Goal: Task Accomplishment & Management: Use online tool/utility

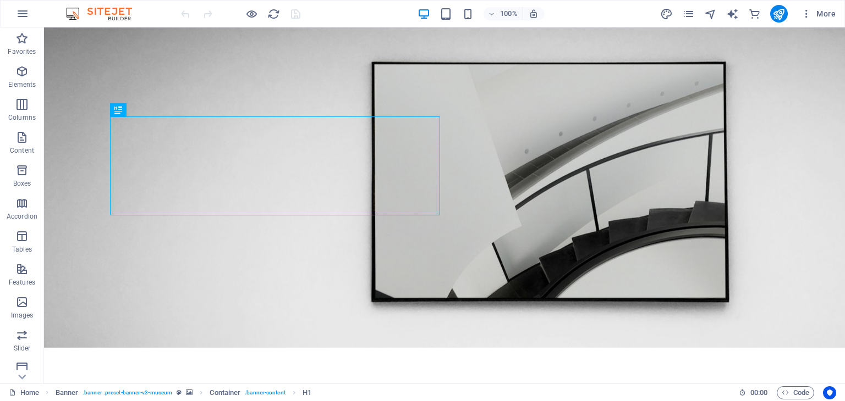
click at [363, 16] on div "100% More" at bounding box center [509, 14] width 661 height 18
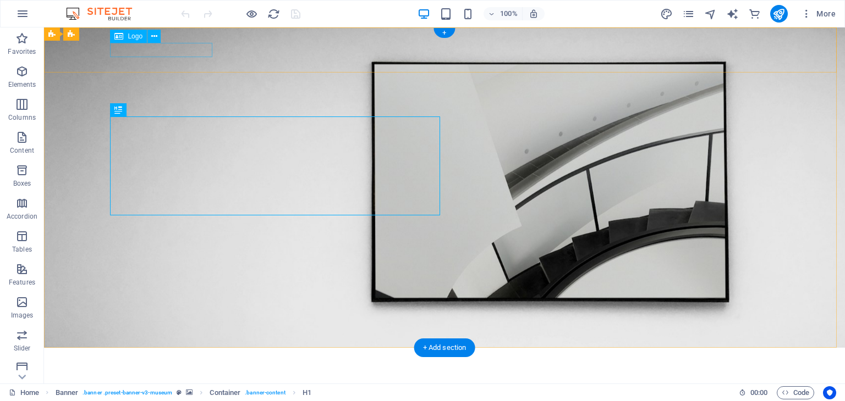
click at [191, 357] on div at bounding box center [444, 364] width 660 height 14
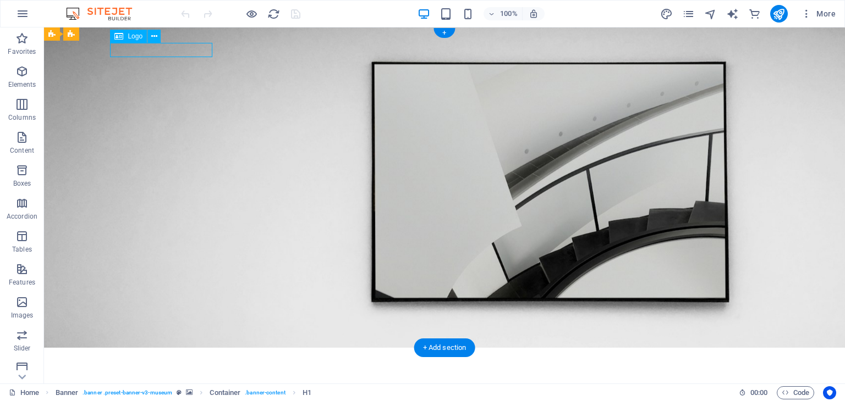
click at [191, 357] on div at bounding box center [444, 364] width 660 height 14
select select "px"
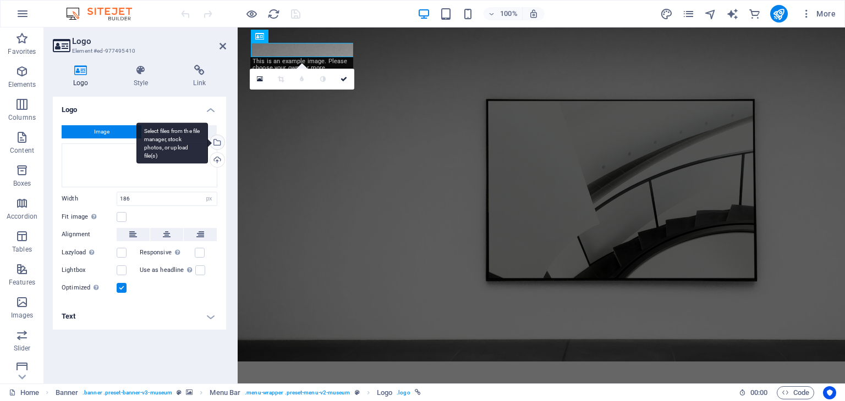
click at [208, 142] on div "Select files from the file manager, stock photos, or upload file(s)" at bounding box center [171, 143] width 71 height 41
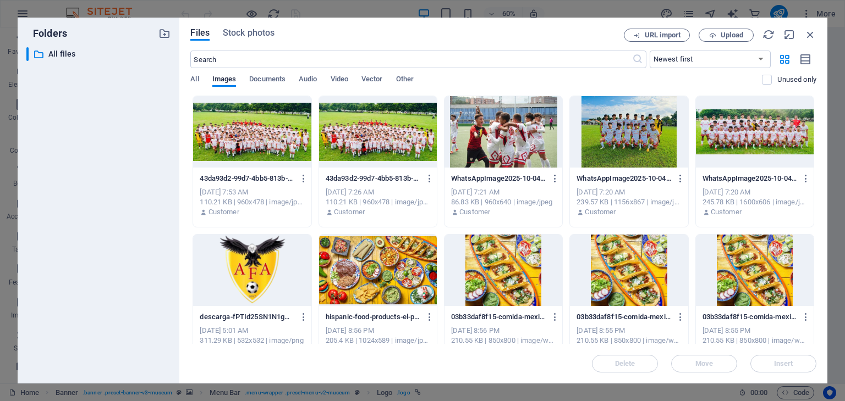
click at [264, 267] on div at bounding box center [252, 270] width 118 height 71
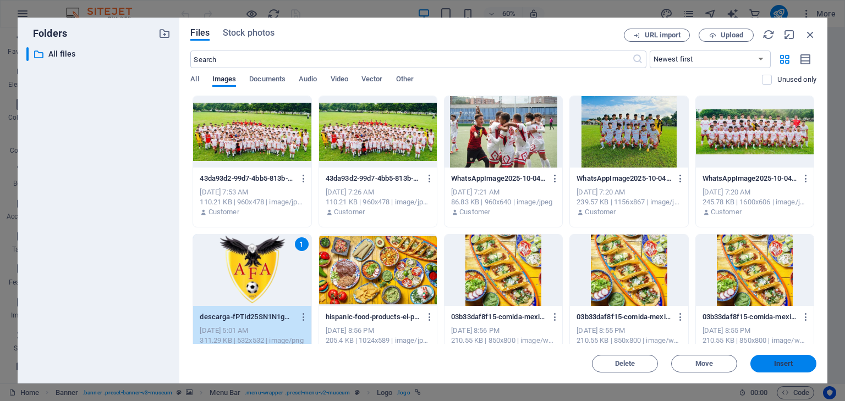
click at [774, 359] on button "Insert" at bounding box center [783, 364] width 66 height 18
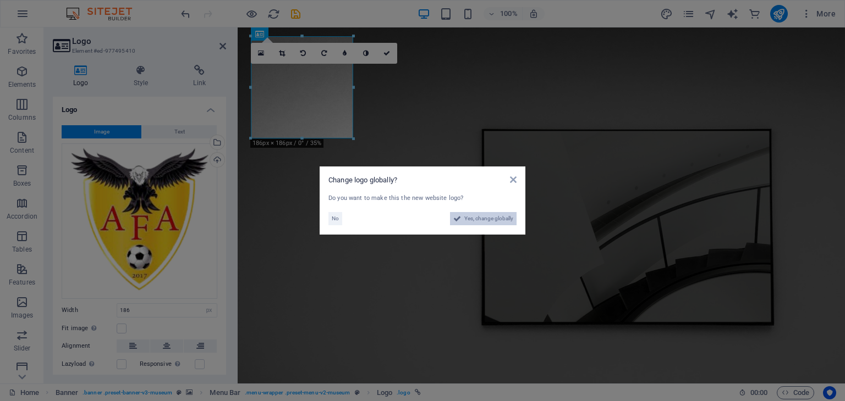
click at [486, 219] on span "Yes, change globally" at bounding box center [488, 218] width 49 height 13
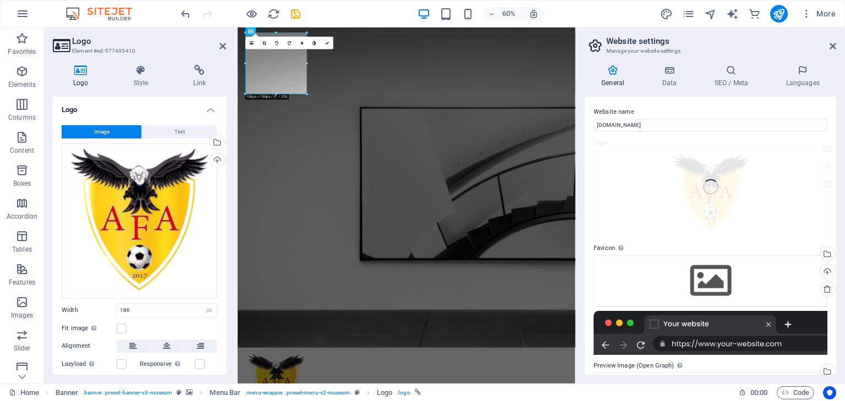
click at [590, 189] on div "Website name jeremy.destinyitclass.com Logo Drag files here, click to choose fi…" at bounding box center [710, 236] width 251 height 278
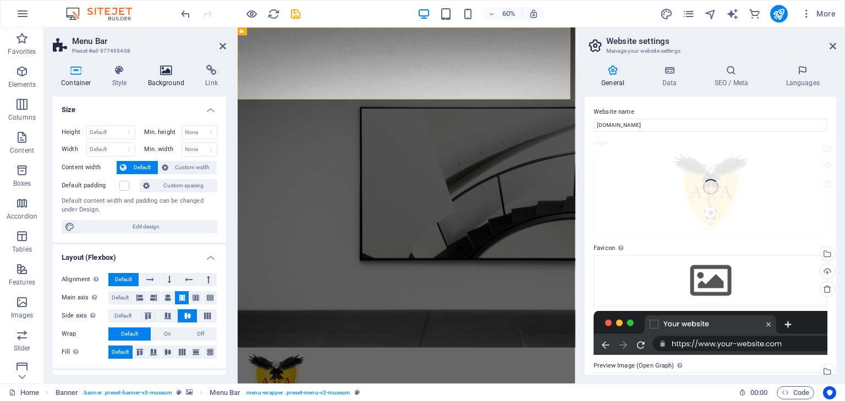
click at [153, 80] on h4 "Background" at bounding box center [169, 76] width 58 height 23
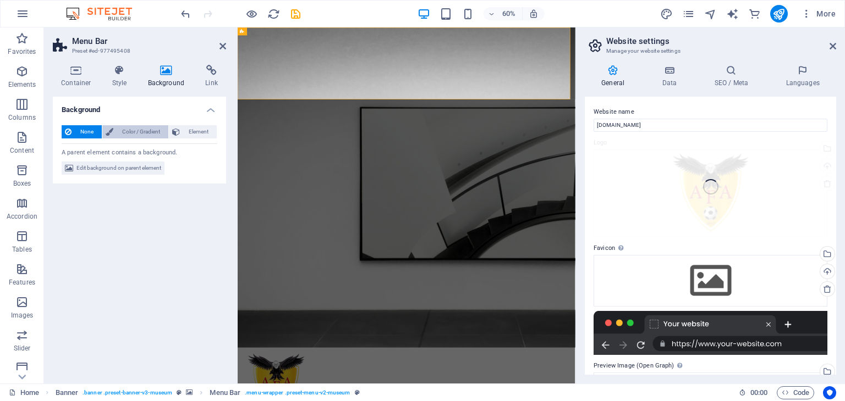
click at [126, 132] on span "Color / Gradient" at bounding box center [141, 131] width 48 height 13
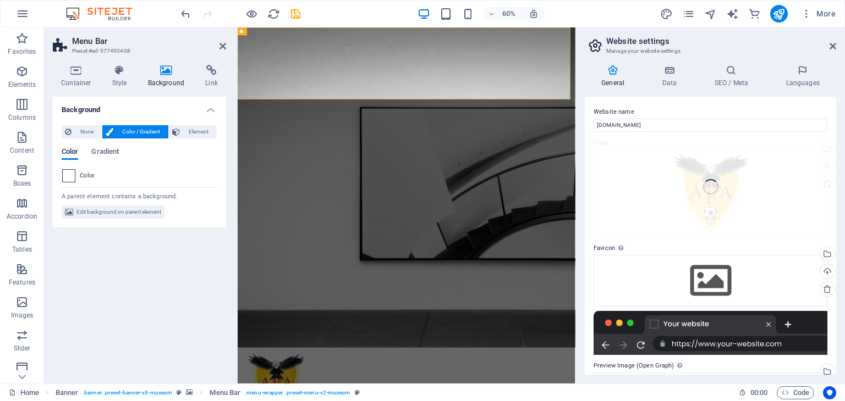
click at [67, 177] on span at bounding box center [69, 176] width 12 height 12
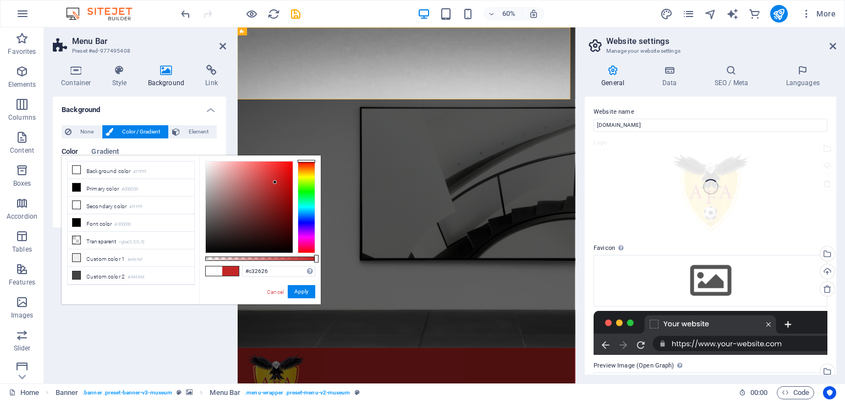
type input "#c42727"
drag, startPoint x: 205, startPoint y: 161, endPoint x: 275, endPoint y: 182, distance: 73.1
click at [275, 182] on div at bounding box center [275, 182] width 4 height 4
drag, startPoint x: 307, startPoint y: 293, endPoint x: 114, endPoint y: 441, distance: 243.6
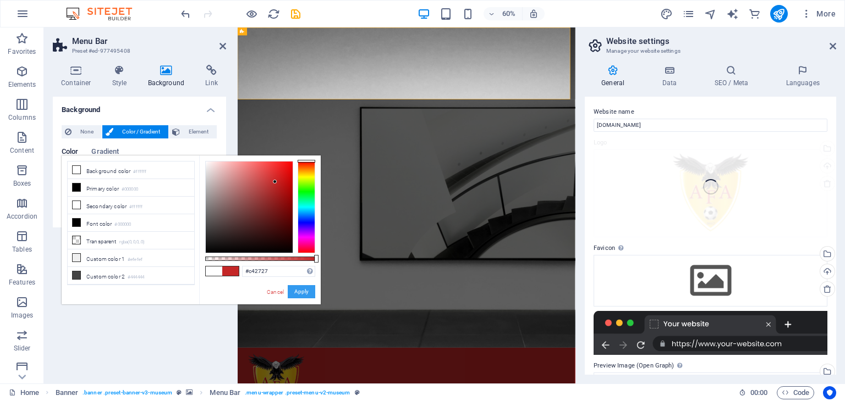
click at [307, 293] on button "Apply" at bounding box center [301, 291] width 27 height 13
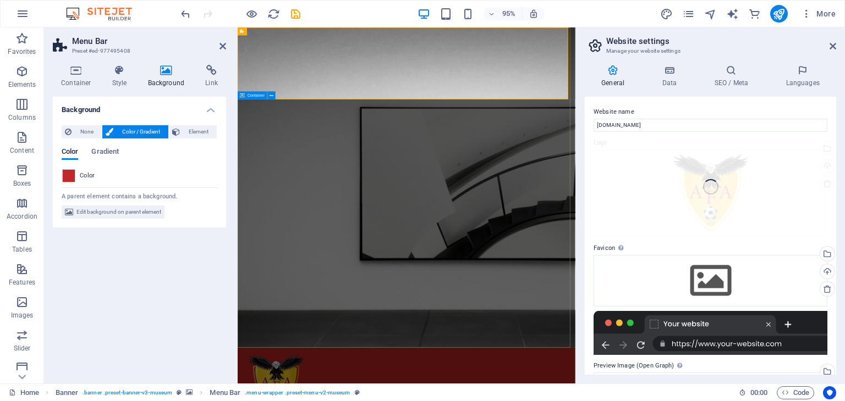
click at [230, 159] on div "Container Style Background Link Size Height Default px rem % vh vw Min. height …" at bounding box center [139, 220] width 191 height 328
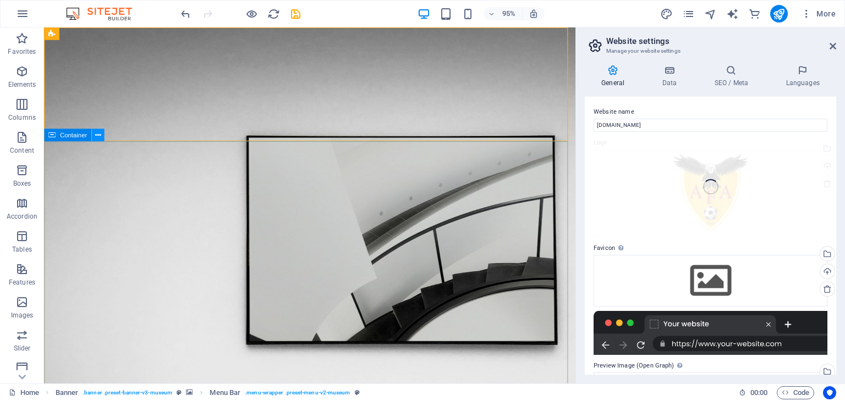
click at [95, 138] on icon at bounding box center [97, 135] width 5 height 11
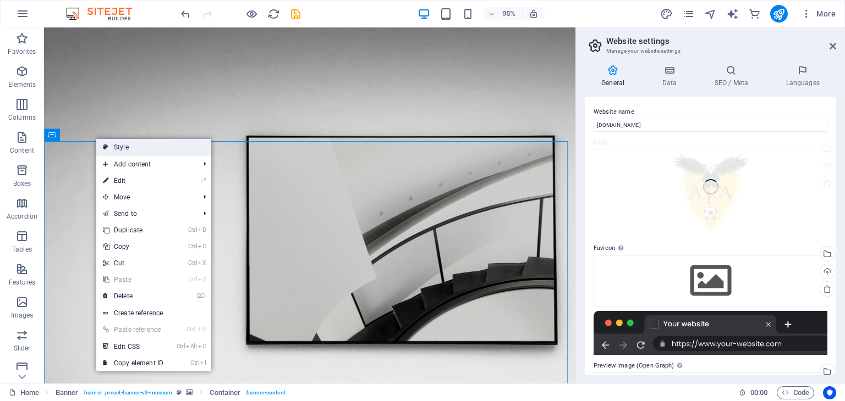
click at [132, 149] on link "Style" at bounding box center [153, 147] width 115 height 16
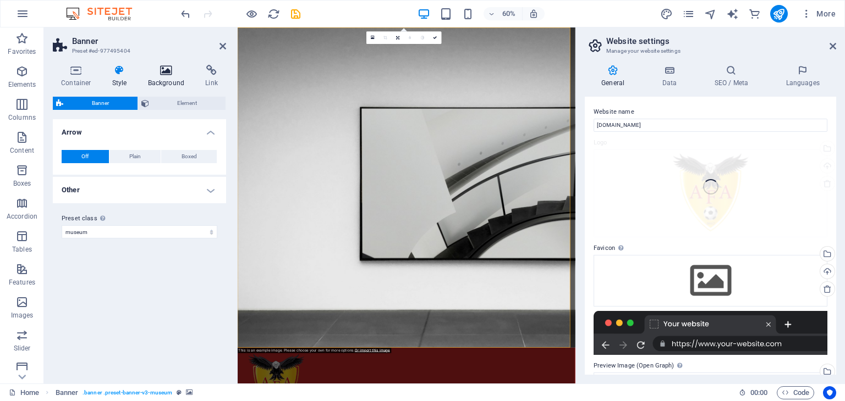
click at [162, 75] on icon at bounding box center [166, 70] width 53 height 11
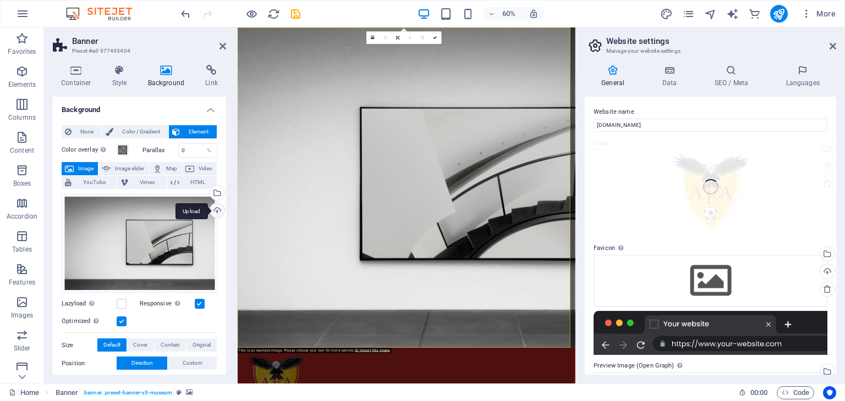
click at [214, 210] on div "Upload" at bounding box center [216, 211] width 16 height 16
click at [208, 193] on div "Select files from the file manager, stock photos, or upload file(s)" at bounding box center [171, 193] width 71 height 41
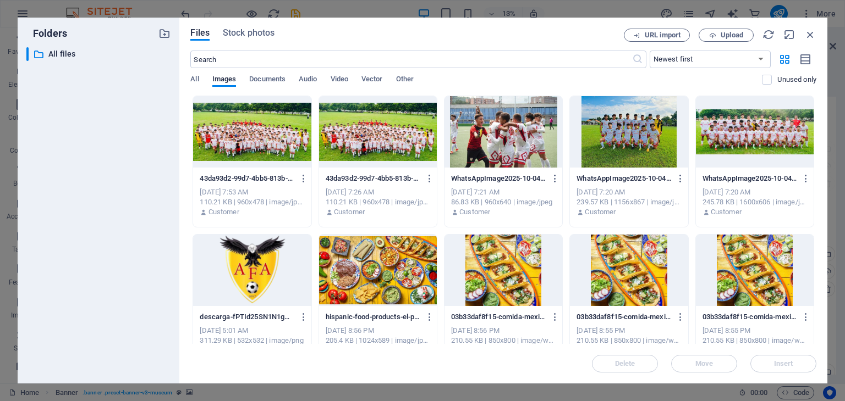
click at [252, 147] on div at bounding box center [252, 131] width 118 height 71
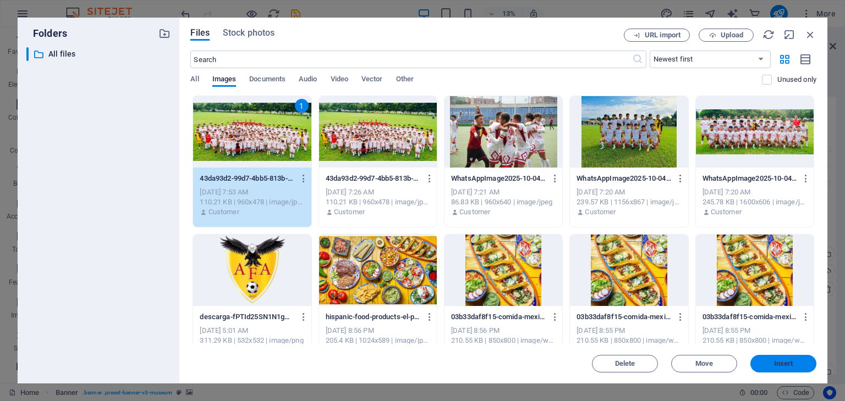
click at [761, 357] on button "Insert" at bounding box center [783, 364] width 66 height 18
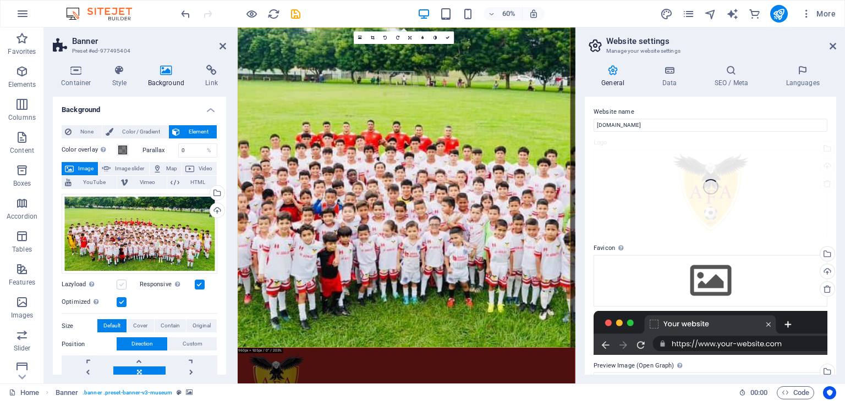
click at [119, 286] on div "Lazyload Loading images after the page loads improves page speed." at bounding box center [101, 284] width 78 height 13
click at [119, 286] on label at bounding box center [122, 285] width 10 height 10
click at [0, 0] on input "Lazyload Loading images after the page loads improves page speed." at bounding box center [0, 0] width 0 height 0
click at [119, 286] on label at bounding box center [122, 285] width 10 height 10
click at [0, 0] on input "Lazyload Loading images after the page loads improves page speed." at bounding box center [0, 0] width 0 height 0
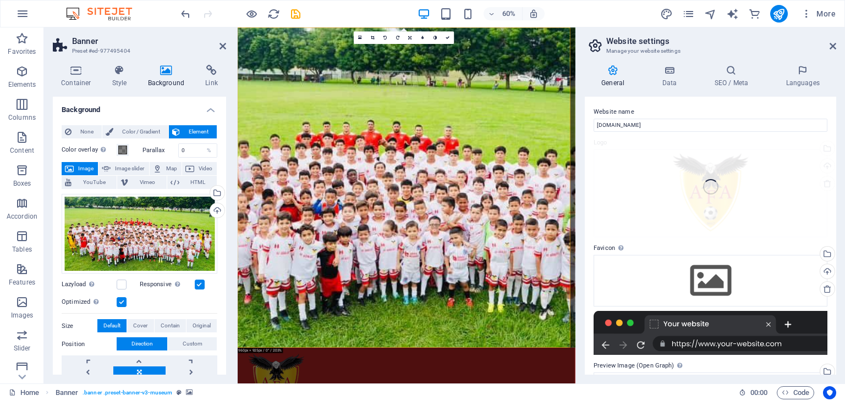
click at [202, 284] on label at bounding box center [200, 285] width 10 height 10
click at [0, 0] on input "Responsive Automatically load retina image and smartphone optimized sizes." at bounding box center [0, 0] width 0 height 0
click at [123, 305] on label at bounding box center [122, 303] width 10 height 10
click at [0, 0] on input "Optimized Images are compressed to improve page speed." at bounding box center [0, 0] width 0 height 0
click at [120, 283] on label at bounding box center [122, 285] width 10 height 10
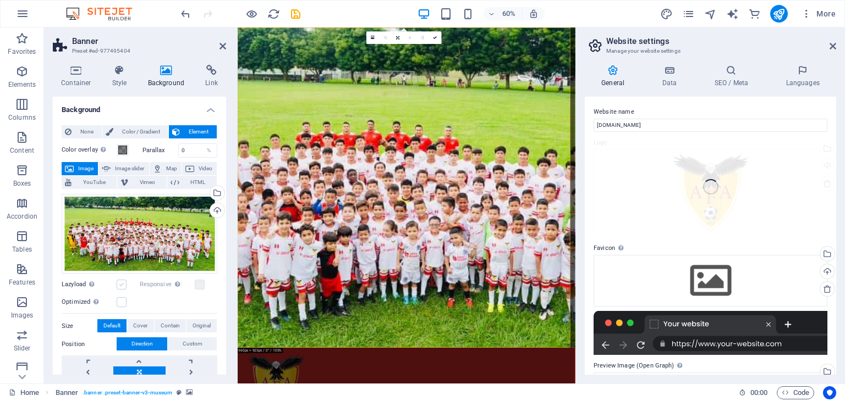
click at [0, 0] on input "Lazyload Loading images after the page loads improves page speed." at bounding box center [0, 0] width 0 height 0
click at [119, 298] on label at bounding box center [122, 303] width 10 height 10
click at [0, 0] on input "Optimized Images are compressed to improve page speed." at bounding box center [0, 0] width 0 height 0
click at [123, 286] on label at bounding box center [122, 285] width 10 height 10
click at [0, 0] on input "Lazyload Loading images after the page loads improves page speed." at bounding box center [0, 0] width 0 height 0
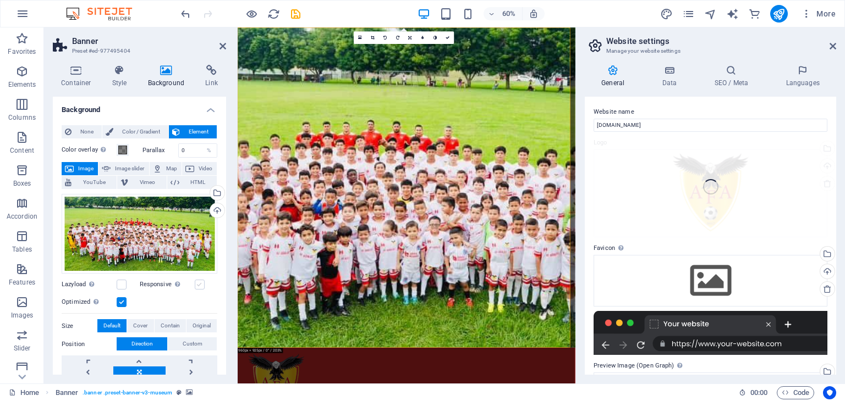
click at [201, 285] on label at bounding box center [200, 285] width 10 height 10
click at [0, 0] on input "Responsive Automatically load retina image and smartphone optimized sizes." at bounding box center [0, 0] width 0 height 0
click at [833, 47] on icon at bounding box center [832, 46] width 7 height 9
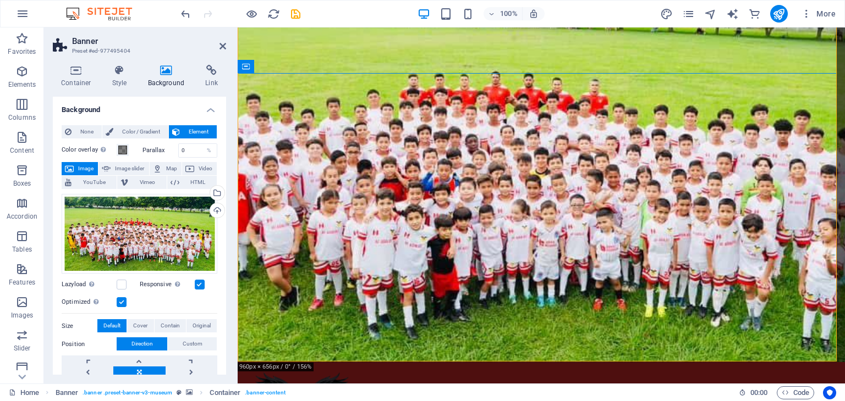
scroll to position [70, 0]
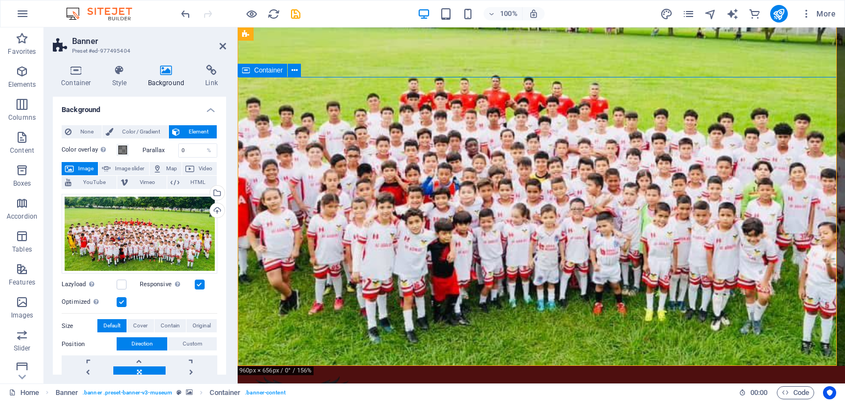
drag, startPoint x: 407, startPoint y: 281, endPoint x: 169, endPoint y: 254, distance: 239.2
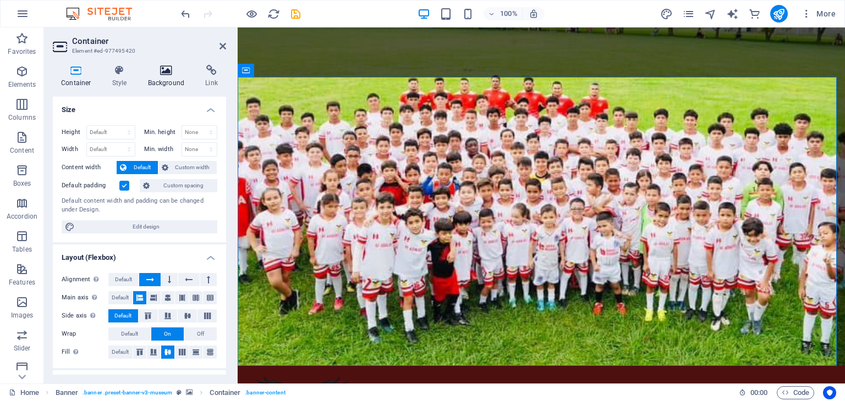
click at [166, 76] on h4 "Background" at bounding box center [169, 76] width 58 height 23
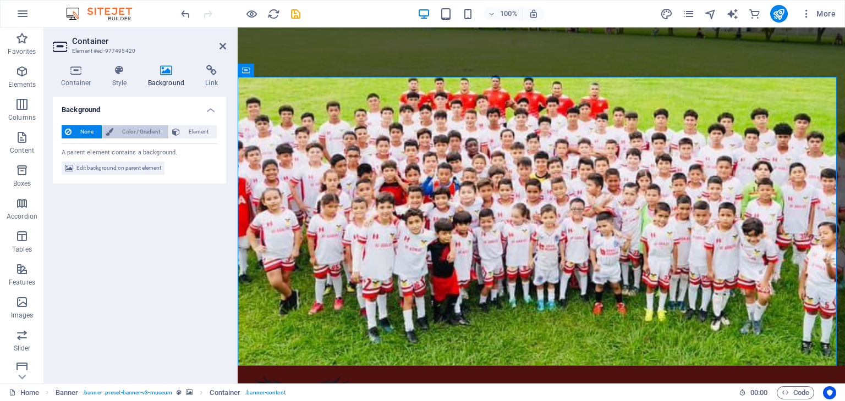
click at [134, 127] on span "Color / Gradient" at bounding box center [141, 131] width 48 height 13
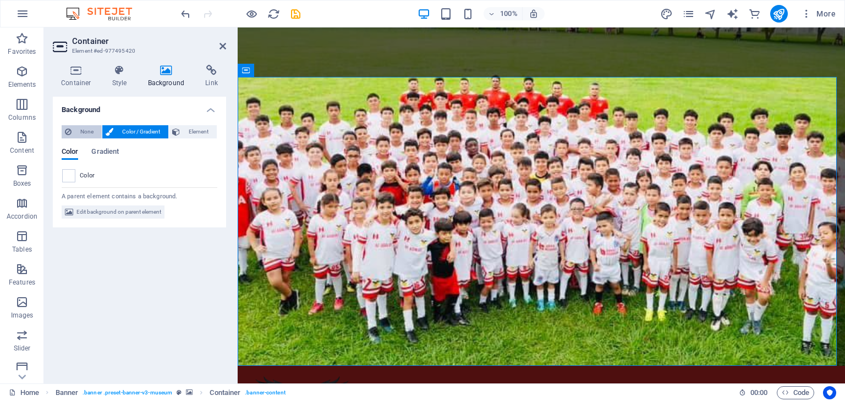
click at [80, 130] on span "None" at bounding box center [87, 131] width 24 height 13
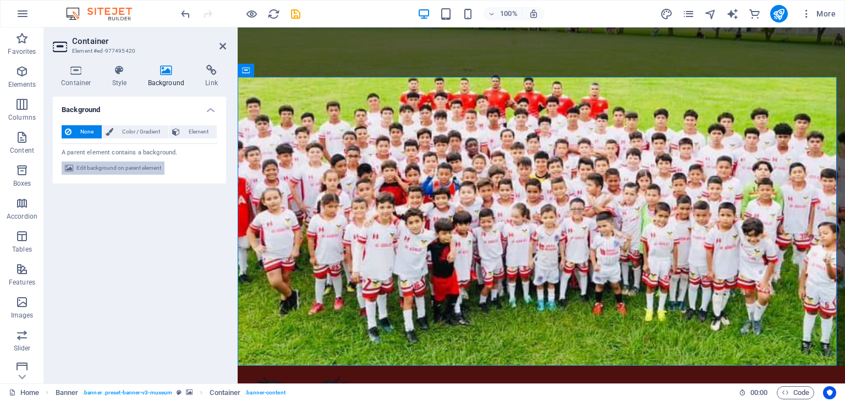
click at [110, 166] on span "Edit background on parent element" at bounding box center [118, 168] width 85 height 13
select select "ms"
select select "s"
select select "progressive"
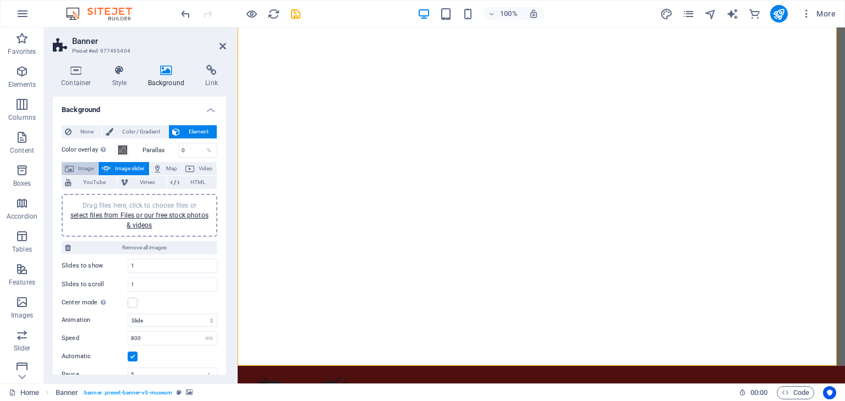
click at [79, 166] on span "Image" at bounding box center [86, 168] width 18 height 13
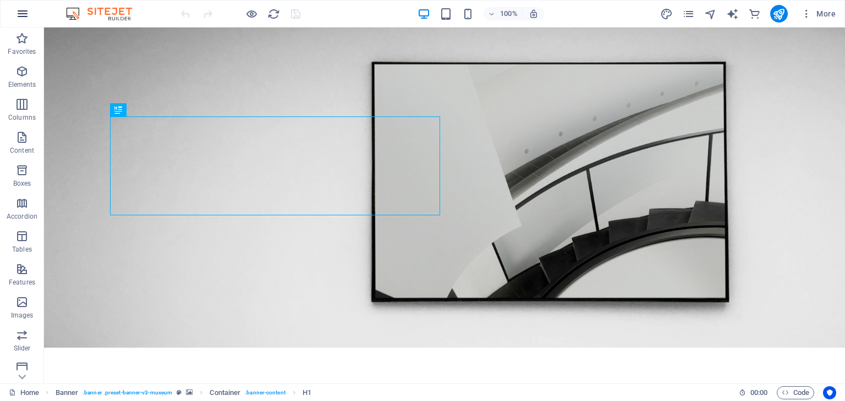
click at [23, 10] on icon "button" at bounding box center [22, 13] width 13 height 13
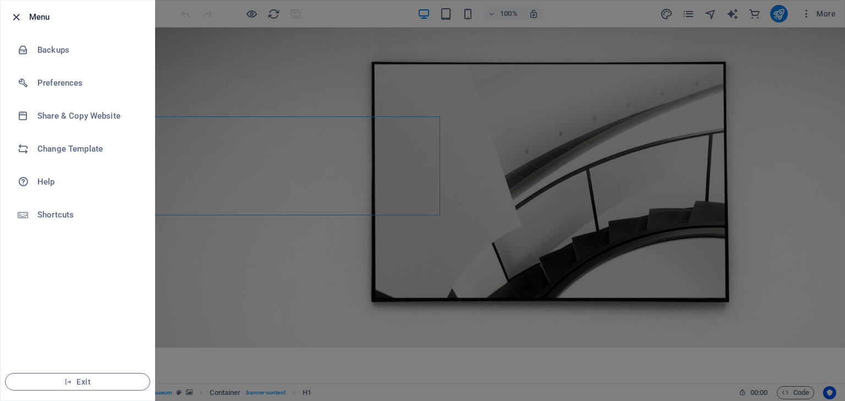
click at [13, 16] on icon "button" at bounding box center [16, 17] width 13 height 13
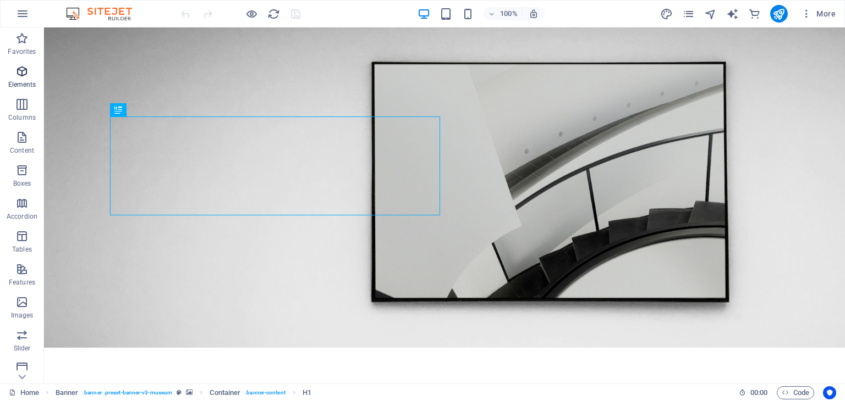
click at [18, 81] on p "Elements" at bounding box center [22, 84] width 28 height 9
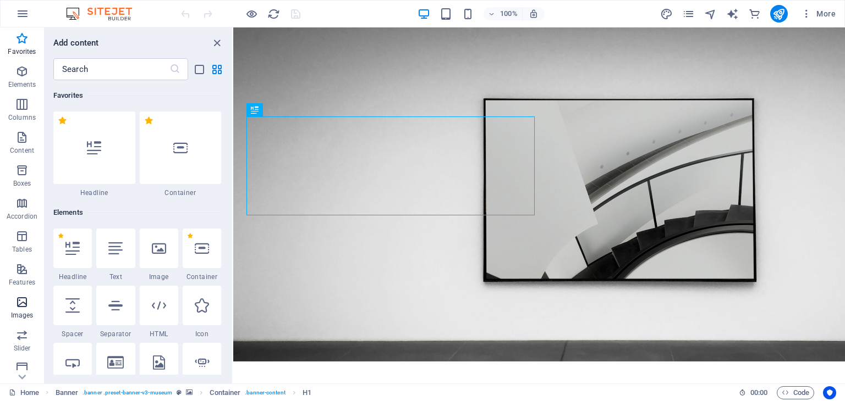
click at [23, 313] on p "Images" at bounding box center [22, 315] width 23 height 9
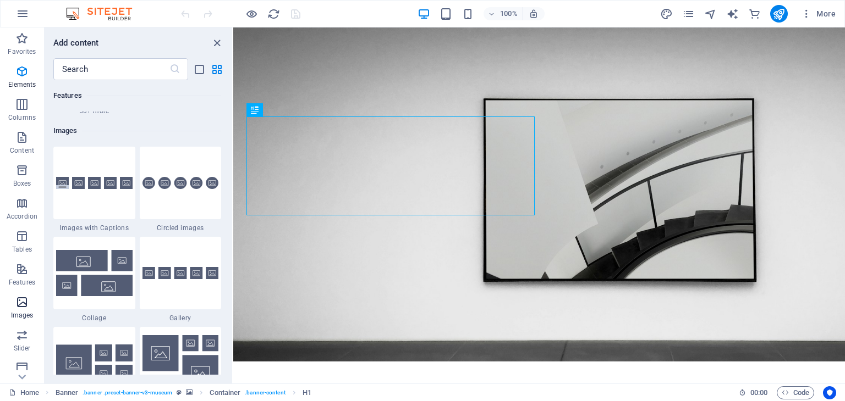
scroll to position [5577, 0]
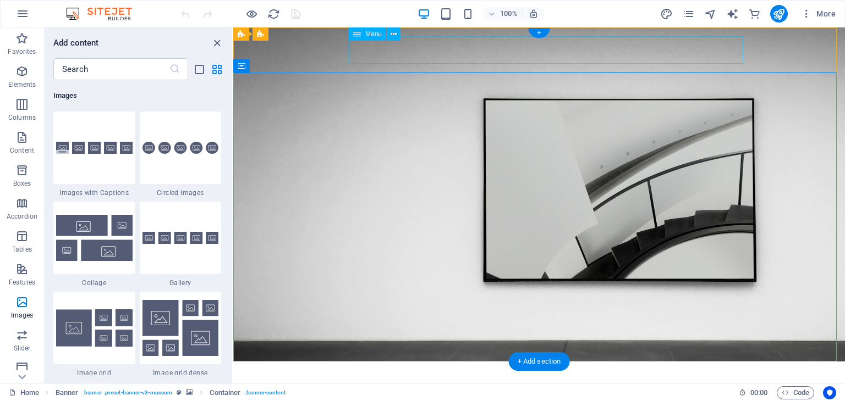
click at [389, 384] on nav "About Us Exhibitions Events Contact" at bounding box center [538, 397] width 585 height 27
click at [807, 14] on icon "button" at bounding box center [806, 13] width 11 height 11
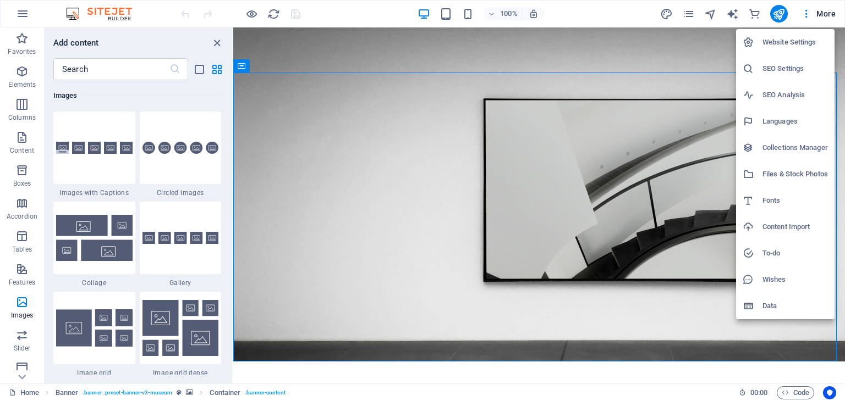
click at [528, 75] on div at bounding box center [422, 200] width 845 height 401
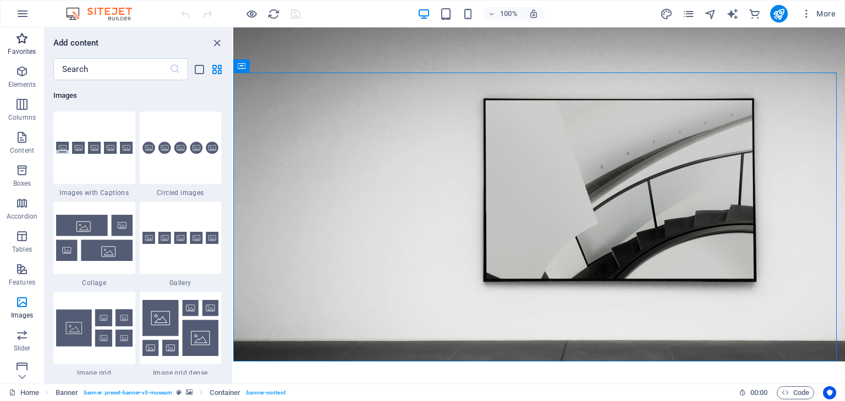
click at [15, 43] on icon "button" at bounding box center [21, 38] width 13 height 13
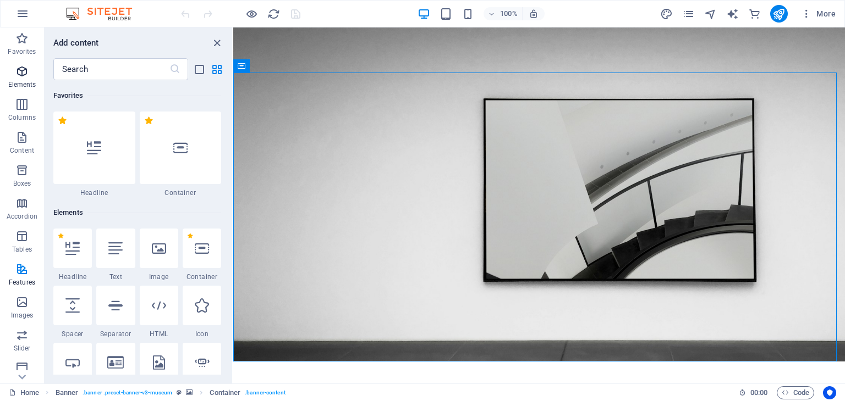
scroll to position [0, 0]
click at [27, 86] on p "Elements" at bounding box center [22, 84] width 28 height 9
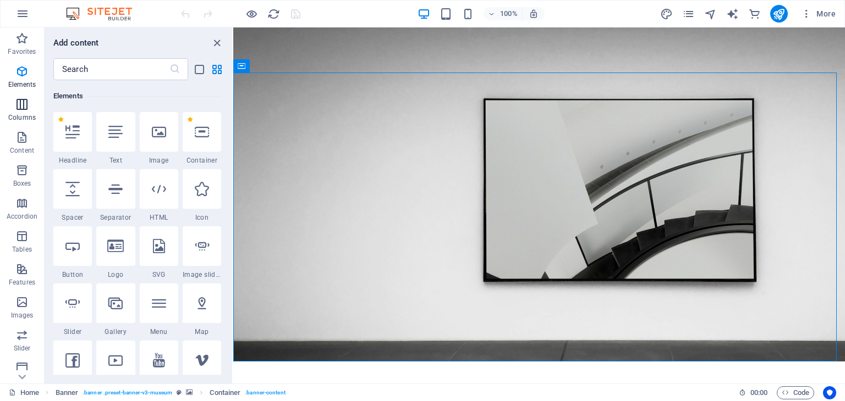
click at [25, 112] on span "Columns" at bounding box center [22, 111] width 44 height 26
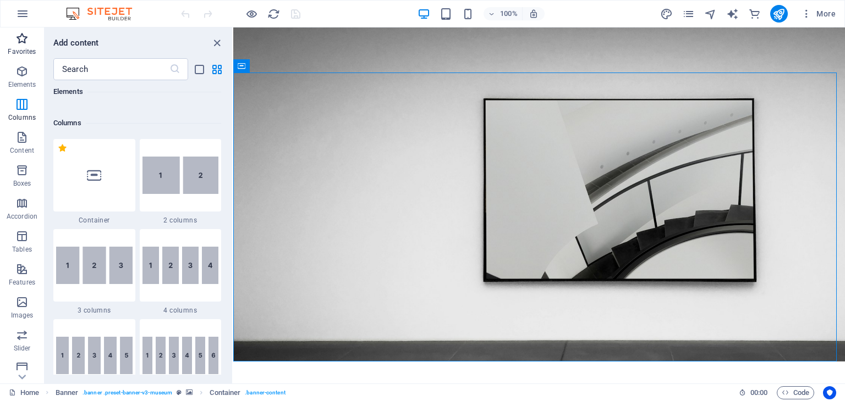
scroll to position [544, 0]
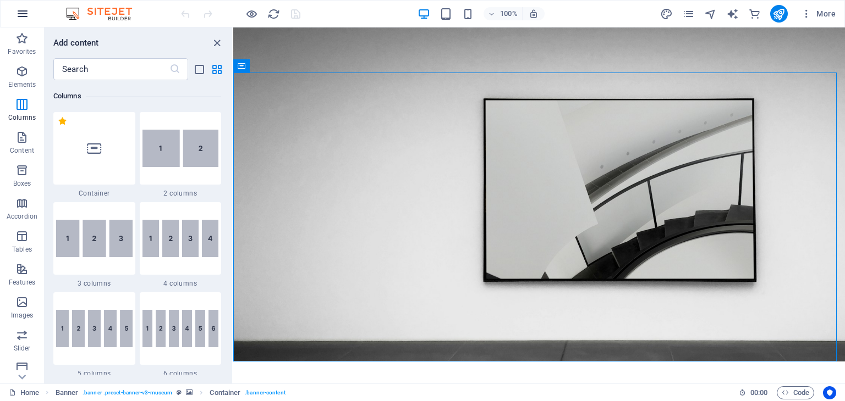
click at [27, 13] on icon "button" at bounding box center [22, 13] width 13 height 13
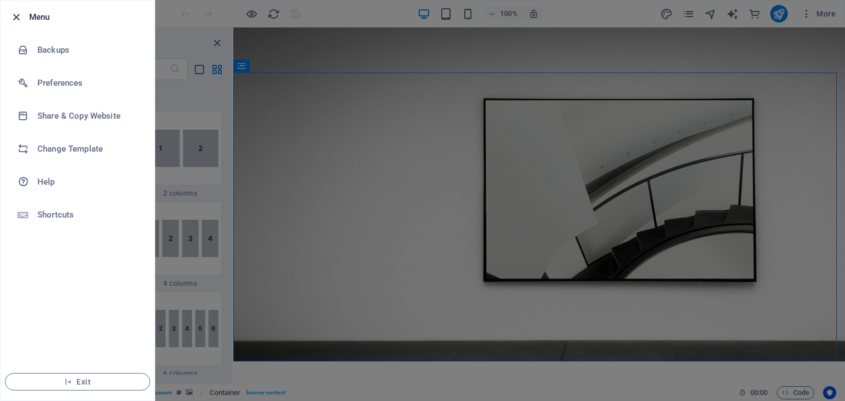
click at [15, 16] on icon "button" at bounding box center [16, 17] width 13 height 13
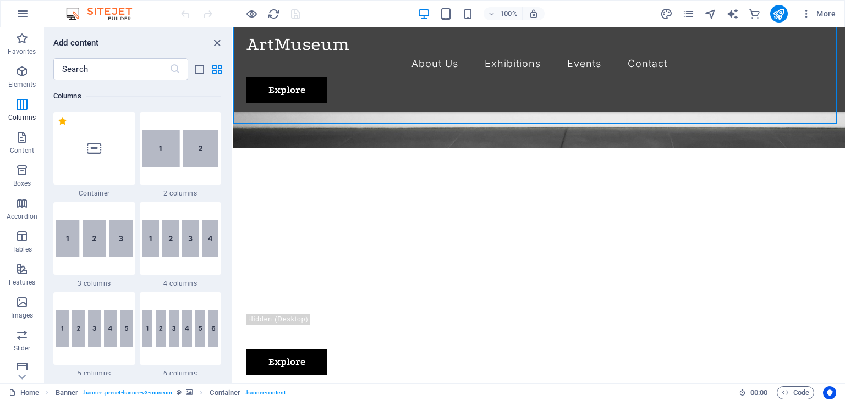
scroll to position [0, 0]
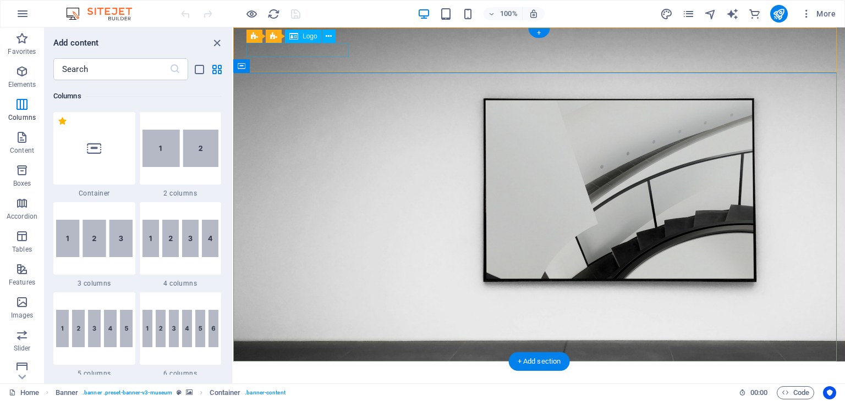
click at [335, 371] on div at bounding box center [538, 378] width 585 height 14
click at [331, 371] on div at bounding box center [538, 378] width 585 height 14
select select "px"
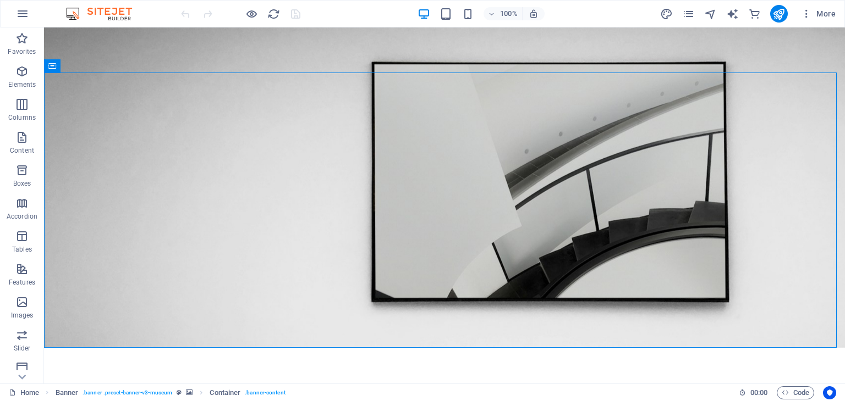
click at [297, 16] on div at bounding box center [240, 14] width 123 height 18
click at [691, 15] on icon "pages" at bounding box center [688, 14] width 13 height 13
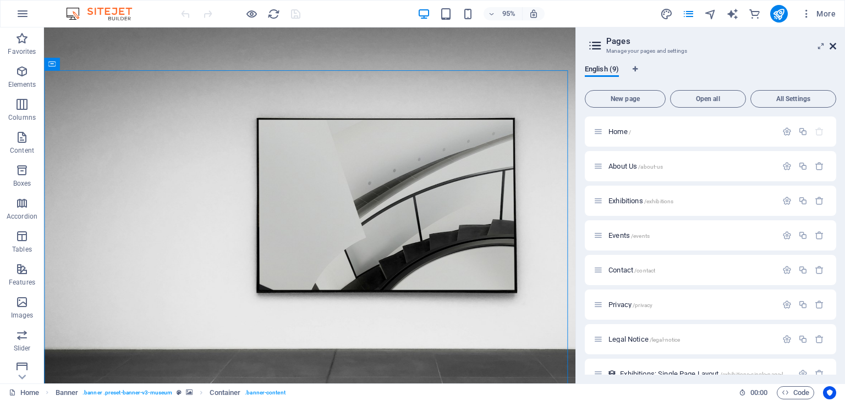
click at [835, 45] on icon at bounding box center [832, 46] width 7 height 9
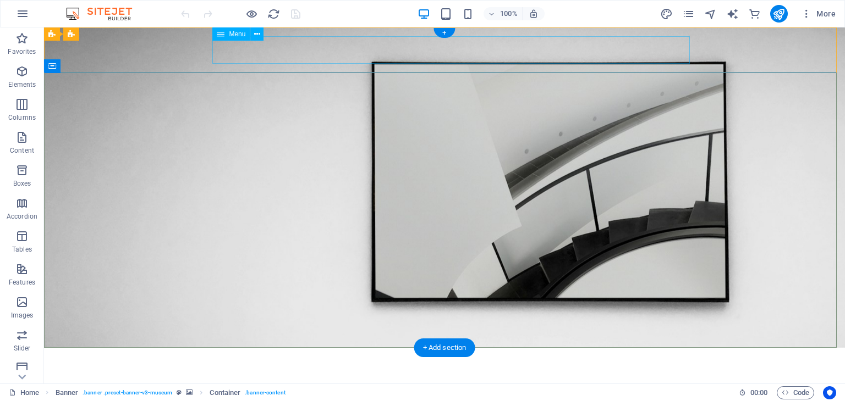
click at [417, 371] on nav "About Us Exhibitions Events Contact" at bounding box center [444, 384] width 660 height 27
click at [224, 371] on nav "About Us Exhibitions Events Contact" at bounding box center [444, 384] width 660 height 27
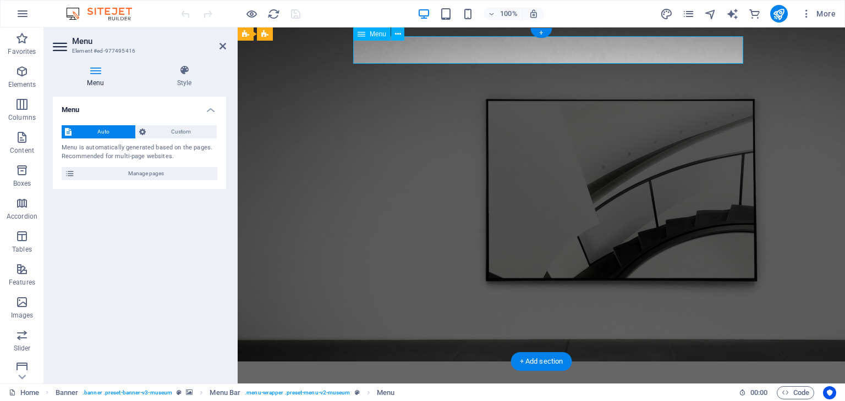
click at [417, 384] on nav "About Us Exhibitions Events Contact" at bounding box center [541, 397] width 581 height 27
click at [519, 384] on nav "About Us Exhibitions Events Contact" at bounding box center [541, 397] width 581 height 27
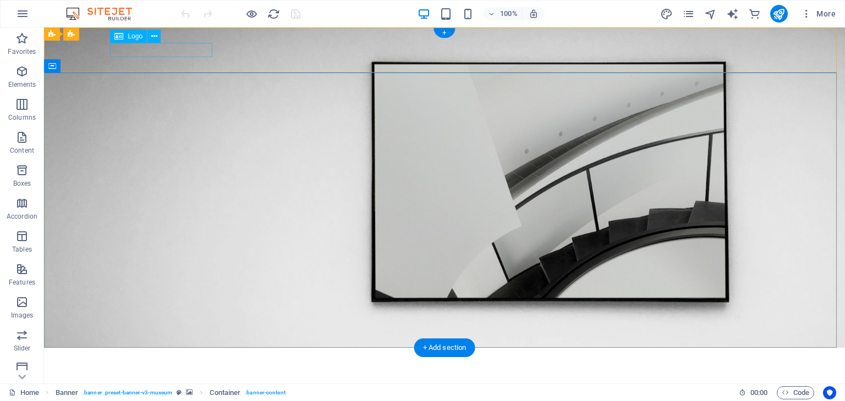
click at [166, 357] on div at bounding box center [444, 364] width 660 height 14
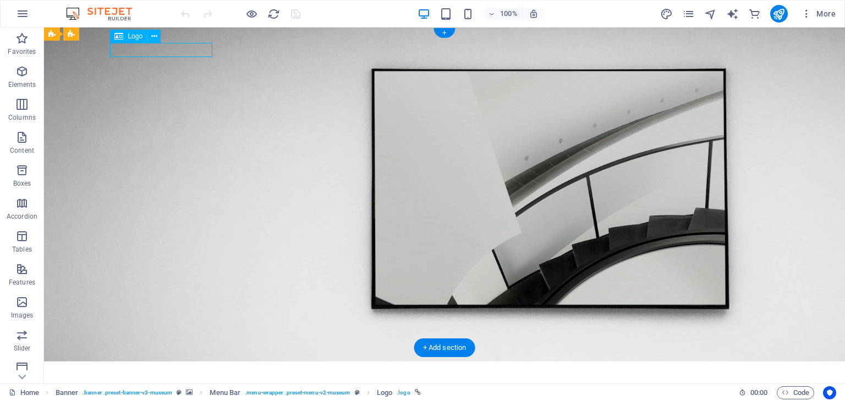
select select "px"
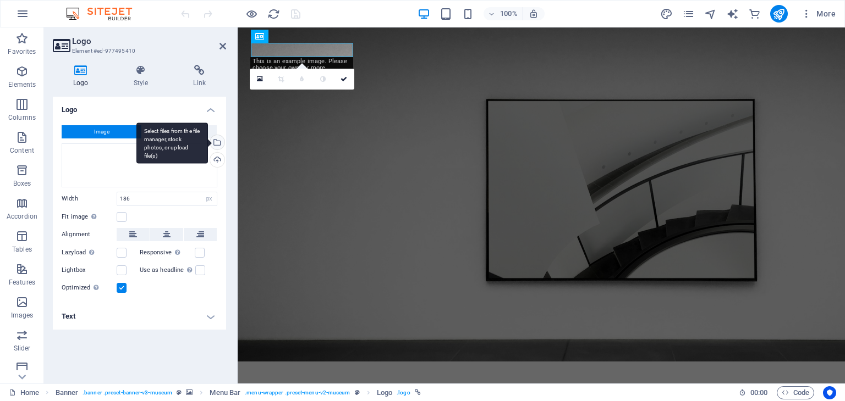
click at [216, 137] on div "Select files from the file manager, stock photos, or upload file(s)" at bounding box center [216, 143] width 16 height 16
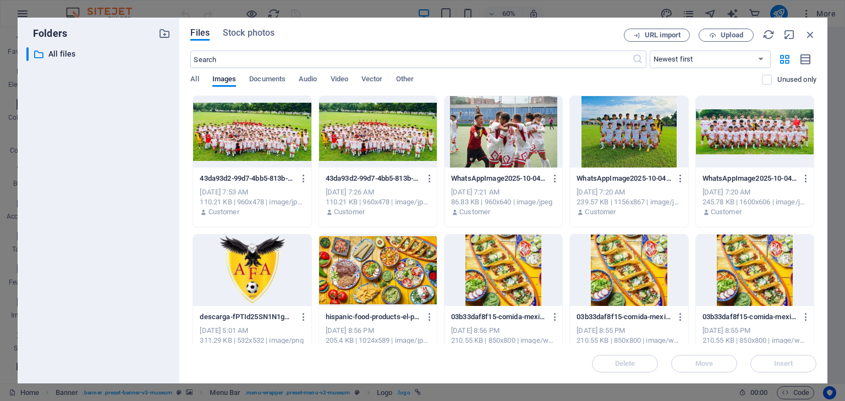
click at [258, 279] on div at bounding box center [252, 270] width 118 height 71
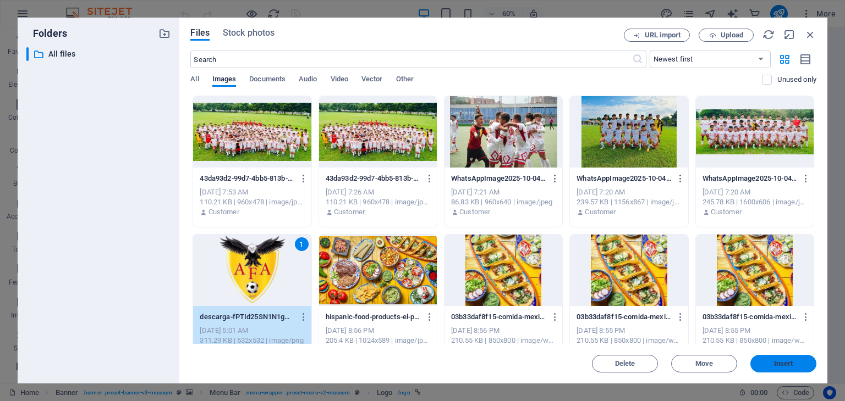
click at [770, 372] on button "Insert" at bounding box center [783, 364] width 66 height 18
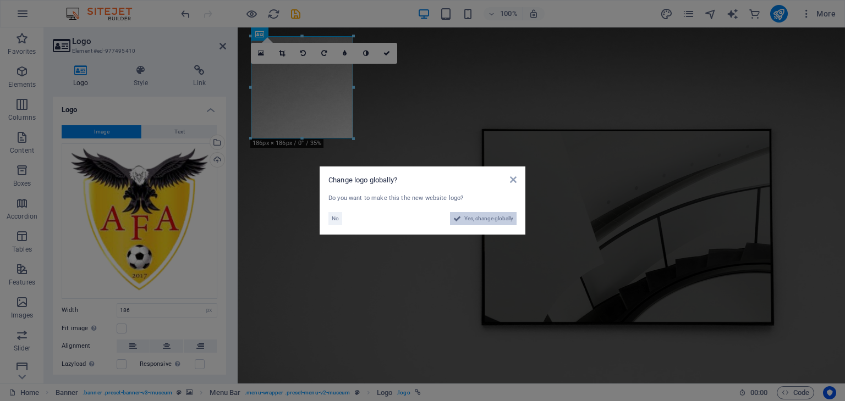
drag, startPoint x: 497, startPoint y: 221, endPoint x: 403, endPoint y: 266, distance: 104.0
click at [497, 221] on span "Yes, change globally" at bounding box center [488, 218] width 49 height 13
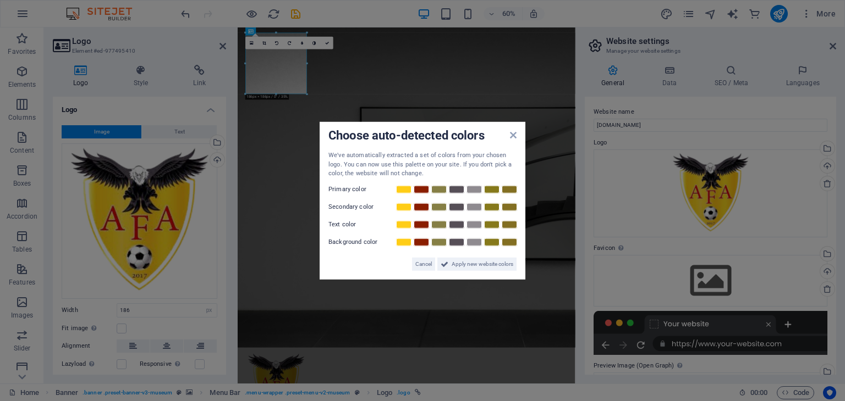
click at [334, 111] on aside "Choose auto-detected colors We've automatically extracted a set of colors from …" at bounding box center [422, 200] width 845 height 401
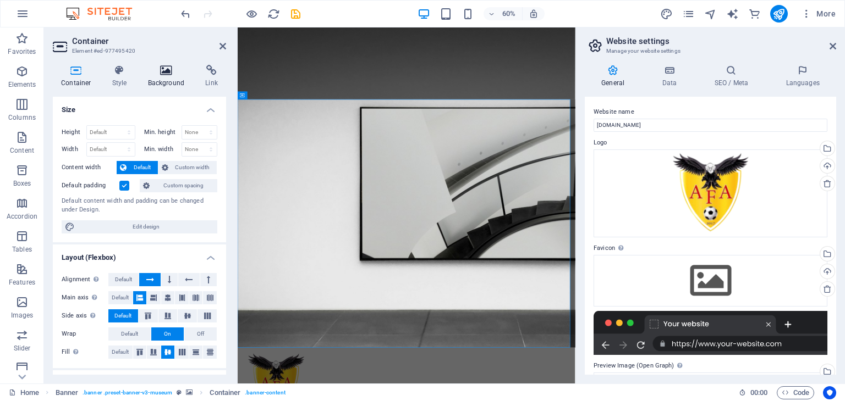
click at [167, 76] on h4 "Background" at bounding box center [169, 76] width 58 height 23
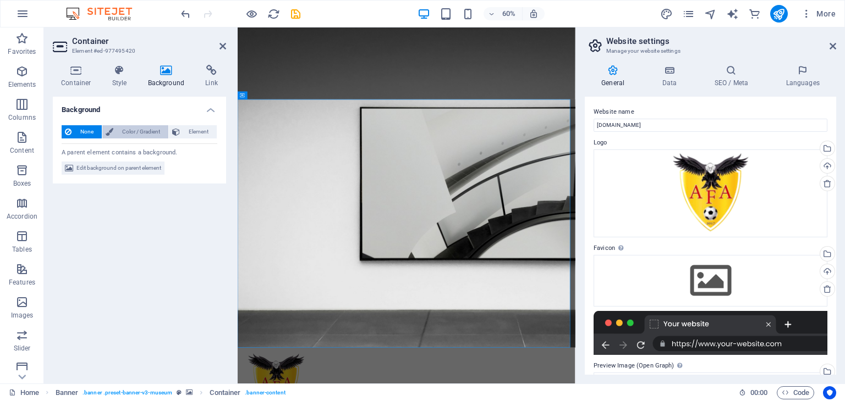
click at [142, 135] on span "Color / Gradient" at bounding box center [141, 131] width 48 height 13
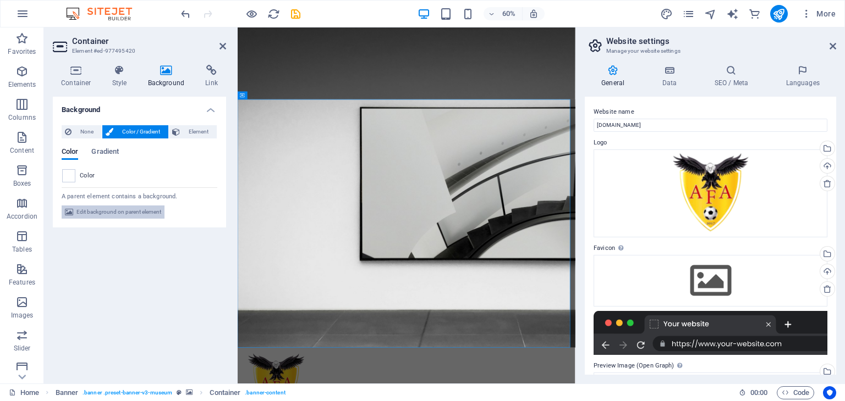
click at [79, 216] on span "Edit background on parent element" at bounding box center [118, 212] width 85 height 13
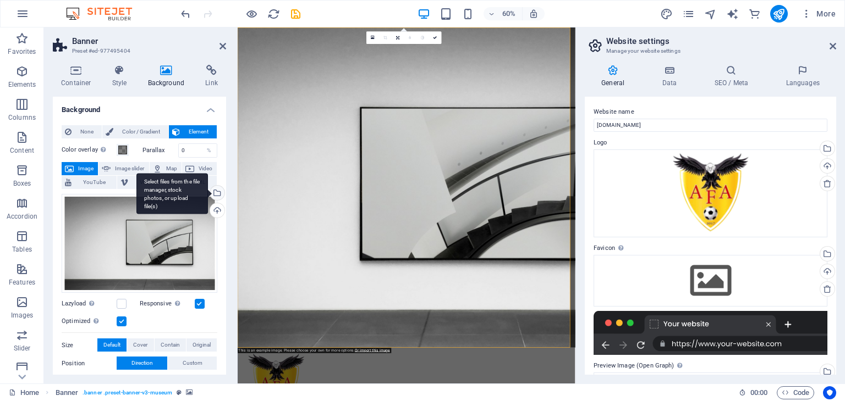
click at [219, 190] on div "Select files from the file manager, stock photos, or upload file(s)" at bounding box center [216, 194] width 16 height 16
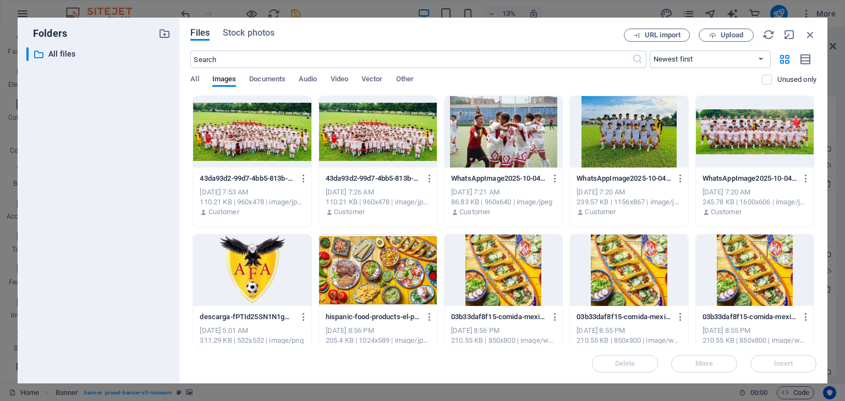
click at [254, 131] on div at bounding box center [252, 131] width 118 height 71
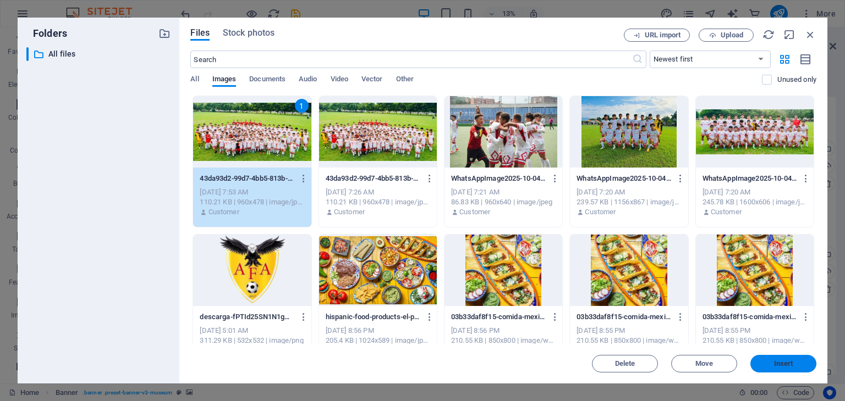
click at [783, 356] on button "Insert" at bounding box center [783, 364] width 66 height 18
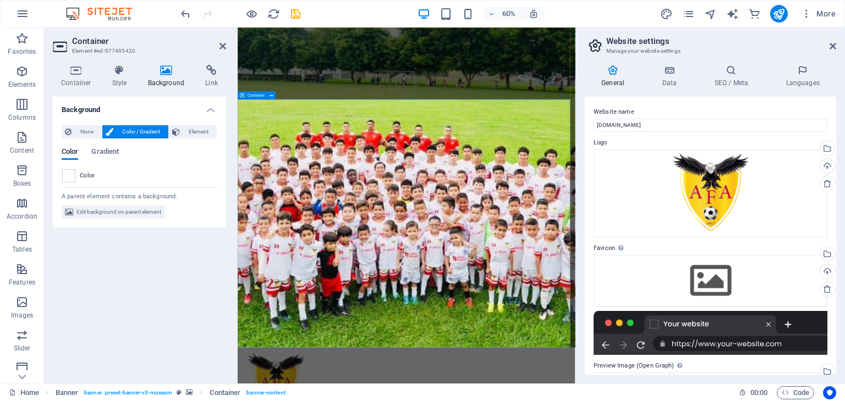
click at [109, 213] on span "Edit background on parent element" at bounding box center [118, 212] width 85 height 13
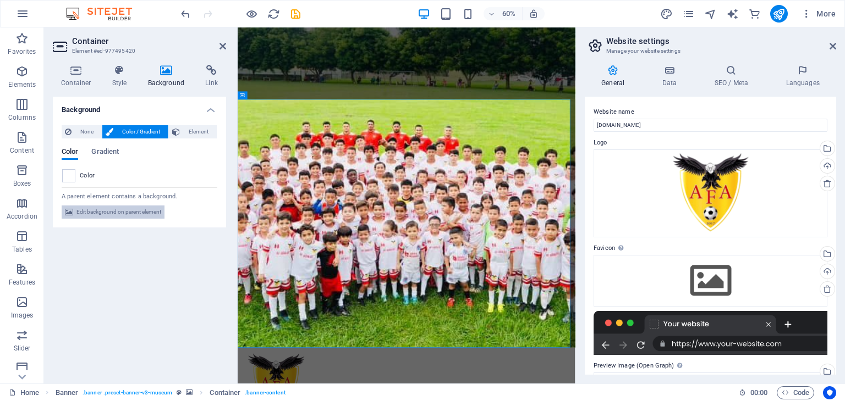
click at [101, 211] on span "Edit background on parent element" at bounding box center [118, 212] width 85 height 13
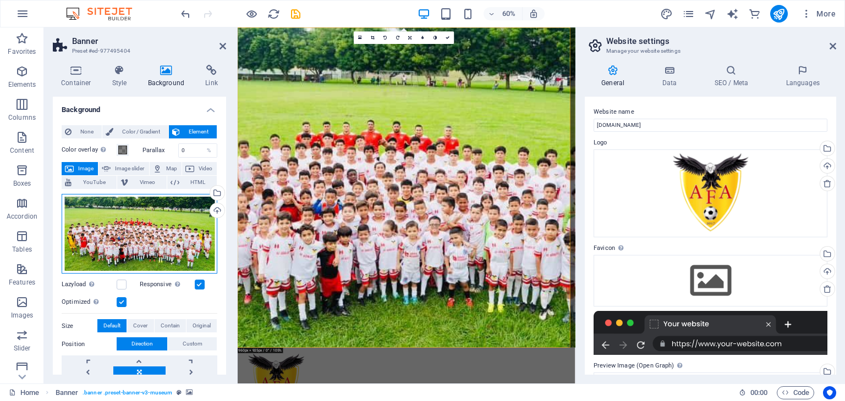
click at [203, 228] on div "Drag files here, click to choose files or select files from Files or our free s…" at bounding box center [140, 234] width 156 height 80
click at [203, 228] on body "jeremy.destinyitclass.com Home Favorites Elements Columns Content Boxes Accordi…" at bounding box center [422, 200] width 845 height 401
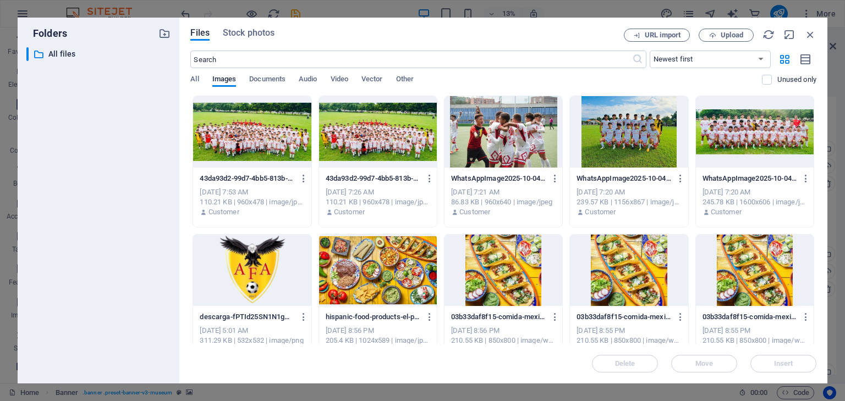
click at [273, 136] on div at bounding box center [252, 131] width 118 height 71
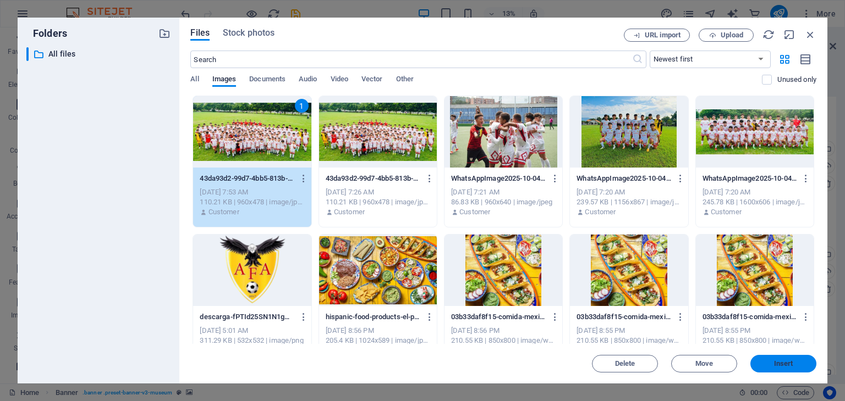
click at [794, 357] on button "Insert" at bounding box center [783, 364] width 66 height 18
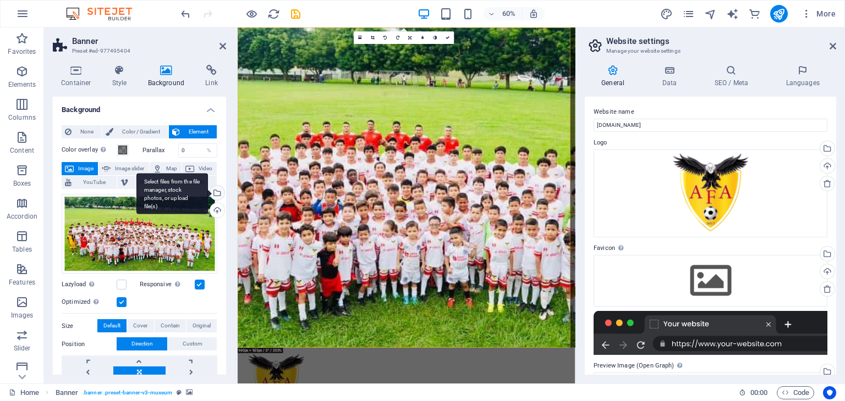
click at [217, 197] on div "Select files from the file manager, stock photos, or upload file(s)" at bounding box center [216, 194] width 16 height 16
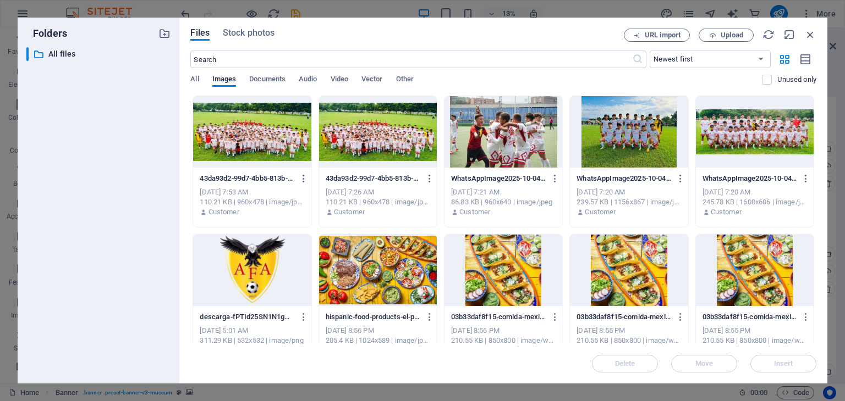
click at [500, 137] on div at bounding box center [503, 131] width 118 height 71
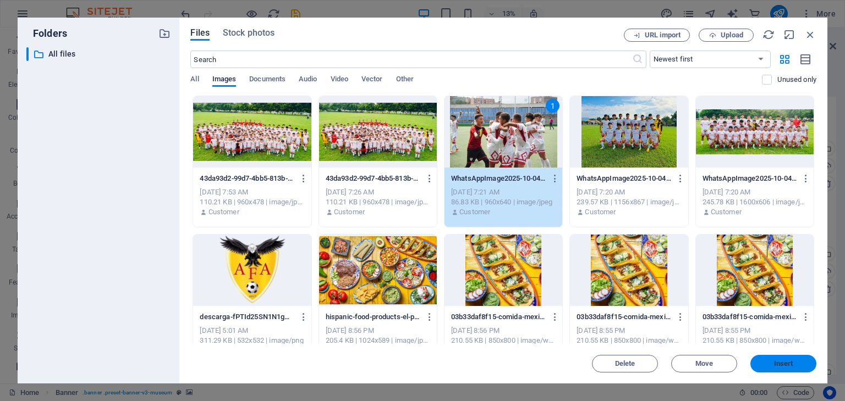
click at [774, 367] on span "Insert" at bounding box center [783, 364] width 19 height 7
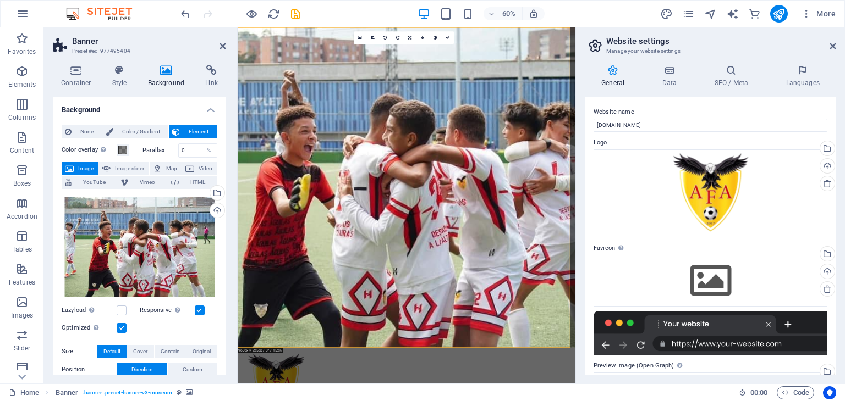
drag, startPoint x: 130, startPoint y: 234, endPoint x: 135, endPoint y: 279, distance: 44.9
click at [135, 304] on div "Lazyload Loading images after the page loads improves page speed." at bounding box center [101, 310] width 78 height 13
click at [149, 237] on div "Drag files here, click to choose files or select files from Files or our free s…" at bounding box center [140, 247] width 156 height 106
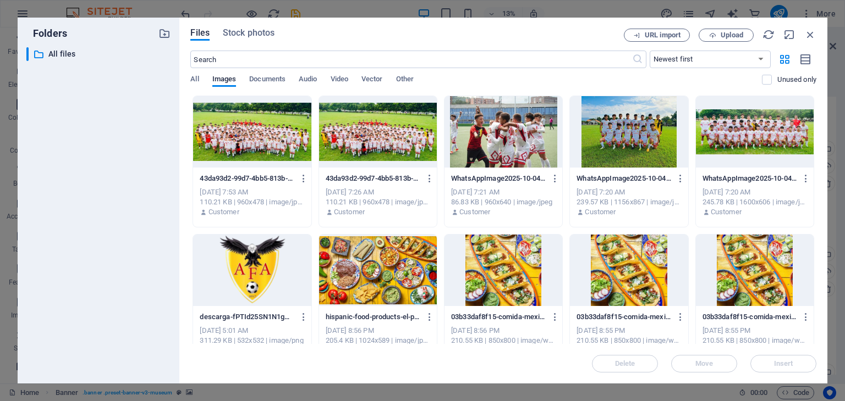
click at [530, 137] on div at bounding box center [503, 131] width 118 height 71
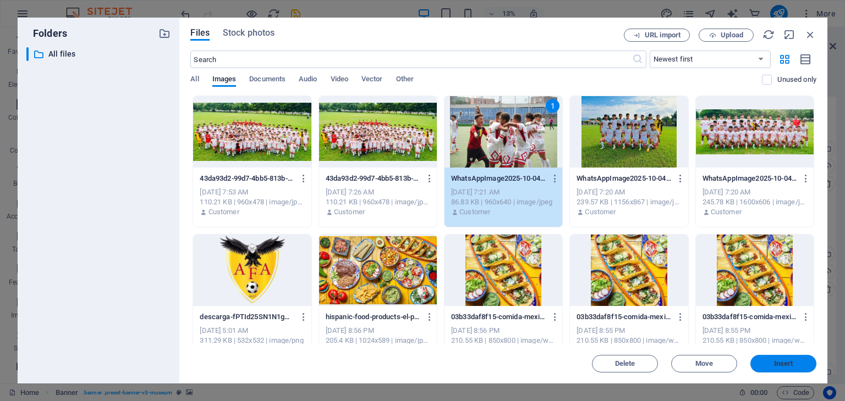
click at [779, 361] on span "Insert" at bounding box center [783, 364] width 19 height 7
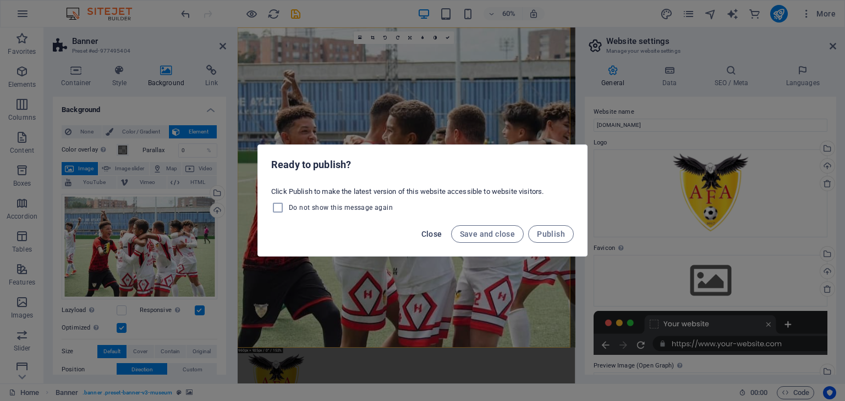
click at [439, 230] on span "Close" at bounding box center [431, 234] width 21 height 9
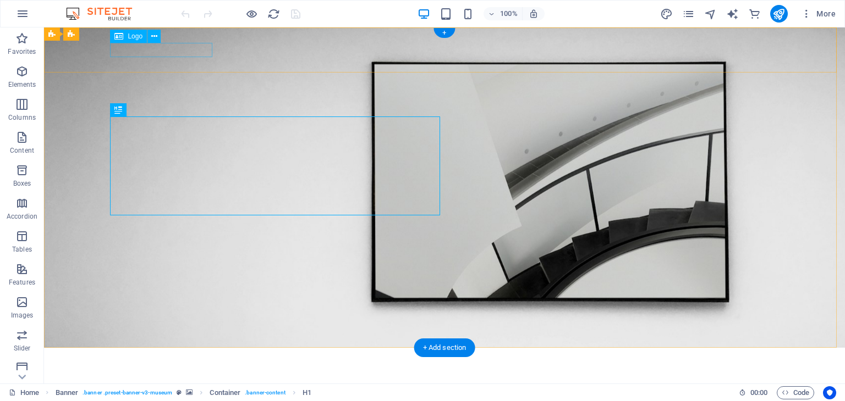
click at [163, 357] on div at bounding box center [444, 364] width 660 height 14
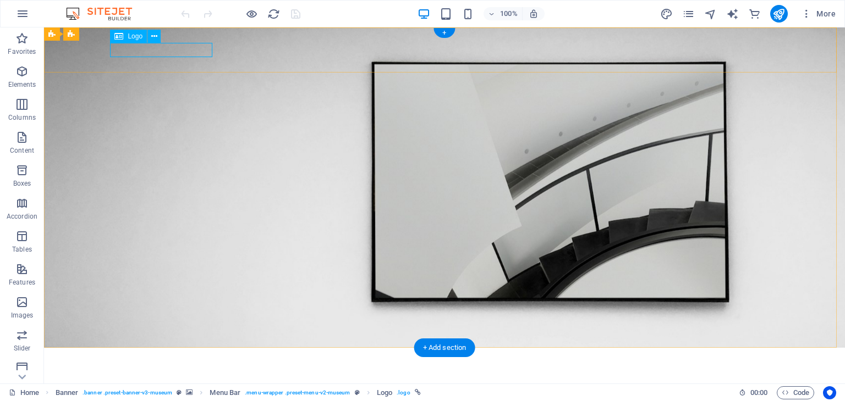
click at [136, 357] on div at bounding box center [444, 364] width 660 height 14
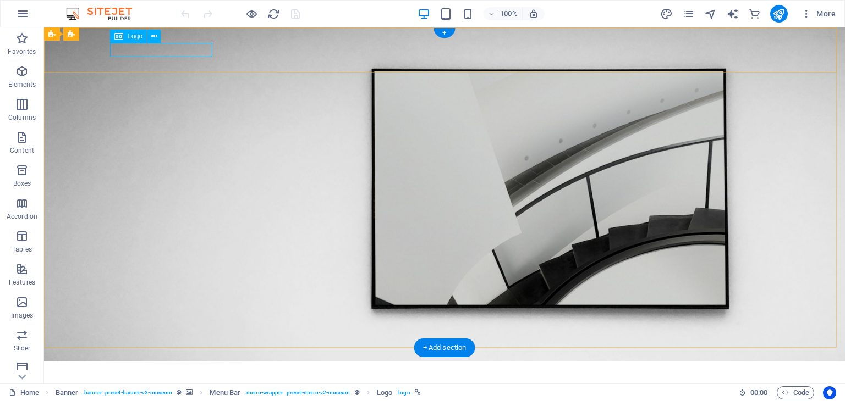
select select "px"
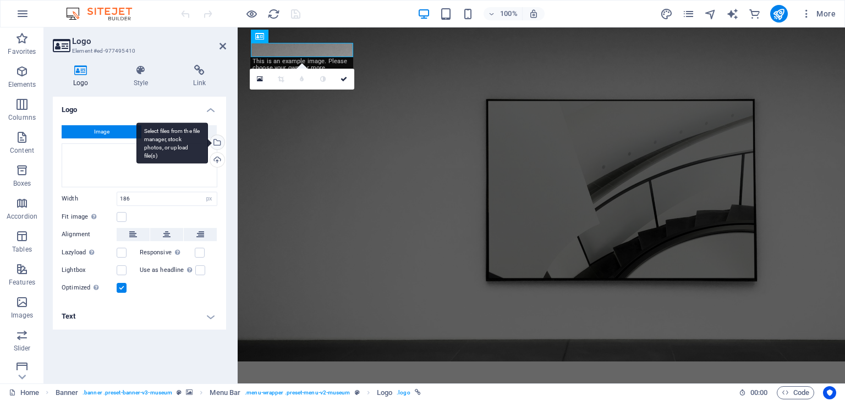
click at [219, 137] on div "Select files from the file manager, stock photos, or upload file(s)" at bounding box center [216, 143] width 16 height 16
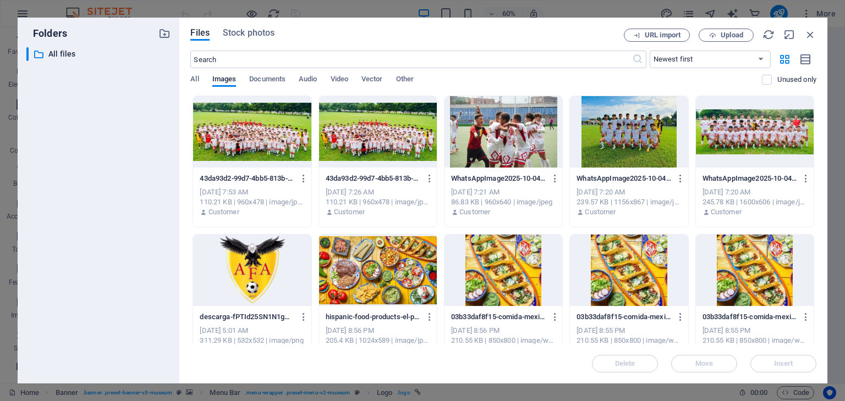
click at [256, 243] on div at bounding box center [252, 270] width 118 height 71
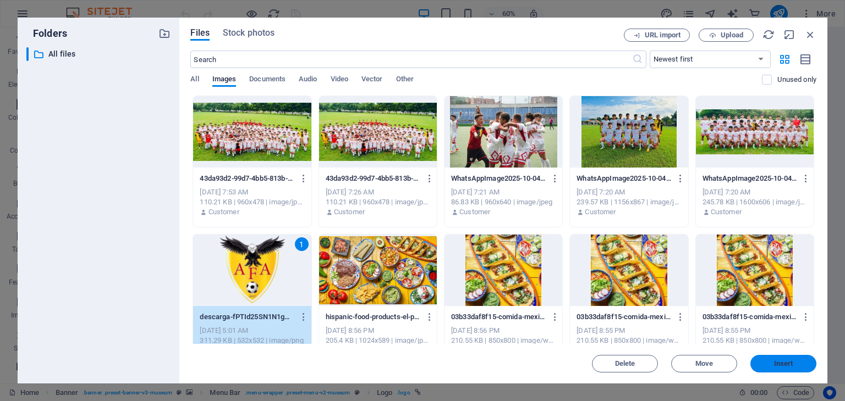
click at [775, 362] on span "Insert" at bounding box center [783, 364] width 19 height 7
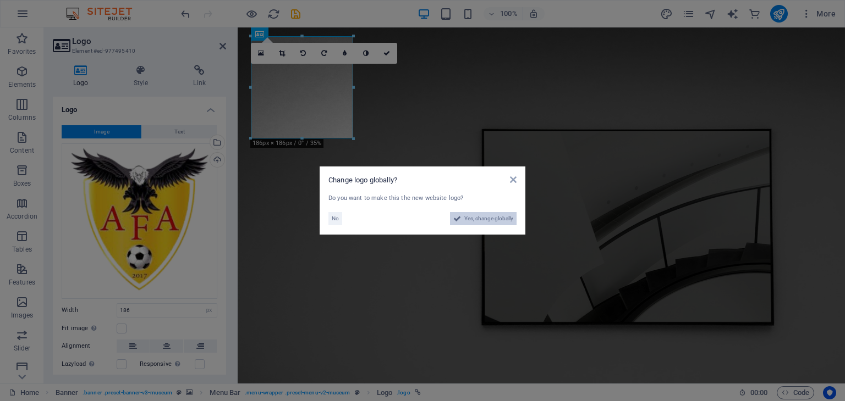
click at [483, 221] on span "Yes, change globally" at bounding box center [488, 218] width 49 height 13
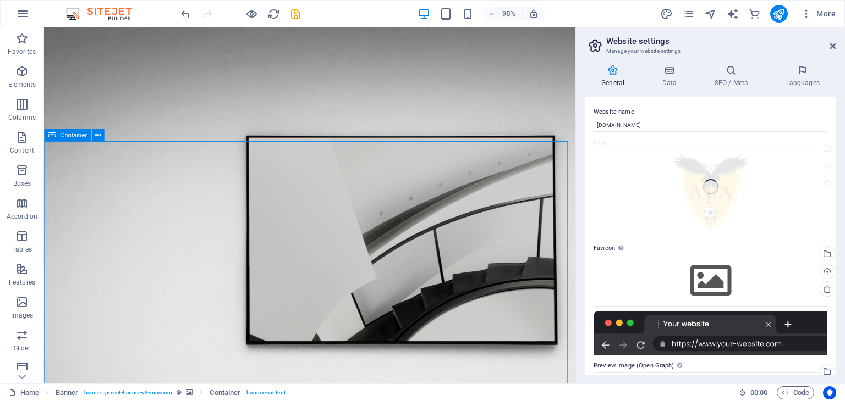
click at [95, 139] on icon at bounding box center [97, 135] width 5 height 11
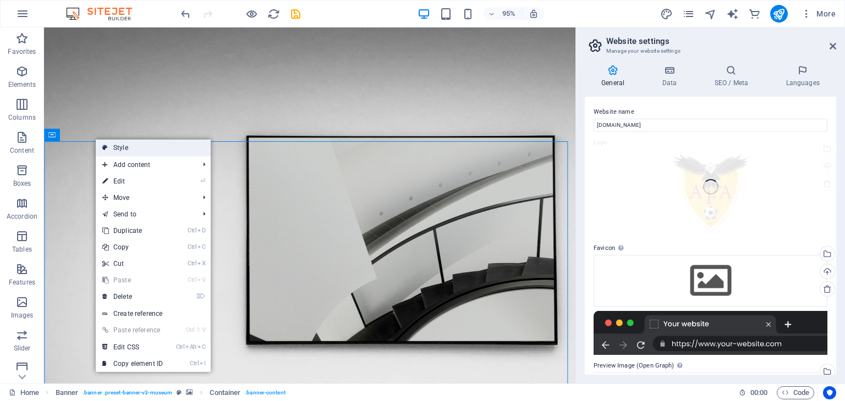
click at [126, 151] on link "Style" at bounding box center [153, 148] width 115 height 16
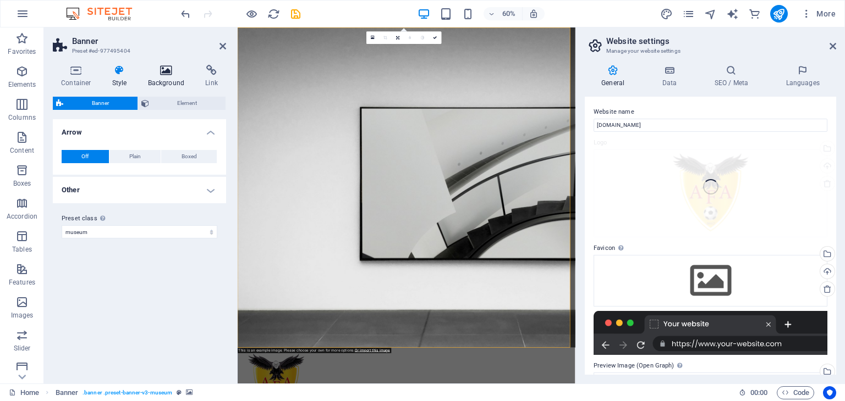
click at [153, 80] on h4 "Background" at bounding box center [169, 76] width 58 height 23
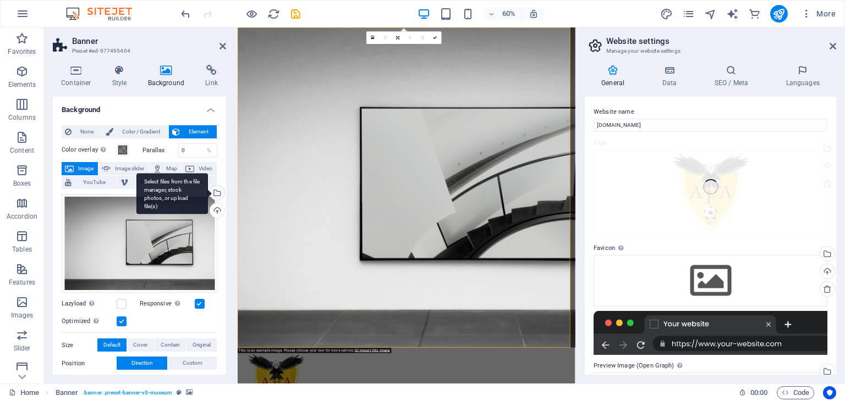
click at [216, 196] on div "Select files from the file manager, stock photos, or upload file(s)" at bounding box center [216, 194] width 16 height 16
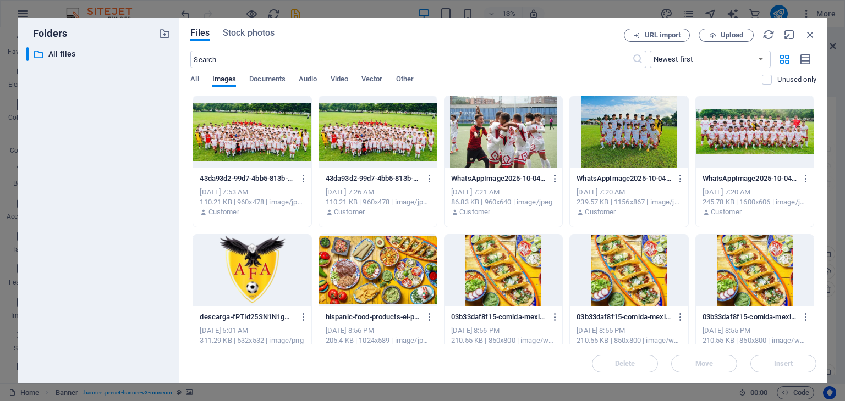
click at [497, 155] on div at bounding box center [503, 131] width 118 height 71
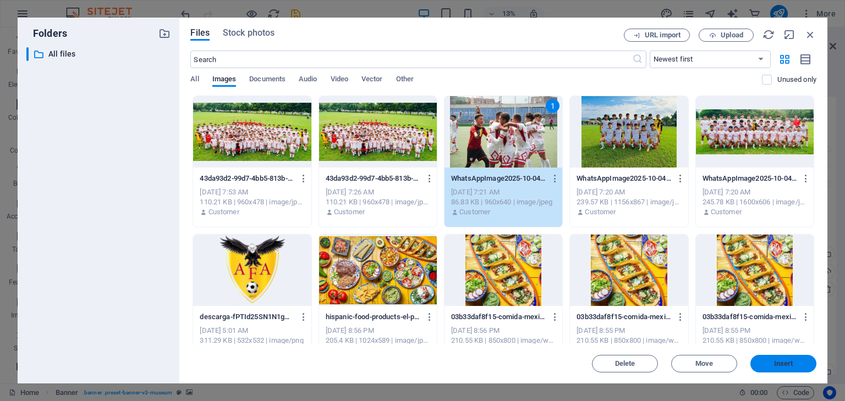
click at [791, 362] on span "Insert" at bounding box center [783, 364] width 19 height 7
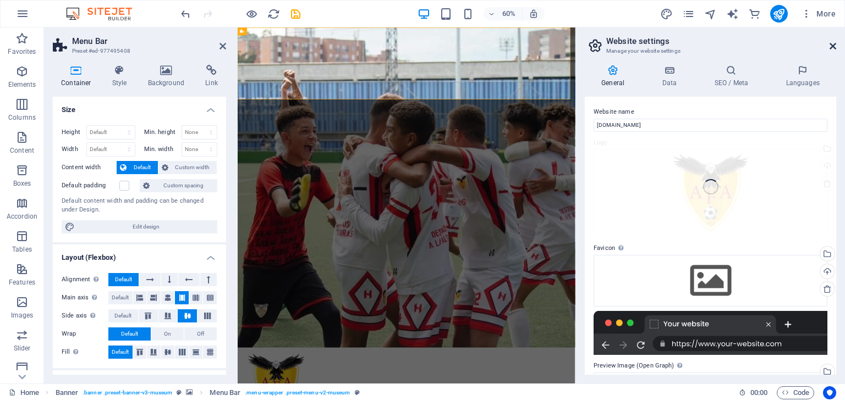
click at [829, 46] on icon at bounding box center [832, 46] width 7 height 9
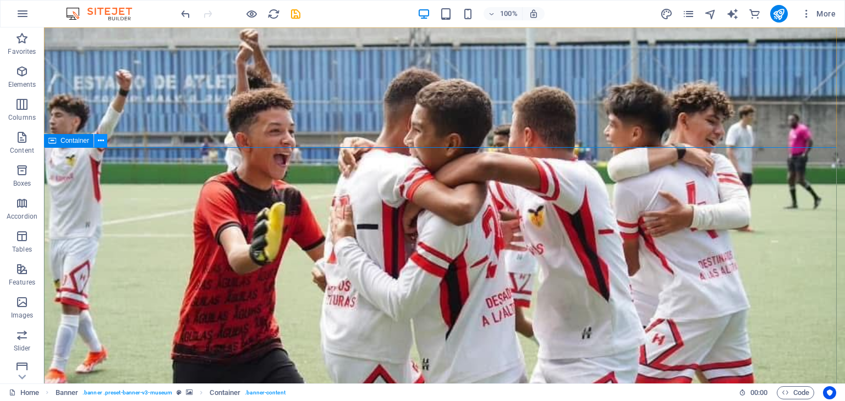
click at [104, 137] on button at bounding box center [100, 140] width 13 height 13
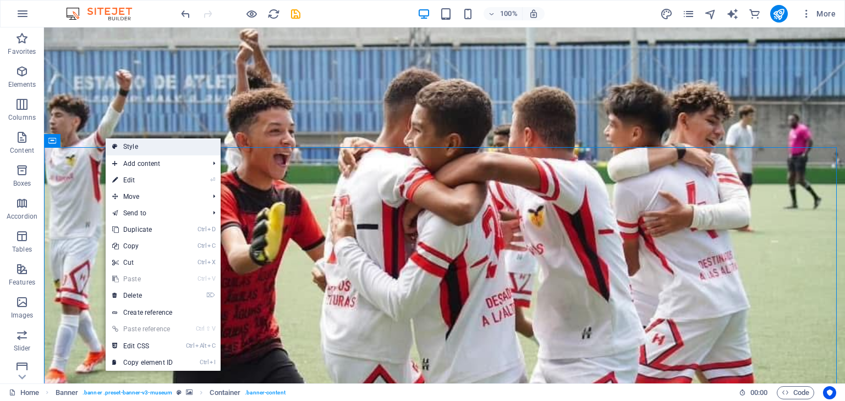
click at [119, 150] on link "Style" at bounding box center [163, 147] width 115 height 16
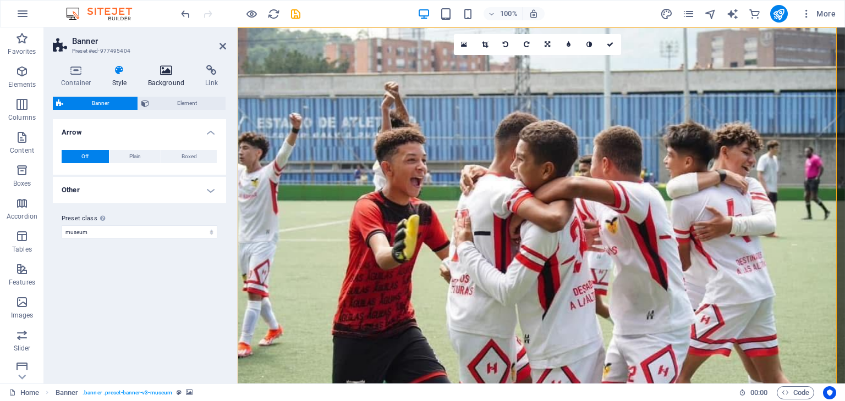
click at [170, 79] on h4 "Background" at bounding box center [169, 76] width 58 height 23
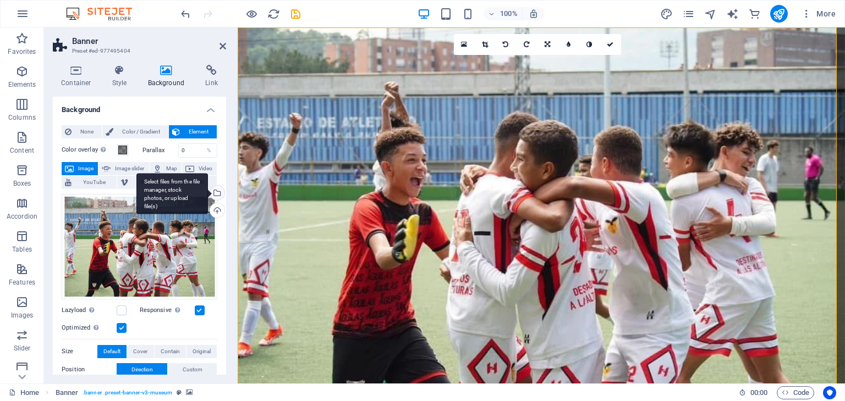
click at [216, 199] on div "Select files from the file manager, stock photos, or upload file(s)" at bounding box center [216, 194] width 16 height 16
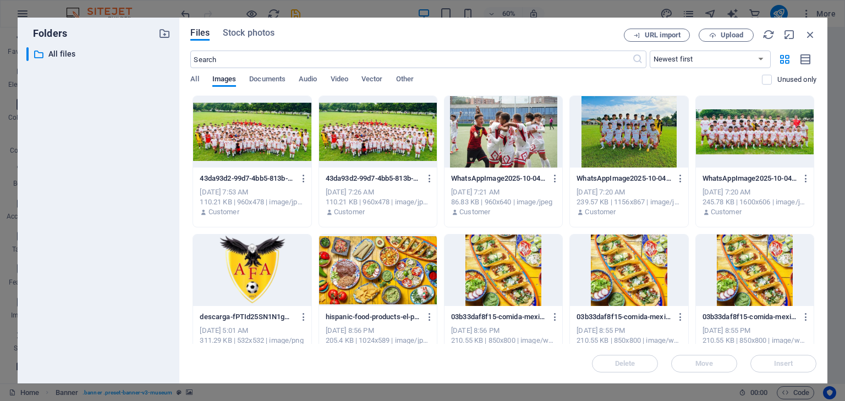
click at [626, 125] on div at bounding box center [629, 131] width 118 height 71
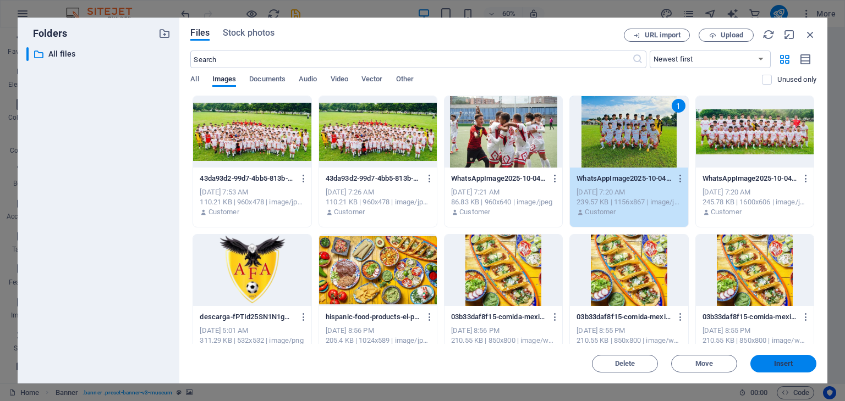
click at [786, 368] on button "Insert" at bounding box center [783, 364] width 66 height 18
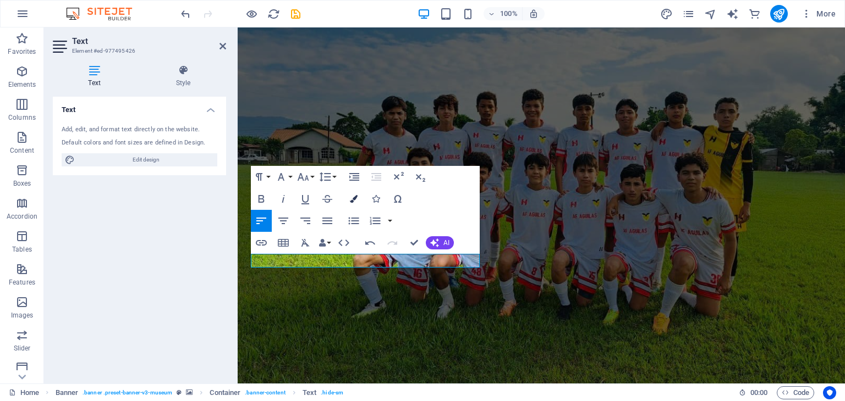
click at [354, 198] on icon "button" at bounding box center [354, 199] width 8 height 8
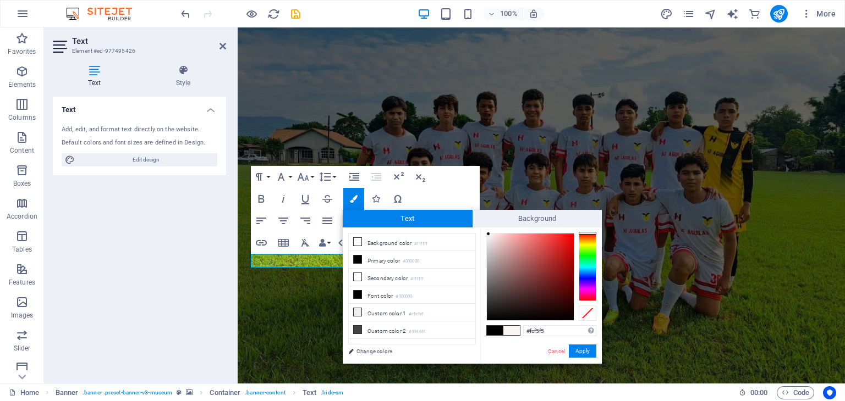
click at [488, 234] on div at bounding box center [530, 277] width 87 height 87
type input "#fcfbfb"
click at [486, 234] on div at bounding box center [486, 234] width 4 height 4
click at [585, 349] on button "Apply" at bounding box center [582, 351] width 27 height 13
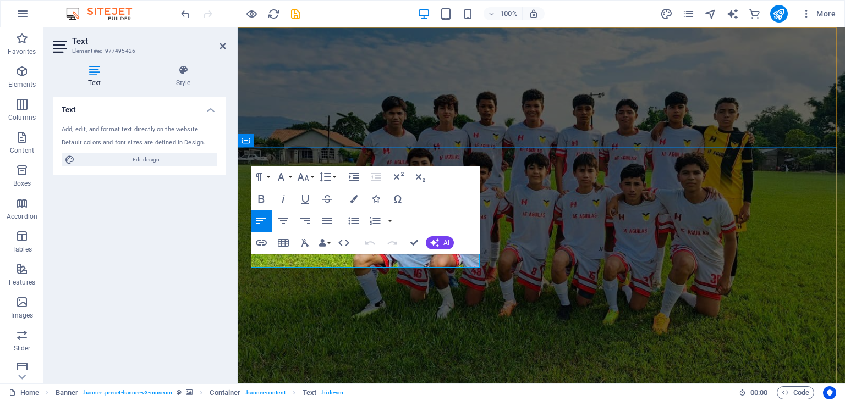
drag, startPoint x: 400, startPoint y: 262, endPoint x: 253, endPoint y: 260, distance: 147.4
click at [350, 201] on icon "button" at bounding box center [354, 199] width 8 height 8
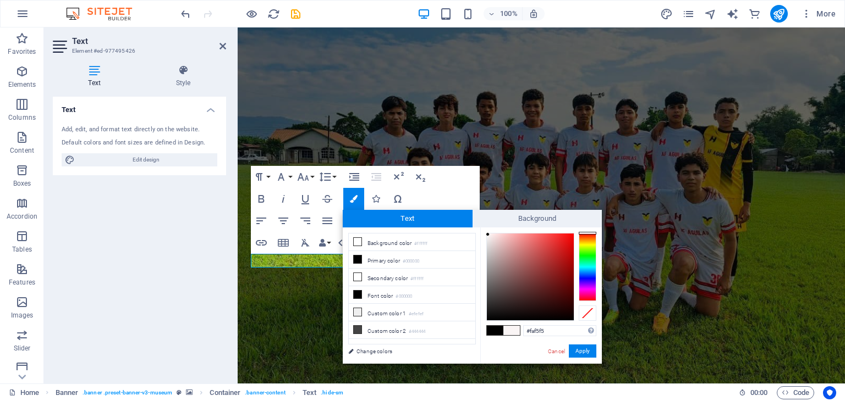
click at [488, 235] on div at bounding box center [530, 277] width 87 height 87
type input "#f9f5f5"
click at [487, 235] on div at bounding box center [487, 235] width 4 height 4
click at [579, 347] on button "Apply" at bounding box center [582, 351] width 27 height 13
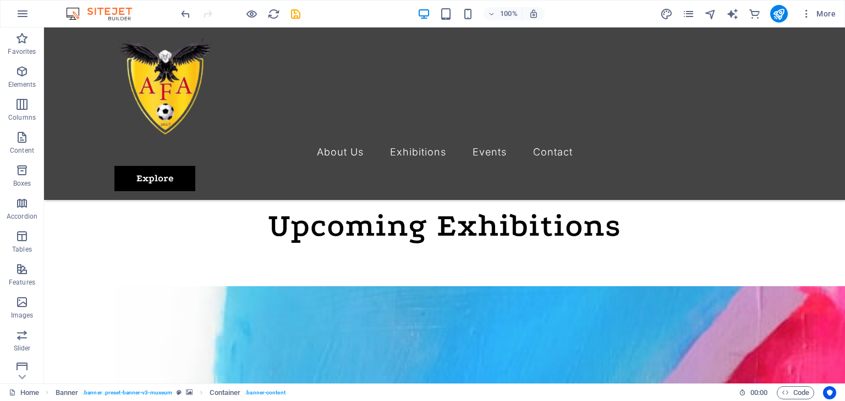
scroll to position [592, 0]
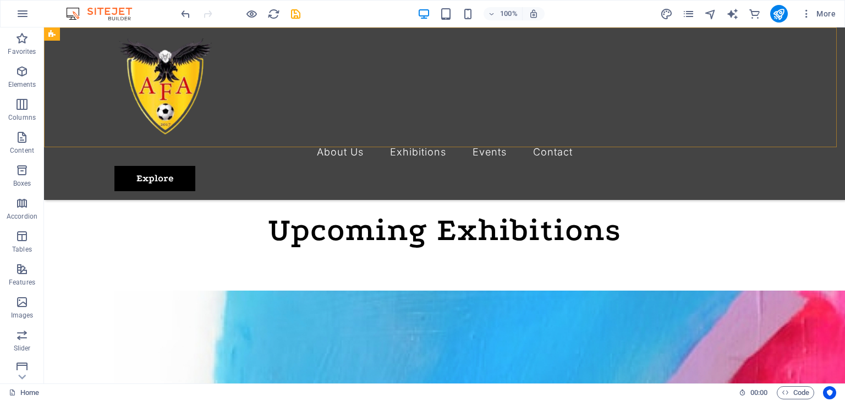
click at [274, 109] on div "Menu About Us Exhibitions Events Contact Explore" at bounding box center [444, 113] width 801 height 173
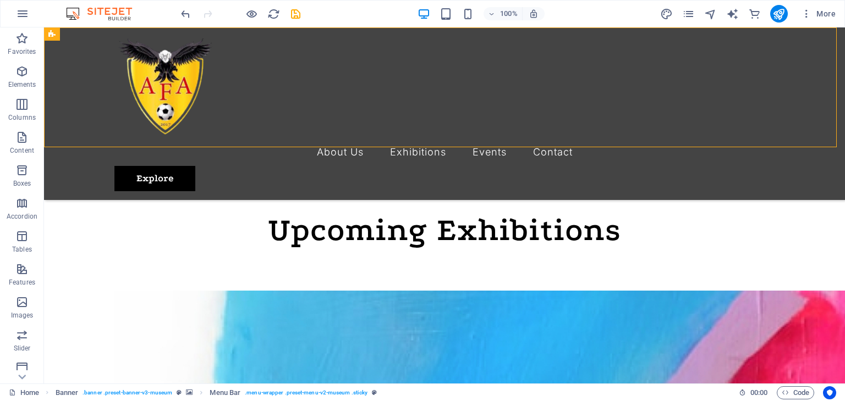
click at [108, 90] on div "Menu About Us Exhibitions Events Contact Explore" at bounding box center [444, 113] width 801 height 173
select select "rem"
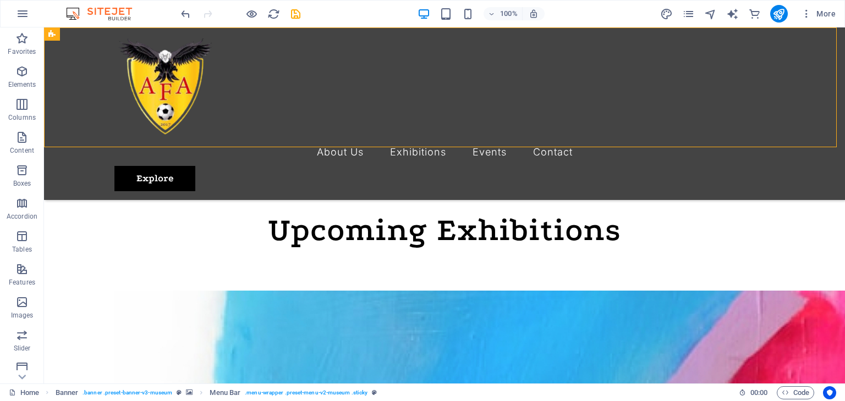
select select "rem"
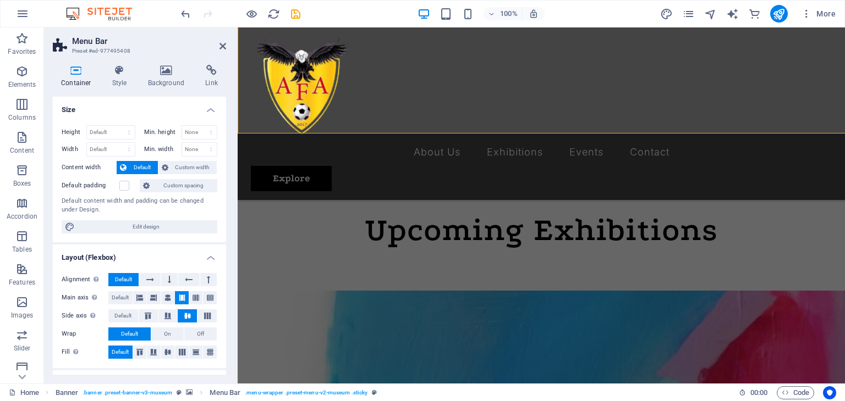
click at [104, 84] on h4 "Style" at bounding box center [122, 76] width 36 height 23
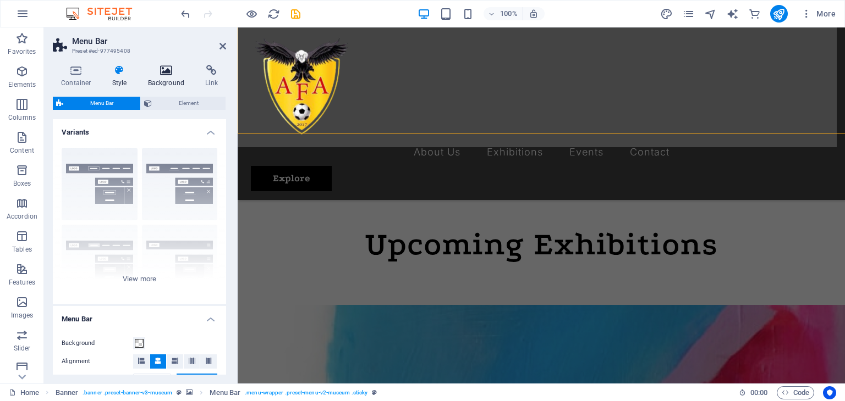
scroll to position [606, 0]
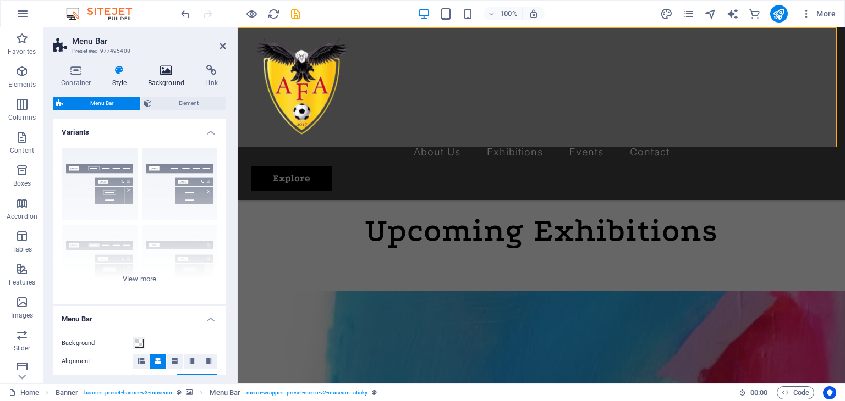
click at [170, 73] on icon at bounding box center [166, 70] width 53 height 11
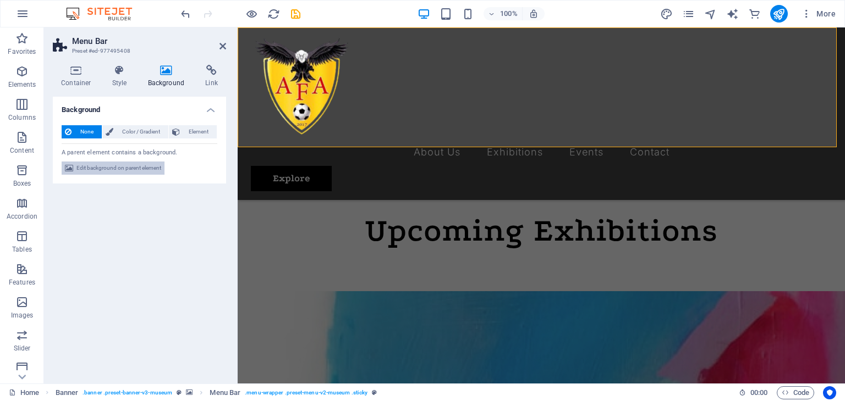
click at [123, 165] on span "Edit background on parent element" at bounding box center [118, 168] width 85 height 13
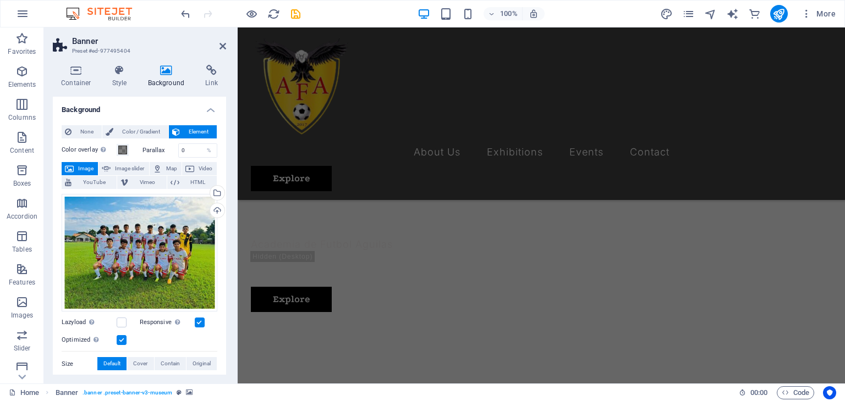
scroll to position [401, 0]
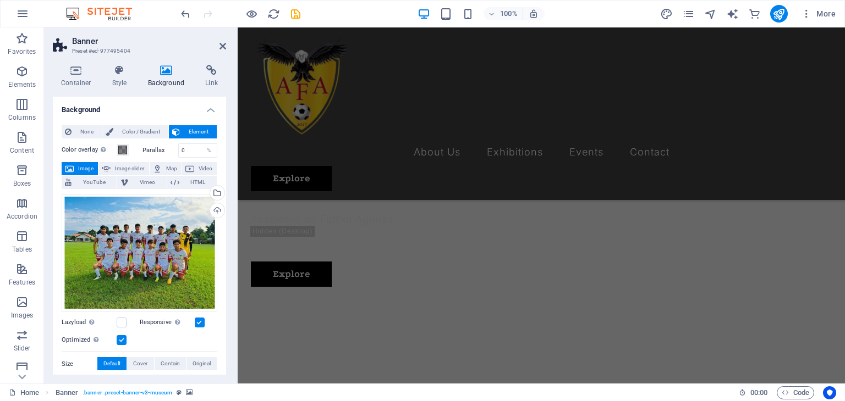
click at [322, 76] on div at bounding box center [541, 87] width 581 height 102
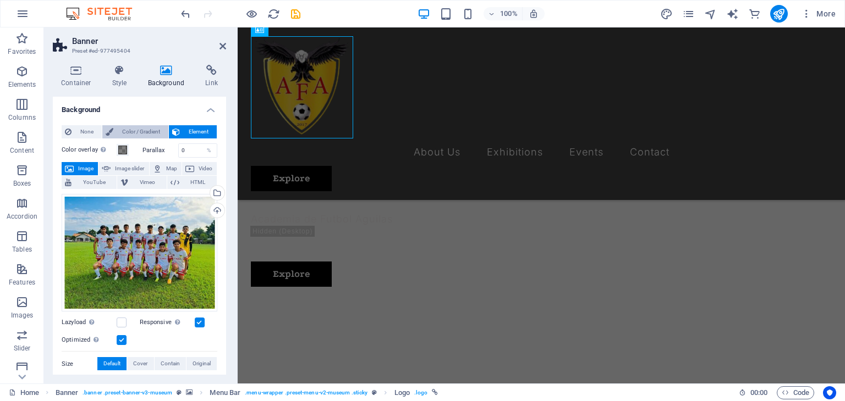
click at [119, 128] on span "Color / Gradient" at bounding box center [141, 131] width 48 height 13
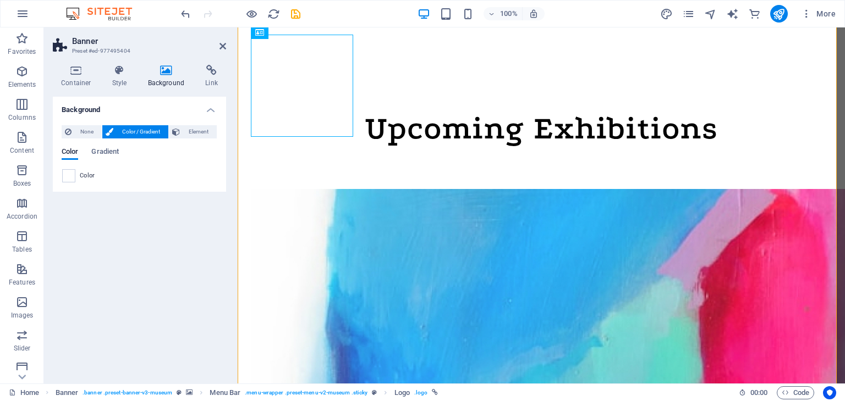
scroll to position [2, 0]
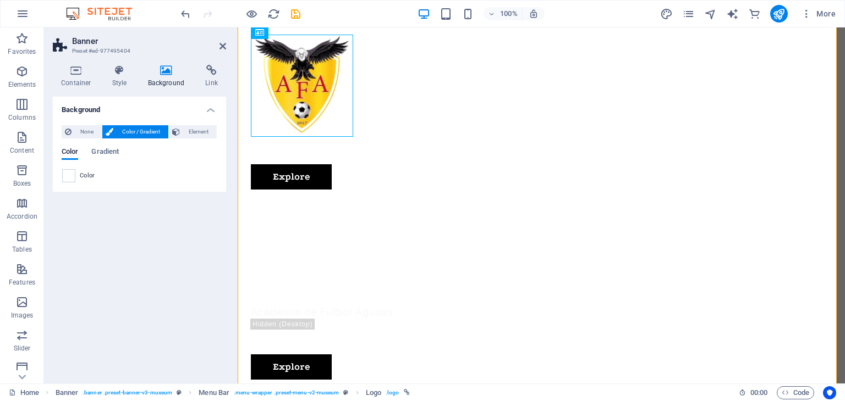
click at [119, 128] on span "Color / Gradient" at bounding box center [141, 131] width 48 height 13
click at [70, 179] on span at bounding box center [69, 176] width 12 height 12
click at [68, 176] on span at bounding box center [69, 176] width 12 height 12
click at [68, 178] on span at bounding box center [69, 176] width 12 height 12
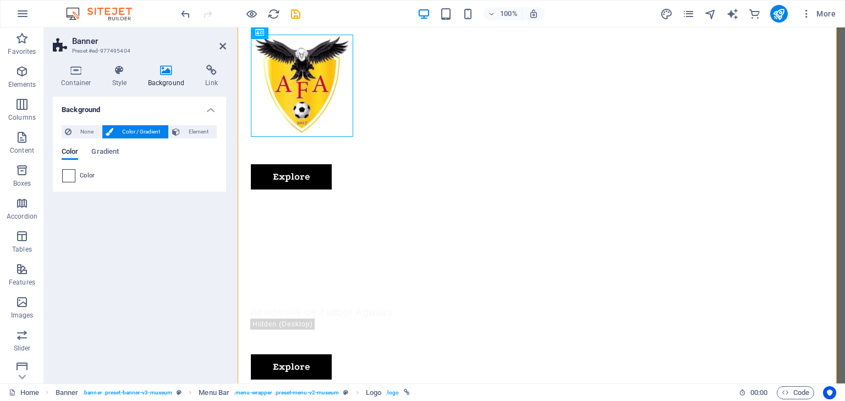
click at [68, 178] on span at bounding box center [69, 176] width 12 height 12
click at [95, 153] on span "Gradient" at bounding box center [104, 152] width 27 height 15
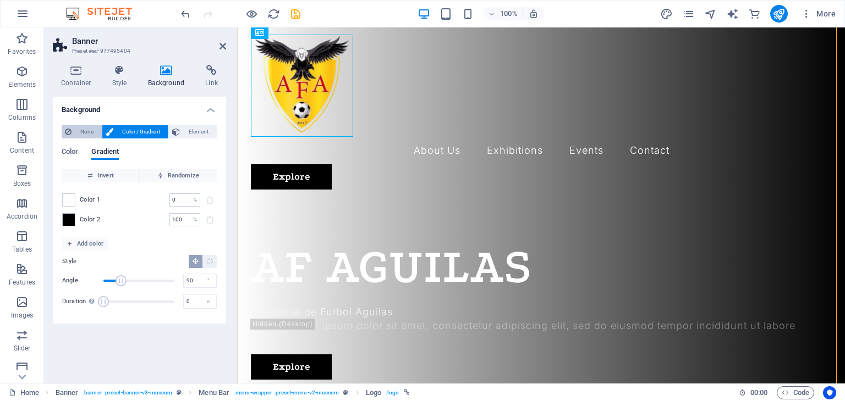
click at [79, 132] on span "None" at bounding box center [87, 131] width 24 height 13
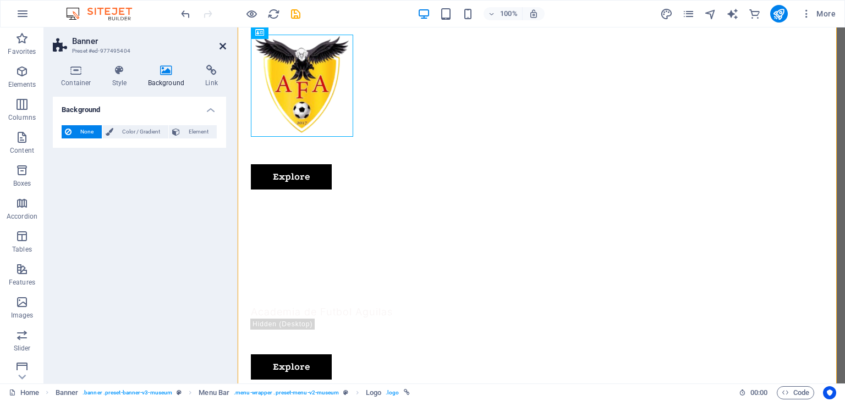
drag, startPoint x: 221, startPoint y: 47, endPoint x: 389, endPoint y: 78, distance: 171.0
click at [221, 47] on icon at bounding box center [222, 46] width 7 height 9
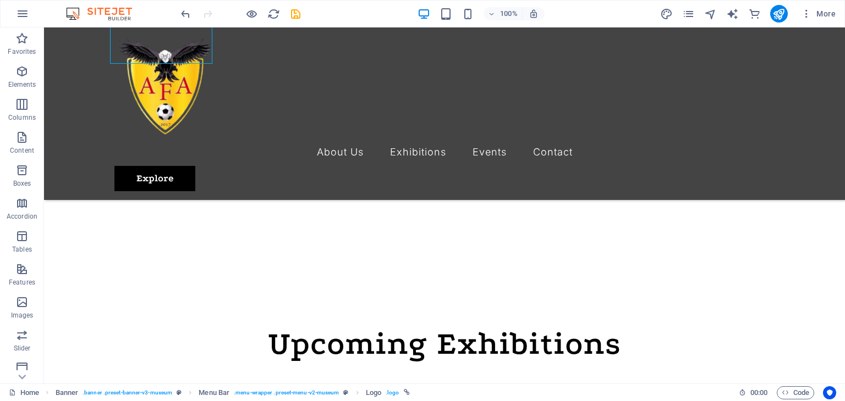
scroll to position [0, 0]
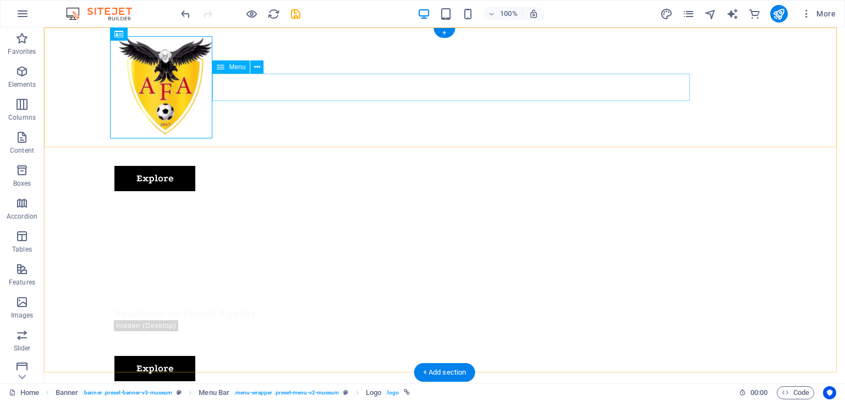
click at [192, 244] on div "AF AGUILAS" at bounding box center [444, 268] width 660 height 49
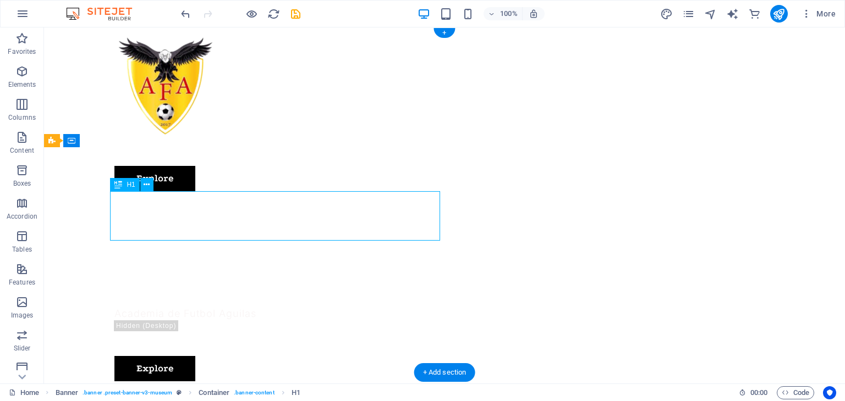
click at [192, 244] on div "AF AGUILAS" at bounding box center [444, 268] width 660 height 49
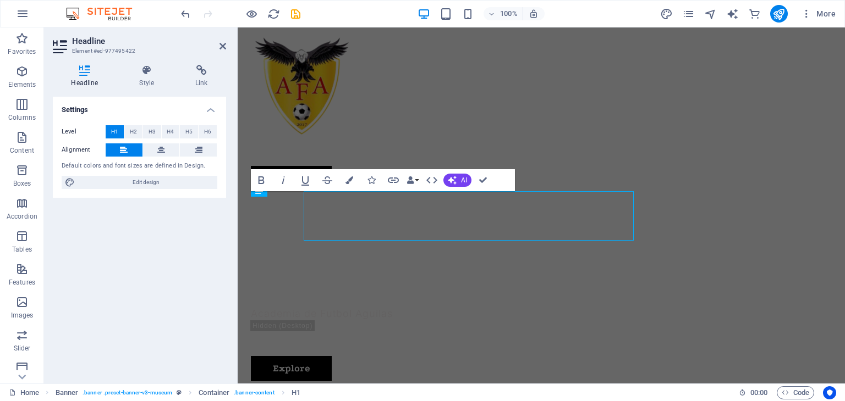
click at [79, 179] on span "Edit design" at bounding box center [146, 182] width 136 height 13
click at [558, 135] on div "Menu About Us Exhibitions Events Contact Explore" at bounding box center [541, 113] width 607 height 173
click at [833, 48] on div "Menu About Us Exhibitions Events Contact Explore" at bounding box center [541, 113] width 607 height 173
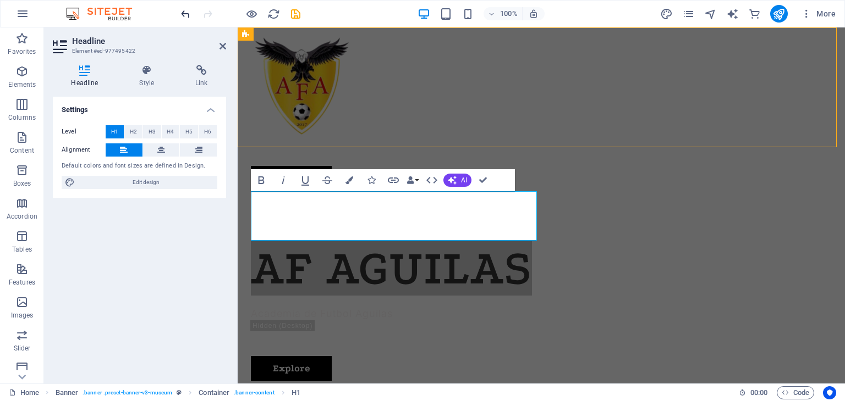
click at [184, 12] on icon "undo" at bounding box center [185, 14] width 13 height 13
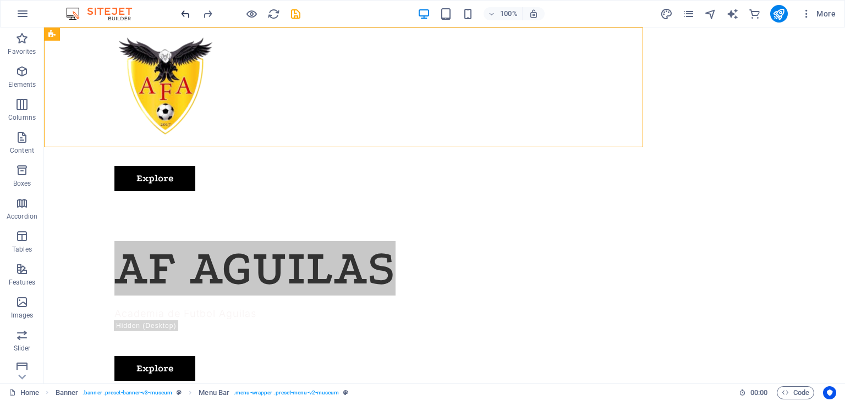
click at [184, 12] on icon "undo" at bounding box center [185, 14] width 13 height 13
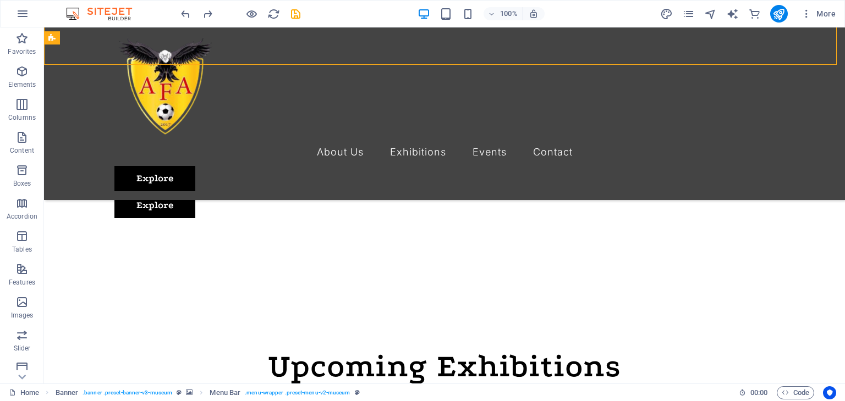
scroll to position [439, 0]
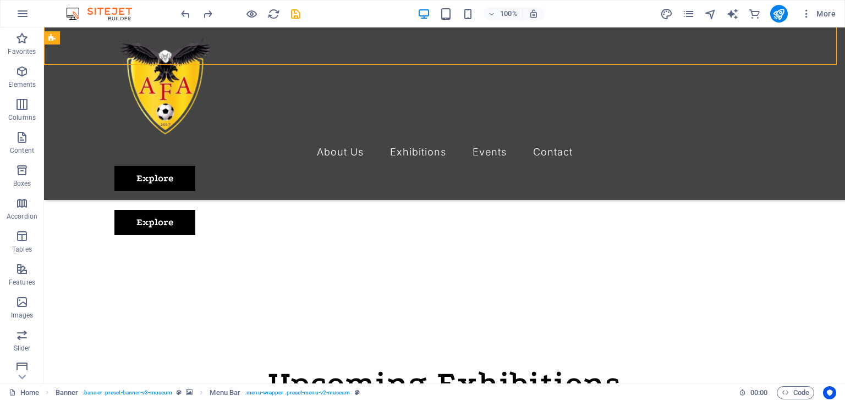
click at [526, 126] on div "Menu About Us Exhibitions Events Contact Explore" at bounding box center [444, 113] width 801 height 173
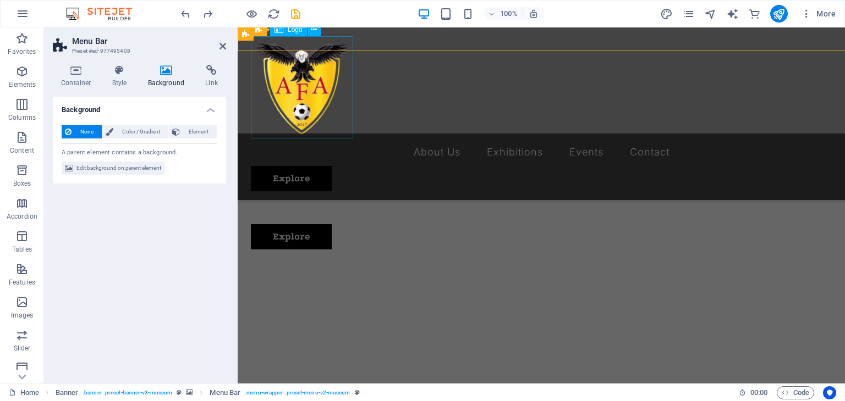
click at [288, 113] on div at bounding box center [541, 87] width 581 height 102
select select "px"
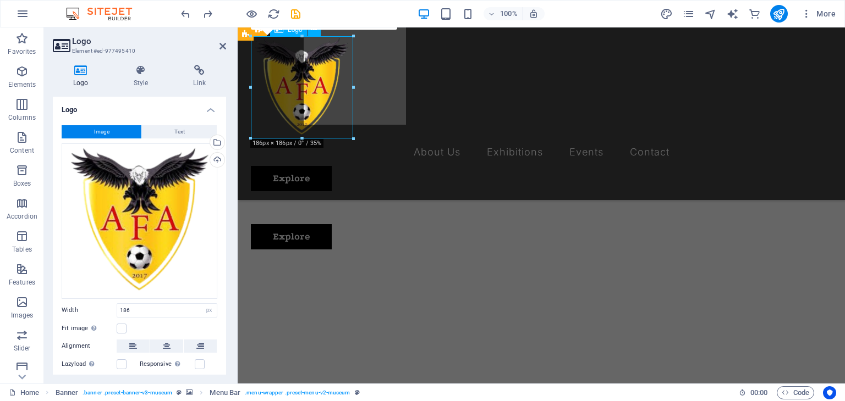
click at [445, 109] on div "Menu About Us Exhibitions Events Contact Explore" at bounding box center [541, 113] width 607 height 173
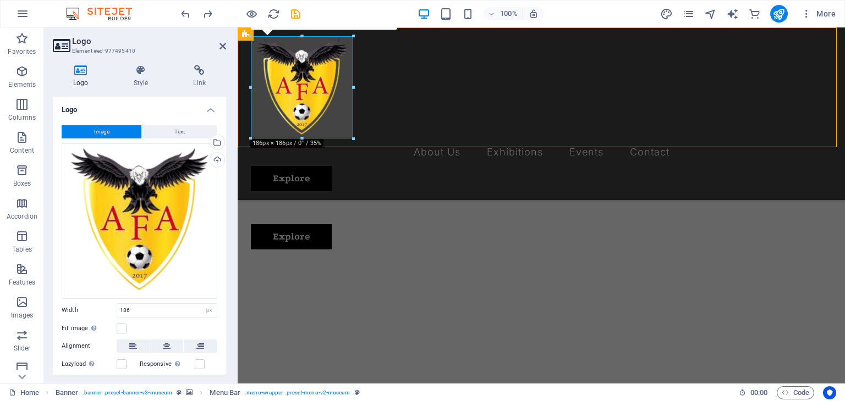
scroll to position [453, 0]
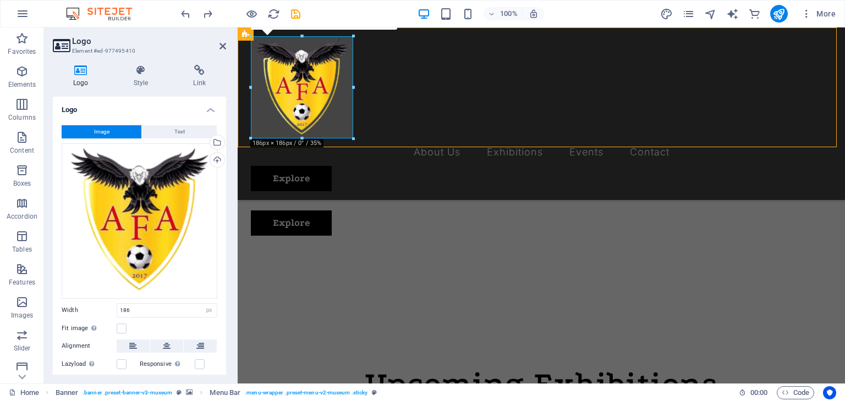
click at [650, 124] on div "Menu About Us Exhibitions Events Contact Explore" at bounding box center [541, 113] width 607 height 173
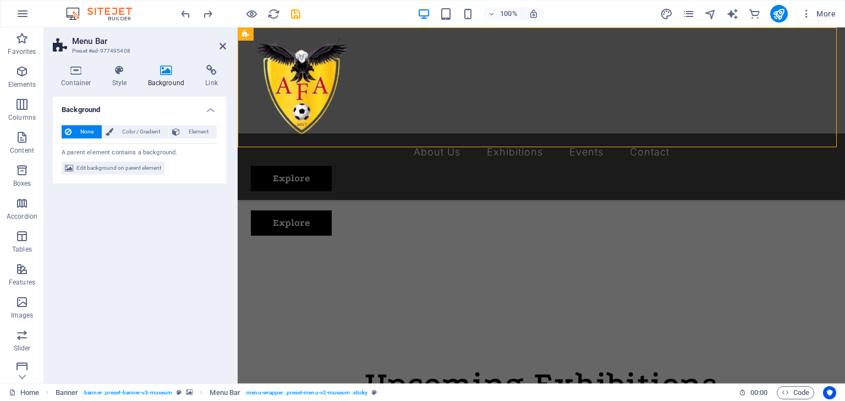
click at [456, 124] on div "Menu About Us Exhibitions Events Contact Explore" at bounding box center [541, 113] width 607 height 173
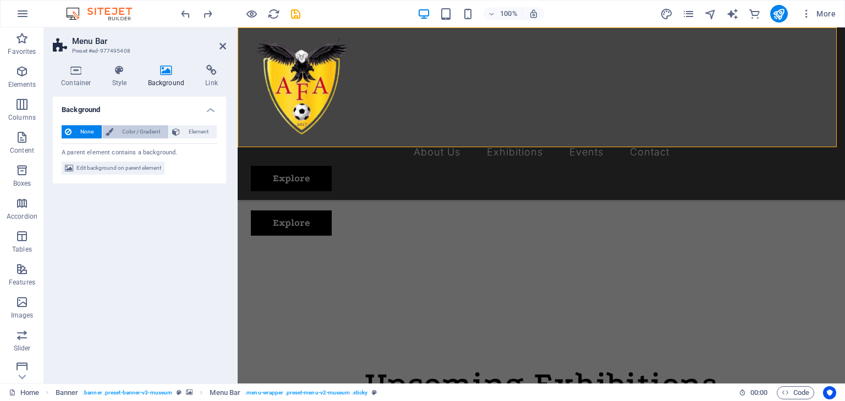
click at [139, 130] on span "Color / Gradient" at bounding box center [141, 131] width 48 height 13
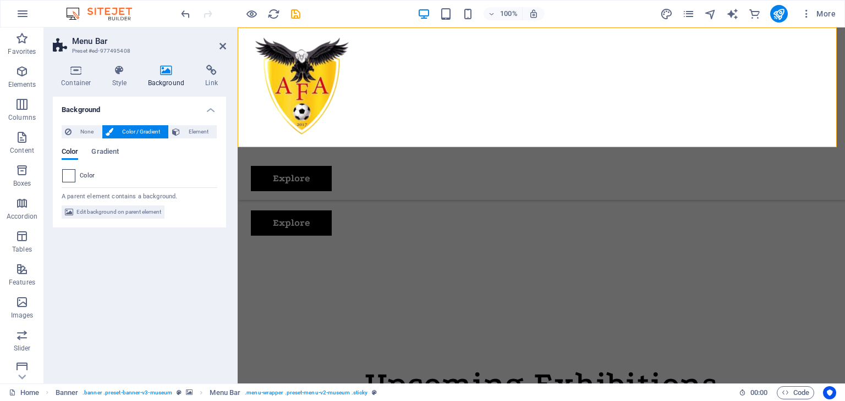
click at [66, 179] on span at bounding box center [69, 176] width 12 height 12
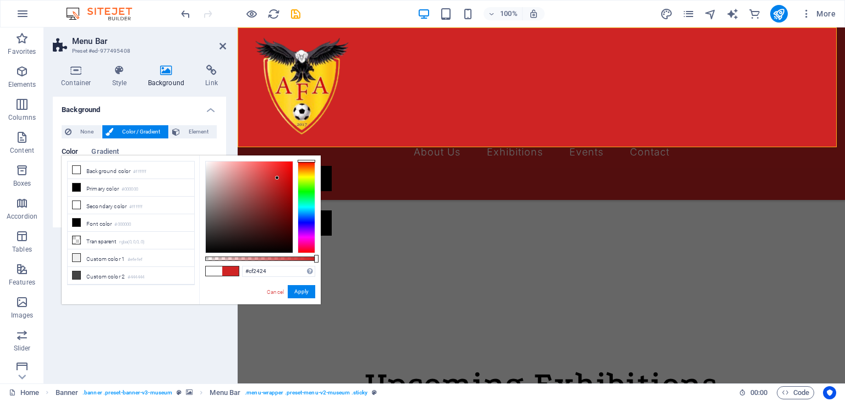
type input "#cf1e1e"
drag, startPoint x: 205, startPoint y: 160, endPoint x: 279, endPoint y: 178, distance: 76.4
click at [279, 178] on div at bounding box center [279, 178] width 4 height 4
click at [301, 288] on button "Apply" at bounding box center [301, 291] width 27 height 13
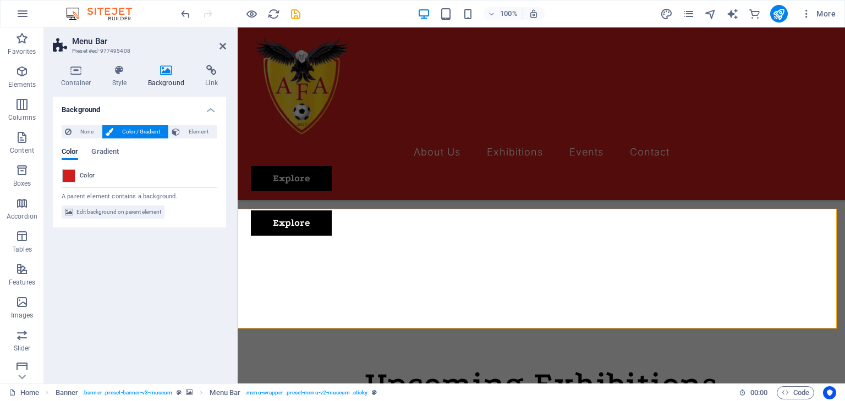
scroll to position [0, 0]
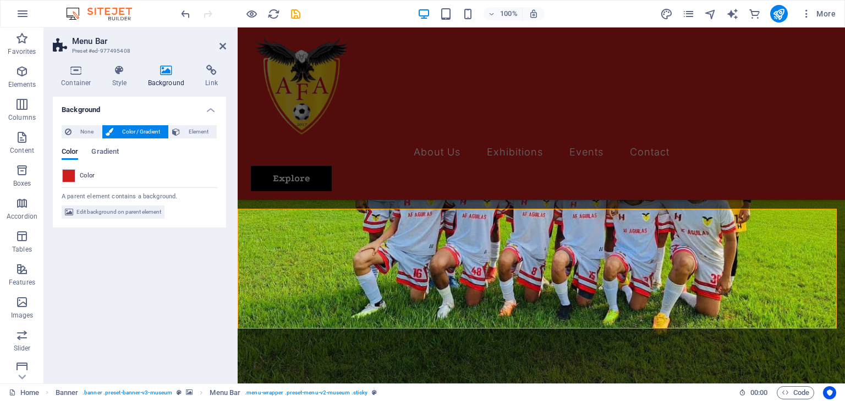
drag, startPoint x: 841, startPoint y: 104, endPoint x: 1082, endPoint y: 53, distance: 245.8
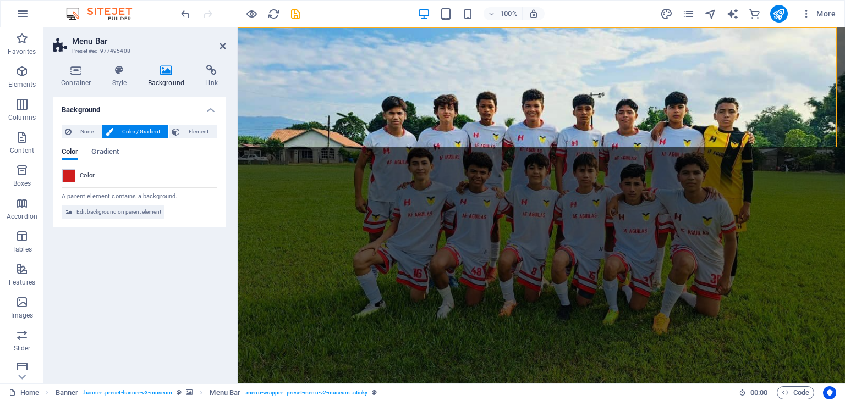
click at [844, 12] on header "100% More" at bounding box center [422, 13] width 845 height 27
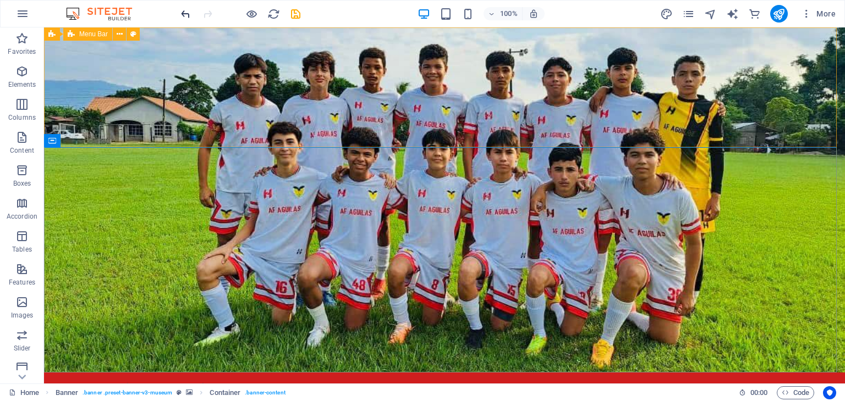
click at [184, 12] on icon "undo" at bounding box center [185, 14] width 13 height 13
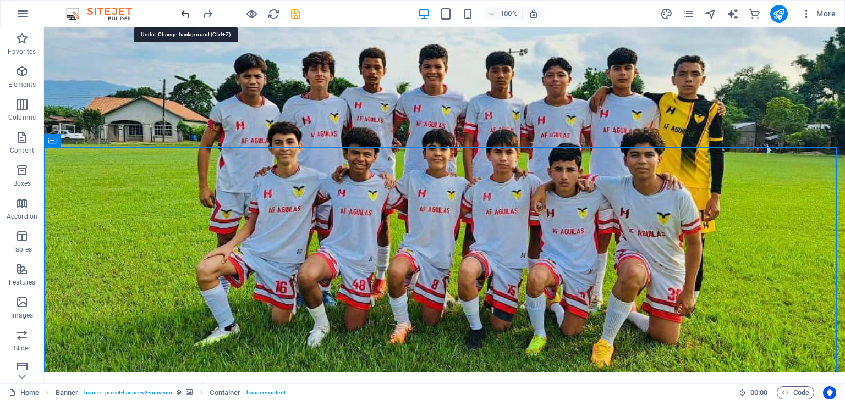
click at [184, 12] on icon "undo" at bounding box center [185, 14] width 13 height 13
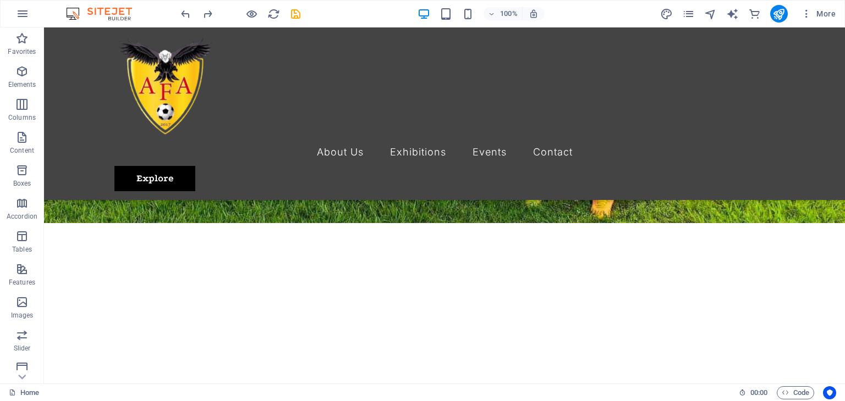
scroll to position [153, 0]
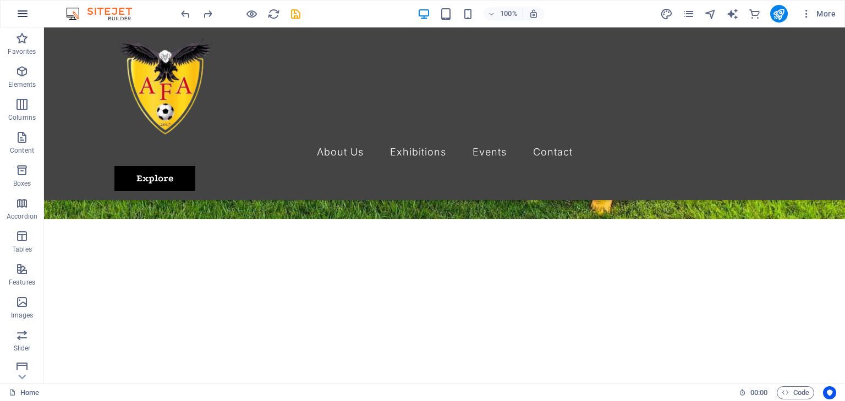
drag, startPoint x: 33, startPoint y: 18, endPoint x: 24, endPoint y: 15, distance: 9.7
click at [24, 15] on button "button" at bounding box center [22, 14] width 26 height 26
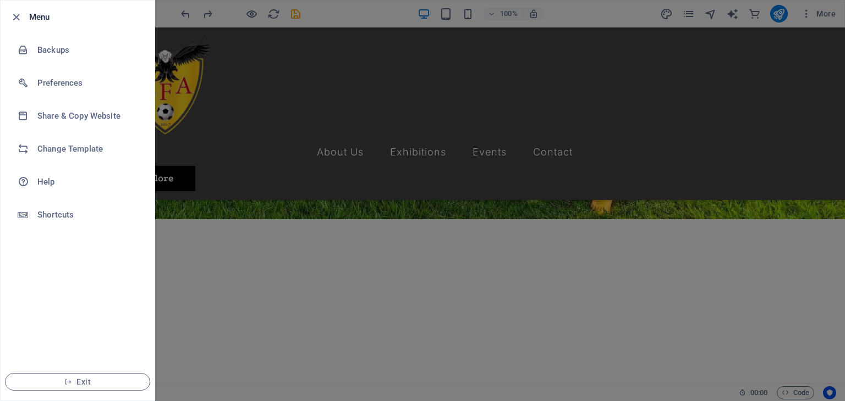
click at [24, 15] on li "Menu" at bounding box center [78, 17] width 154 height 33
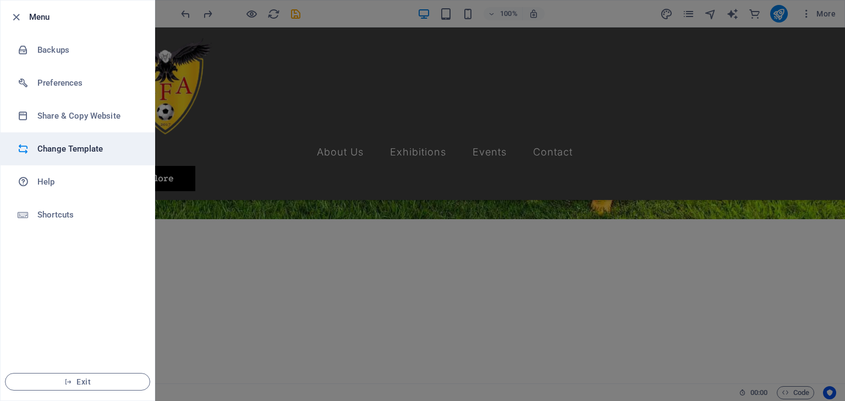
click at [66, 147] on h6 "Change Template" at bounding box center [88, 148] width 102 height 13
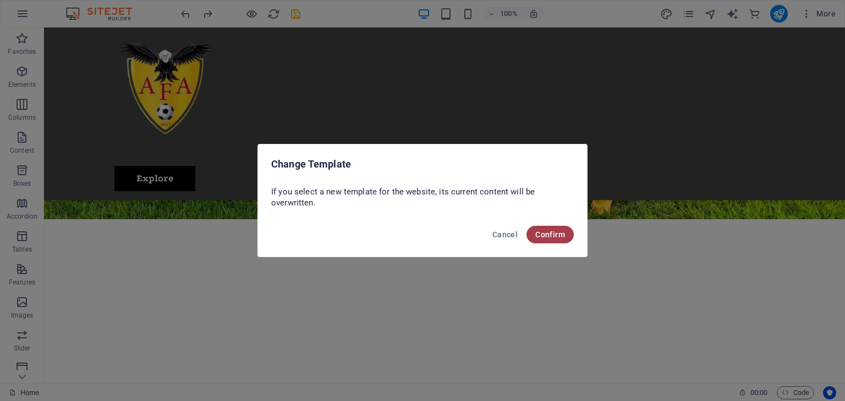
click at [550, 237] on span "Confirm" at bounding box center [550, 234] width 30 height 9
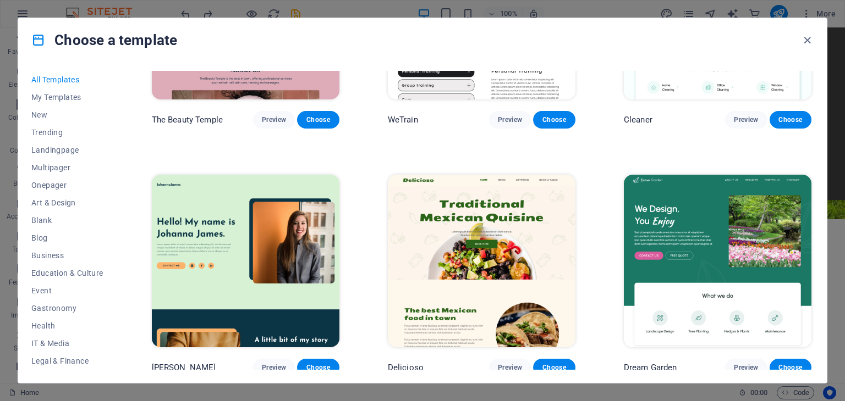
scroll to position [2111, 0]
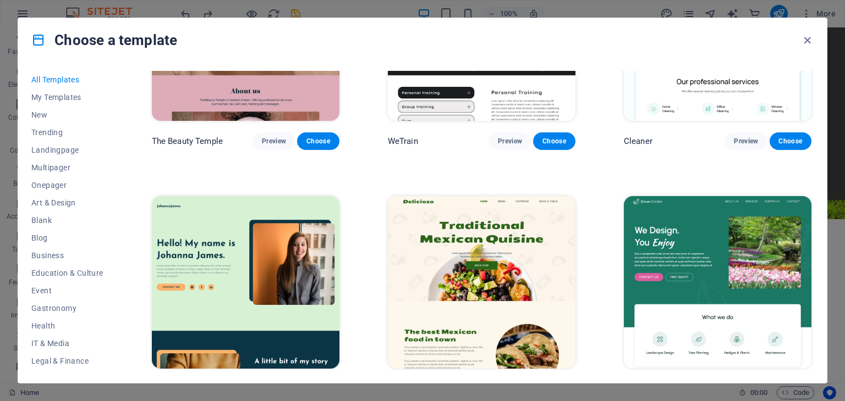
click at [706, 285] on img at bounding box center [718, 282] width 188 height 173
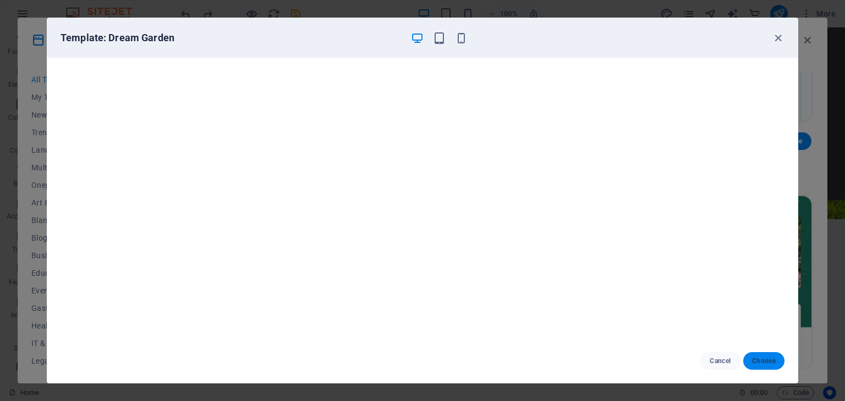
click at [769, 359] on span "Choose" at bounding box center [764, 361] width 24 height 9
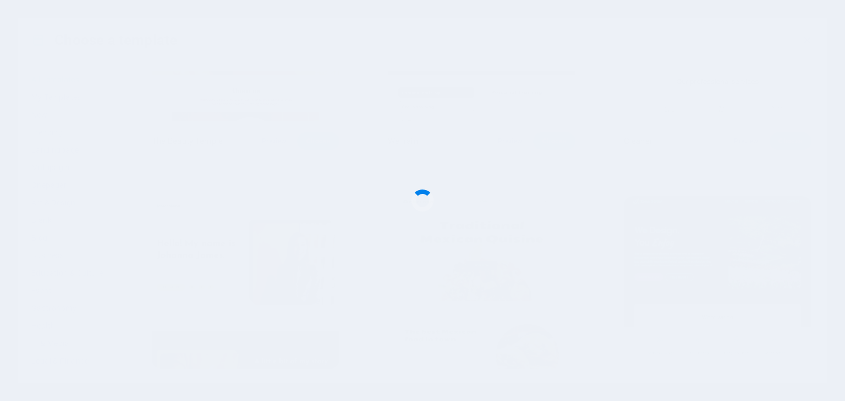
checkbox input "false"
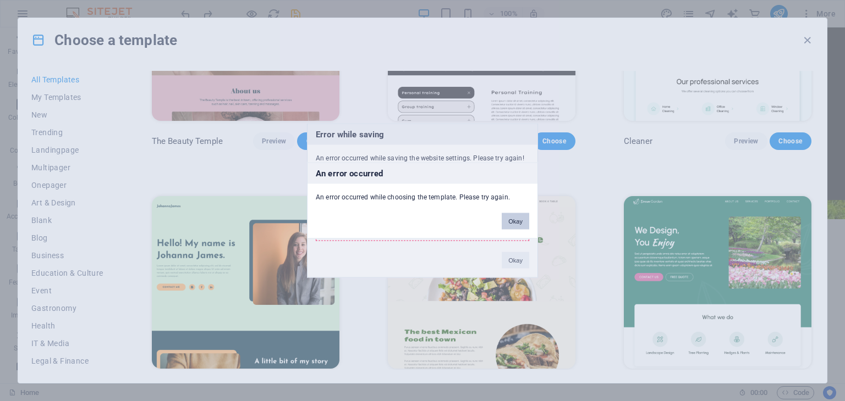
click at [517, 216] on button "Okay" at bounding box center [515, 221] width 27 height 16
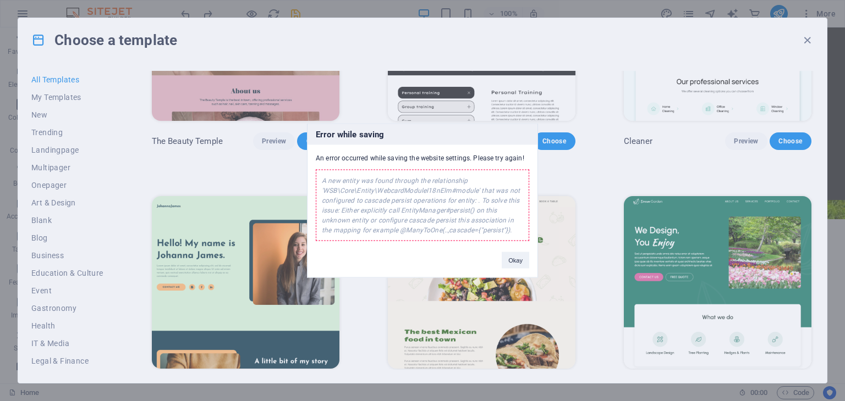
click at [511, 252] on button "Okay" at bounding box center [515, 260] width 27 height 16
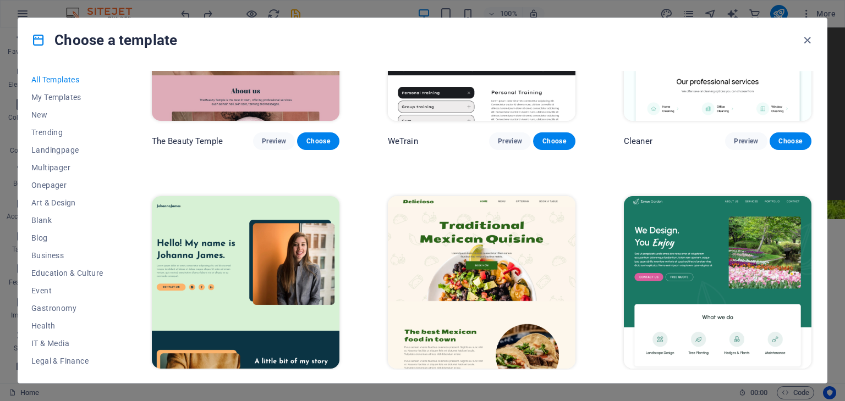
click at [664, 249] on img at bounding box center [718, 282] width 188 height 173
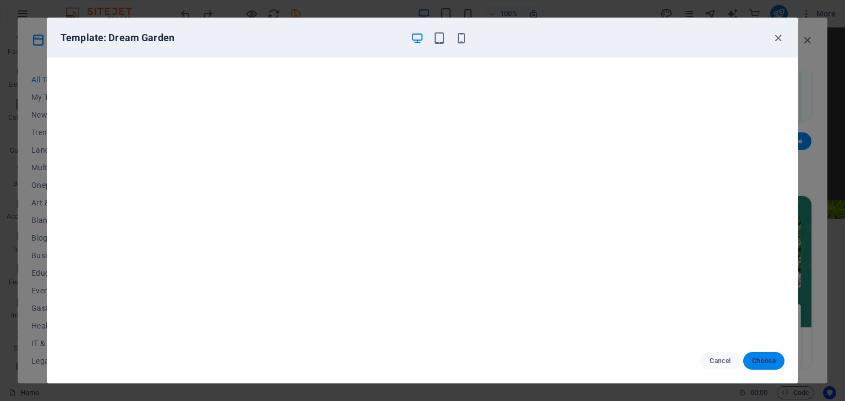
click at [771, 366] on button "Choose" at bounding box center [763, 362] width 41 height 18
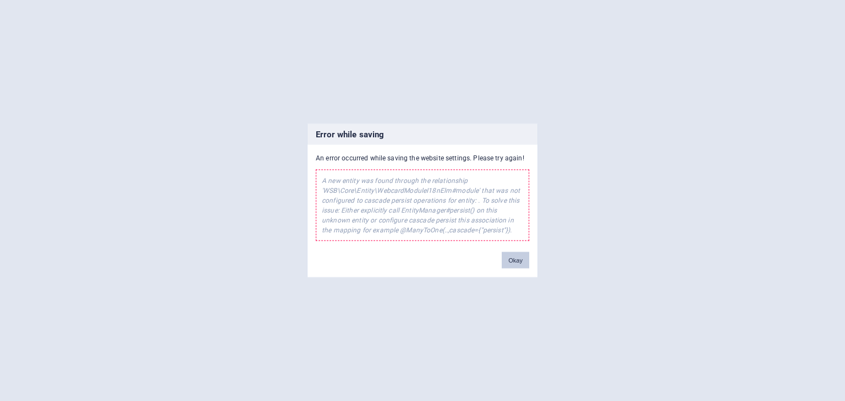
click at [517, 267] on button "Okay" at bounding box center [515, 260] width 27 height 16
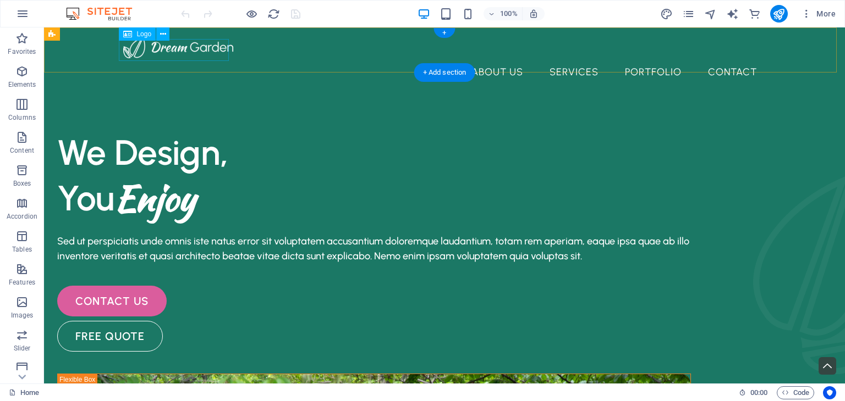
click at [176, 58] on div at bounding box center [444, 47] width 642 height 22
select select "px"
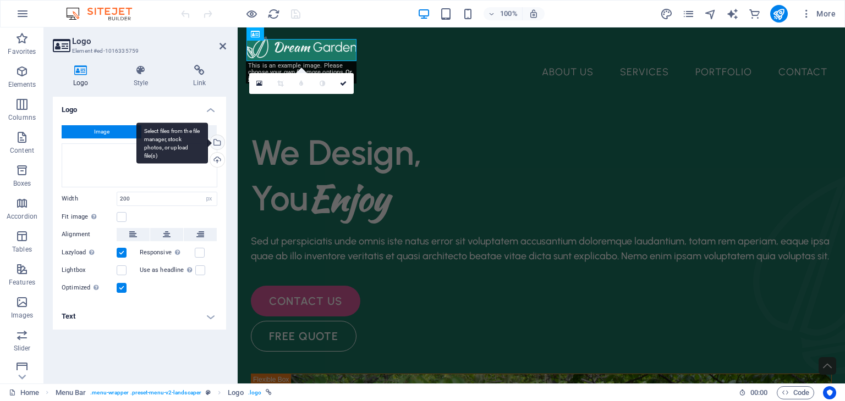
click at [219, 144] on div "Select files from the file manager, stock photos, or upload file(s)" at bounding box center [216, 143] width 16 height 16
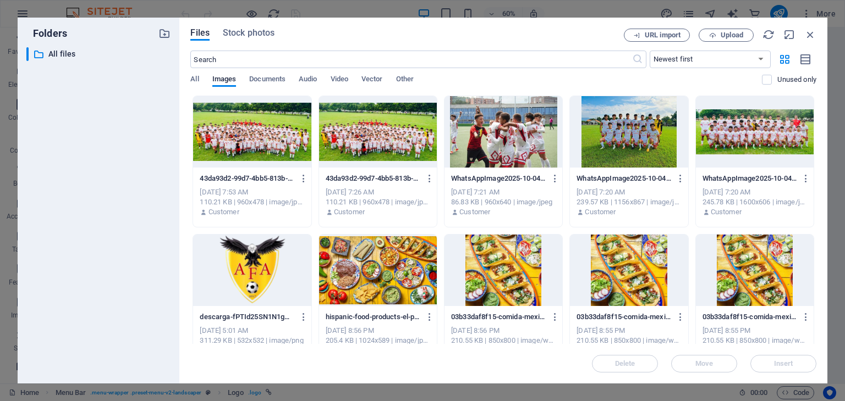
click at [268, 277] on div at bounding box center [252, 270] width 118 height 71
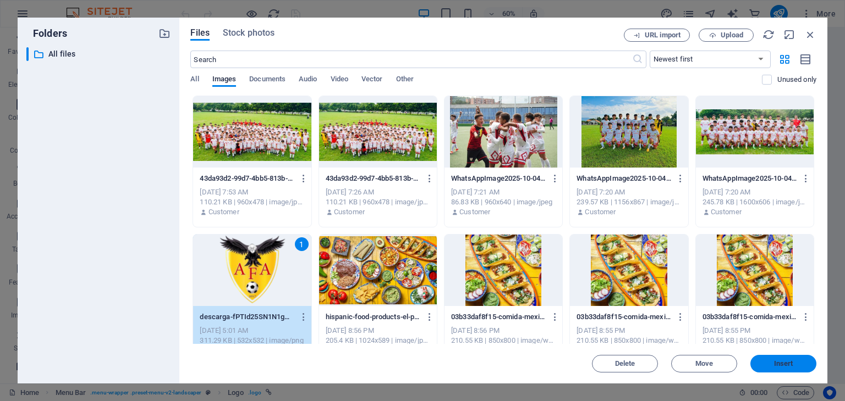
click at [778, 364] on span "Insert" at bounding box center [783, 364] width 19 height 7
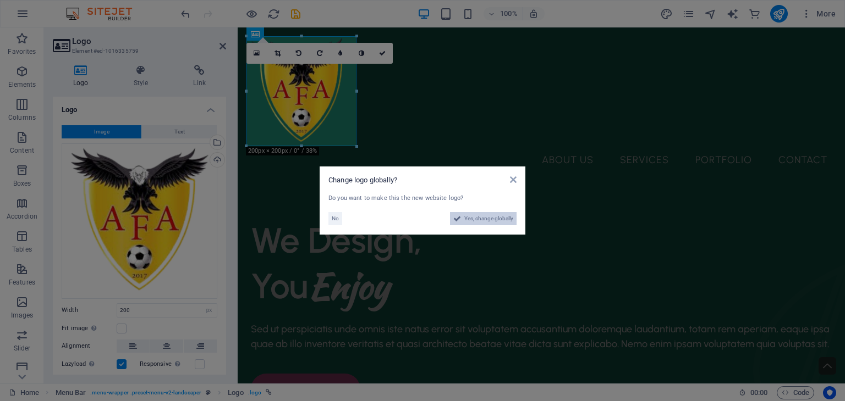
click at [492, 218] on span "Yes, change globally" at bounding box center [488, 218] width 49 height 13
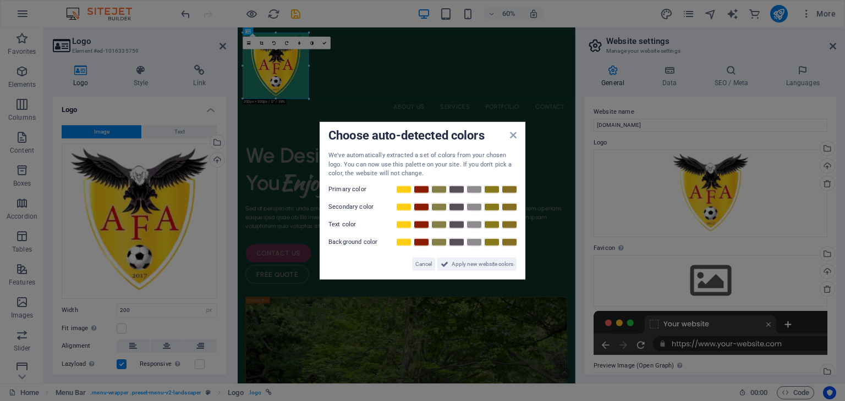
click at [517, 136] on div "Choose auto-detected colors We've automatically extracted a set of colors from …" at bounding box center [423, 201] width 206 height 158
click at [510, 135] on icon at bounding box center [513, 135] width 7 height 9
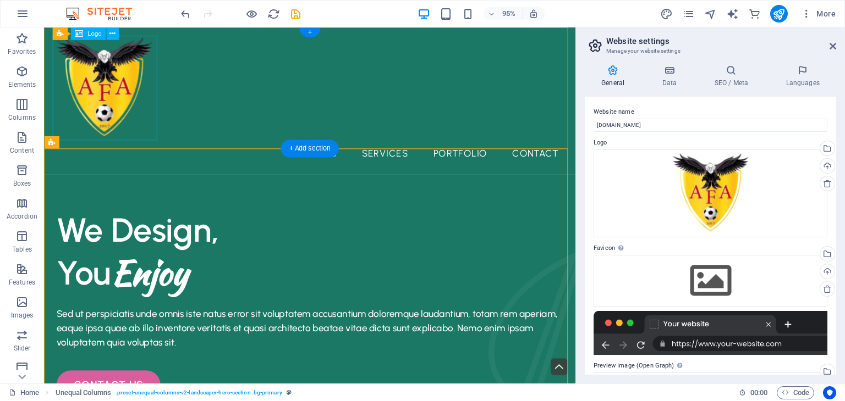
click at [137, 95] on div at bounding box center [324, 91] width 542 height 110
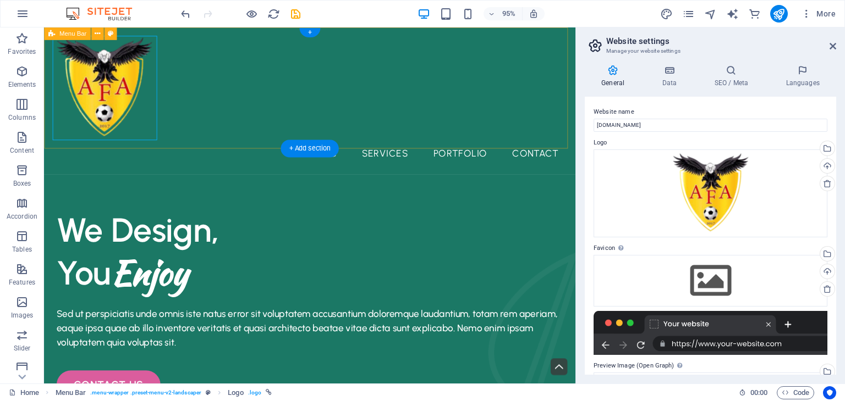
click at [199, 68] on div "About Us Services Portfolio Contact Menu" at bounding box center [323, 104] width 559 height 155
select select "header"
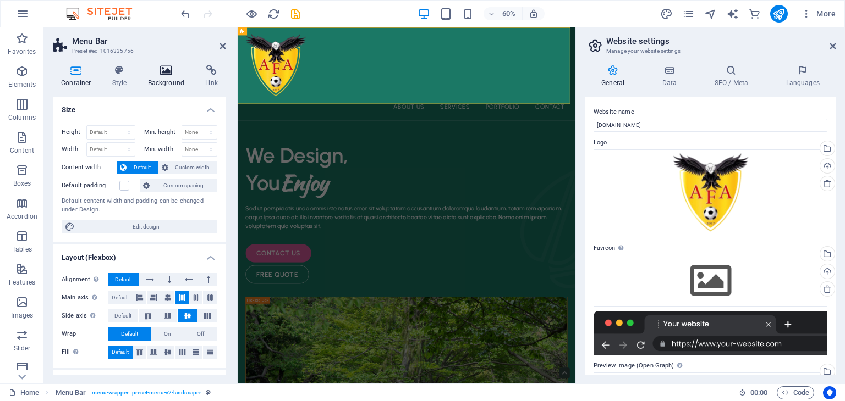
click at [162, 71] on icon at bounding box center [166, 70] width 53 height 11
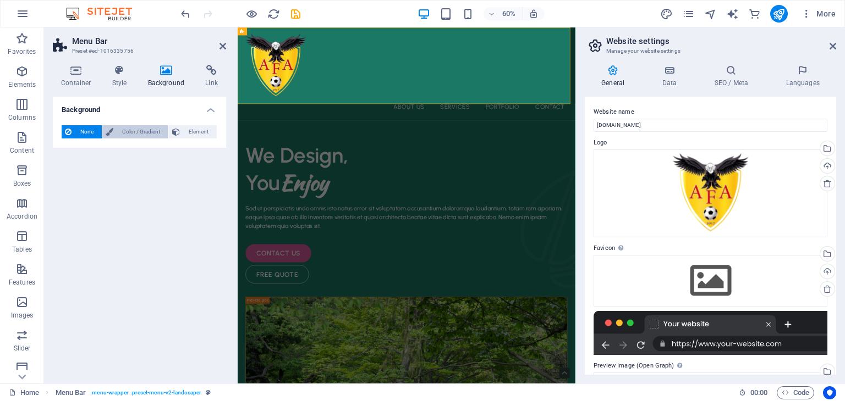
click at [140, 133] on span "Color / Gradient" at bounding box center [141, 131] width 48 height 13
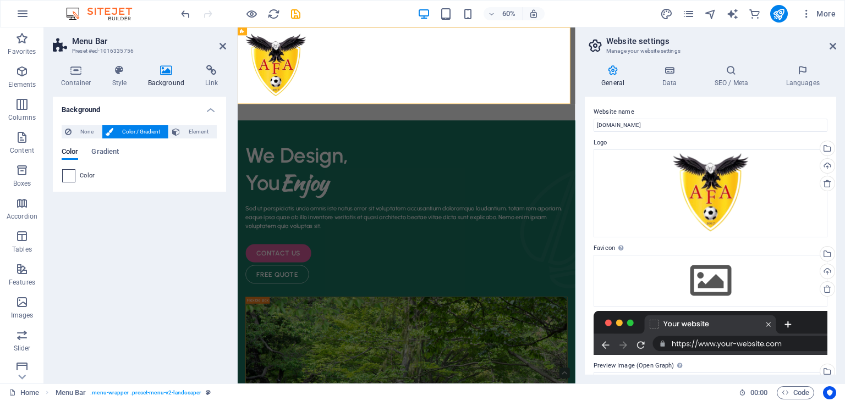
click at [68, 176] on span at bounding box center [69, 176] width 12 height 12
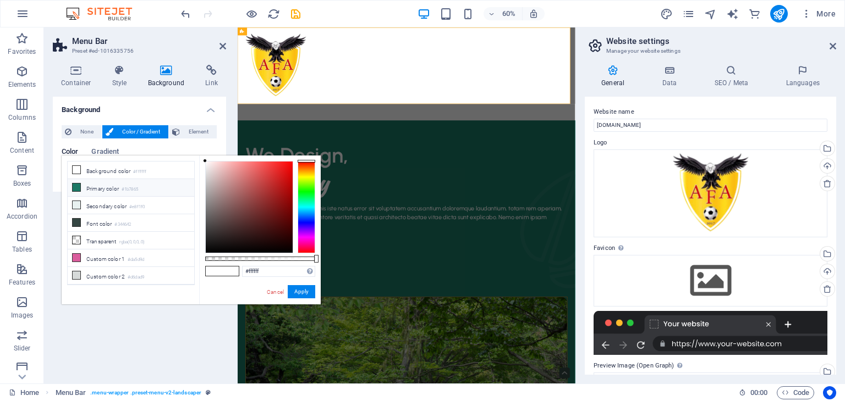
click at [122, 185] on li "Primary color #1b7865" at bounding box center [131, 188] width 126 height 18
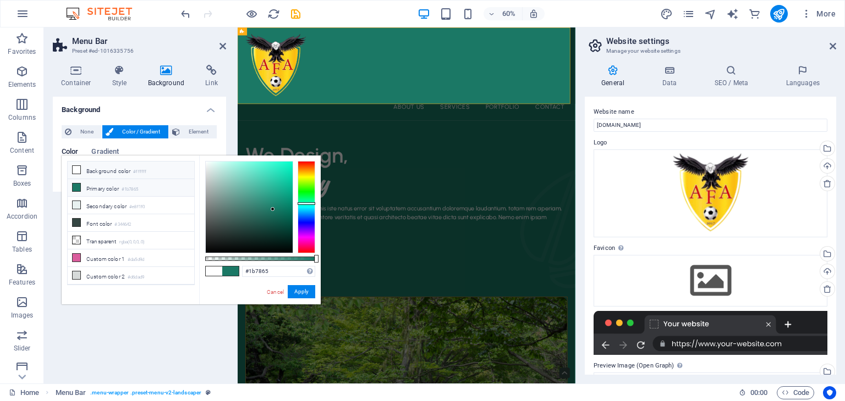
click at [115, 170] on li "Background color #ffffff" at bounding box center [131, 171] width 126 height 18
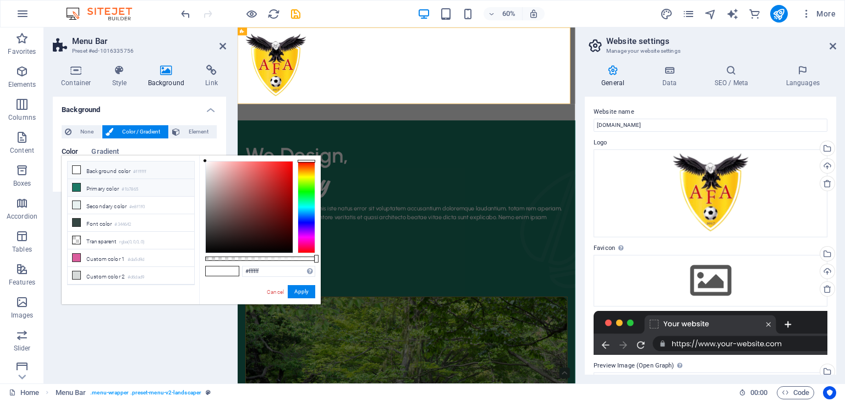
click at [106, 190] on li "Primary color #1b7865" at bounding box center [131, 188] width 126 height 18
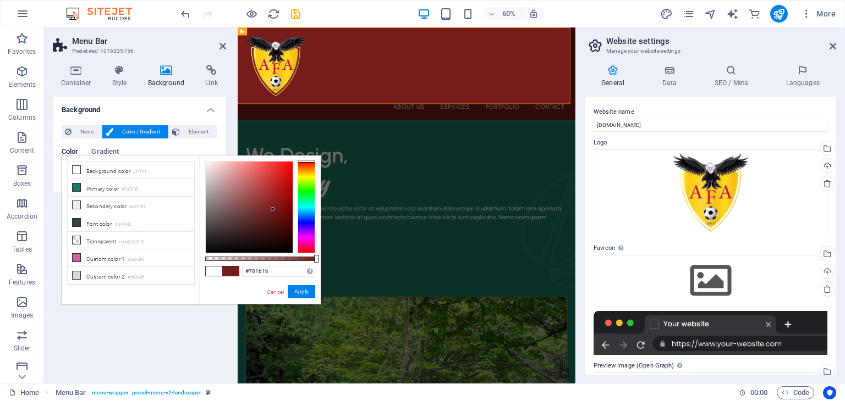
drag, startPoint x: 304, startPoint y: 201, endPoint x: 308, endPoint y: 152, distance: 48.6
click at [308, 152] on body "[DOMAIN_NAME] Home Favorites Elements Columns Content Boxes Accordion Tables Fe…" at bounding box center [422, 200] width 845 height 401
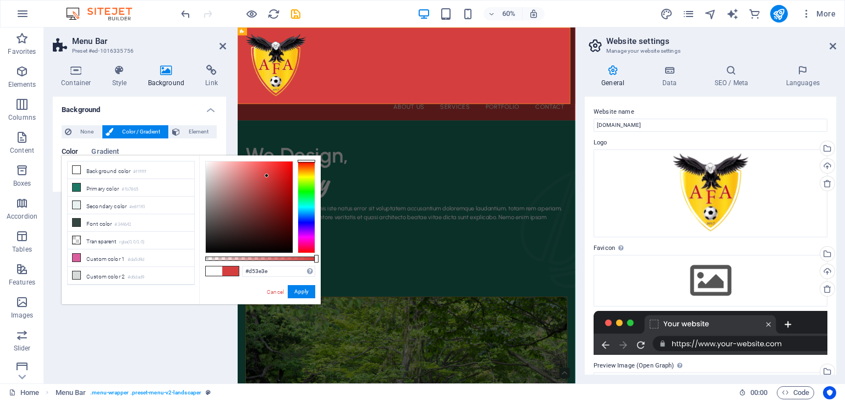
type input "#d53b3b"
drag, startPoint x: 271, startPoint y: 207, endPoint x: 268, endPoint y: 176, distance: 31.5
click at [268, 176] on div at bounding box center [268, 176] width 4 height 4
click at [299, 295] on button "Apply" at bounding box center [301, 291] width 27 height 13
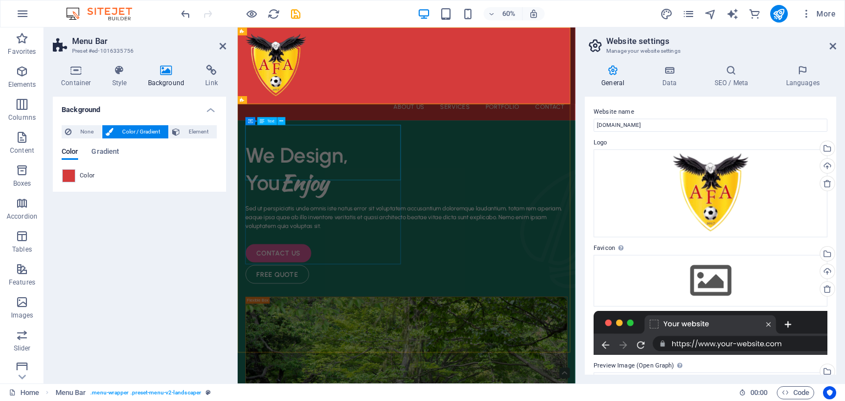
click at [464, 218] on div "We Design, You Enjoy" at bounding box center [519, 263] width 536 height 91
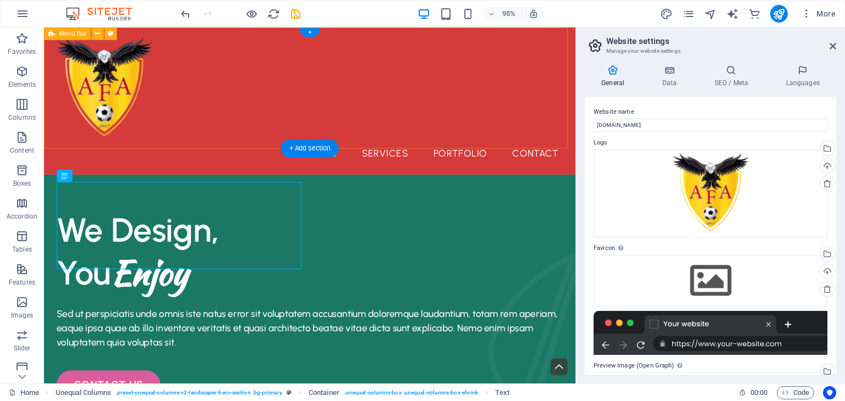
click at [417, 118] on div "About Us Services Portfolio Contact Menu" at bounding box center [323, 104] width 559 height 155
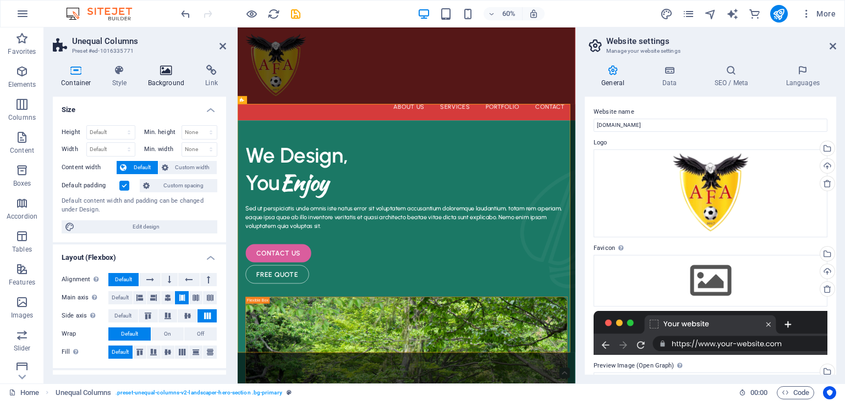
click at [173, 83] on h4 "Background" at bounding box center [169, 76] width 58 height 23
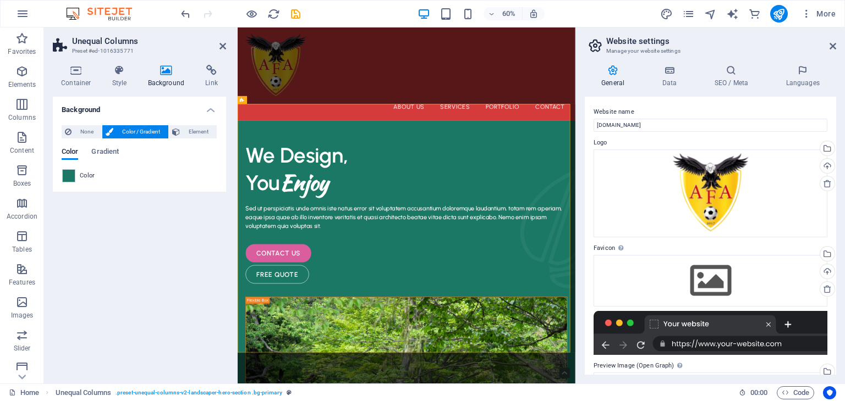
click at [117, 129] on span "Color / Gradient" at bounding box center [141, 131] width 48 height 13
click at [80, 129] on span "None" at bounding box center [87, 131] width 24 height 13
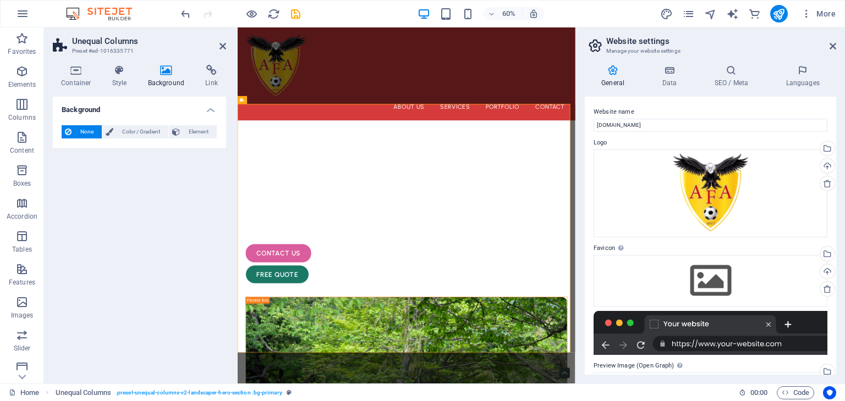
click at [80, 129] on span "None" at bounding box center [87, 131] width 24 height 13
click at [120, 128] on span "Color / Gradient" at bounding box center [141, 131] width 48 height 13
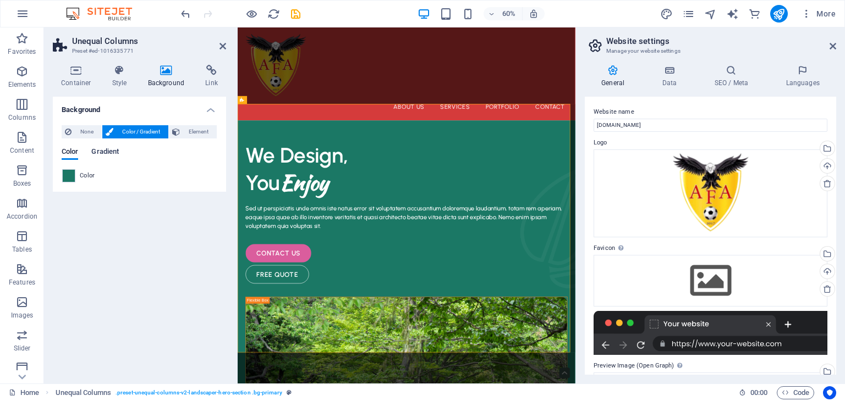
click at [105, 156] on span "Gradient" at bounding box center [104, 152] width 27 height 15
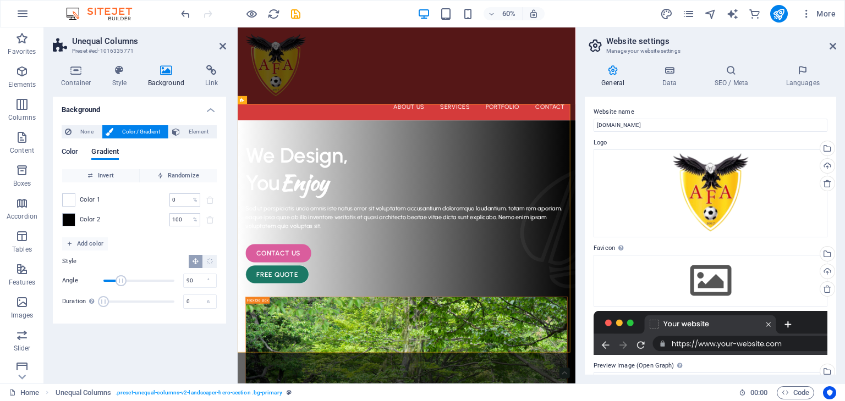
click at [75, 157] on span "Color" at bounding box center [70, 152] width 16 height 15
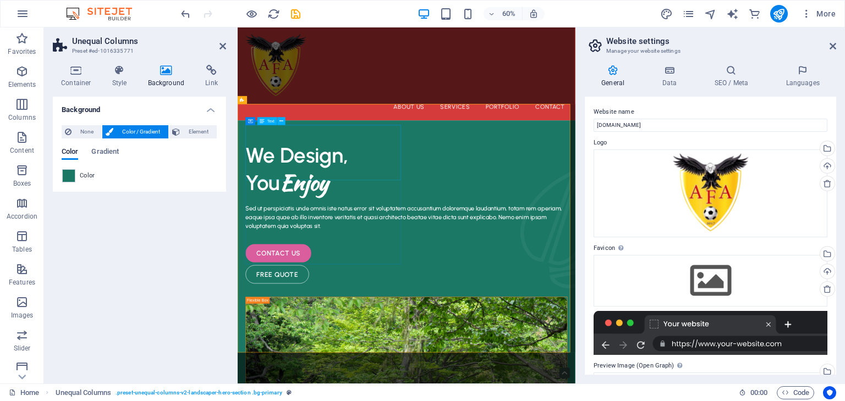
click at [468, 218] on div "We Design, You Enjoy" at bounding box center [519, 263] width 536 height 91
drag, startPoint x: 468, startPoint y: 201, endPoint x: 1073, endPoint y: 70, distance: 619.1
click at [468, 218] on div "We Design, You Enjoy" at bounding box center [519, 263] width 536 height 91
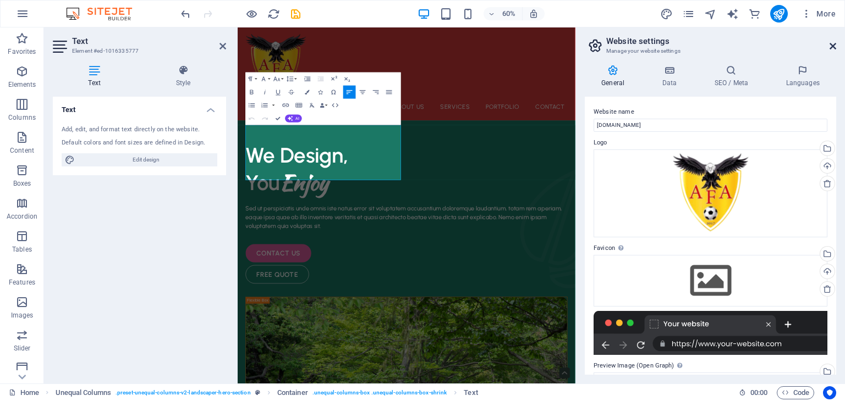
click at [835, 42] on icon at bounding box center [832, 46] width 7 height 9
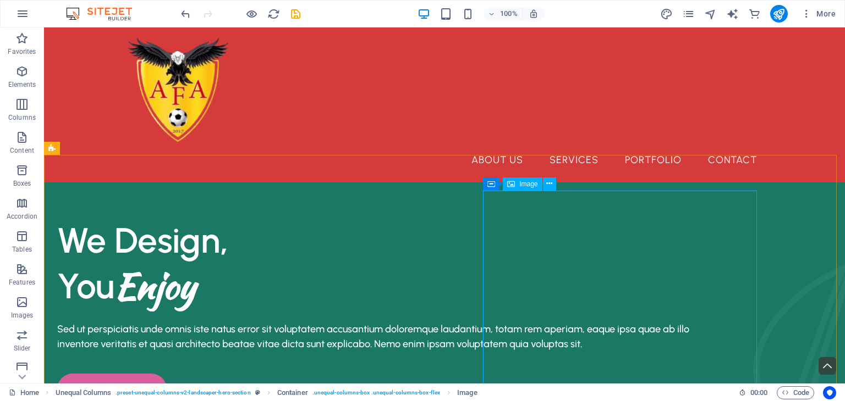
click at [524, 181] on span "Image" at bounding box center [528, 184] width 18 height 7
click at [529, 188] on div "Image" at bounding box center [522, 184] width 39 height 13
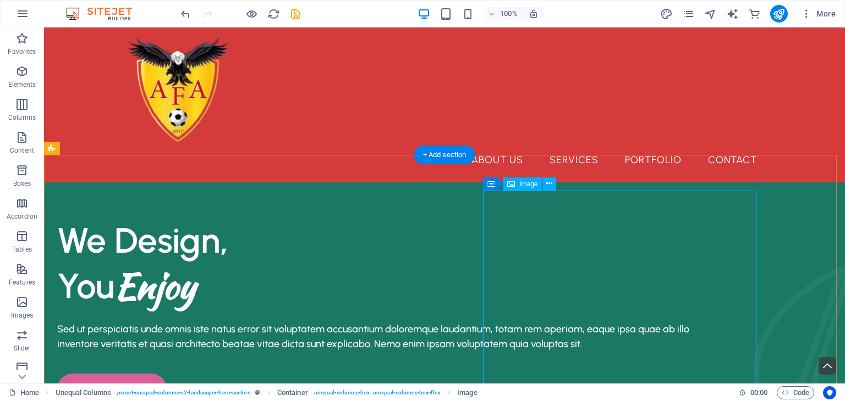
select select "%"
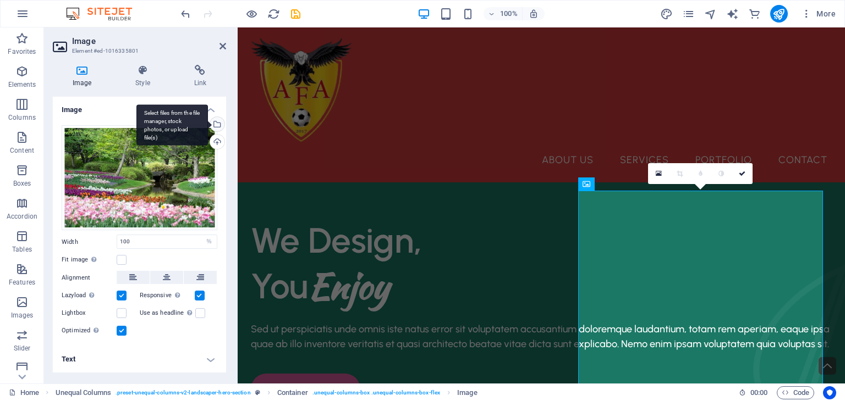
click at [208, 125] on div "Select files from the file manager, stock photos, or upload file(s)" at bounding box center [171, 124] width 71 height 41
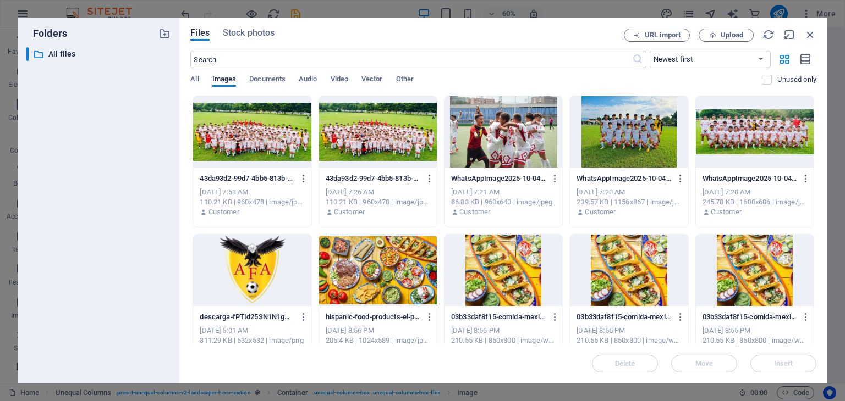
click at [618, 128] on div at bounding box center [629, 131] width 118 height 71
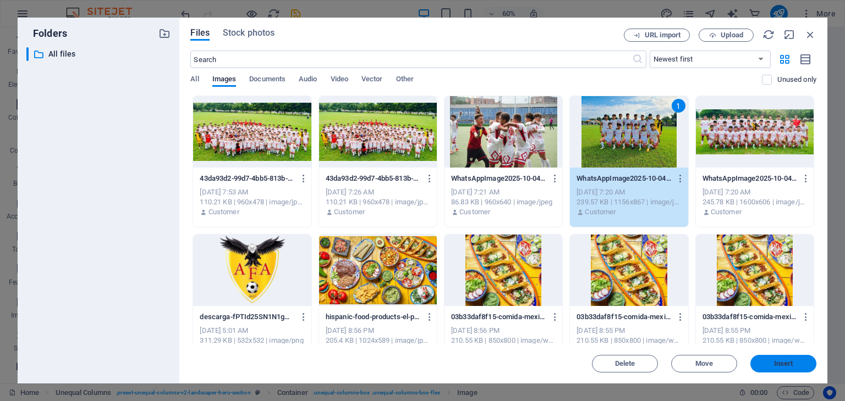
click at [760, 363] on span "Insert" at bounding box center [783, 364] width 57 height 7
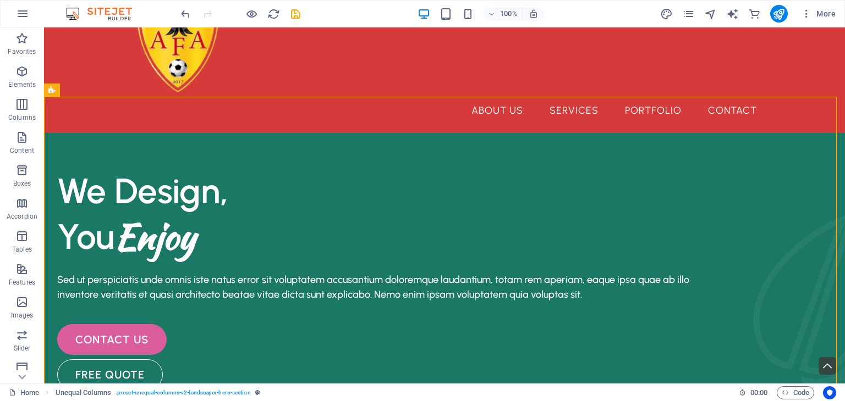
scroll to position [58, 0]
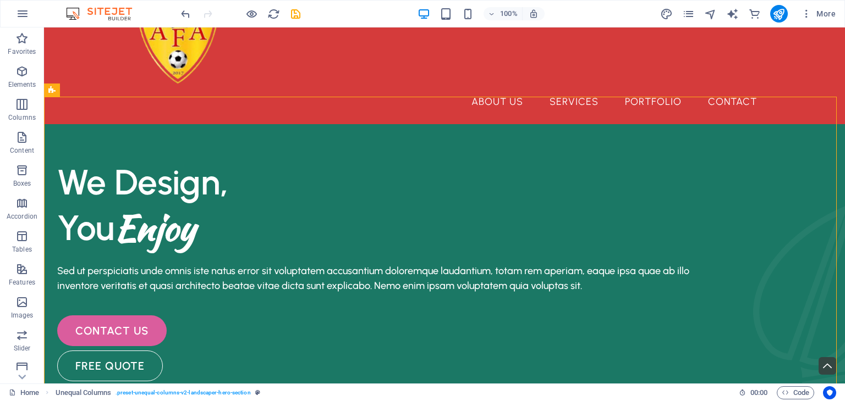
click at [196, 198] on div "We Design, You Enjoy" at bounding box center [374, 204] width 634 height 91
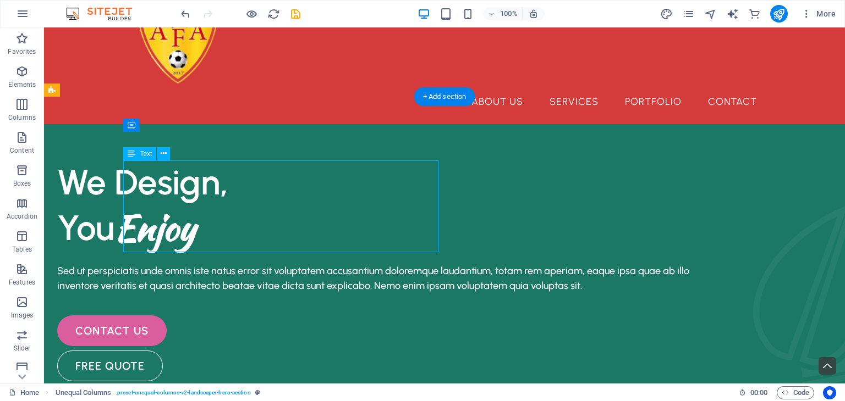
click at [196, 198] on div "We Design, You Enjoy" at bounding box center [374, 204] width 634 height 91
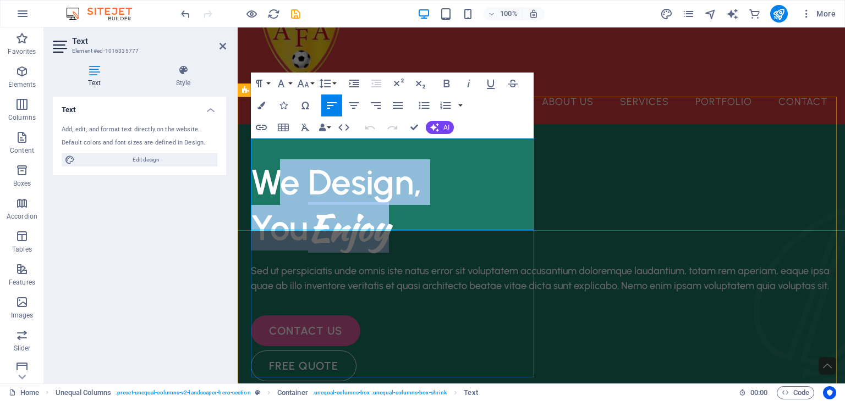
drag, startPoint x: 415, startPoint y: 201, endPoint x: 251, endPoint y: 140, distance: 174.7
click at [251, 159] on div "We Design, You Enjoy" at bounding box center [541, 204] width 581 height 91
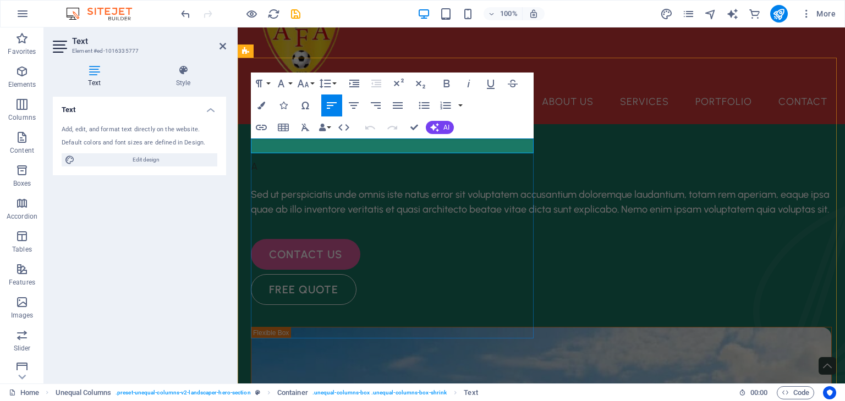
scroll to position [97, 0]
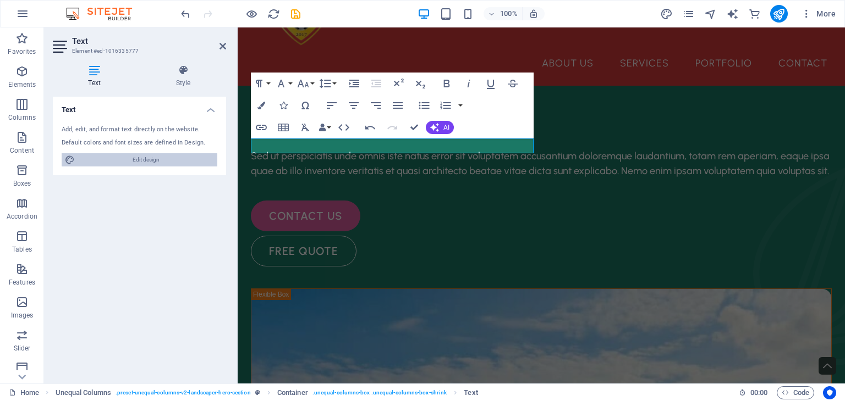
click at [169, 155] on span "Edit design" at bounding box center [146, 159] width 136 height 13
select select "px"
select select "500"
select select "px"
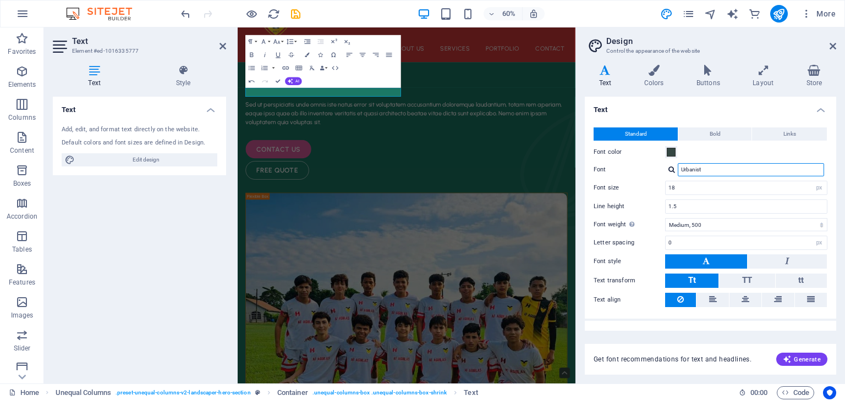
click at [722, 172] on input "Urbanist" at bounding box center [751, 169] width 146 height 13
drag, startPoint x: 722, startPoint y: 172, endPoint x: 664, endPoint y: 186, distance: 59.6
click at [664, 186] on div "Standard Bold Links Font color Font Urbanist Font size 18 rem px Line height 1.…" at bounding box center [710, 218] width 256 height 202
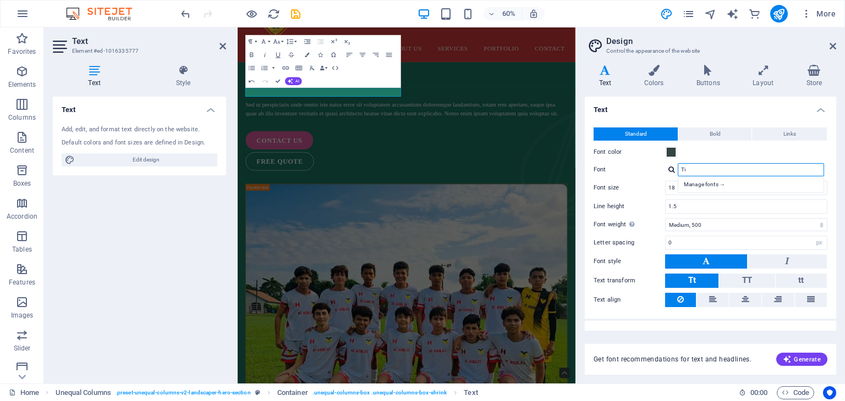
type input "T"
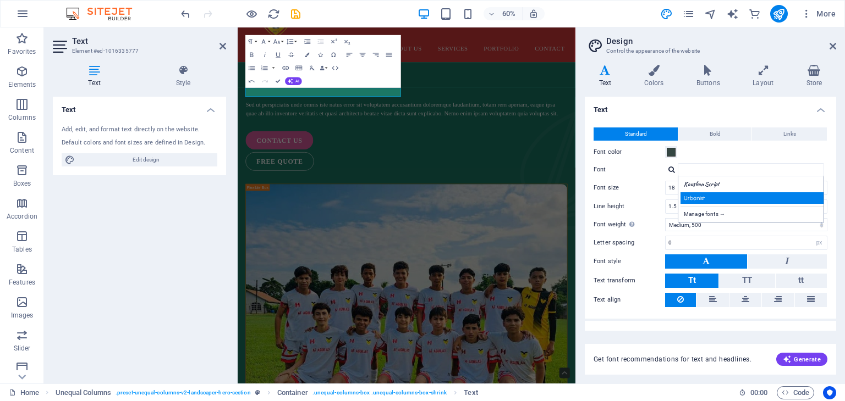
click at [693, 200] on div "Urbanist" at bounding box center [752, 198] width 145 height 12
type input "Urbanist"
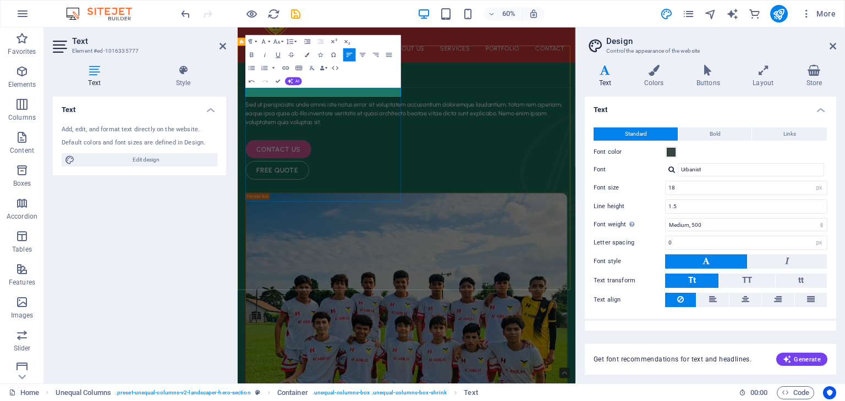
click at [373, 136] on p "​" at bounding box center [519, 128] width 536 height 15
click at [682, 185] on input "18" at bounding box center [745, 187] width 161 height 13
drag, startPoint x: 682, startPoint y: 185, endPoint x: 620, endPoint y: 210, distance: 66.2
click at [620, 210] on div "Standard Bold Links Font color Font Urbanist Manage fonts → Font size 18 rem px…" at bounding box center [710, 218] width 256 height 202
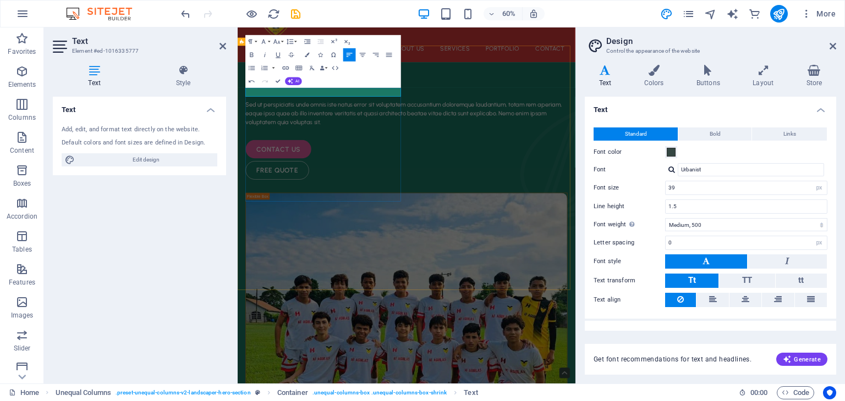
click at [331, 133] on p "​" at bounding box center [519, 128] width 536 height 15
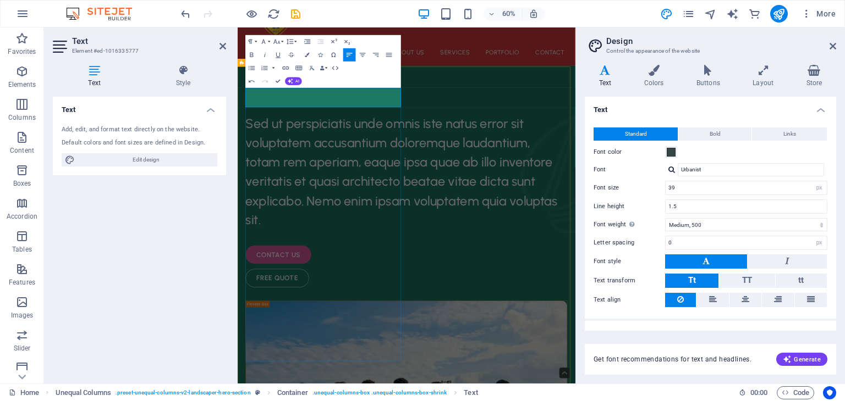
scroll to position [62, 0]
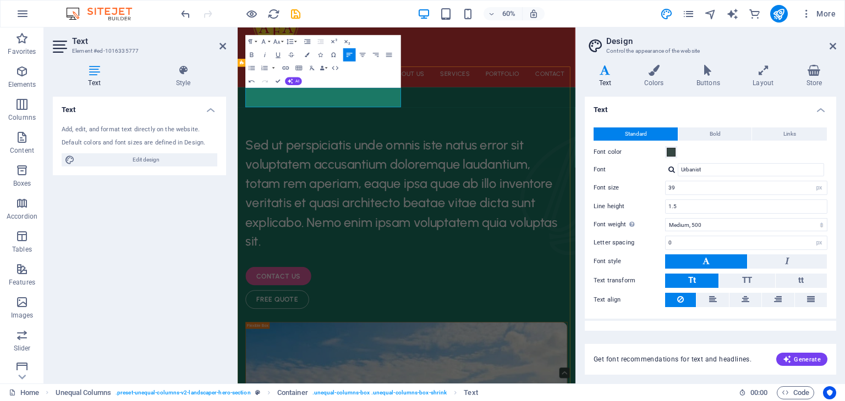
click at [184, 12] on icon "undo" at bounding box center [185, 14] width 13 height 13
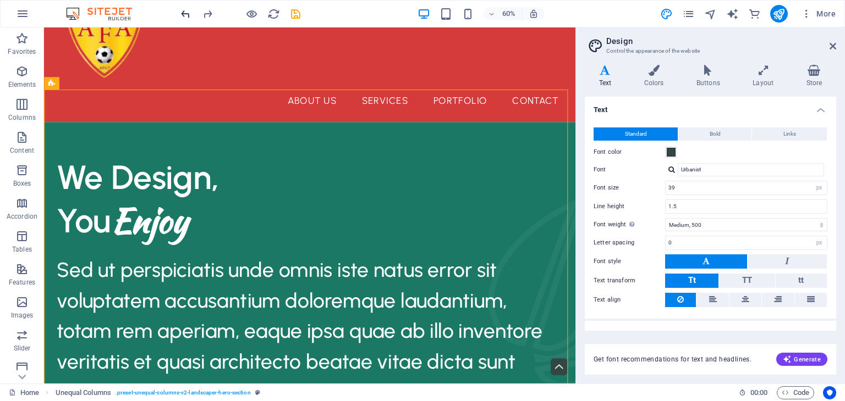
drag, startPoint x: 184, startPoint y: 12, endPoint x: 311, endPoint y: 330, distance: 342.8
click at [184, 12] on icon "undo" at bounding box center [185, 14] width 13 height 13
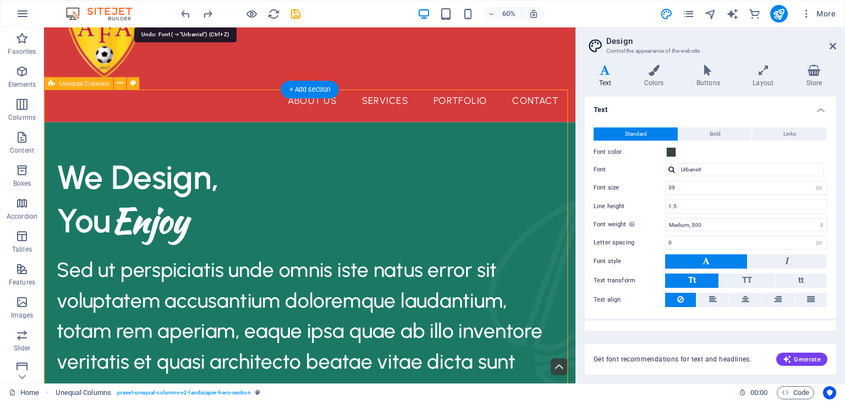
type input "18"
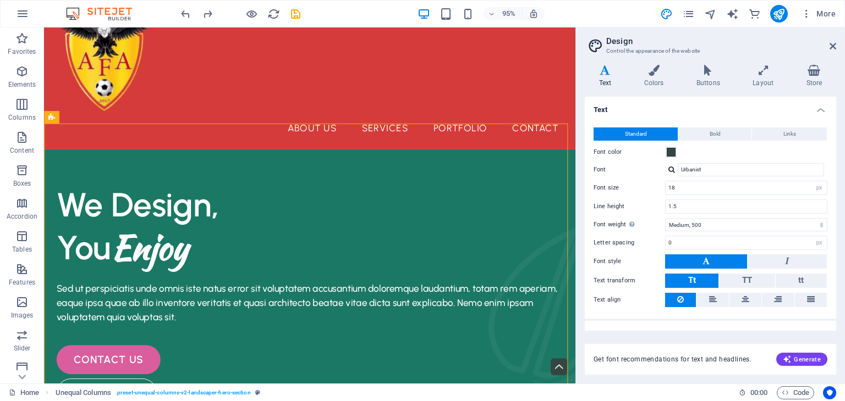
scroll to position [22, 0]
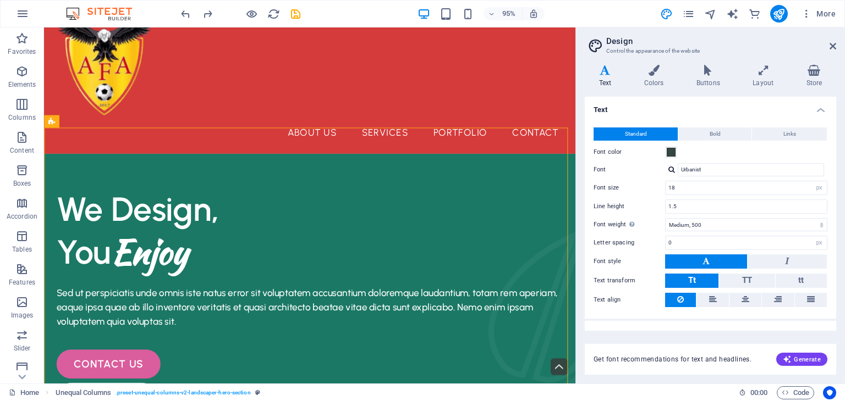
click at [102, 199] on div "We Design, You Enjoy" at bounding box center [323, 241] width 533 height 91
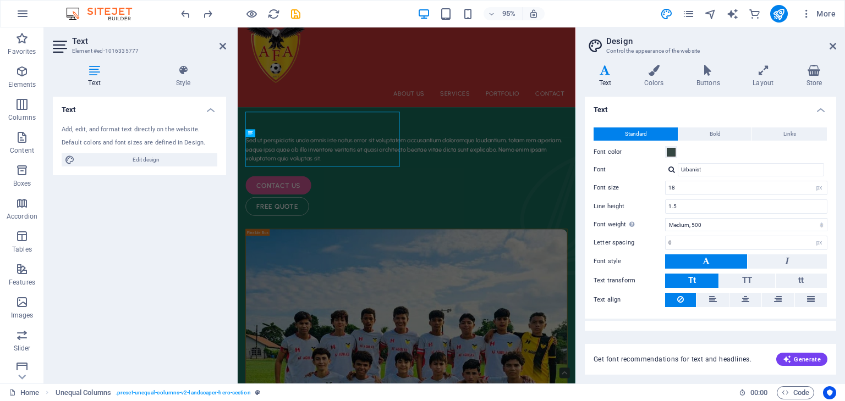
click at [100, 190] on div "Text Add, edit, and format text directly on the website. Default colors and fon…" at bounding box center [139, 236] width 173 height 278
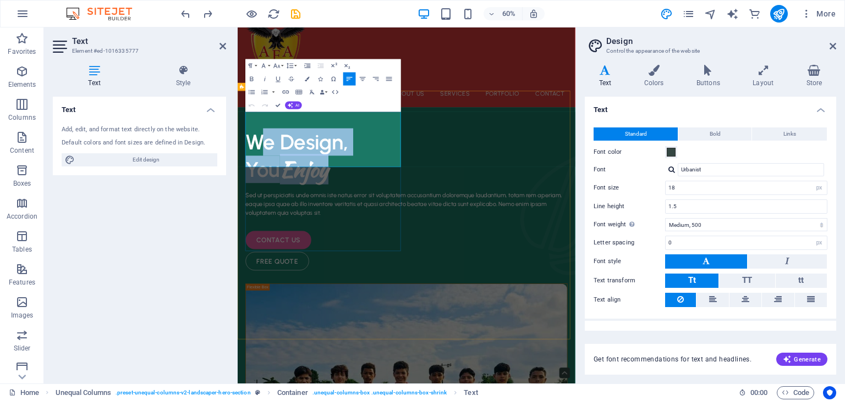
drag, startPoint x: 372, startPoint y: 232, endPoint x: 251, endPoint y: 162, distance: 139.7
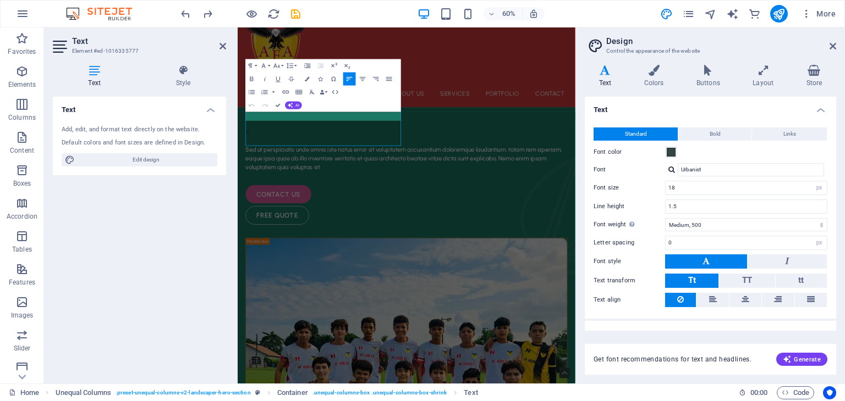
scroll to position [57, 0]
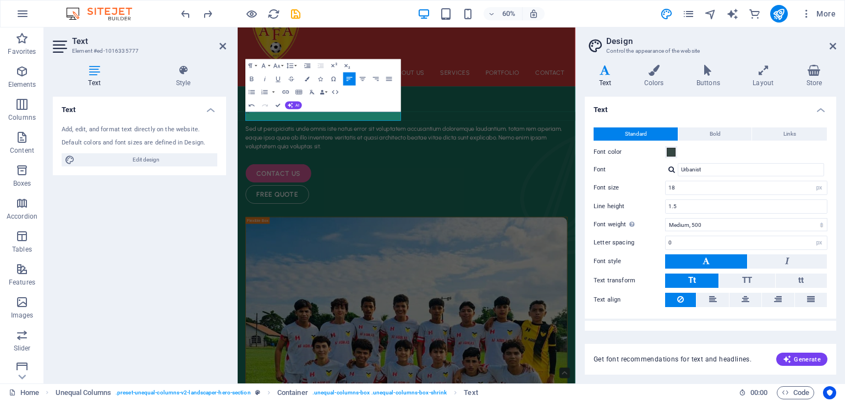
click at [184, 11] on icon "undo" at bounding box center [185, 14] width 13 height 13
click at [185, 15] on icon "undo" at bounding box center [185, 14] width 13 height 13
click at [419, 172] on p "A" at bounding box center [519, 168] width 536 height 15
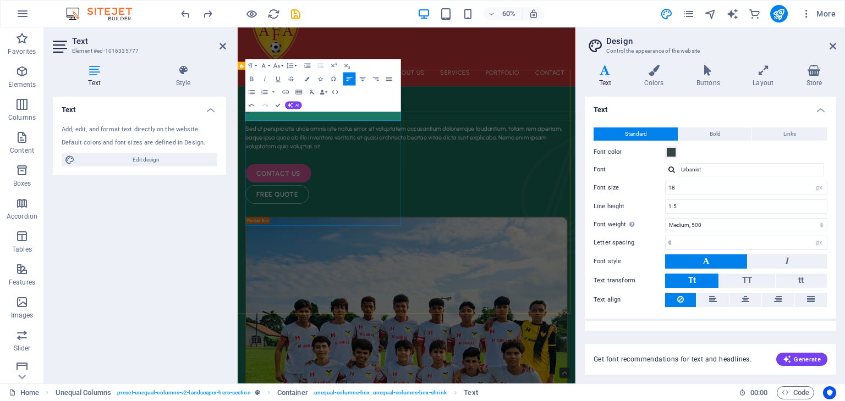
drag, startPoint x: 437, startPoint y: 51, endPoint x: 273, endPoint y: 174, distance: 204.6
click at [273, 174] on p "A" at bounding box center [519, 168] width 536 height 15
drag, startPoint x: 273, startPoint y: 174, endPoint x: 222, endPoint y: 173, distance: 51.7
click at [184, 11] on icon "undo" at bounding box center [185, 14] width 13 height 13
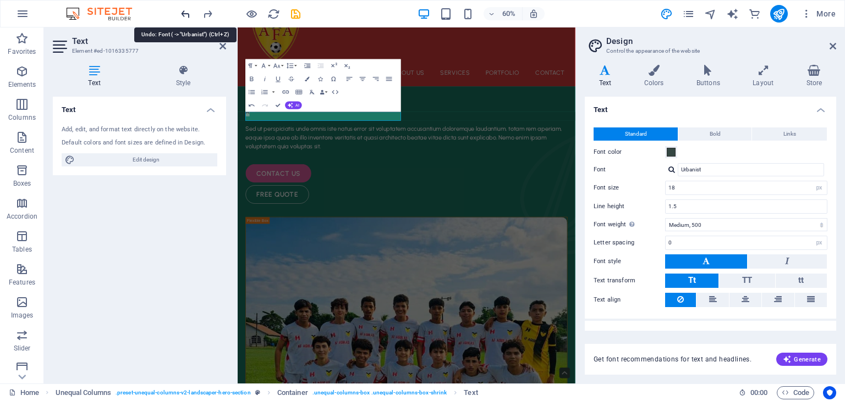
click at [184, 11] on icon "undo" at bounding box center [185, 14] width 13 height 13
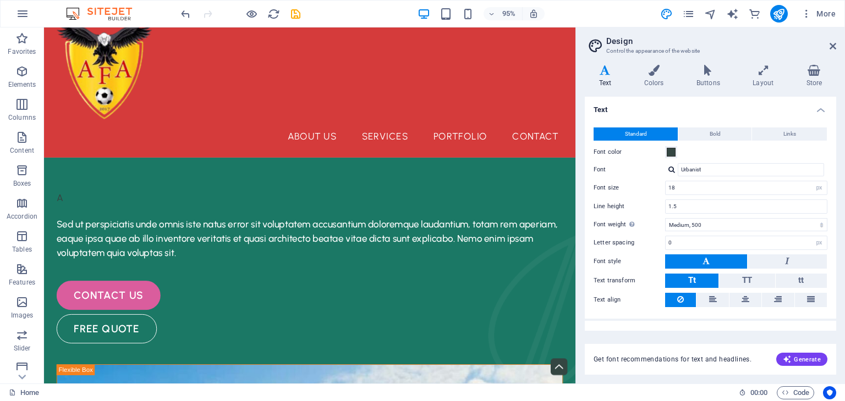
scroll to position [0, 0]
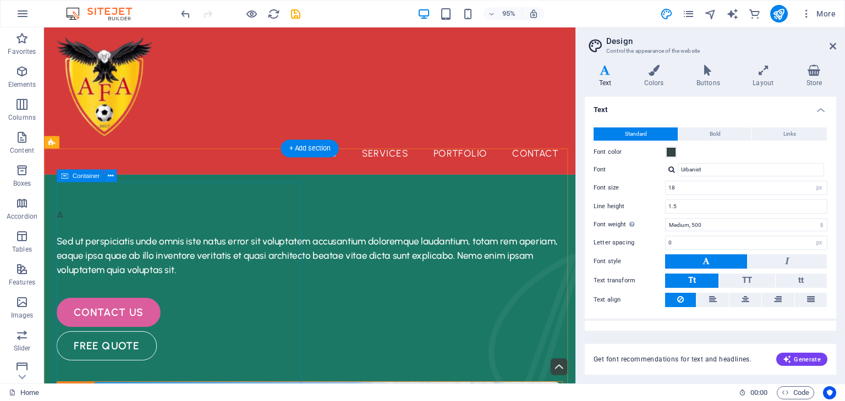
click at [197, 218] on div "A Sed ut perspiciatis unde omnis iste natus error sit voluptatem accusantium do…" at bounding box center [323, 298] width 533 height 161
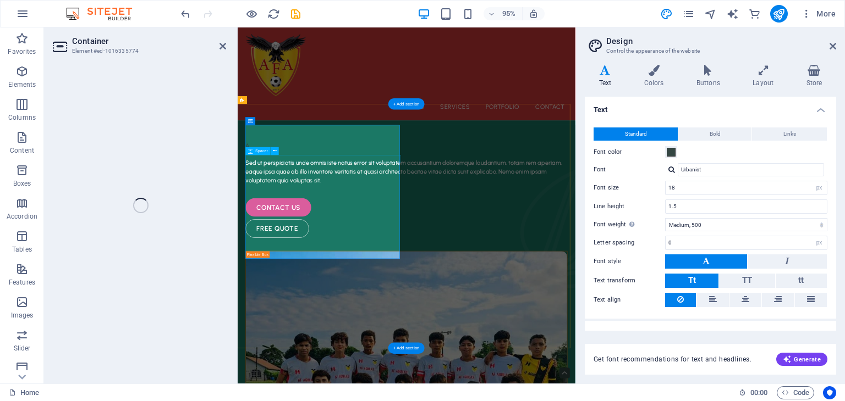
click at [263, 246] on div at bounding box center [519, 239] width 536 height 13
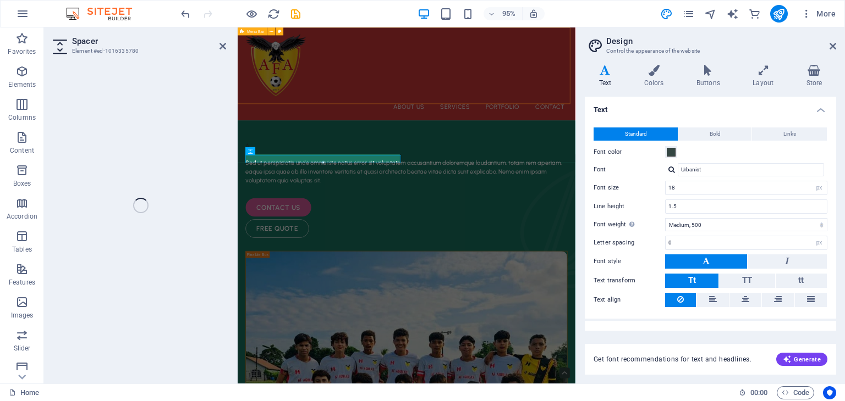
click at [564, 141] on div "About Us Services Portfolio Contact Menu" at bounding box center [519, 104] width 563 height 155
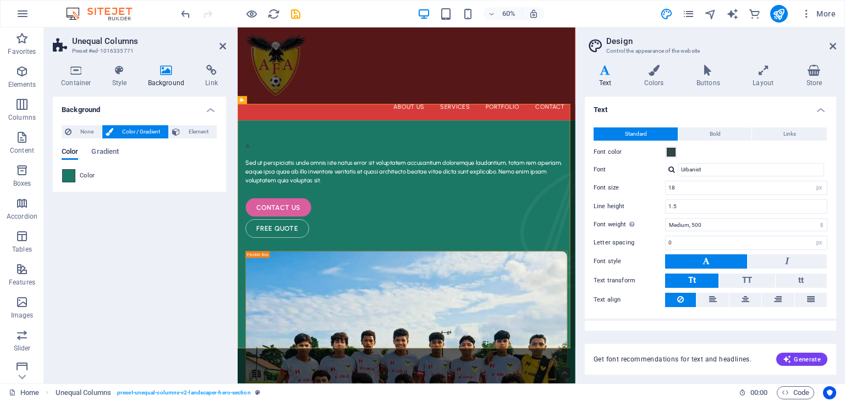
click at [69, 174] on span at bounding box center [69, 176] width 12 height 12
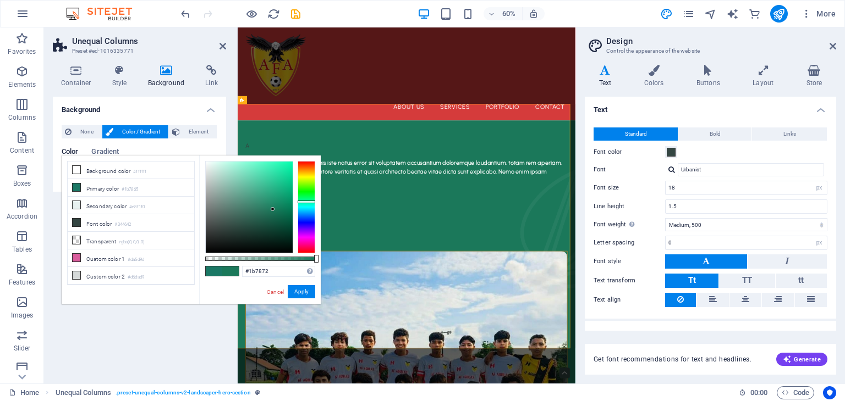
click at [311, 203] on div at bounding box center [307, 202] width 18 height 3
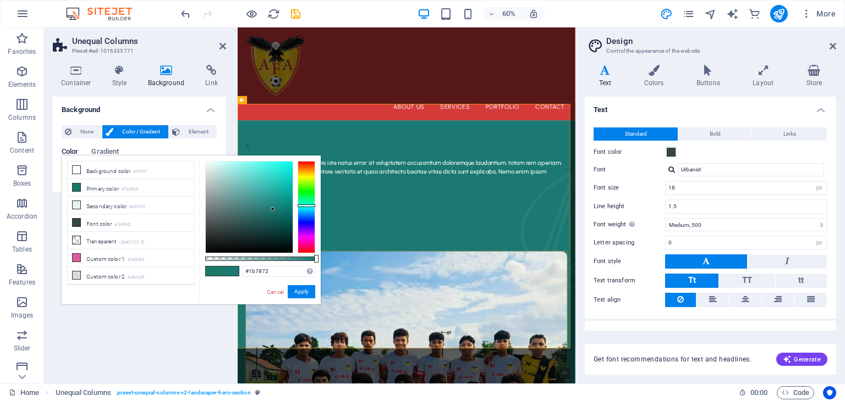
click at [151, 131] on span "Color / Gradient" at bounding box center [141, 131] width 48 height 13
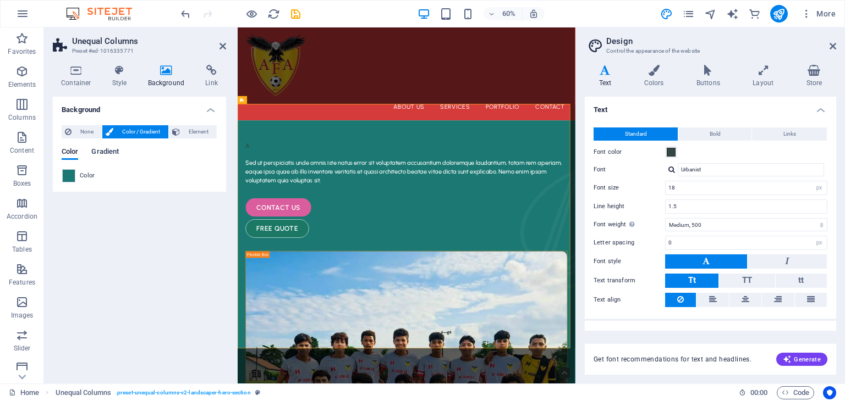
click at [100, 150] on span "Gradient" at bounding box center [104, 152] width 27 height 15
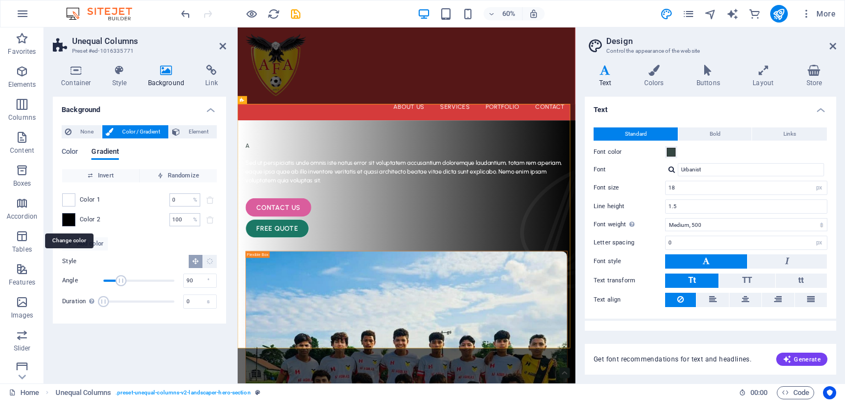
click at [63, 218] on span at bounding box center [69, 220] width 12 height 12
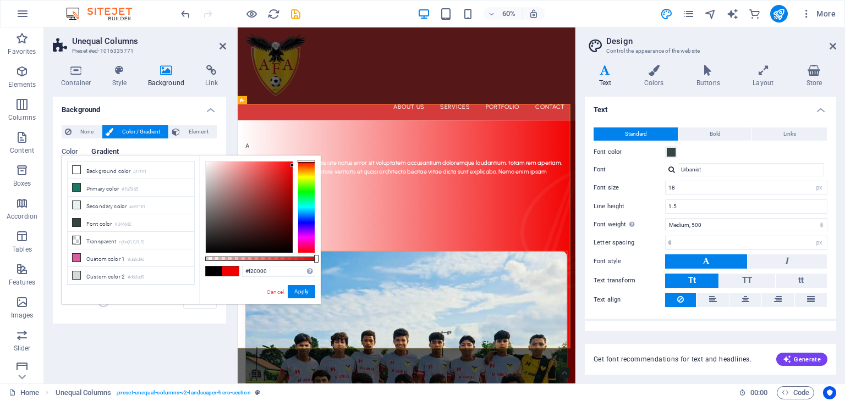
drag, startPoint x: 203, startPoint y: 251, endPoint x: 300, endPoint y: 166, distance: 129.3
click at [300, 166] on div at bounding box center [260, 207] width 110 height 92
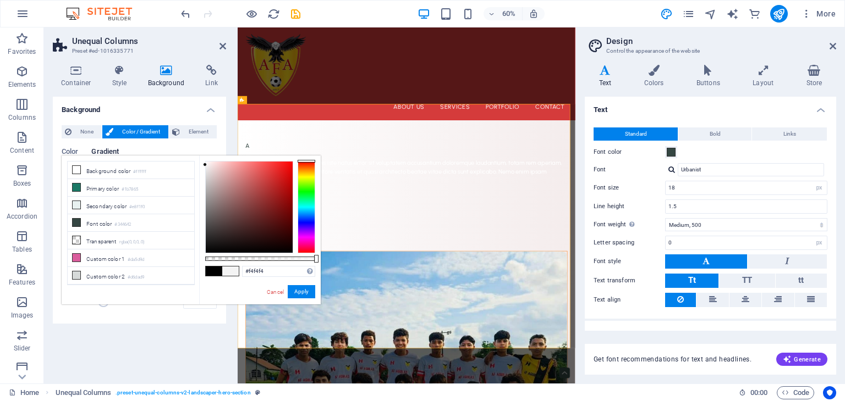
type input "#f5f5f5"
drag, startPoint x: 291, startPoint y: 166, endPoint x: 196, endPoint y: 164, distance: 95.2
click at [196, 164] on div "less Background color #ffffff Primary color #1b7865 Secondary color #e8f1f0 Fon…" at bounding box center [191, 230] width 259 height 149
click at [216, 144] on div "Color Gradient Color Invert Randomize Color 1 0 % ​ Color 2 100 % ​ Add color S…" at bounding box center [140, 227] width 156 height 176
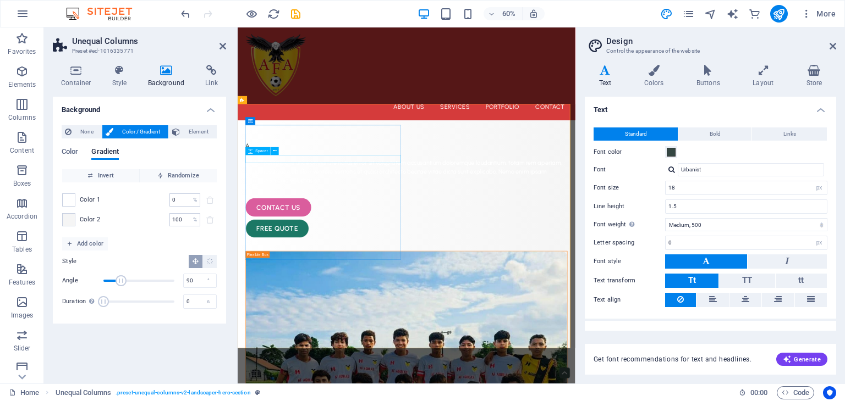
click at [289, 246] on div at bounding box center [519, 239] width 536 height 13
select select "px"
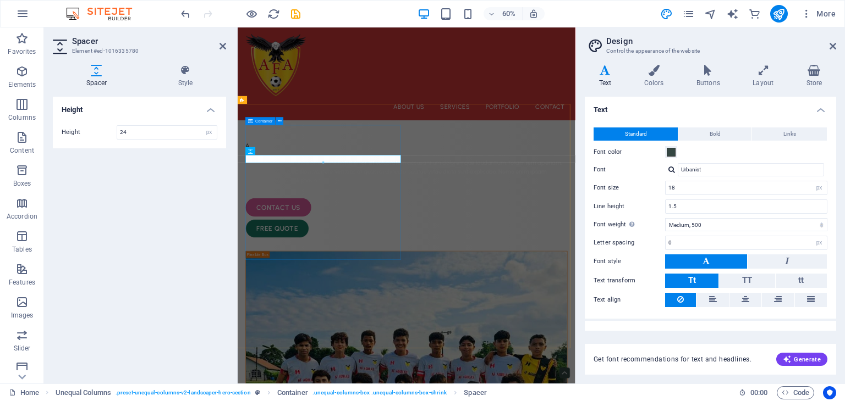
click at [349, 218] on div "A Sed ut perspiciatis unde omnis iste natus error sit voluptatem accusantium do…" at bounding box center [519, 298] width 536 height 161
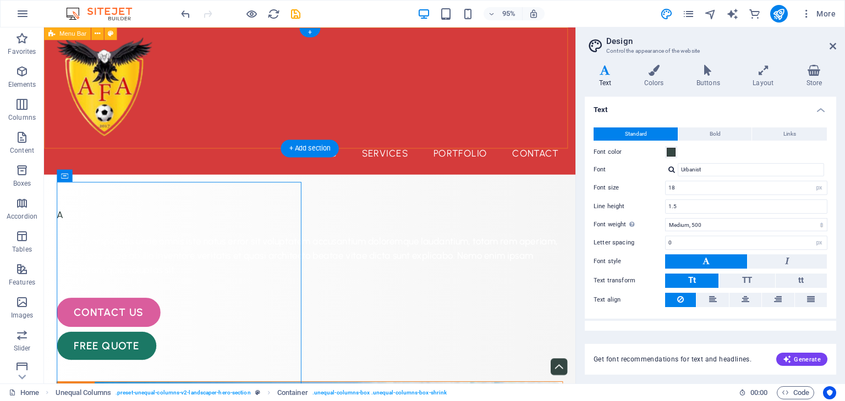
click at [318, 142] on div "About Us Services Portfolio Contact Menu" at bounding box center [323, 104] width 559 height 155
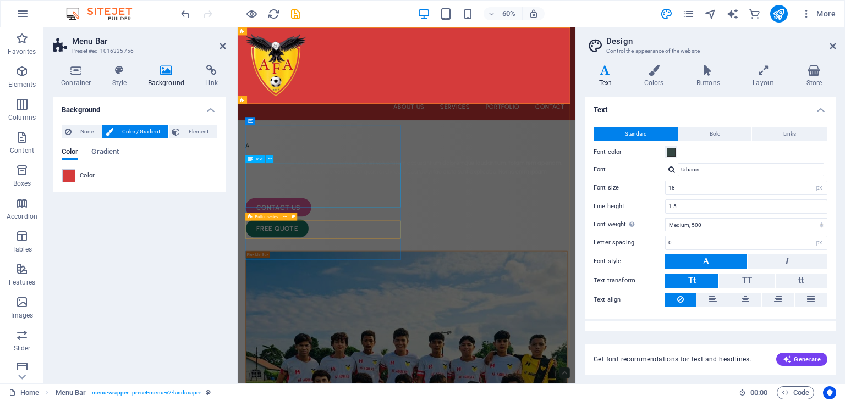
click at [366, 268] on div "Sed ut perspiciatis unde omnis iste natus error sit voluptatem accusantium dolo…" at bounding box center [519, 268] width 536 height 45
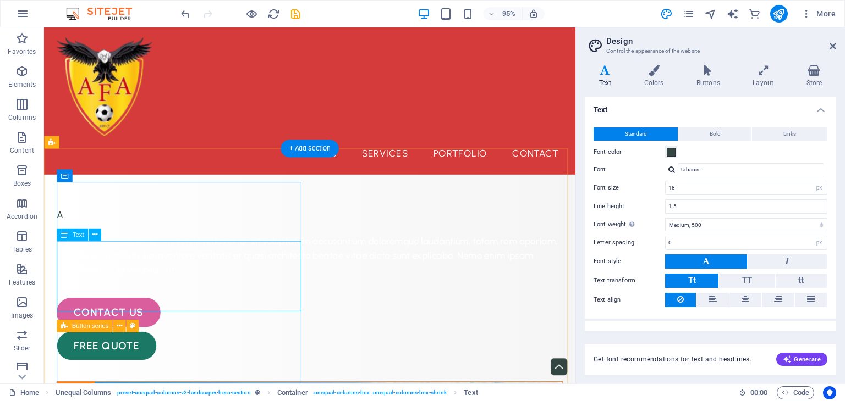
click at [115, 288] on div "Sed ut perspiciatis unde omnis iste natus error sit voluptatem accusantium dolo…" at bounding box center [323, 268] width 533 height 45
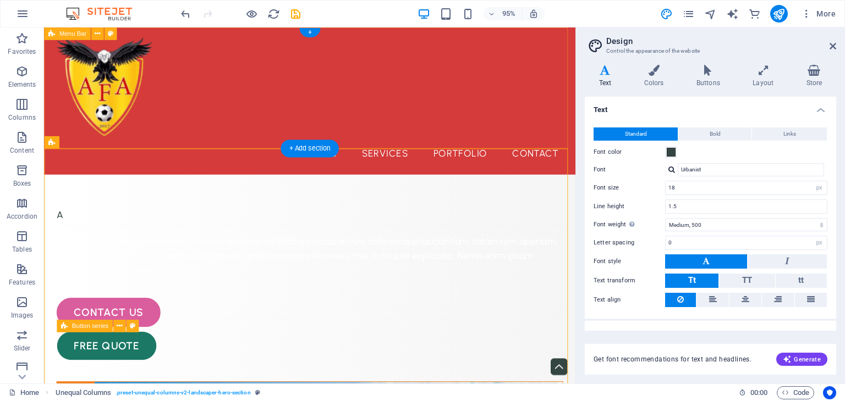
click at [427, 114] on div "About Us Services Portfolio Contact Menu" at bounding box center [323, 104] width 559 height 155
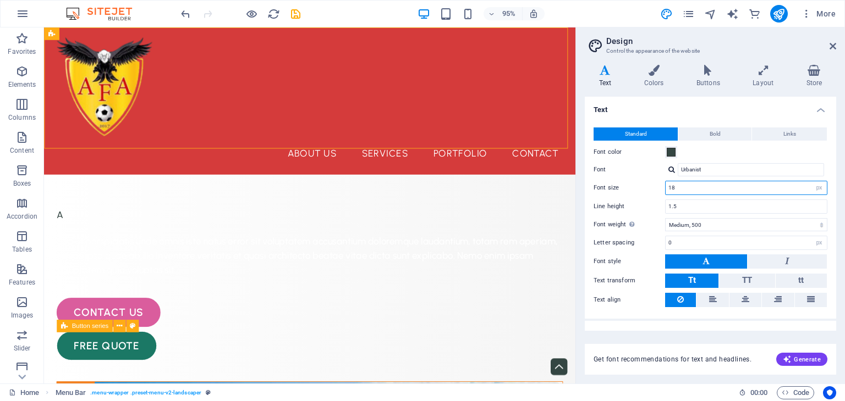
drag, startPoint x: 695, startPoint y: 183, endPoint x: 729, endPoint y: 185, distance: 34.2
click at [729, 185] on input "18" at bounding box center [745, 187] width 161 height 13
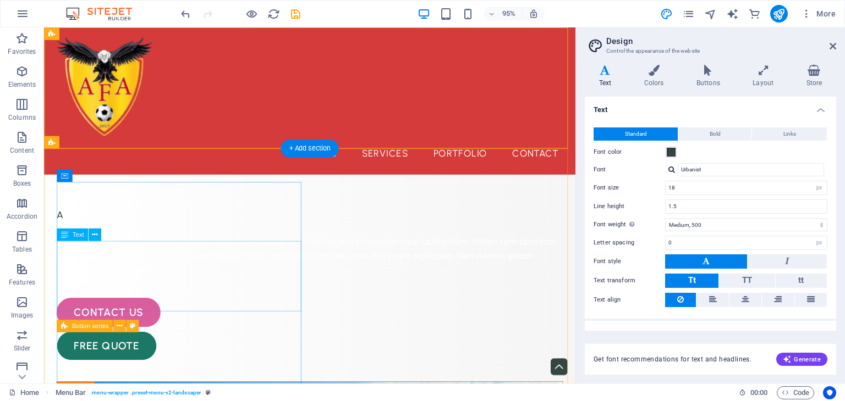
click at [164, 280] on div "Sed ut perspiciatis unde omnis iste natus error sit voluptatem accusantium dolo…" at bounding box center [323, 268] width 533 height 45
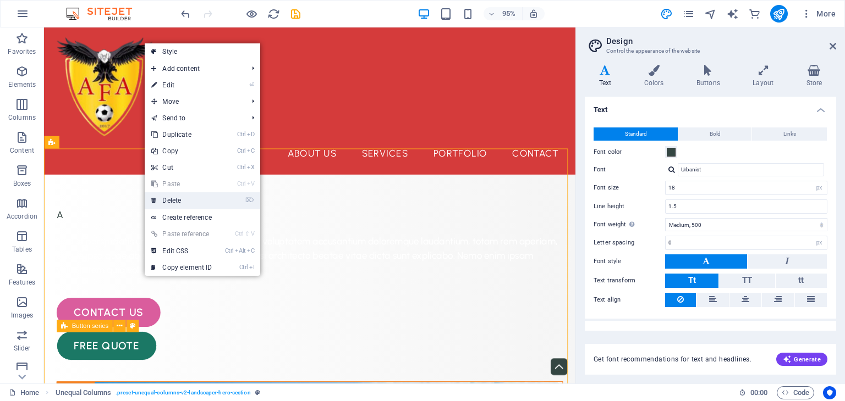
click at [165, 202] on link "⌦ Delete" at bounding box center [182, 200] width 74 height 16
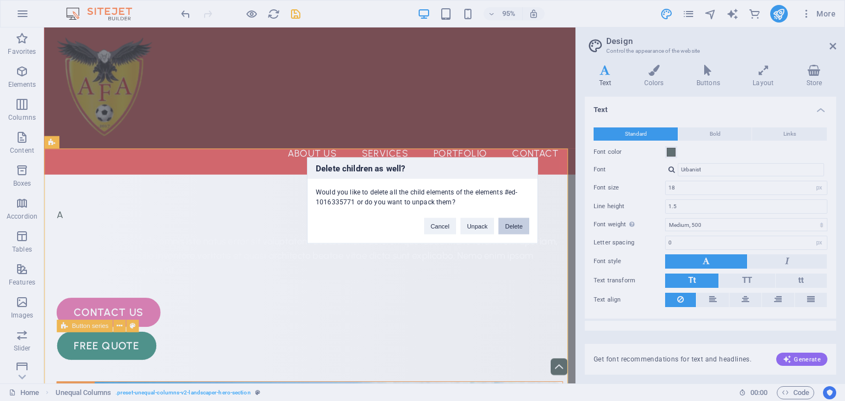
click at [508, 219] on button "Delete" at bounding box center [513, 226] width 31 height 16
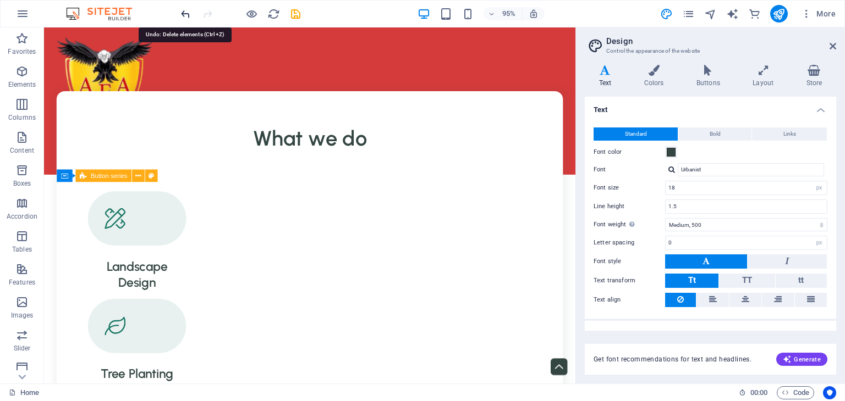
click at [187, 17] on icon "undo" at bounding box center [185, 14] width 13 height 13
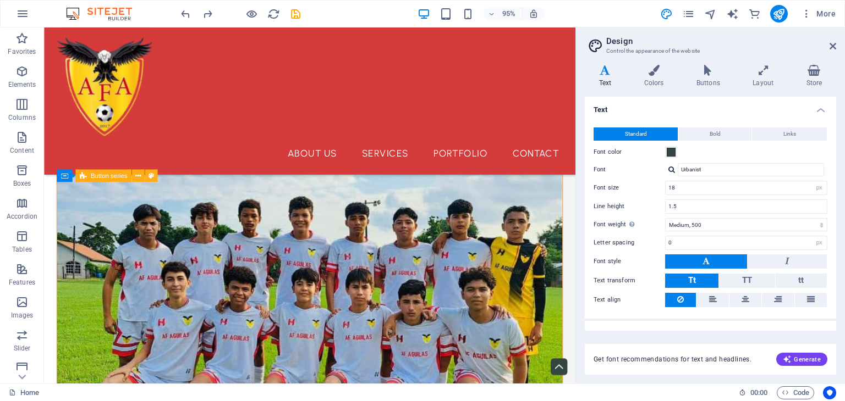
scroll to position [270, 0]
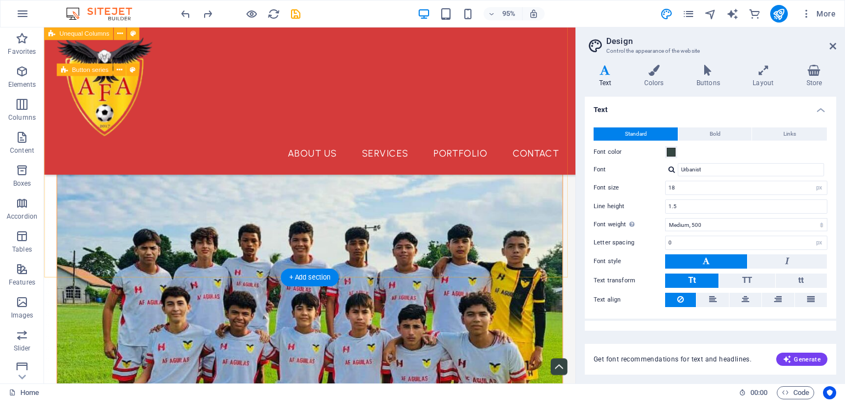
click at [391, 200] on div "A Sed ut perspiciatis unde omnis iste natus error sit voluptatem accusantium do…" at bounding box center [323, 270] width 559 height 1026
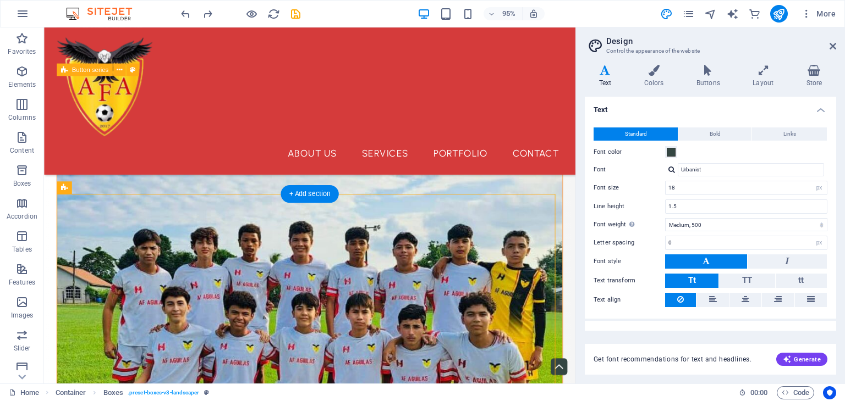
drag, startPoint x: 415, startPoint y: 229, endPoint x: 404, endPoint y: 346, distance: 117.7
click at [120, 190] on icon at bounding box center [118, 188] width 5 height 11
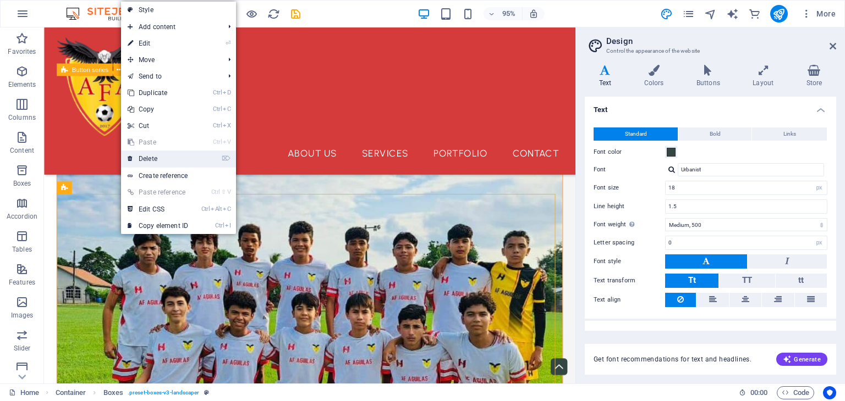
click at [154, 162] on link "⌦ Delete" at bounding box center [158, 159] width 74 height 16
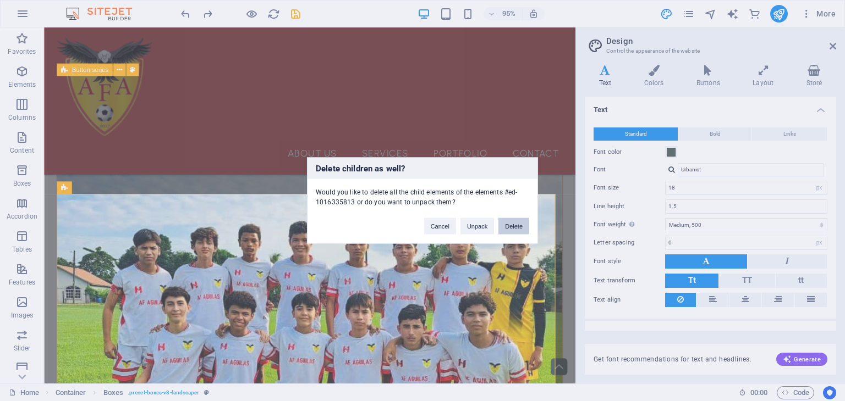
click at [511, 223] on button "Delete" at bounding box center [513, 226] width 31 height 16
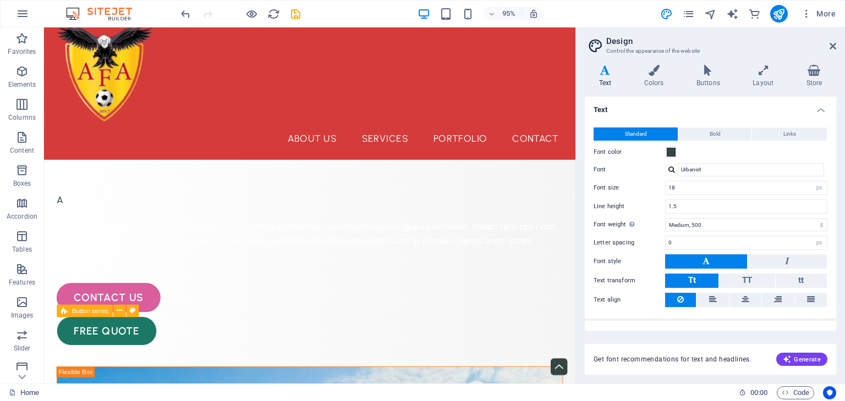
scroll to position [12, 0]
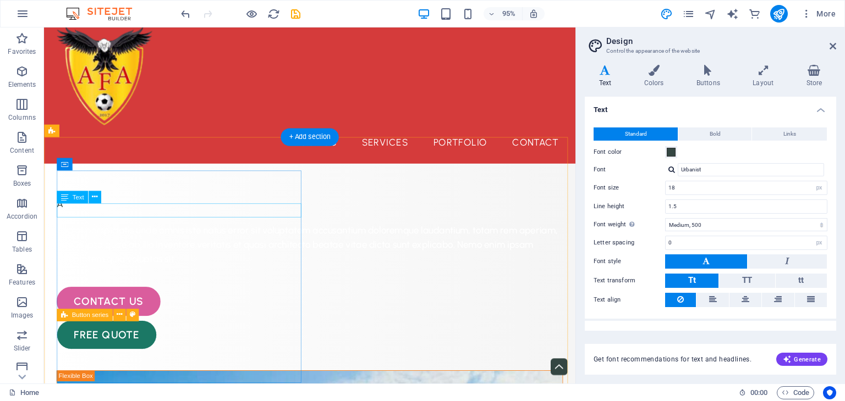
click at [251, 219] on div "A" at bounding box center [323, 213] width 533 height 15
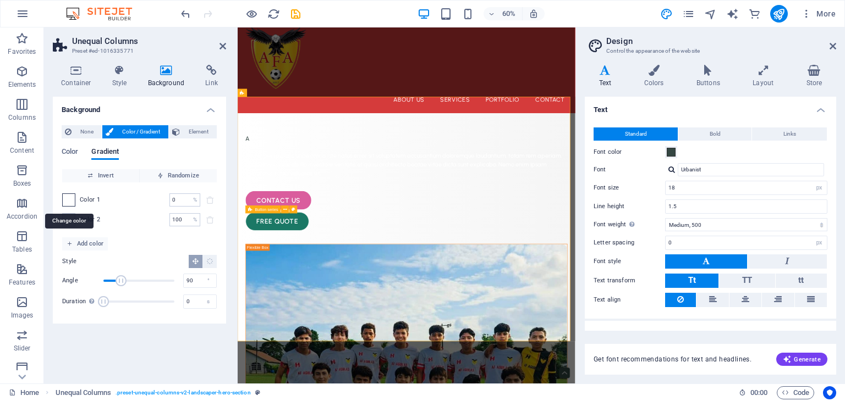
click at [68, 201] on span at bounding box center [69, 200] width 12 height 12
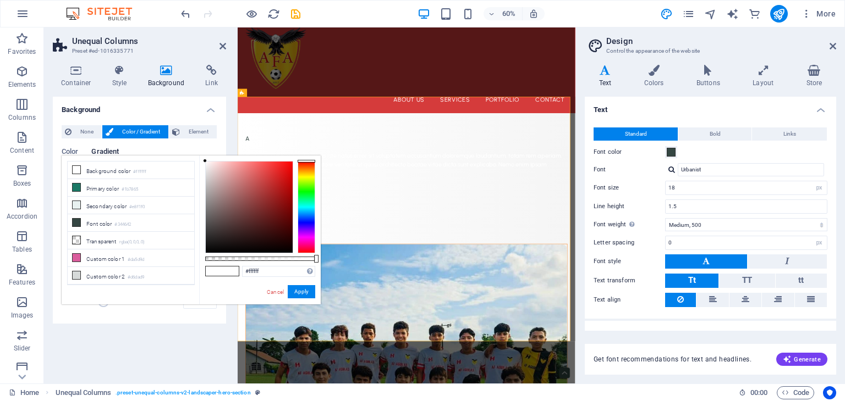
click at [108, 367] on div "Background None Color / Gradient Element Stretch background to full-width Color…" at bounding box center [139, 236] width 173 height 278
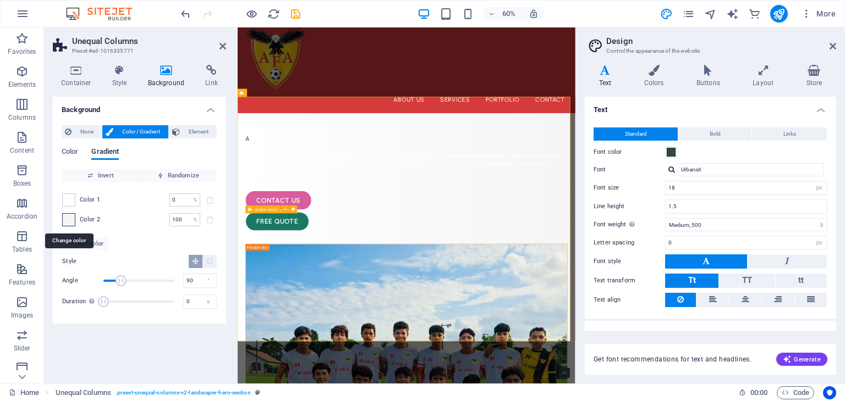
click at [75, 214] on div "Color 2 100 % ​" at bounding box center [139, 219] width 155 height 13
click at [70, 218] on span at bounding box center [69, 220] width 12 height 12
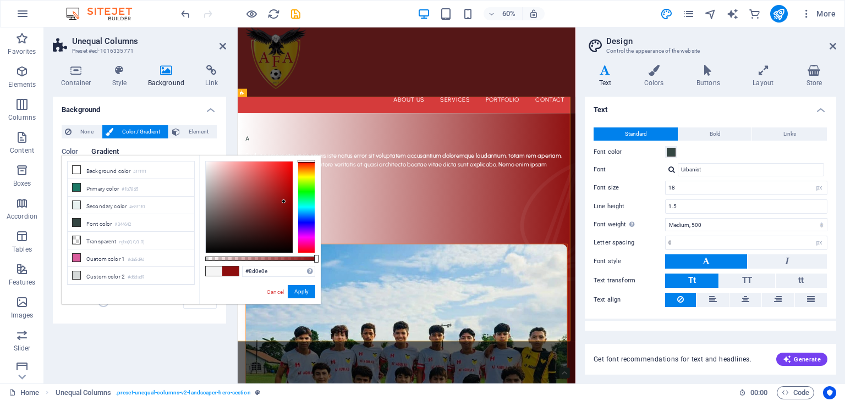
type input "#8b0d0d"
drag, startPoint x: 203, startPoint y: 164, endPoint x: 284, endPoint y: 202, distance: 89.0
click at [284, 202] on div at bounding box center [284, 202] width 4 height 4
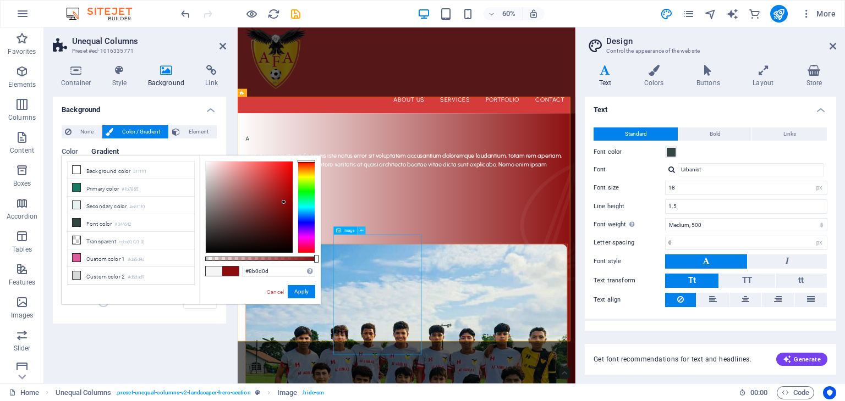
click at [361, 229] on icon at bounding box center [362, 230] width 4 height 7
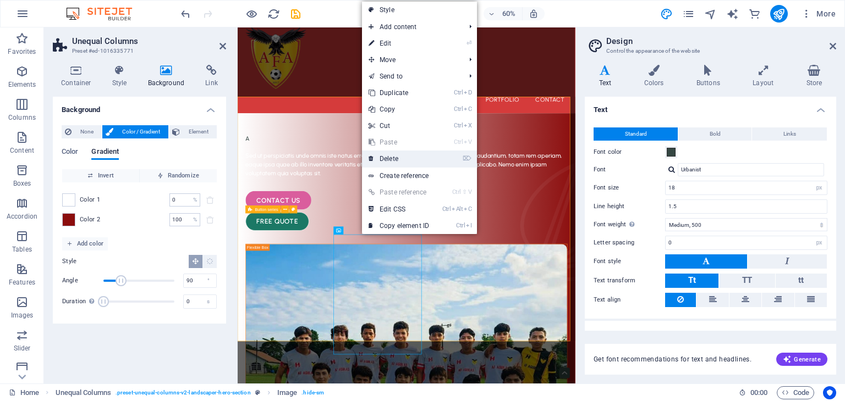
click at [390, 159] on link "⌦ Delete" at bounding box center [399, 159] width 74 height 16
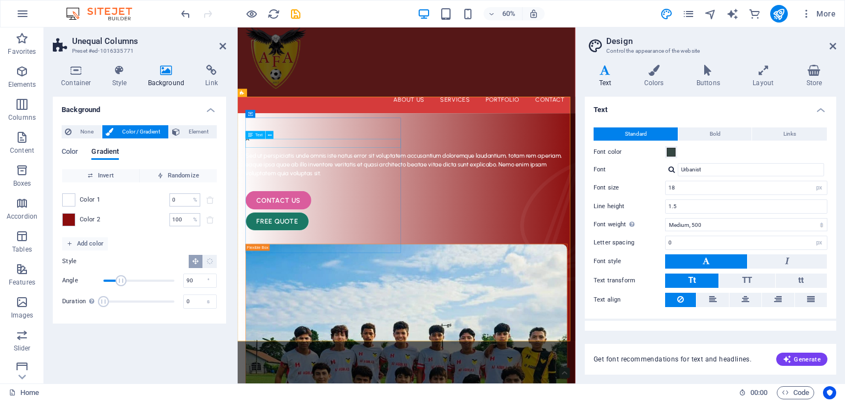
click at [302, 220] on div "A" at bounding box center [519, 213] width 536 height 15
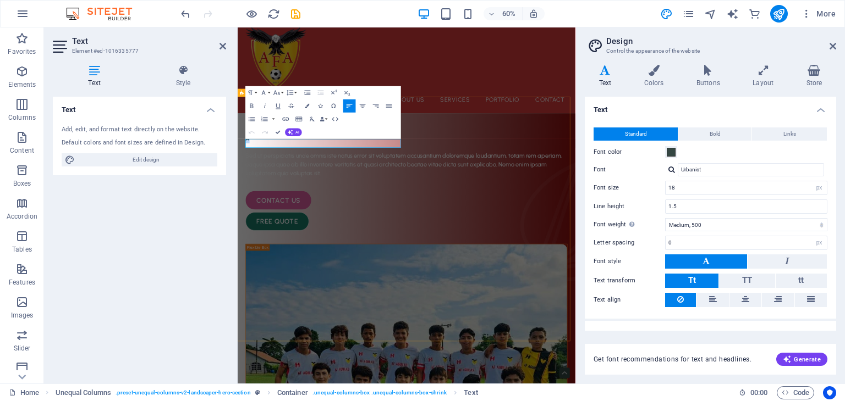
drag, startPoint x: 272, startPoint y: 214, endPoint x: 248, endPoint y: 216, distance: 24.3
drag, startPoint x: 337, startPoint y: 219, endPoint x: 230, endPoint y: 212, distance: 107.4
click at [669, 156] on span at bounding box center [671, 152] width 9 height 9
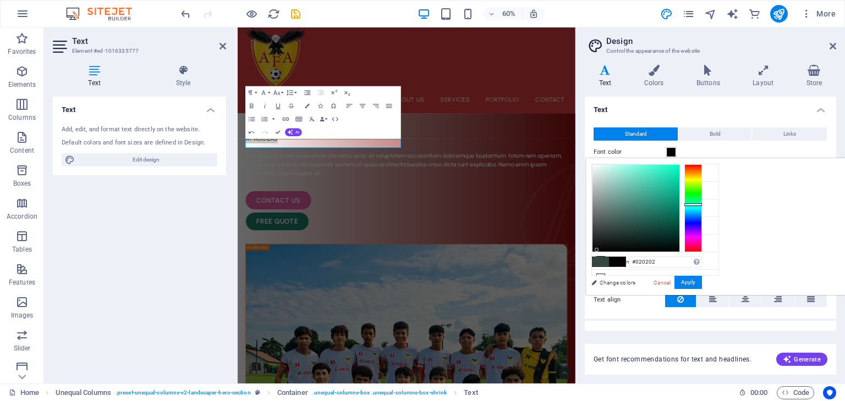
type input "#000000"
drag, startPoint x: 749, startPoint y: 226, endPoint x: 734, endPoint y: 251, distance: 29.3
click at [679, 251] on div at bounding box center [635, 208] width 87 height 87
click at [702, 280] on button "Apply" at bounding box center [687, 282] width 27 height 13
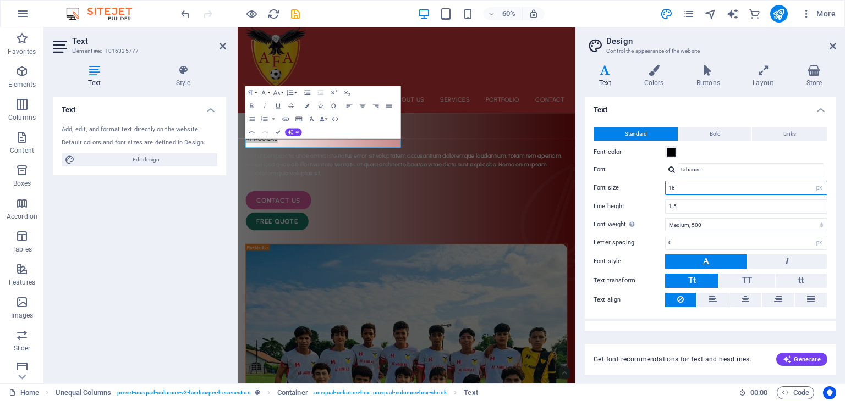
drag, startPoint x: 685, startPoint y: 184, endPoint x: 647, endPoint y: 190, distance: 38.4
click at [647, 190] on div "Font size 18 rem px" at bounding box center [710, 188] width 234 height 14
type input "45"
click at [632, 168] on label "Font" at bounding box center [628, 169] width 71 height 13
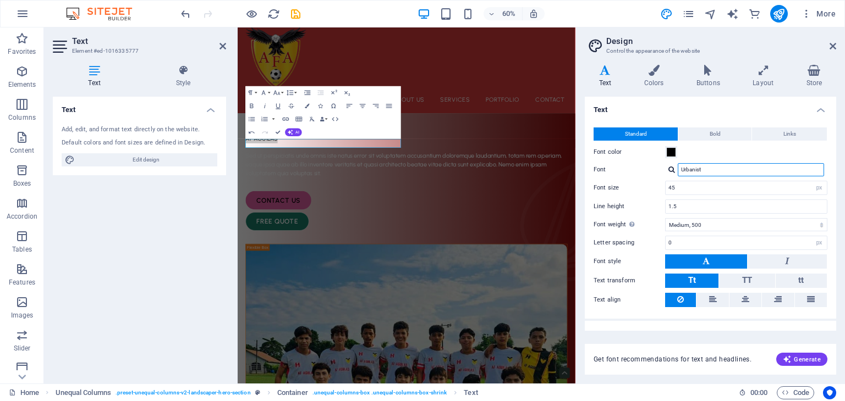
click at [678, 168] on input "Urbanist" at bounding box center [751, 169] width 146 height 13
click at [454, 245] on div "Sed ut perspiciatis unde omnis iste natus error sit voluptatem accusantium dolo…" at bounding box center [519, 256] width 536 height 45
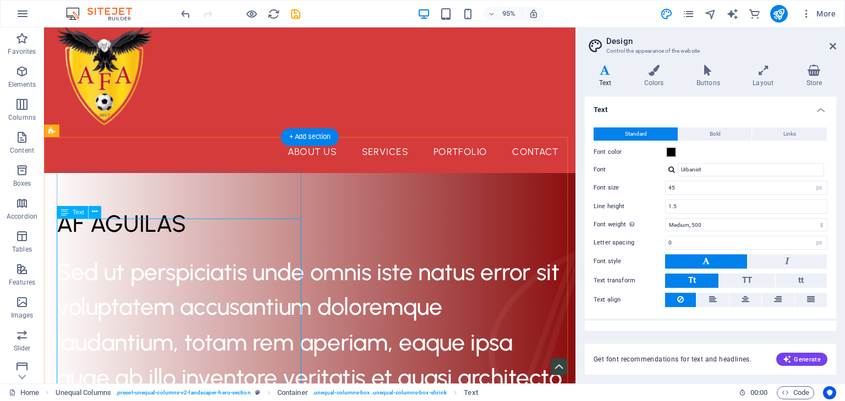
click at [161, 288] on div "Sed ut perspiciatis unde omnis iste natus error sit voluptatem accusantium dolo…" at bounding box center [323, 378] width 533 height 223
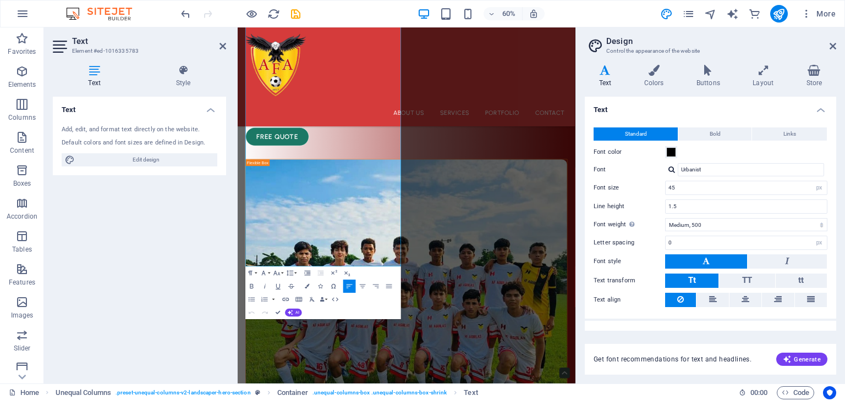
scroll to position [326, 0]
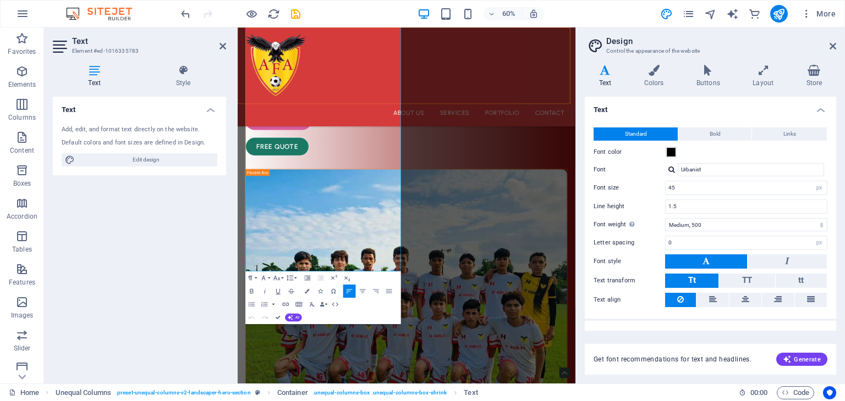
drag, startPoint x: 390, startPoint y: 422, endPoint x: 248, endPoint y: 65, distance: 384.8
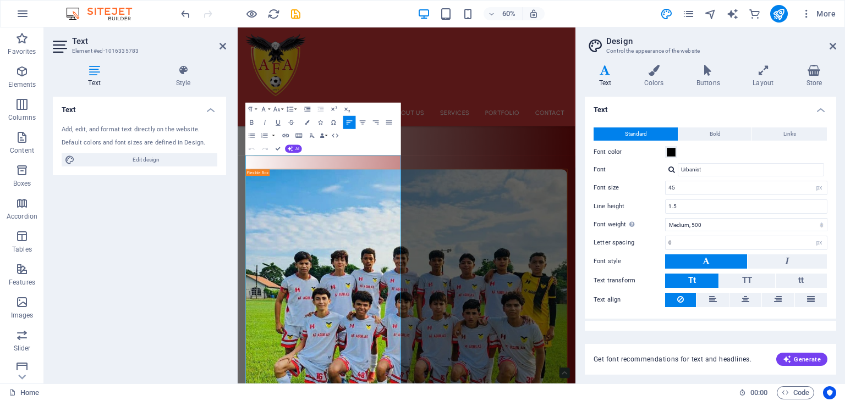
scroll to position [0, 0]
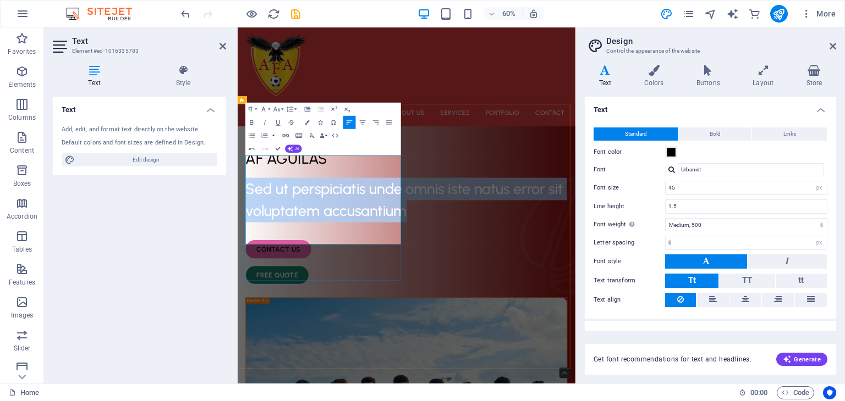
drag, startPoint x: 388, startPoint y: 360, endPoint x: 252, endPoint y: 245, distance: 177.9
click at [252, 282] on span "Sed ut perspiciatis unde omnis iste natus error sit voluptatem accusantium" at bounding box center [515, 315] width 529 height 67
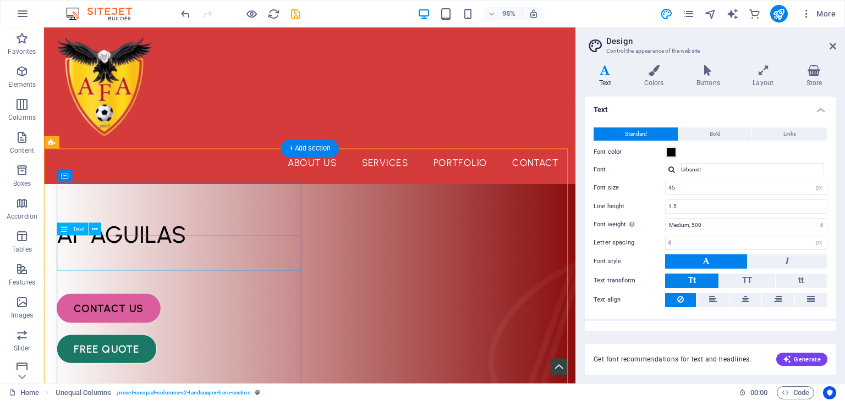
click at [184, 256] on div "AF AGUILAS" at bounding box center [323, 246] width 533 height 37
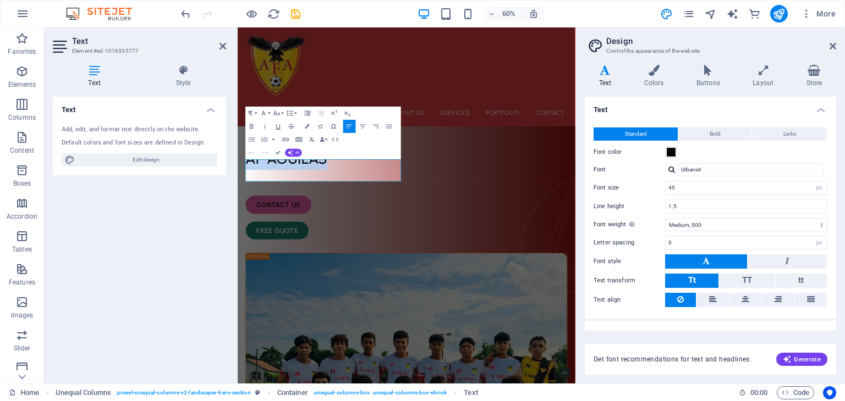
drag, startPoint x: 412, startPoint y: 258, endPoint x: 205, endPoint y: 266, distance: 206.9
click at [706, 170] on input "Urbanist" at bounding box center [751, 169] width 146 height 13
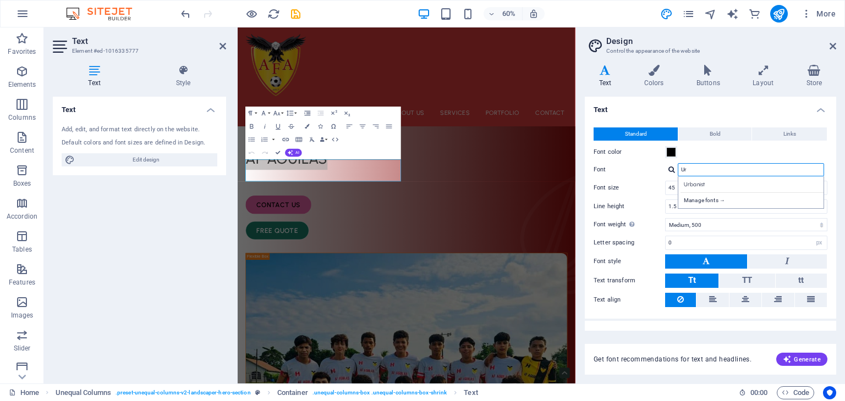
type input "U"
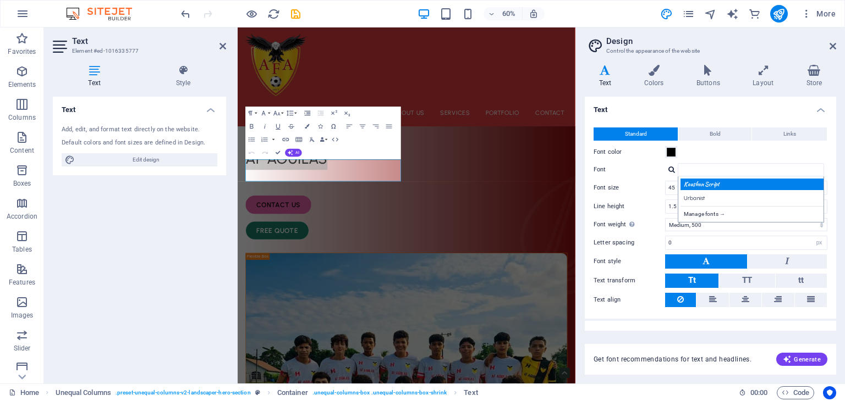
click at [706, 187] on div "Kaushan Script" at bounding box center [752, 185] width 145 height 12
type input "Kaushan Script"
click at [700, 191] on input "45" at bounding box center [745, 187] width 161 height 13
type input "4"
type input "60"
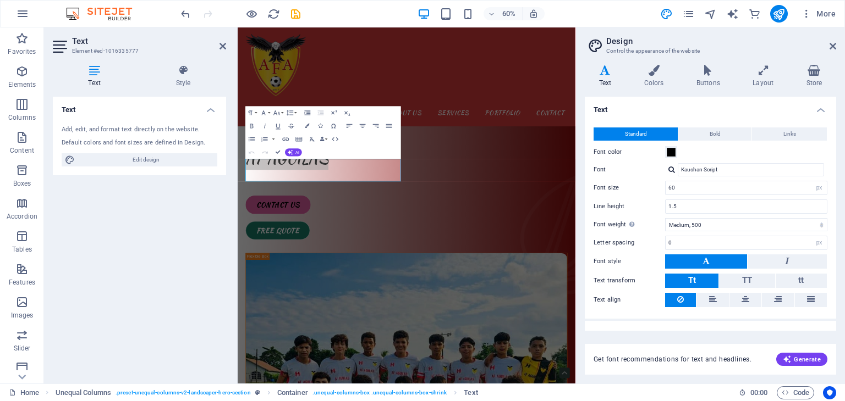
click at [649, 148] on label "Font color" at bounding box center [628, 152] width 71 height 13
click at [665, 148] on button "Font color" at bounding box center [671, 152] width 12 height 12
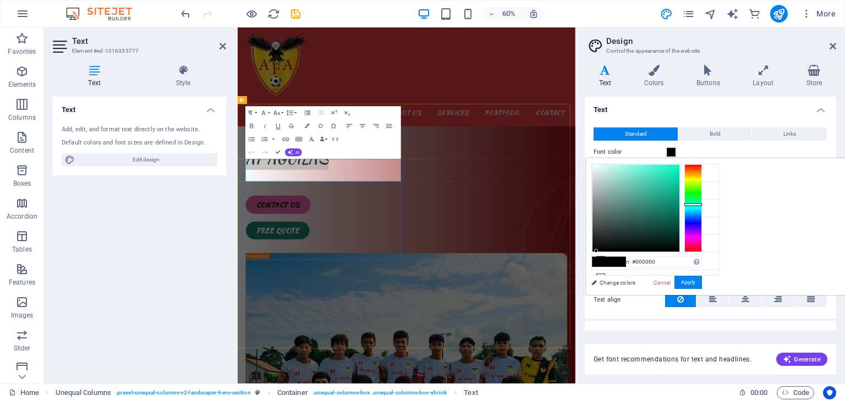
click at [483, 382] on div "AF AGUILAS contact us free quote" at bounding box center [519, 305] width 536 height 154
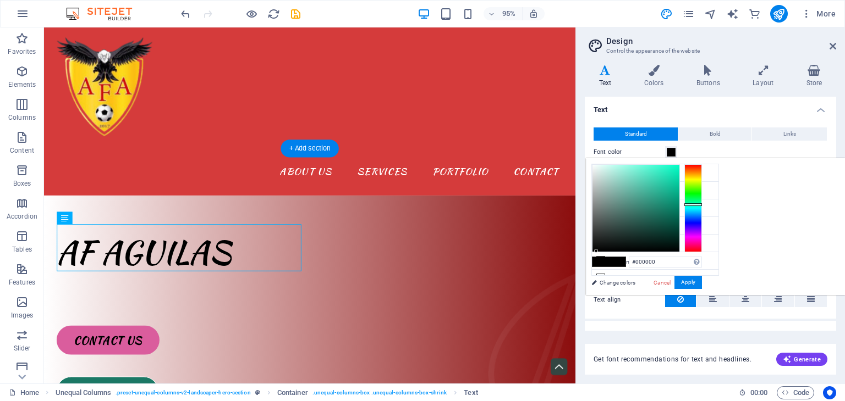
drag, startPoint x: 206, startPoint y: 264, endPoint x: 201, endPoint y: 234, distance: 30.0
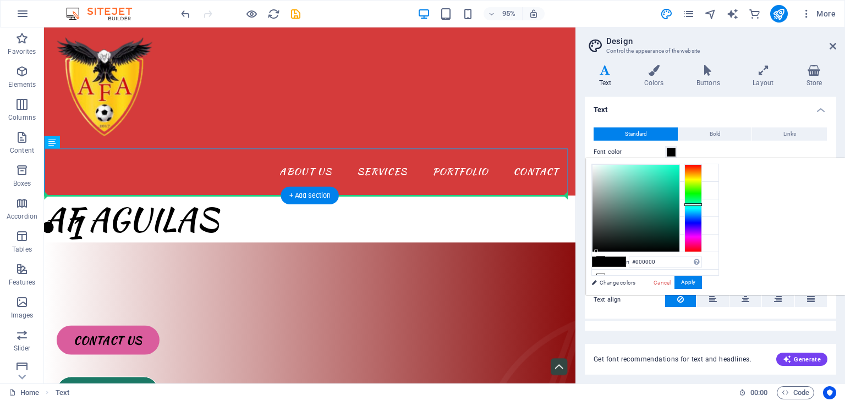
drag, startPoint x: 217, startPoint y: 169, endPoint x: 202, endPoint y: 239, distance: 70.9
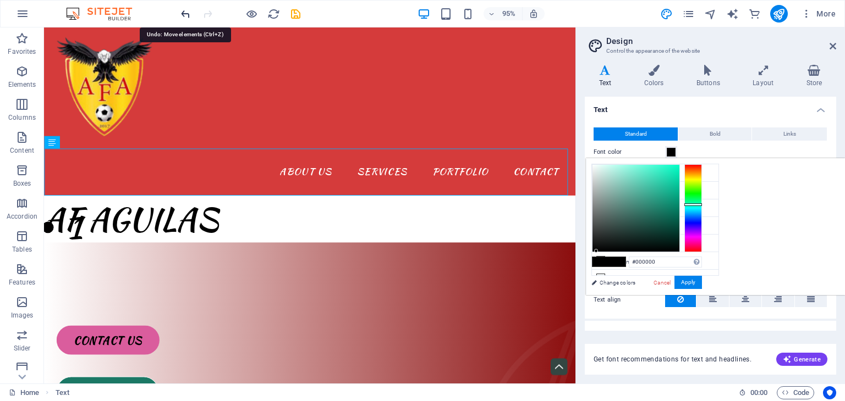
click at [183, 12] on icon "undo" at bounding box center [185, 14] width 13 height 13
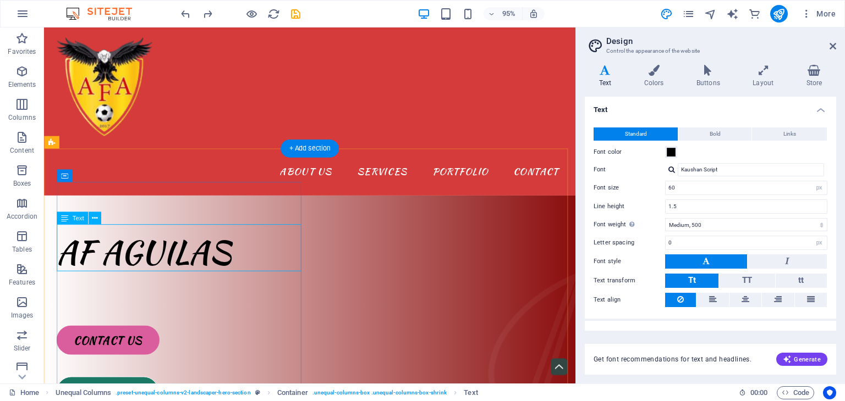
click at [255, 249] on div "AF AGUILAS" at bounding box center [323, 264] width 533 height 49
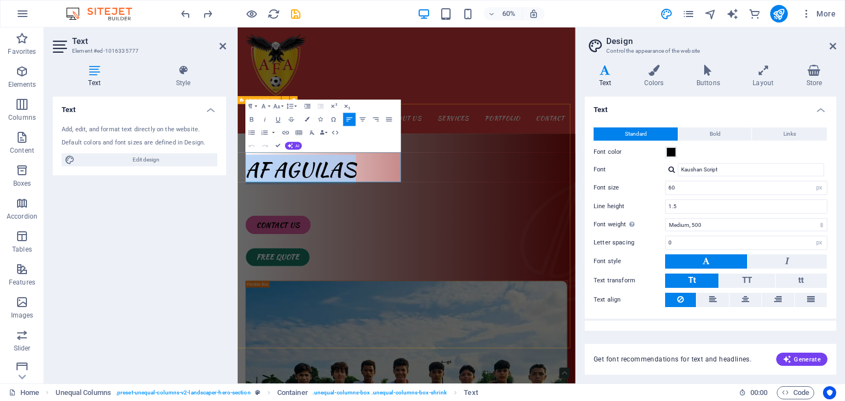
drag, startPoint x: 446, startPoint y: 268, endPoint x: 232, endPoint y: 256, distance: 214.3
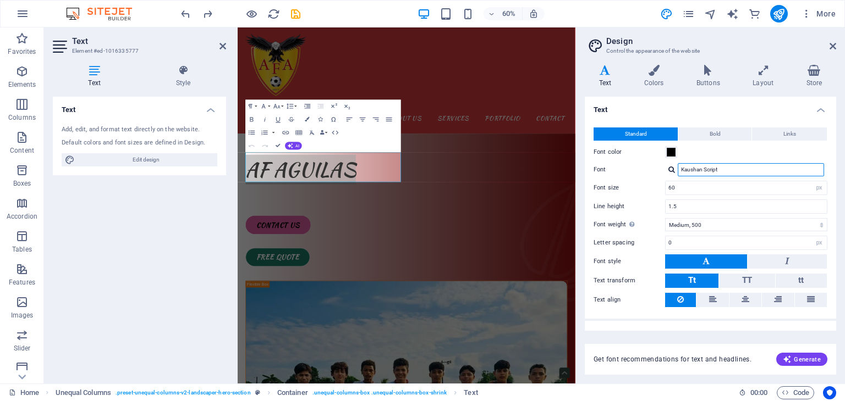
click at [722, 164] on input "Kaushan Script" at bounding box center [751, 169] width 146 height 13
drag, startPoint x: 726, startPoint y: 172, endPoint x: 650, endPoint y: 173, distance: 76.4
click at [650, 173] on div "Font Kaushan Script Manage fonts →" at bounding box center [710, 169] width 234 height 13
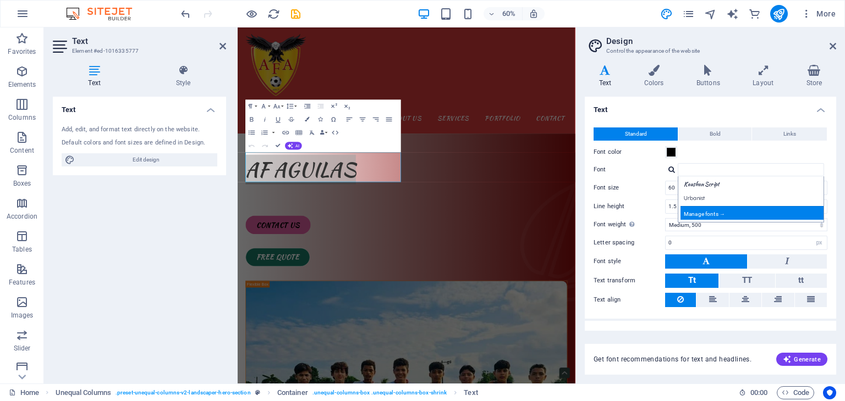
click at [713, 210] on div "Manage fonts →" at bounding box center [752, 213] width 145 height 14
select select "popularity"
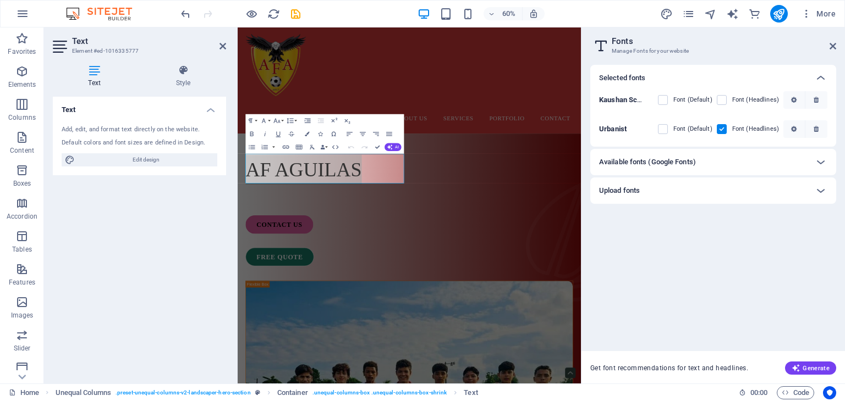
click at [758, 163] on div "Available fonts (Google Fonts)" at bounding box center [703, 162] width 208 height 13
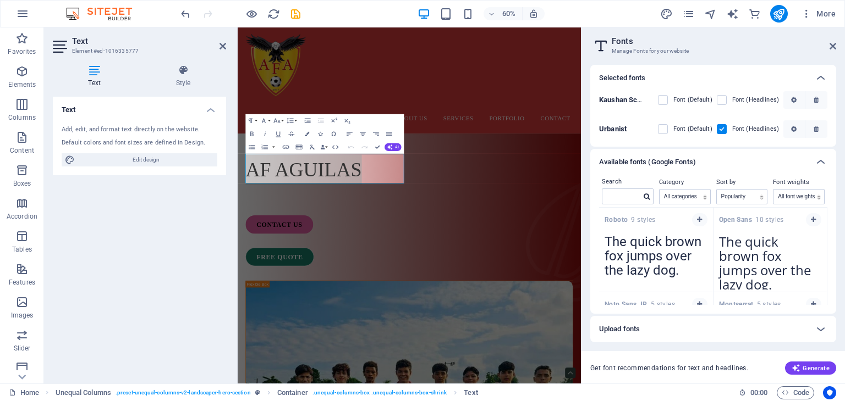
click at [826, 214] on div "Search Category All categories serif display monospace sans-serif handwriting S…" at bounding box center [713, 244] width 246 height 139
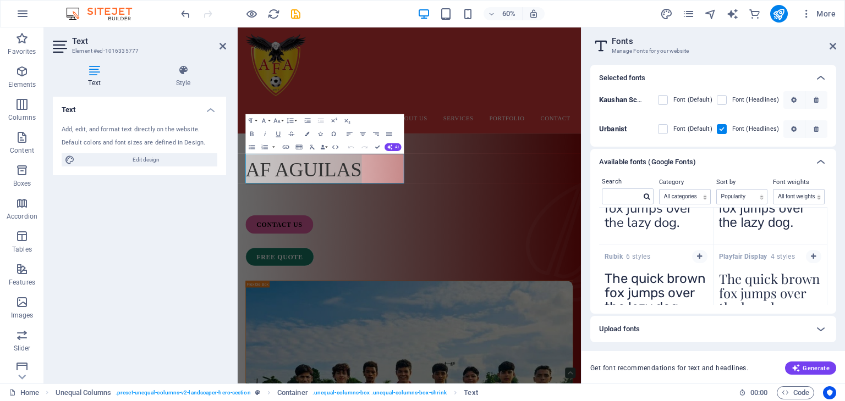
scroll to position [656, 0]
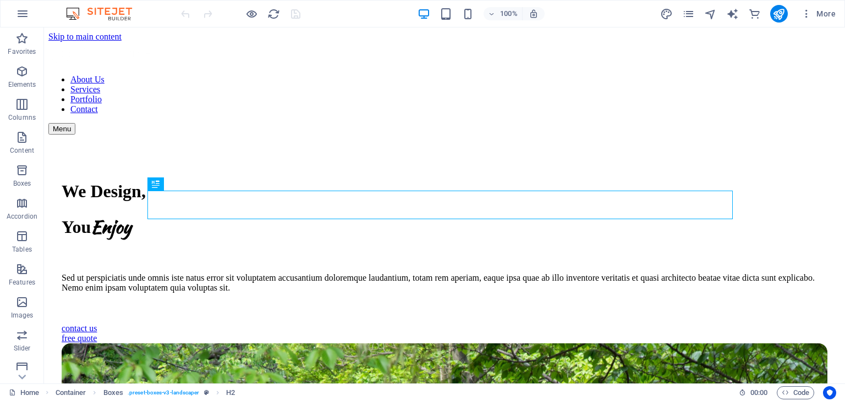
scroll to position [286, 0]
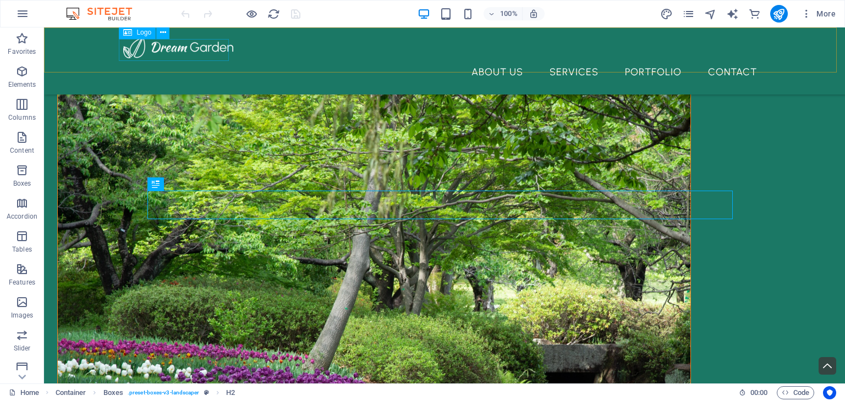
click at [189, 56] on div at bounding box center [444, 47] width 642 height 22
select select "px"
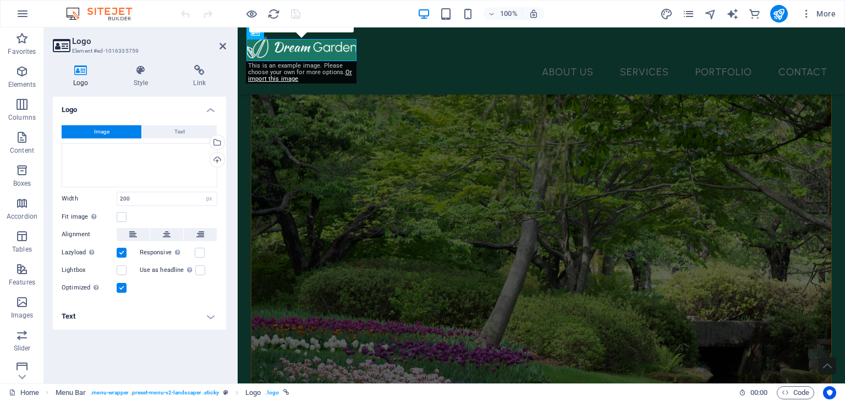
scroll to position [279, 0]
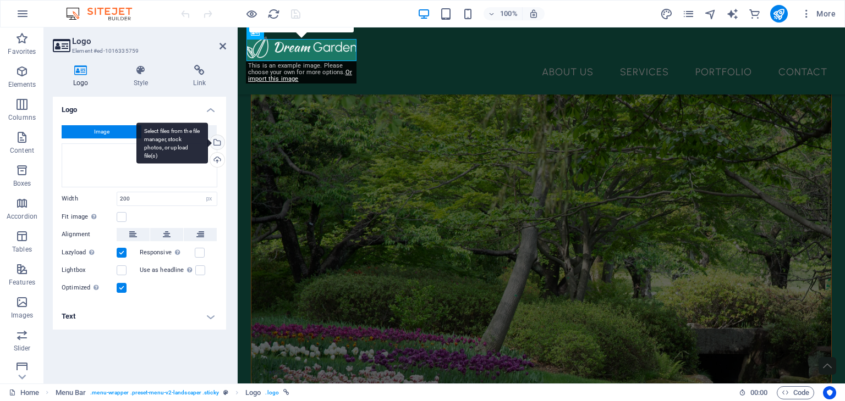
click at [208, 139] on div "Select files from the file manager, stock photos, or upload file(s)" at bounding box center [171, 143] width 71 height 41
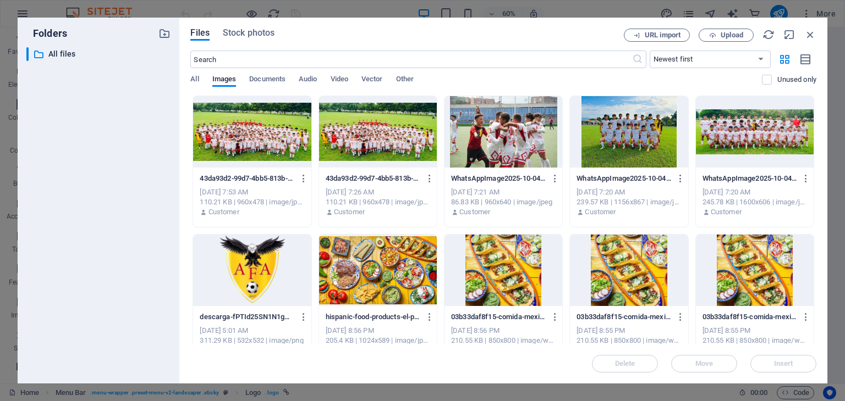
click at [234, 310] on div "descarga-fPTId25SN1N1gwpmpL5O8A.png descarga-fPTId25SN1N1gwpmpL5O8A.png" at bounding box center [252, 318] width 104 height 18
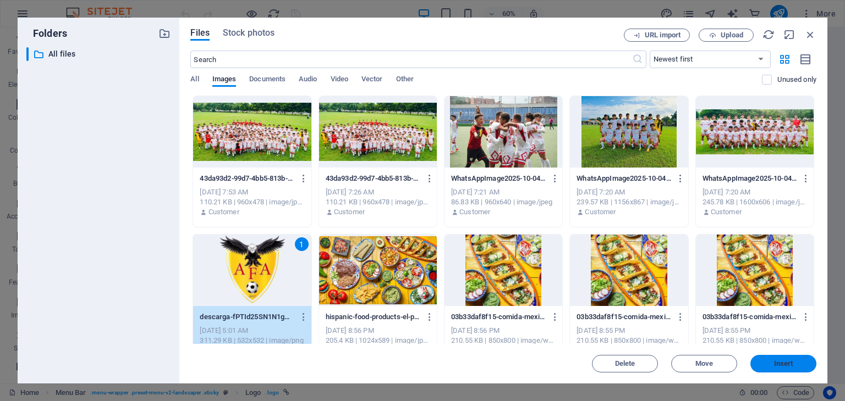
click at [790, 356] on button "Insert" at bounding box center [783, 364] width 66 height 18
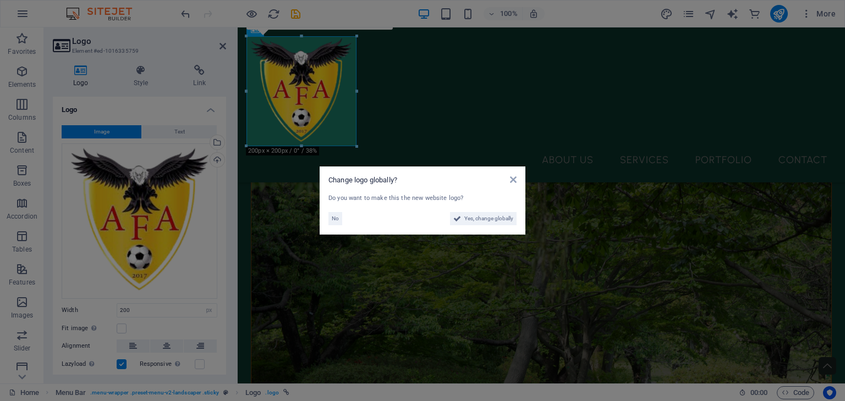
scroll to position [361, 0]
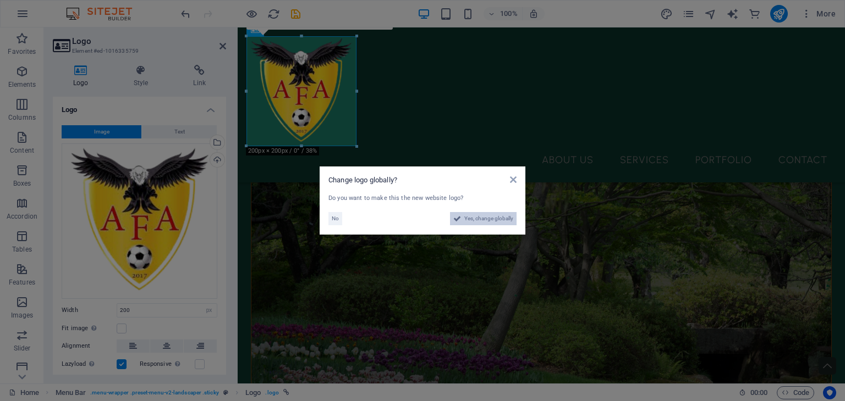
click at [476, 213] on span "Yes, change globally" at bounding box center [488, 218] width 49 height 13
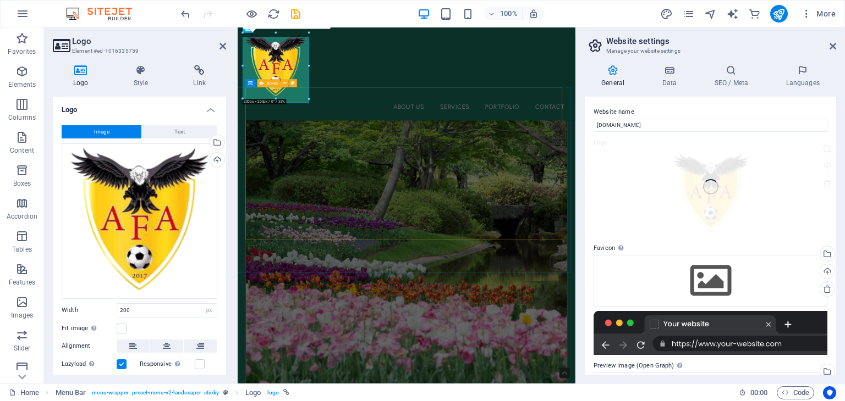
scroll to position [354, 0]
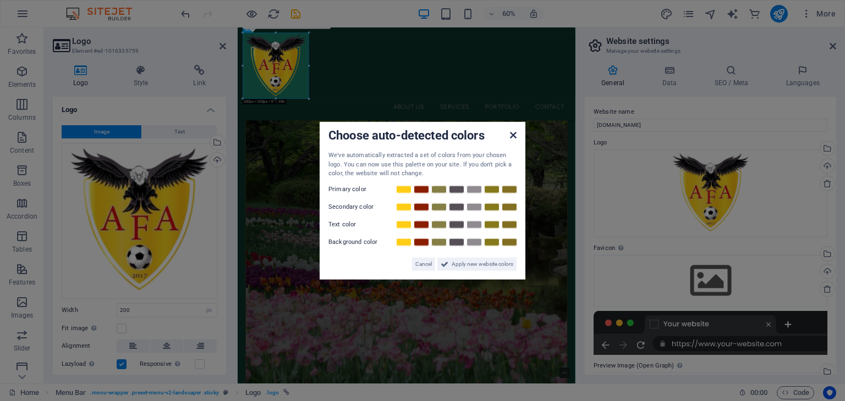
click at [512, 135] on icon at bounding box center [513, 135] width 7 height 9
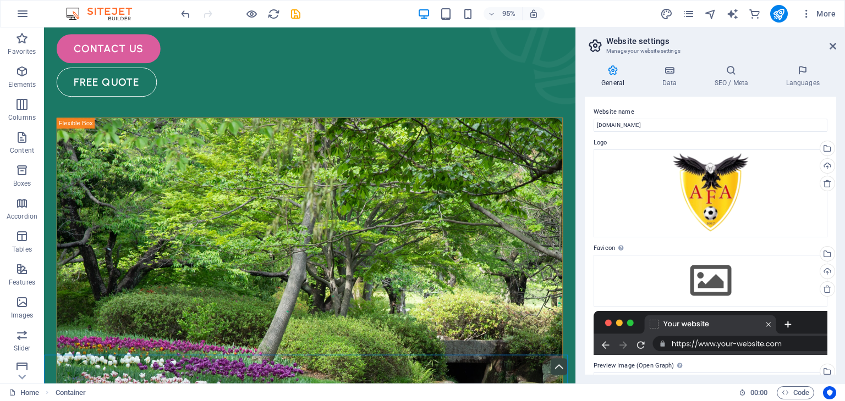
scroll to position [0, 0]
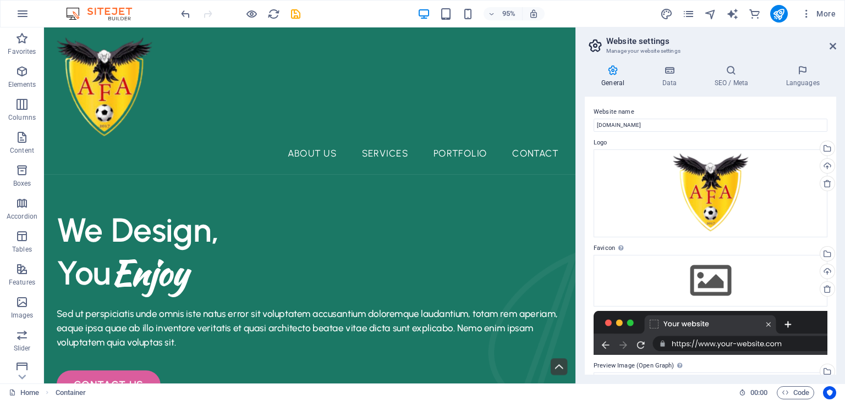
drag, startPoint x: 597, startPoint y: 97, endPoint x: 623, endPoint y: 61, distance: 43.8
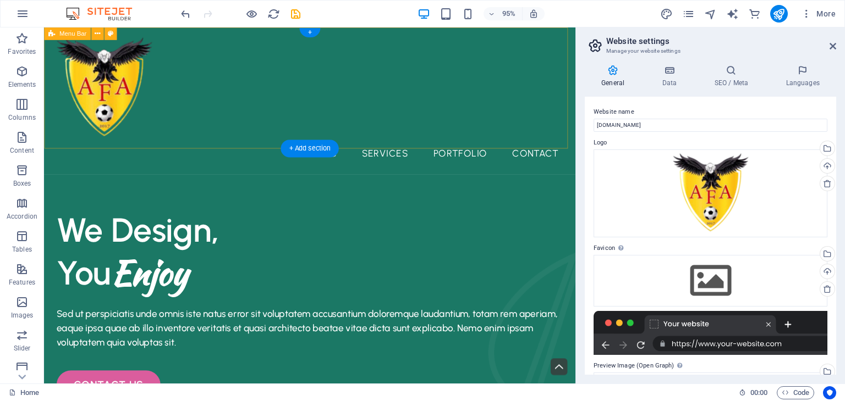
click at [220, 112] on div "About Us Services Portfolio Contact Menu" at bounding box center [323, 104] width 559 height 155
select select "header"
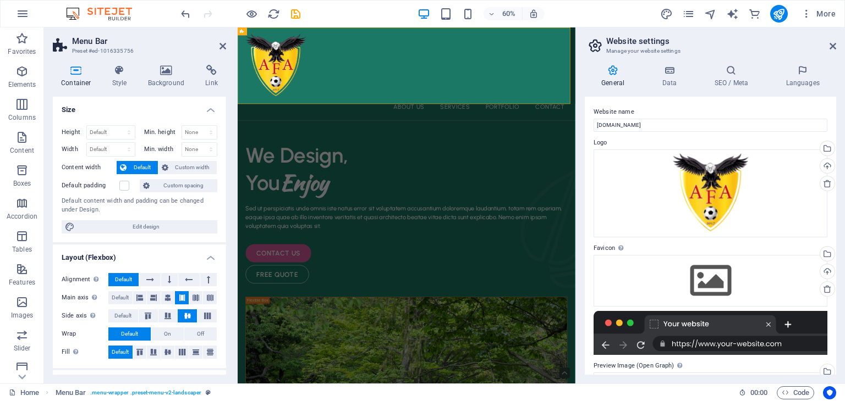
click at [162, 63] on div "Container Style Background Link Size Height Default px rem % vh vw Min. height …" at bounding box center [139, 220] width 191 height 328
click at [165, 69] on icon at bounding box center [166, 70] width 53 height 11
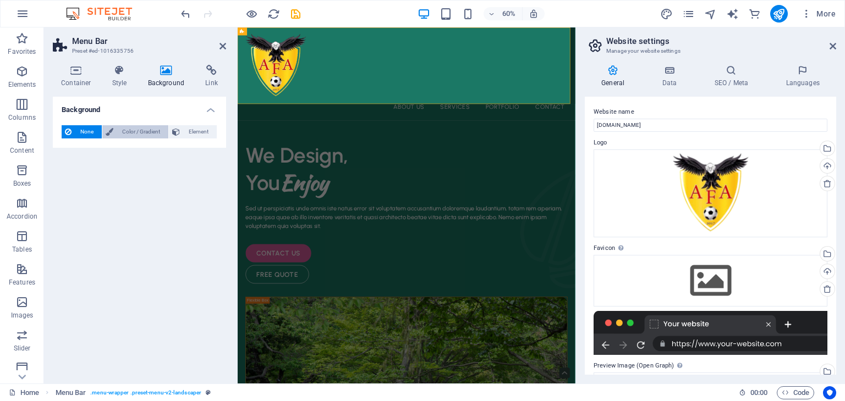
click at [128, 136] on span "Color / Gradient" at bounding box center [141, 131] width 48 height 13
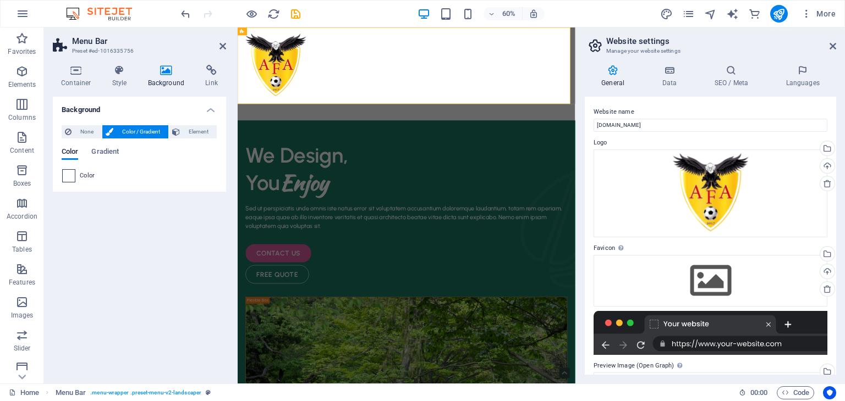
click at [71, 180] on span at bounding box center [69, 176] width 12 height 12
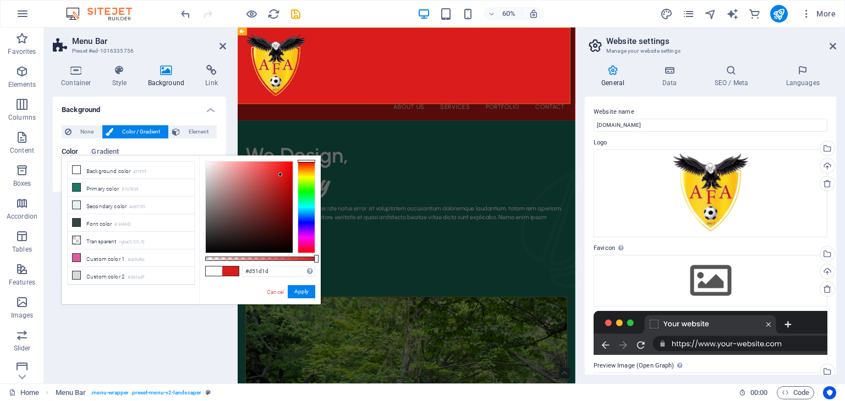
type input "#d01f1f"
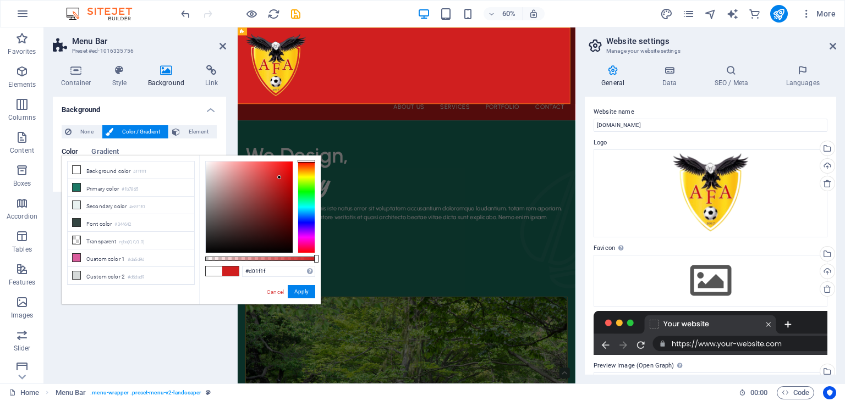
drag, startPoint x: 204, startPoint y: 159, endPoint x: 279, endPoint y: 178, distance: 77.6
click at [279, 178] on div at bounding box center [279, 177] width 4 height 4
click at [295, 295] on button "Apply" at bounding box center [301, 291] width 27 height 13
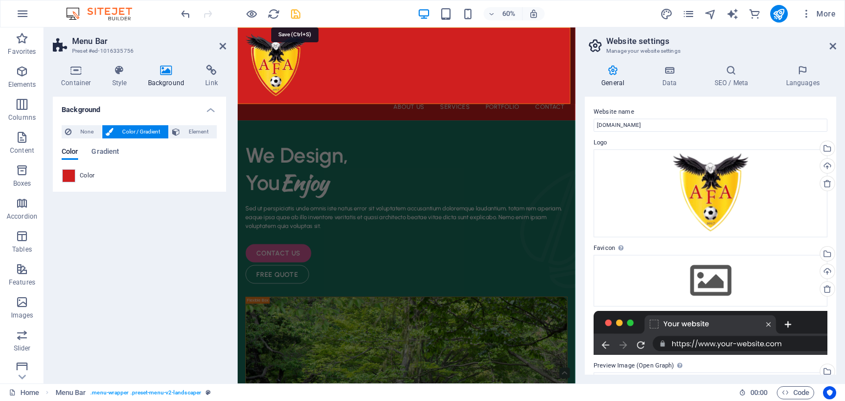
click at [295, 13] on icon "save" at bounding box center [295, 14] width 13 height 13
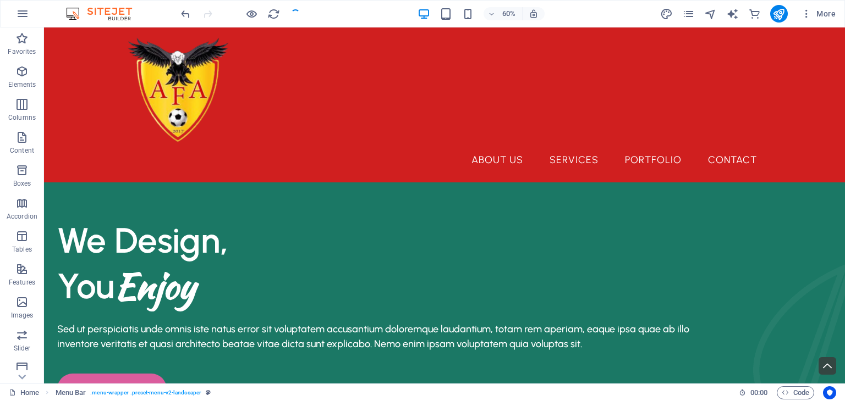
checkbox input "false"
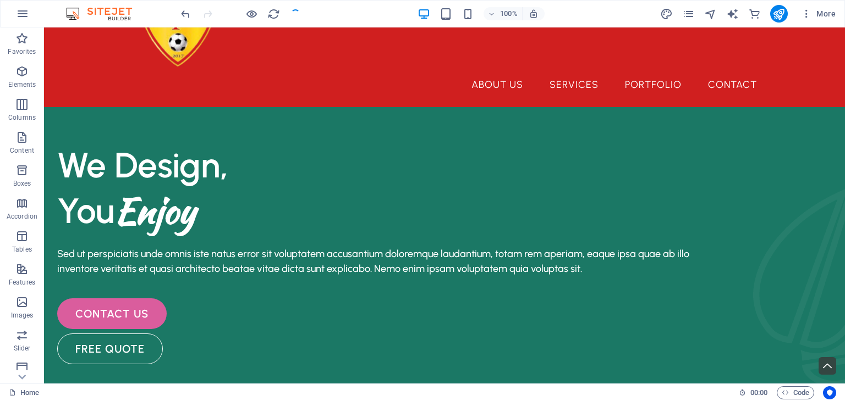
scroll to position [70, 0]
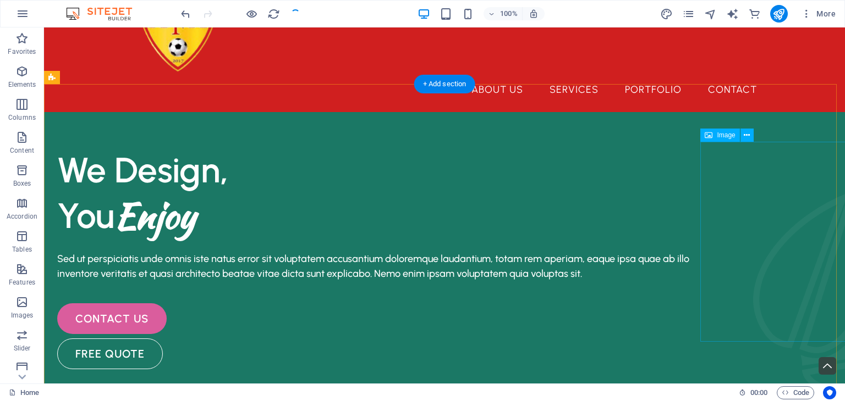
click at [799, 192] on figure at bounding box center [826, 292] width 147 height 200
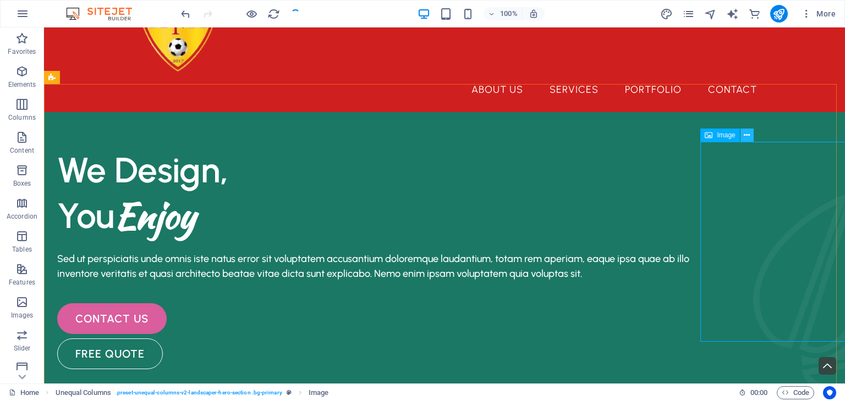
click at [749, 137] on icon at bounding box center [747, 136] width 6 height 12
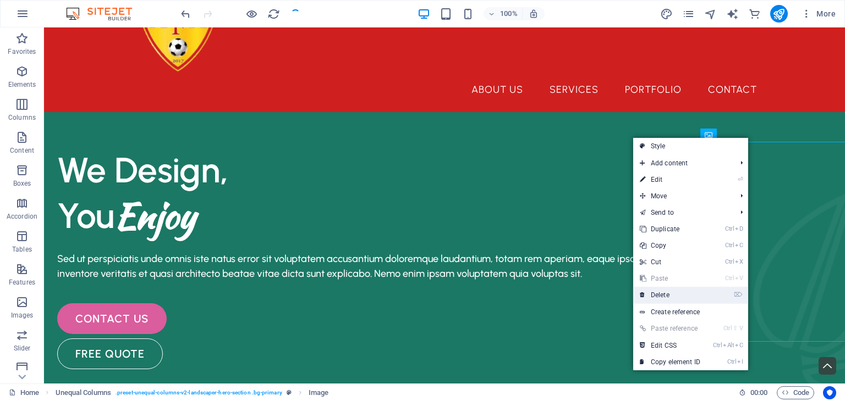
click at [656, 293] on link "⌦ Delete" at bounding box center [670, 295] width 74 height 16
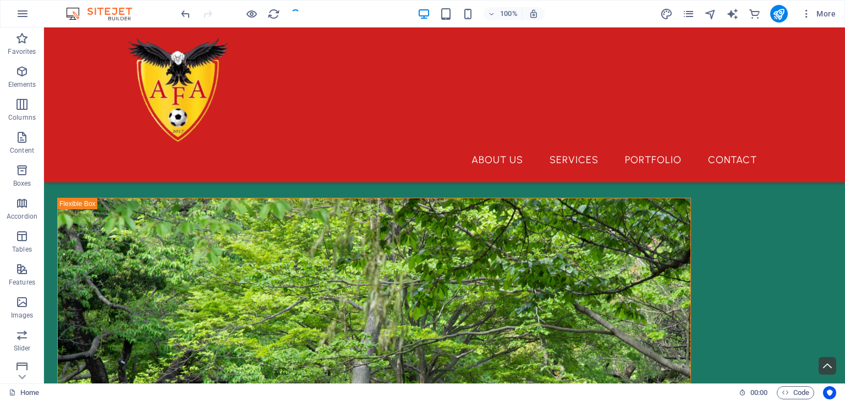
scroll to position [232, 0]
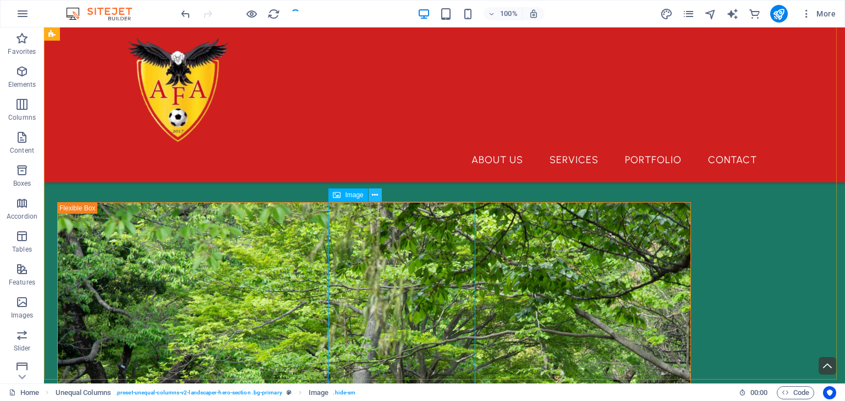
click at [373, 196] on icon at bounding box center [375, 196] width 6 height 12
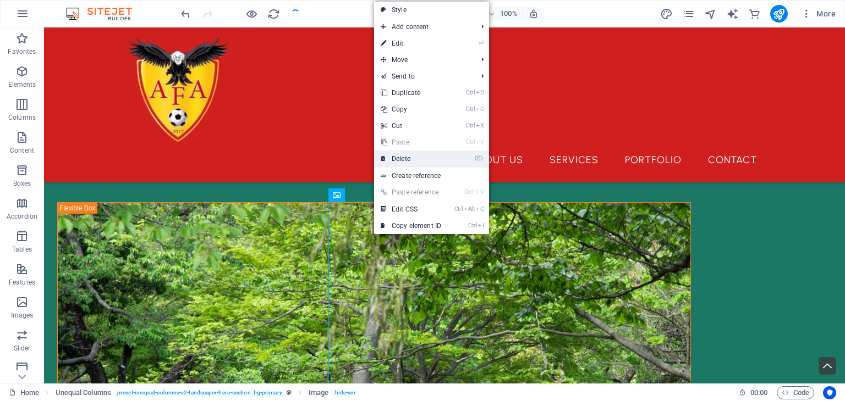
click at [404, 157] on link "⌦ Delete" at bounding box center [411, 159] width 74 height 16
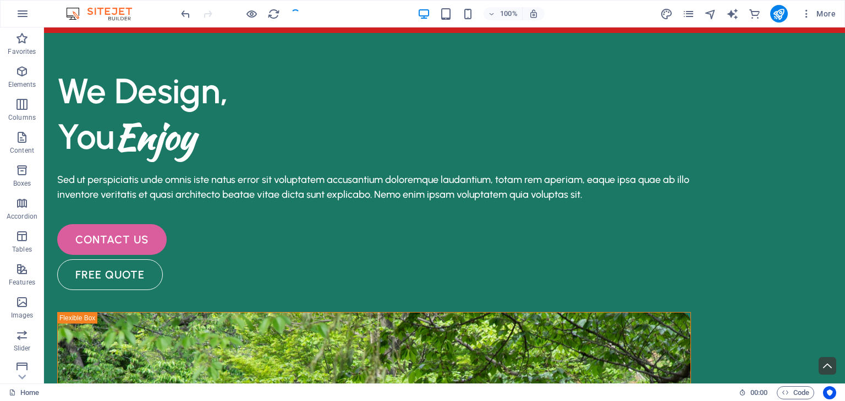
scroll to position [104, 0]
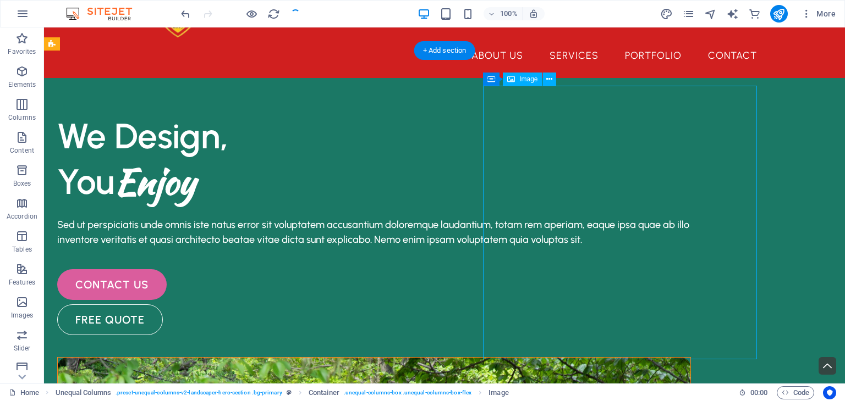
select select "%"
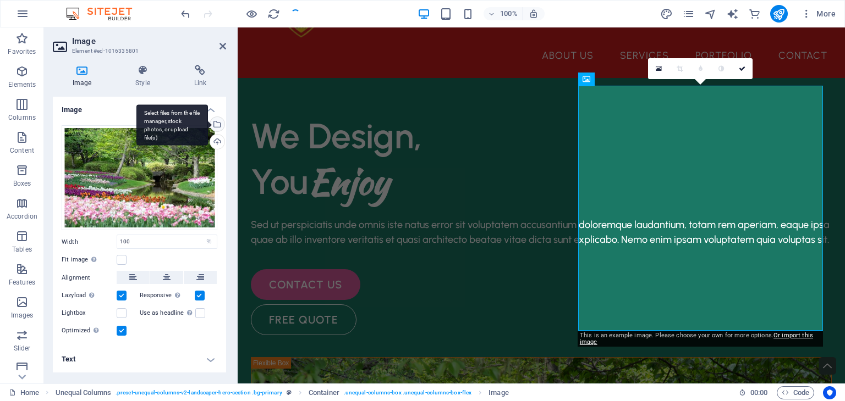
click at [208, 128] on div "Select files from the file manager, stock photos, or upload file(s)" at bounding box center [171, 124] width 71 height 41
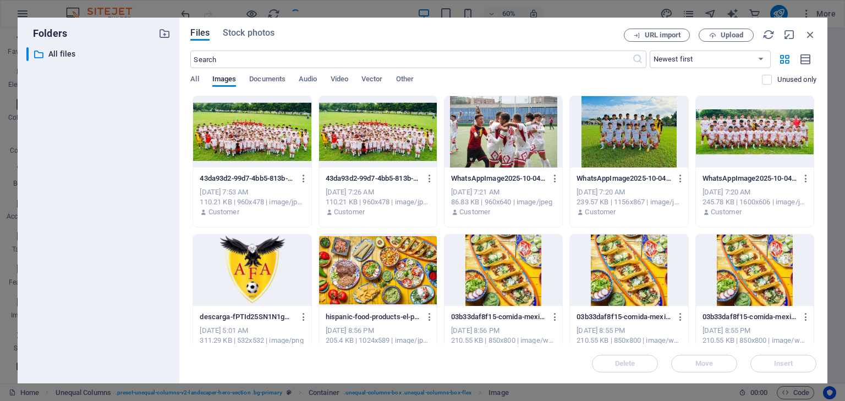
click at [489, 137] on div at bounding box center [503, 131] width 118 height 71
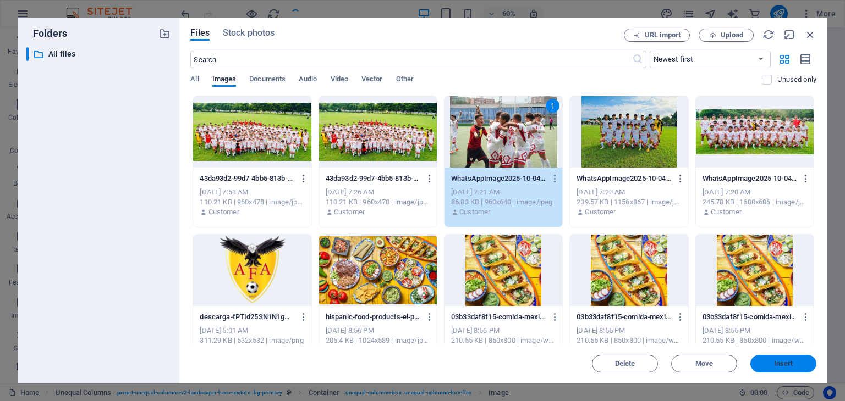
click at [788, 362] on span "Insert" at bounding box center [783, 364] width 19 height 7
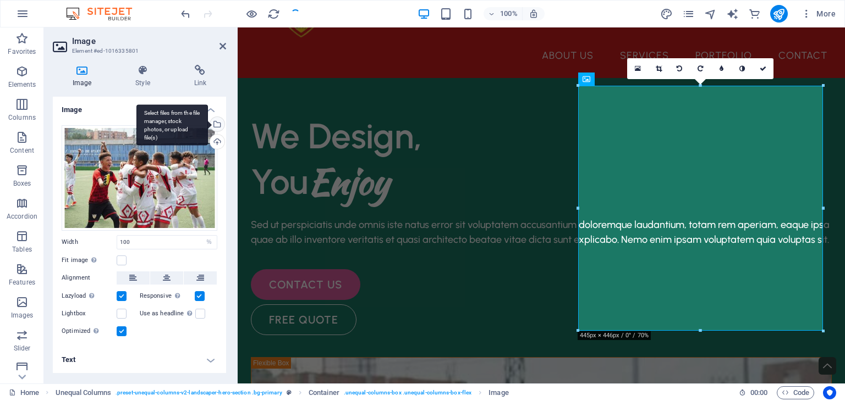
click at [221, 123] on div "Select files from the file manager, stock photos, or upload file(s)" at bounding box center [216, 125] width 16 height 16
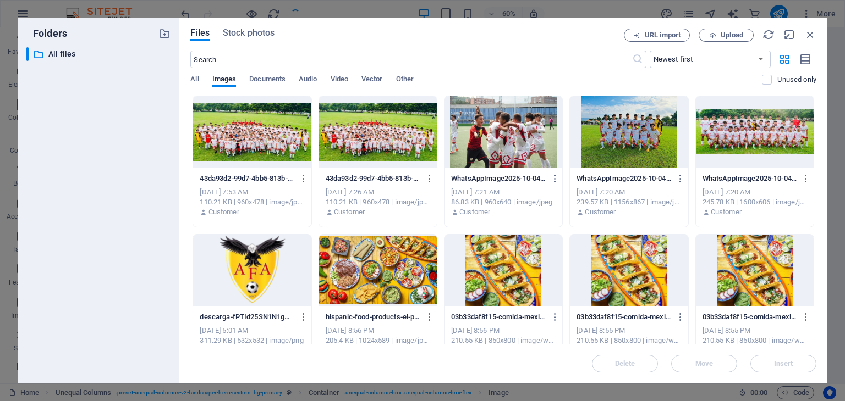
click at [508, 174] on p "WhatsAppImage2025-10-04at9.32.26PM5-Q99JK_rVMI9_BWhC4VVQLQ.jpeg" at bounding box center [498, 179] width 95 height 10
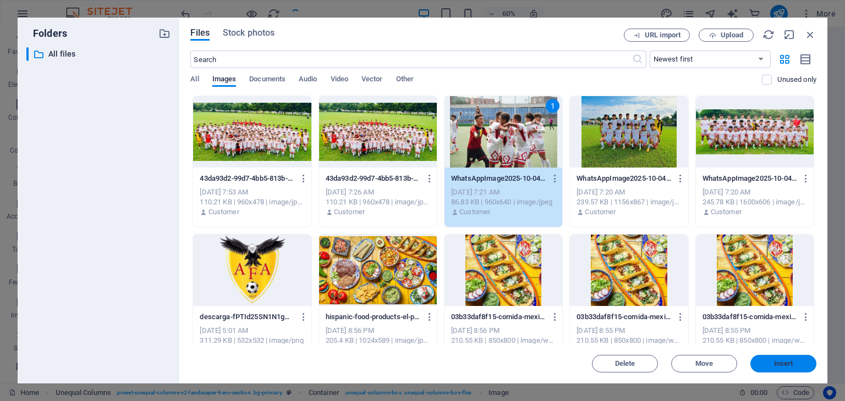
click at [790, 367] on span "Insert" at bounding box center [783, 364] width 19 height 7
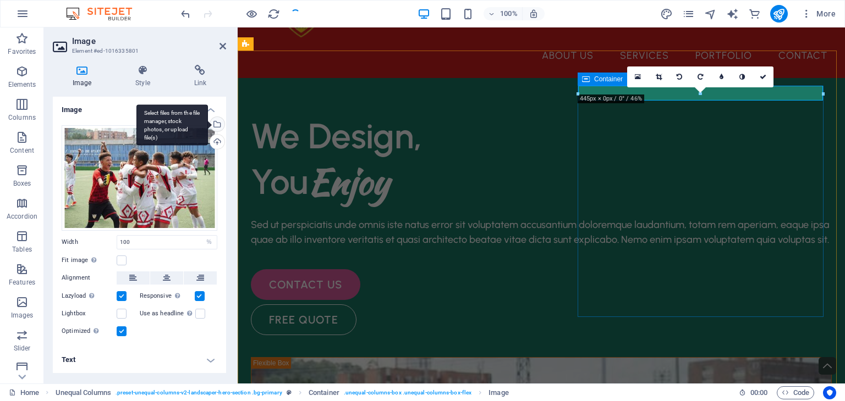
click at [217, 129] on div "Select files from the file manager, stock photos, or upload file(s)" at bounding box center [216, 125] width 16 height 16
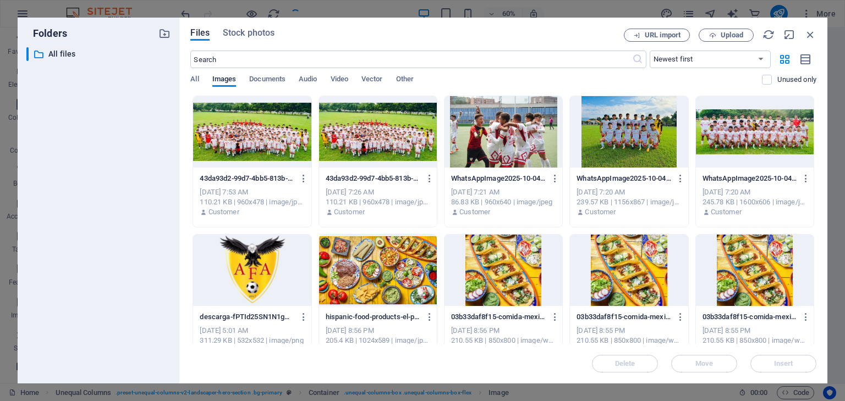
click at [620, 150] on div at bounding box center [629, 131] width 118 height 71
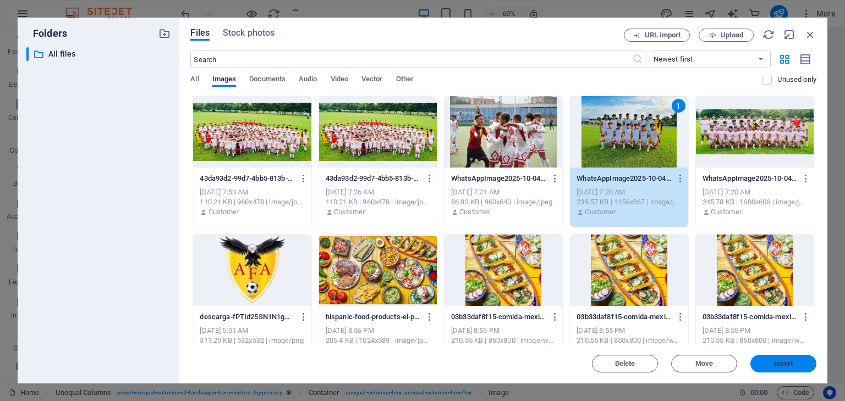
click at [770, 360] on button "Insert" at bounding box center [783, 364] width 66 height 18
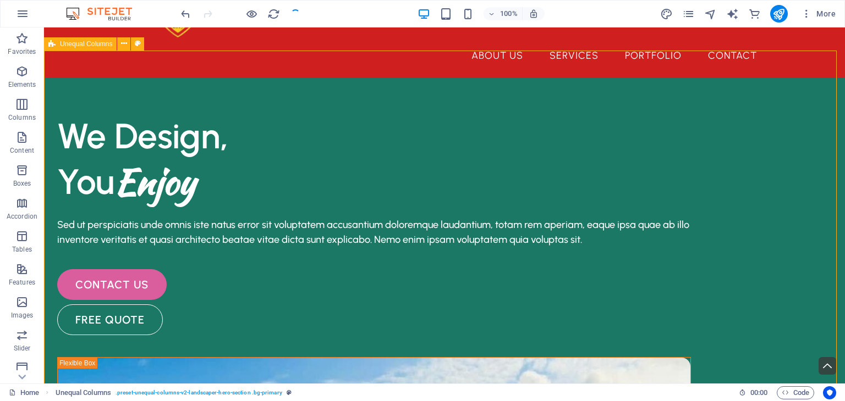
click at [183, 11] on icon "undo" at bounding box center [185, 14] width 13 height 13
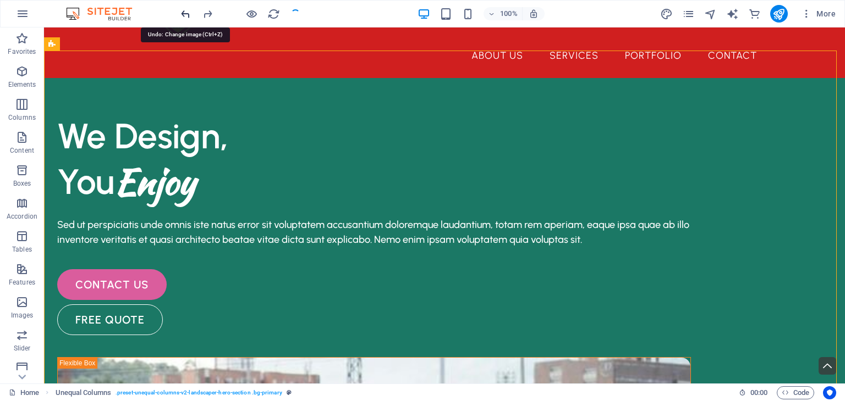
click at [183, 11] on icon "undo" at bounding box center [185, 14] width 13 height 13
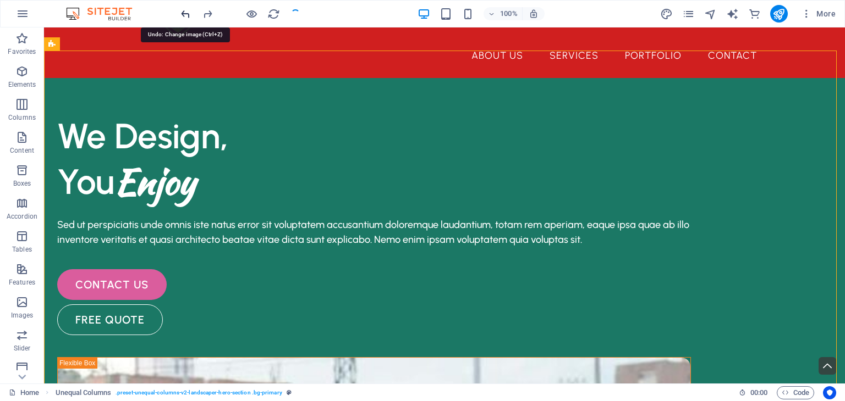
click at [183, 11] on icon "undo" at bounding box center [185, 14] width 13 height 13
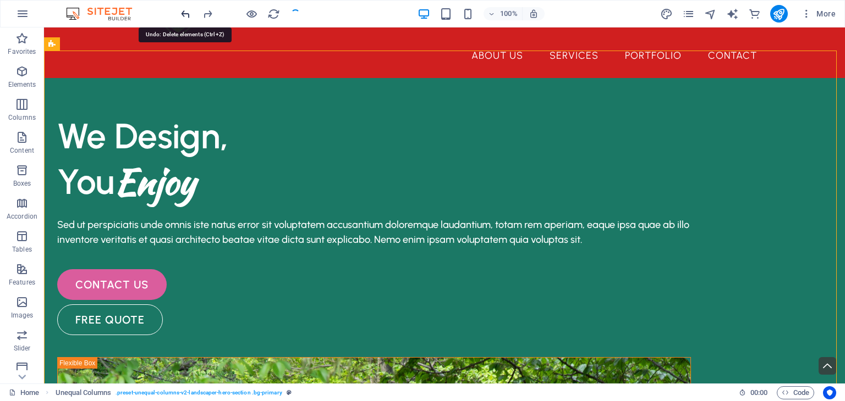
click at [183, 11] on icon "undo" at bounding box center [185, 14] width 13 height 13
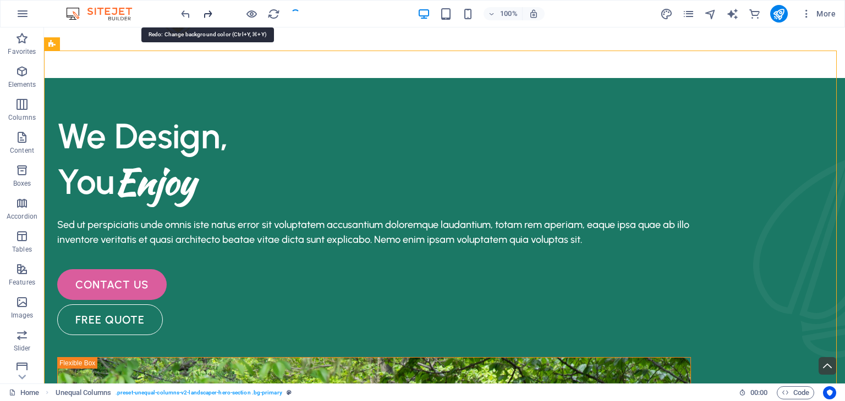
click at [212, 15] on icon "redo" at bounding box center [207, 14] width 13 height 13
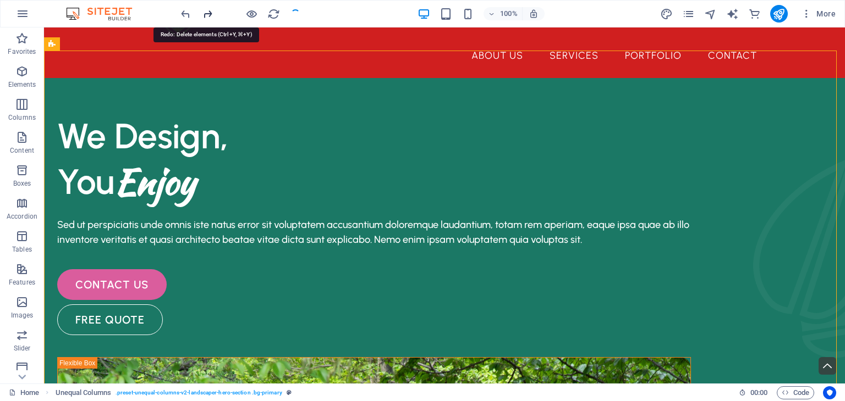
click at [212, 15] on icon "redo" at bounding box center [207, 14] width 13 height 13
click at [204, 12] on icon "redo" at bounding box center [207, 14] width 13 height 13
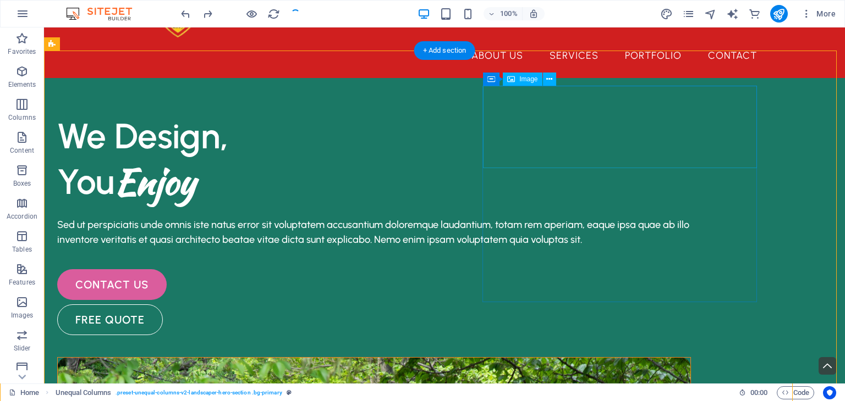
select select "%"
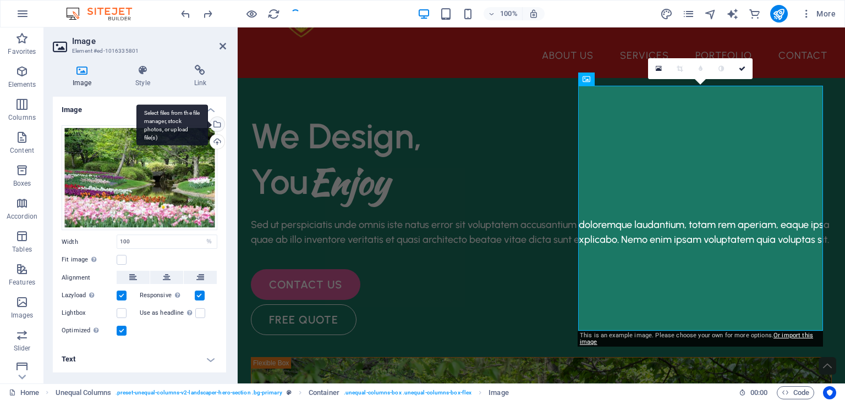
click at [208, 126] on div "Select files from the file manager, stock photos, or upload file(s)" at bounding box center [171, 124] width 71 height 41
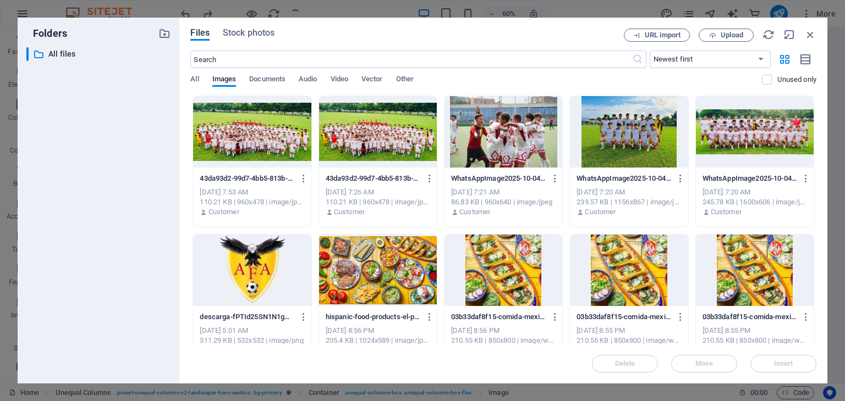
click at [629, 137] on div at bounding box center [629, 131] width 118 height 71
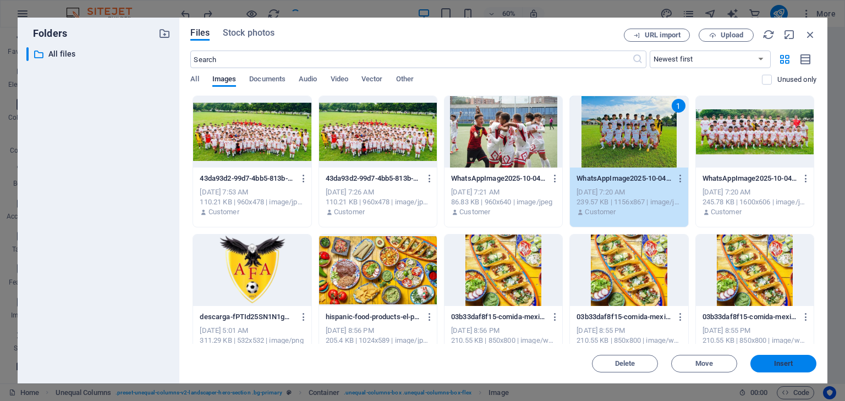
click at [764, 366] on span "Insert" at bounding box center [783, 364] width 57 height 7
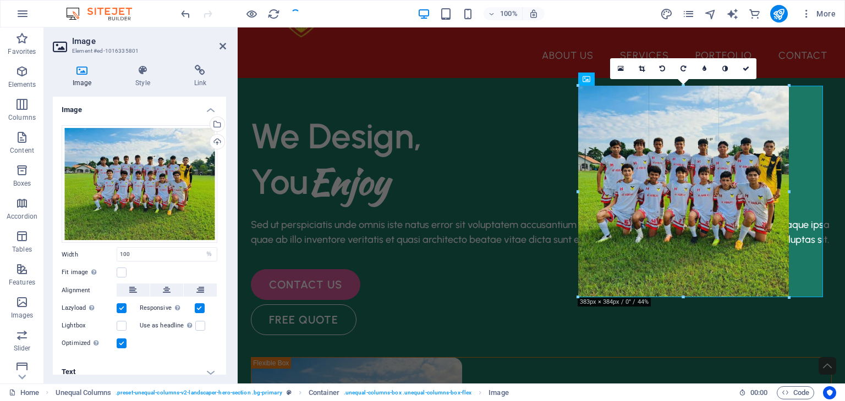
drag, startPoint x: 701, startPoint y: 332, endPoint x: 700, endPoint y: 298, distance: 34.1
type input "382"
select select "px"
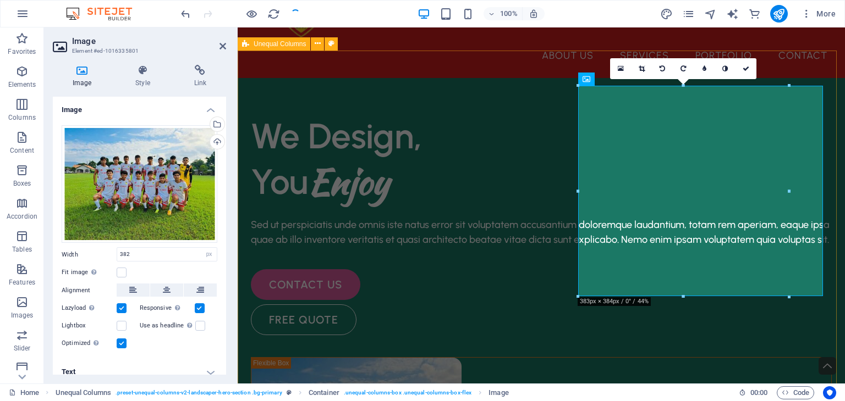
click at [694, 355] on div "We Design, You Enjoy Sed ut perspiciatis unde omnis iste natus error sit volupt…" at bounding box center [541, 397] width 607 height 638
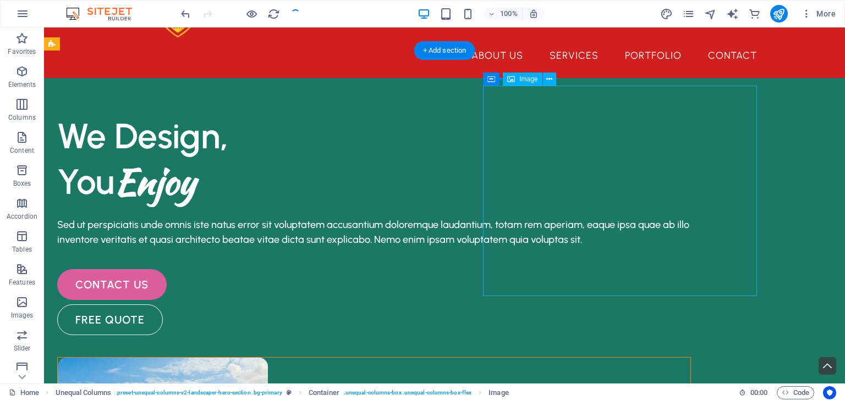
select select "px"
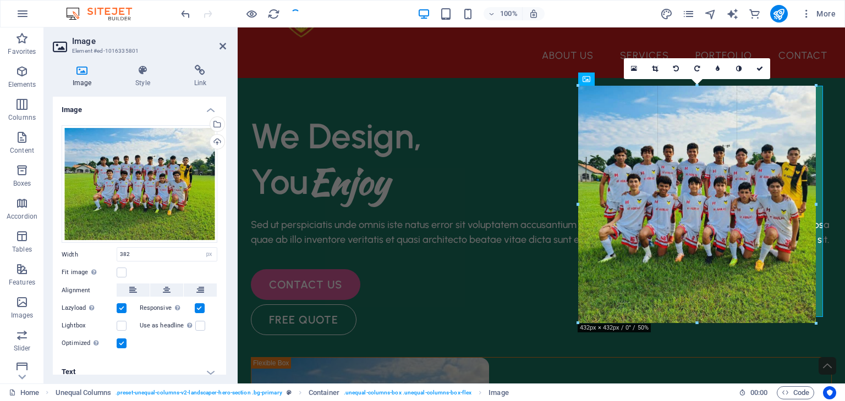
drag, startPoint x: 788, startPoint y: 298, endPoint x: 816, endPoint y: 322, distance: 37.4
type input "433"
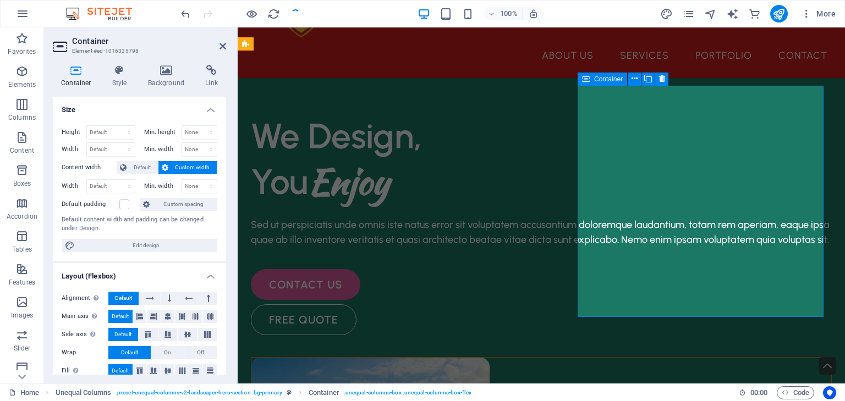
click at [612, 76] on div "Image" at bounding box center [617, 79] width 39 height 13
click at [616, 81] on span "Image" at bounding box center [623, 79] width 18 height 7
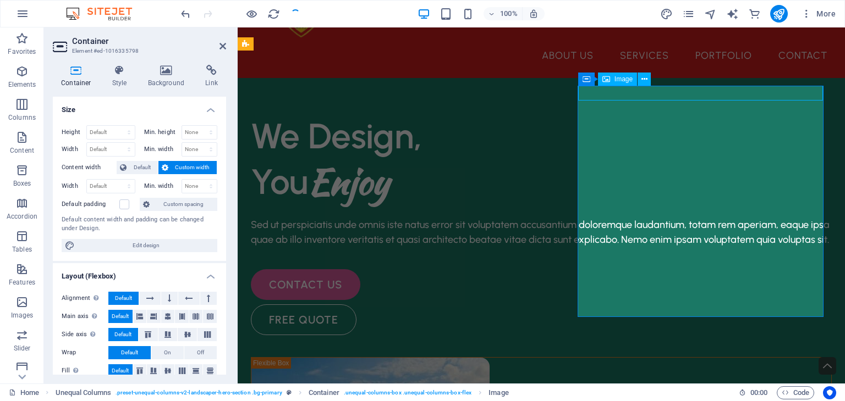
select select "px"
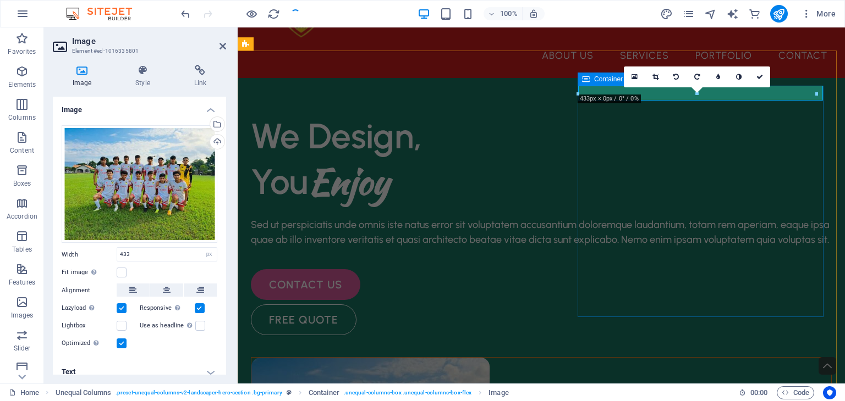
drag, startPoint x: 934, startPoint y: 121, endPoint x: 744, endPoint y: 297, distance: 259.2
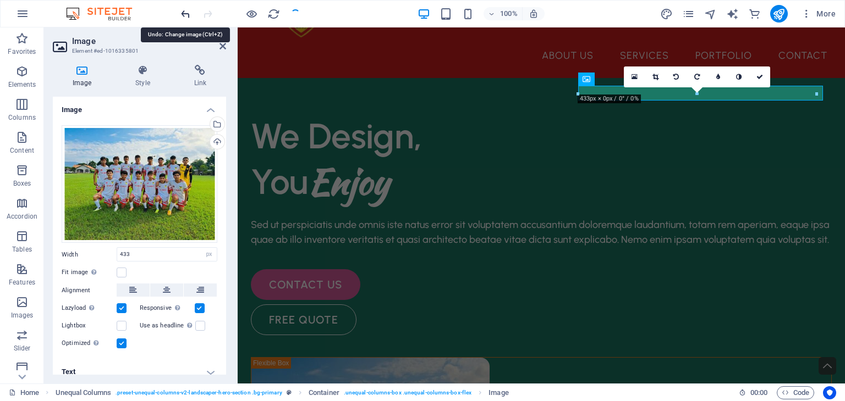
click at [187, 18] on icon "undo" at bounding box center [185, 14] width 13 height 13
type input "100"
select select "%"
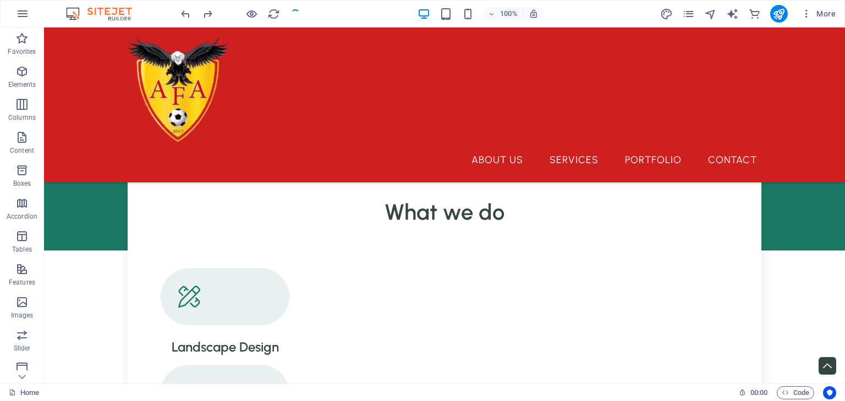
scroll to position [0, 0]
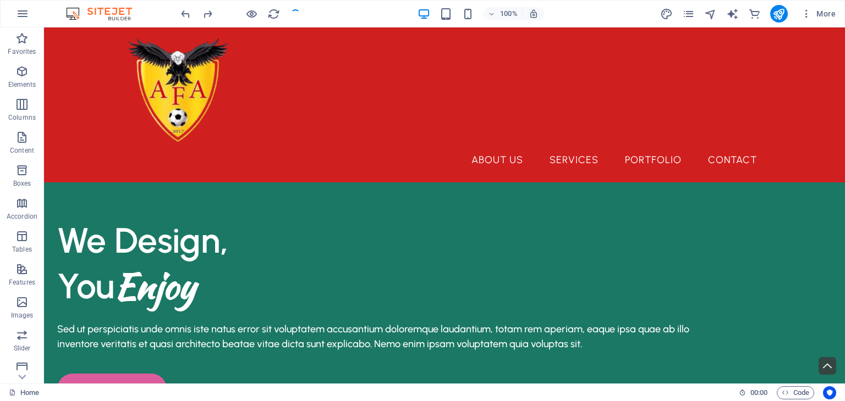
drag, startPoint x: 844, startPoint y: 66, endPoint x: 888, endPoint y: 45, distance: 48.9
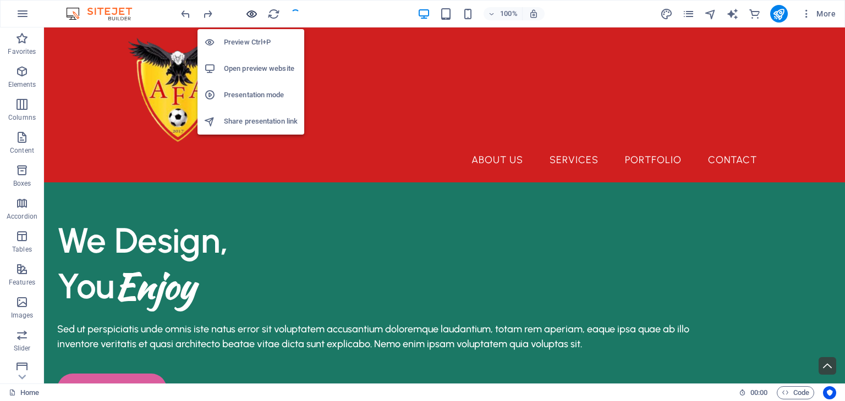
click at [256, 15] on icon "button" at bounding box center [251, 14] width 13 height 13
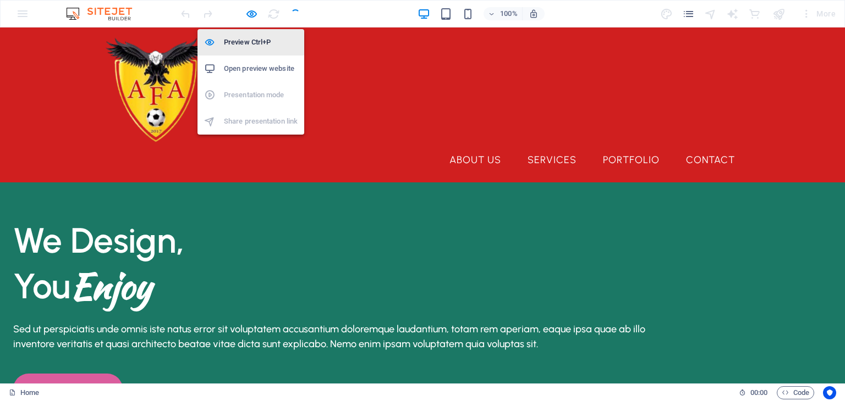
click at [241, 45] on h6 "Preview Ctrl+P" at bounding box center [261, 42] width 74 height 13
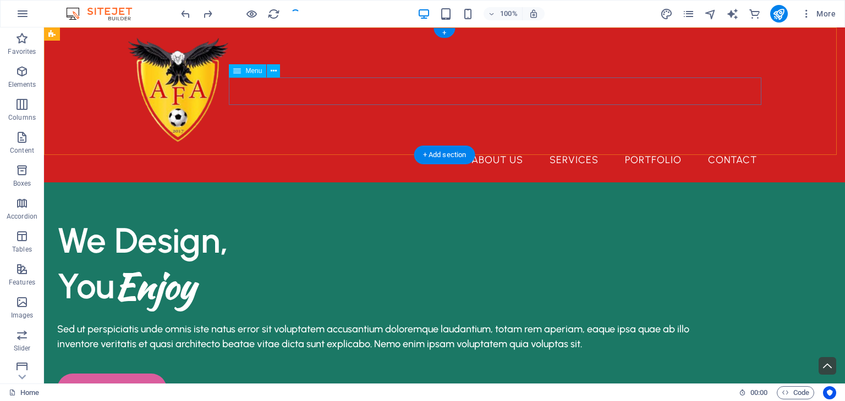
click at [497, 146] on nav "About Us Services Portfolio Contact" at bounding box center [444, 159] width 642 height 27
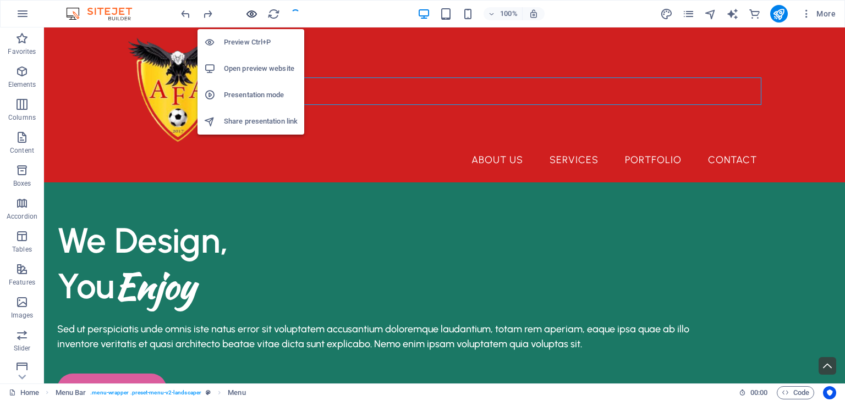
click at [251, 12] on icon "button" at bounding box center [251, 14] width 13 height 13
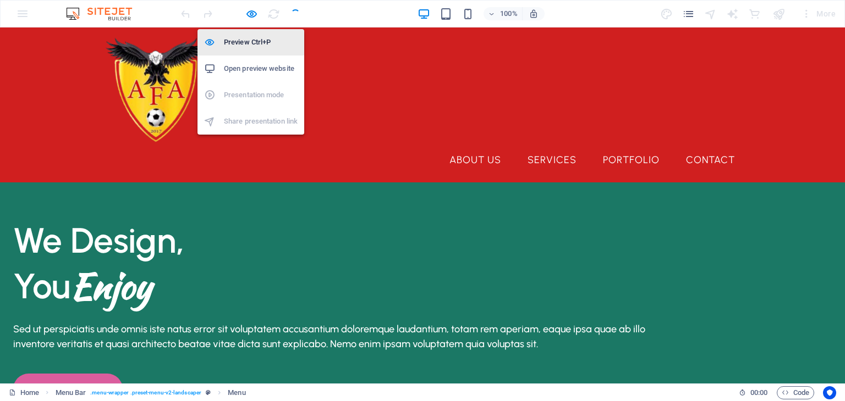
click at [246, 40] on h6 "Preview Ctrl+P" at bounding box center [261, 42] width 74 height 13
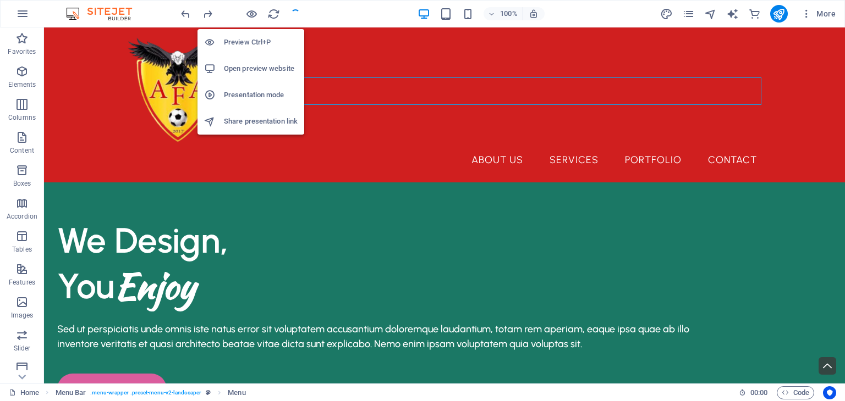
click at [256, 37] on h6 "Preview Ctrl+P" at bounding box center [261, 42] width 74 height 13
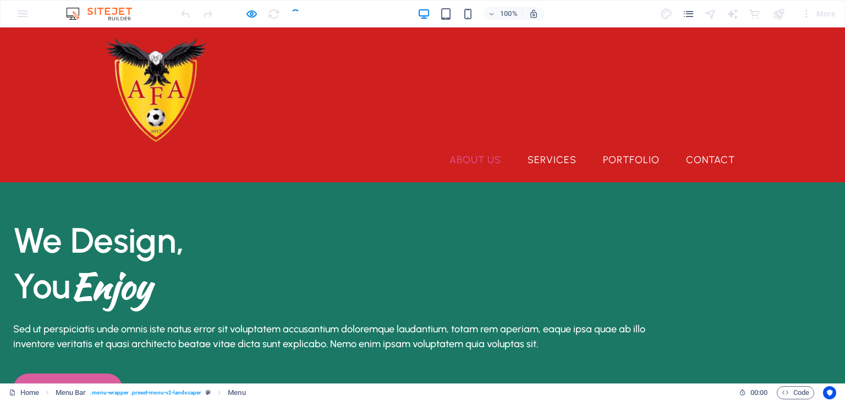
click at [469, 146] on link "About Us" at bounding box center [475, 159] width 69 height 27
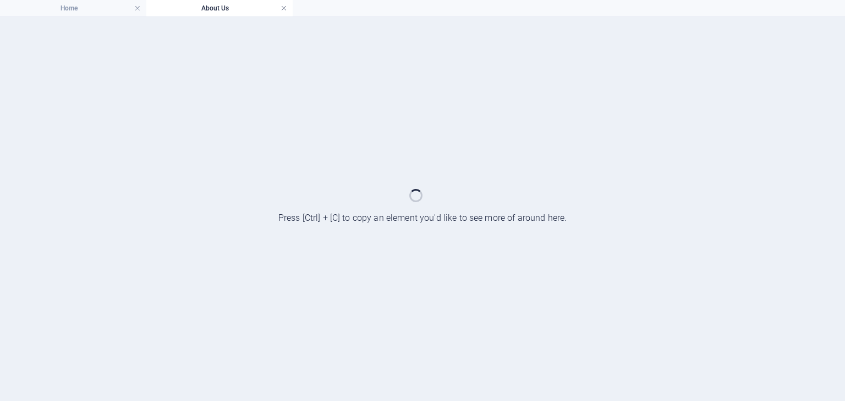
click at [284, 11] on link at bounding box center [283, 8] width 7 height 10
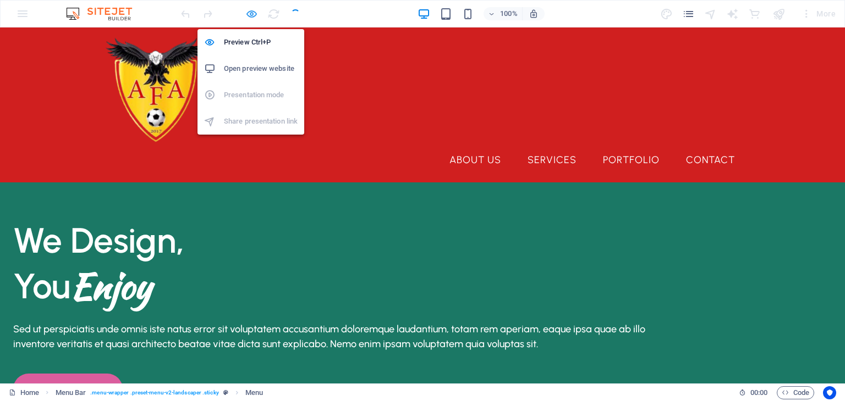
click at [249, 14] on icon "button" at bounding box center [251, 14] width 13 height 13
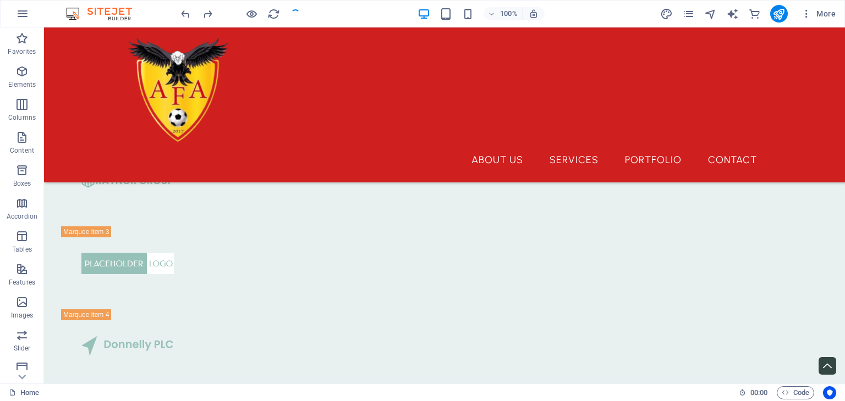
scroll to position [3089, 0]
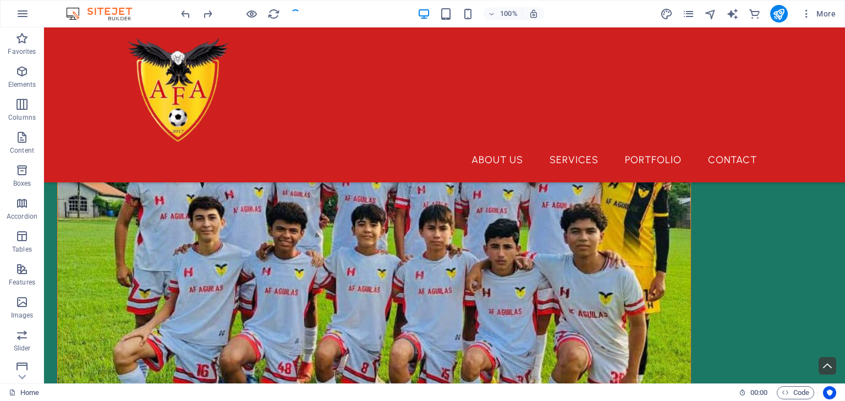
scroll to position [0, 0]
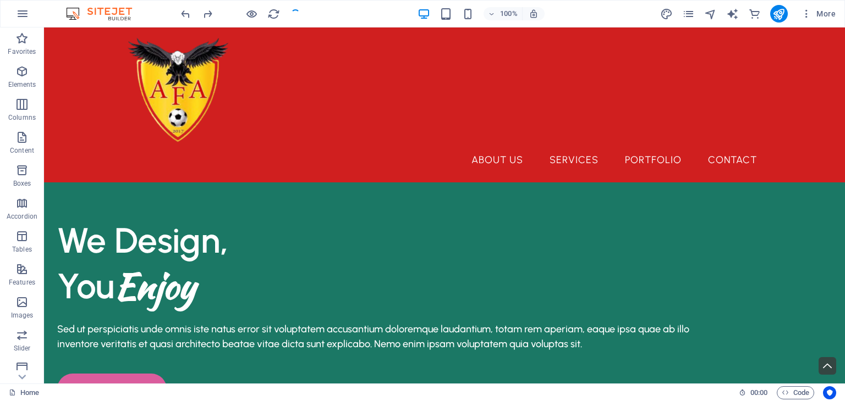
click at [297, 20] on div at bounding box center [240, 14] width 123 height 18
click at [295, 19] on div at bounding box center [240, 14] width 123 height 18
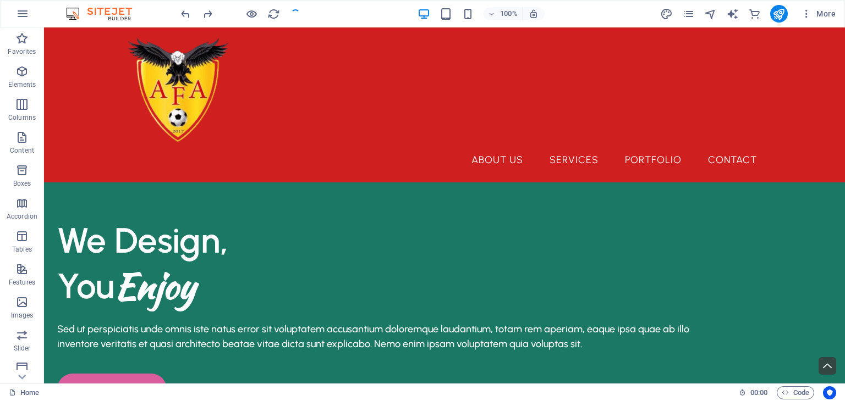
click at [295, 19] on div at bounding box center [240, 14] width 123 height 18
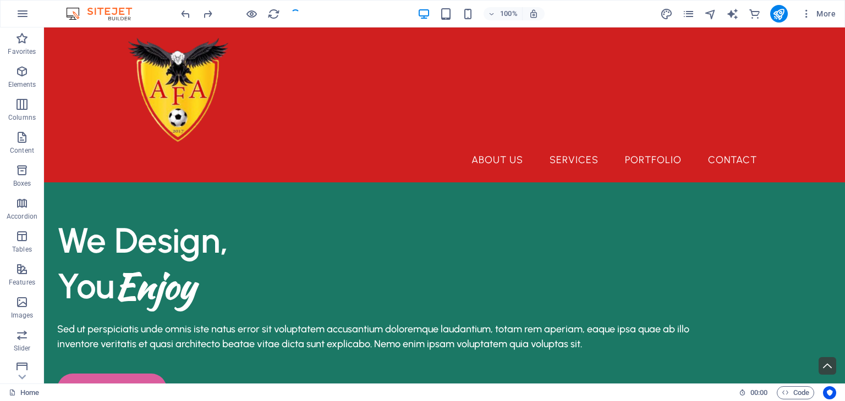
click at [295, 19] on div at bounding box center [240, 14] width 123 height 18
click at [436, 218] on div "We Design, You Enjoy Sed ut perspiciatis unde omnis iste natus error sit volupt…" at bounding box center [374, 329] width 634 height 222
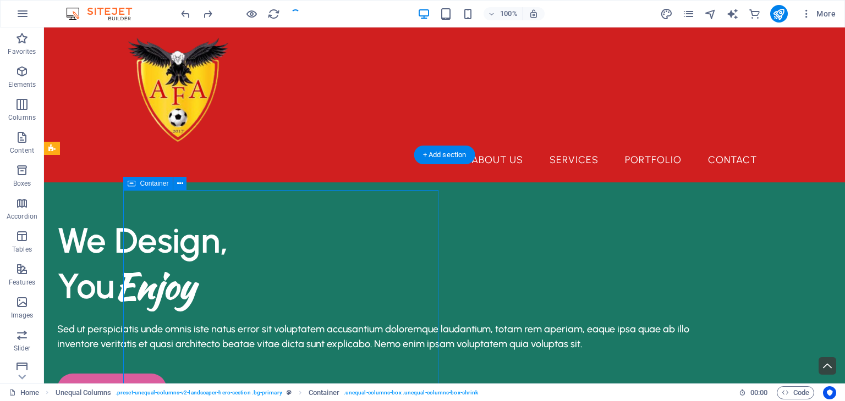
click at [436, 218] on div "We Design, You Enjoy Sed ut perspiciatis unde omnis iste natus error sit volupt…" at bounding box center [374, 329] width 634 height 222
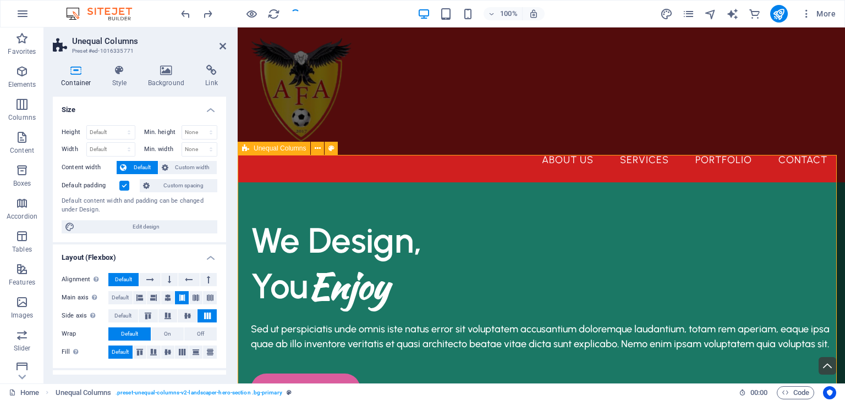
click at [250, 149] on div "Unequal Columns" at bounding box center [274, 148] width 73 height 13
click at [265, 153] on div "Unequal Columns" at bounding box center [274, 148] width 73 height 13
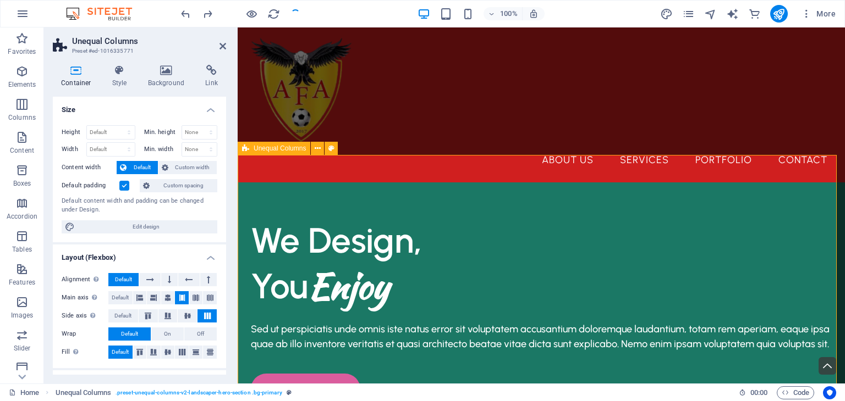
click at [265, 153] on div "Unequal Columns" at bounding box center [274, 148] width 73 height 13
click at [312, 151] on button at bounding box center [317, 148] width 13 height 13
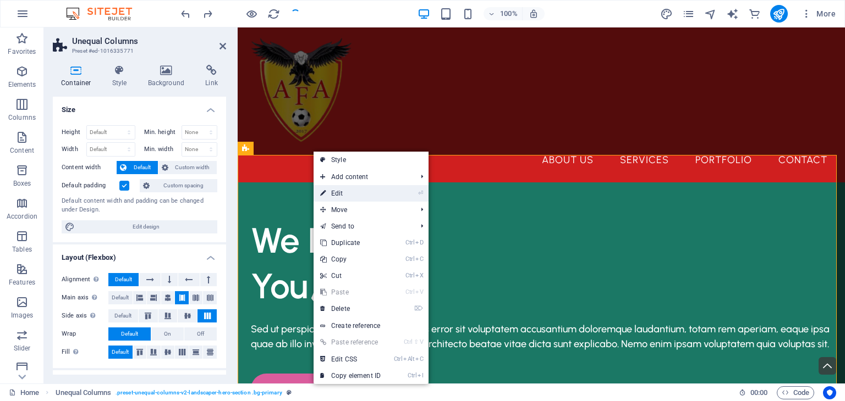
drag, startPoint x: 352, startPoint y: 194, endPoint x: 112, endPoint y: 164, distance: 242.1
click at [352, 194] on link "⏎ Edit" at bounding box center [350, 193] width 74 height 16
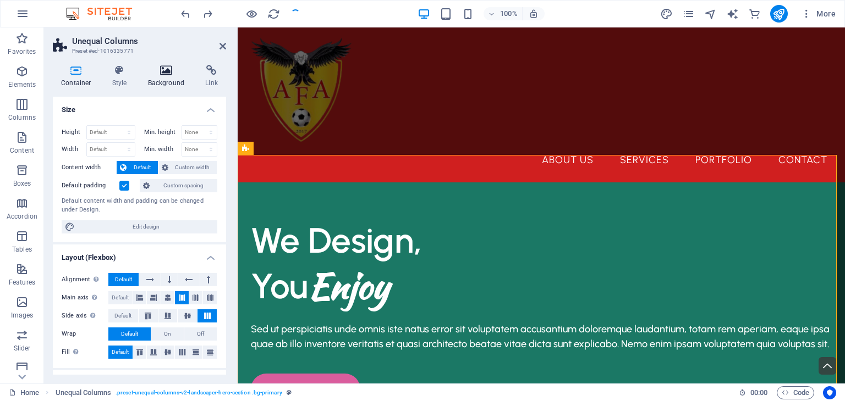
click at [164, 71] on icon at bounding box center [166, 70] width 53 height 11
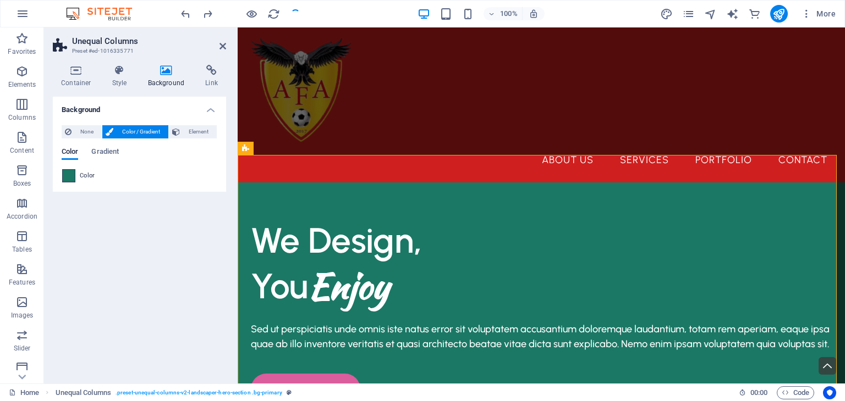
click at [74, 178] on span at bounding box center [69, 176] width 12 height 12
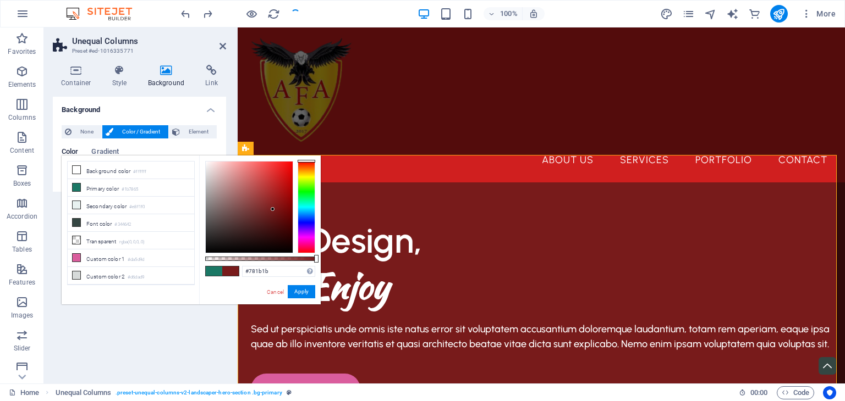
drag, startPoint x: 306, startPoint y: 203, endPoint x: 308, endPoint y: 154, distance: 49.5
click at [308, 154] on body "jeremy.destinyitclass.com Home Favorites Elements Columns Content Boxes Accordi…" at bounding box center [422, 200] width 845 height 401
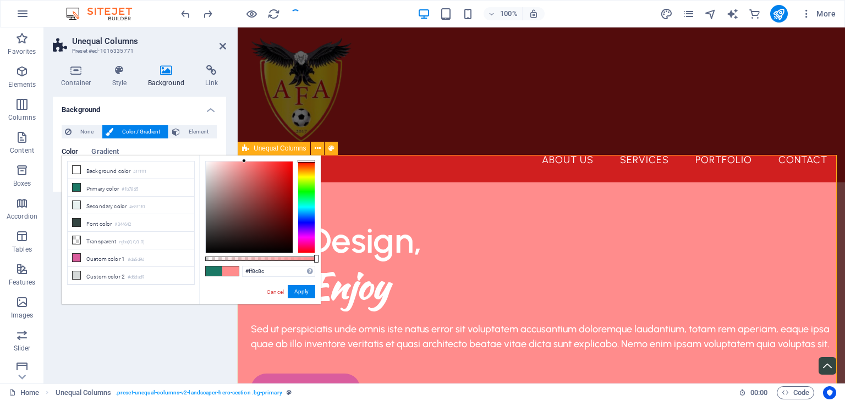
type input "#ff8b8b"
drag, startPoint x: 271, startPoint y: 210, endPoint x: 245, endPoint y: 148, distance: 66.8
click at [245, 148] on body "jeremy.destinyitclass.com Home Favorites Elements Columns Content Boxes Accordi…" at bounding box center [422, 200] width 845 height 401
drag, startPoint x: 493, startPoint y: 192, endPoint x: 538, endPoint y: 316, distance: 131.7
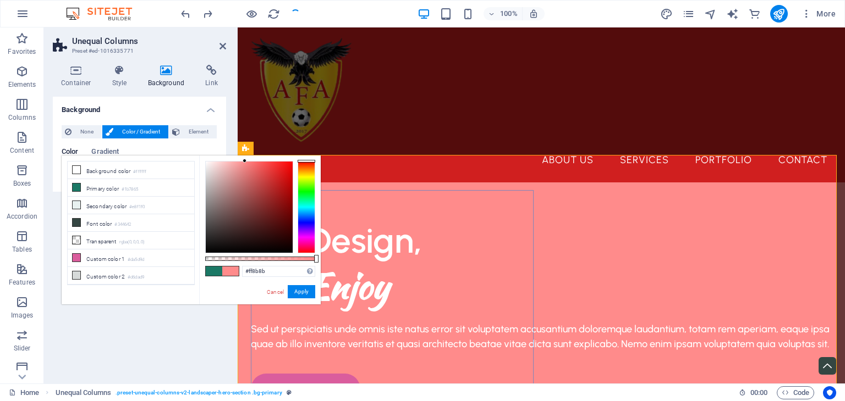
click at [493, 218] on div "We Design, You Enjoy Sed ut perspiciatis unde omnis iste natus error sit volupt…" at bounding box center [541, 329] width 581 height 222
drag, startPoint x: 299, startPoint y: 291, endPoint x: 353, endPoint y: 63, distance: 234.0
click at [299, 291] on button "Apply" at bounding box center [301, 291] width 27 height 13
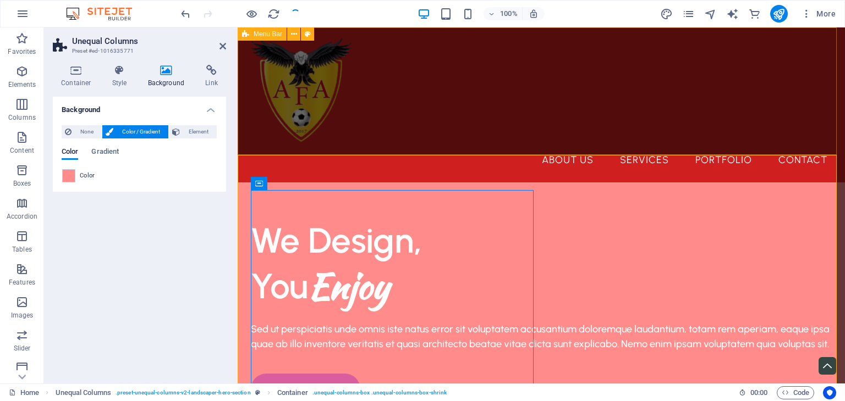
click at [730, 139] on div "About Us Services Portfolio Contact Menu" at bounding box center [541, 104] width 607 height 155
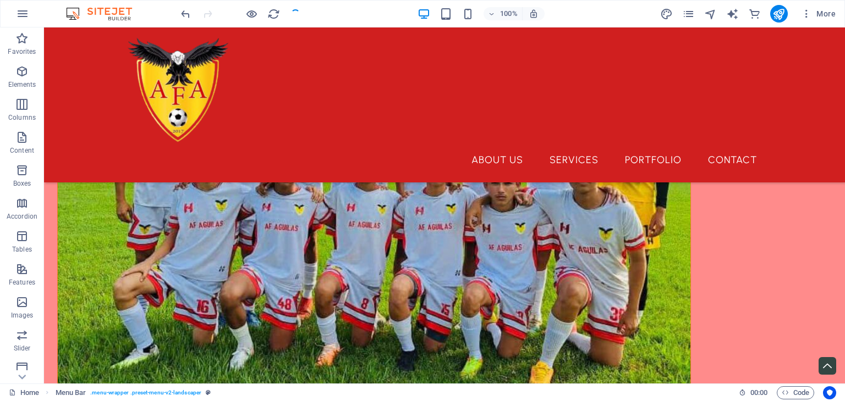
scroll to position [541, 0]
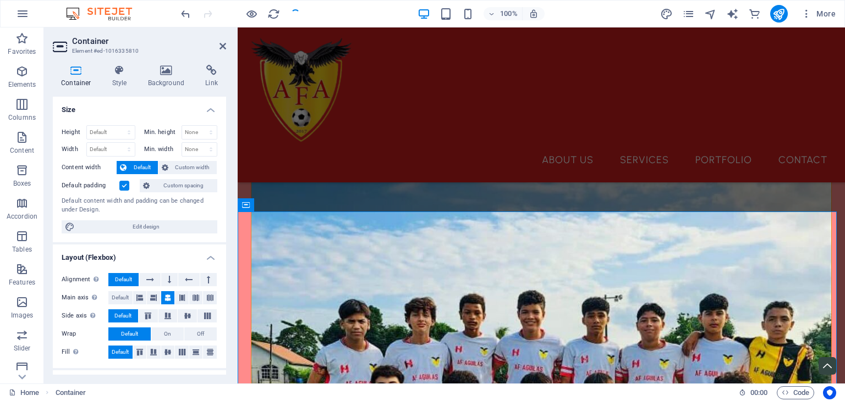
scroll to position [293, 0]
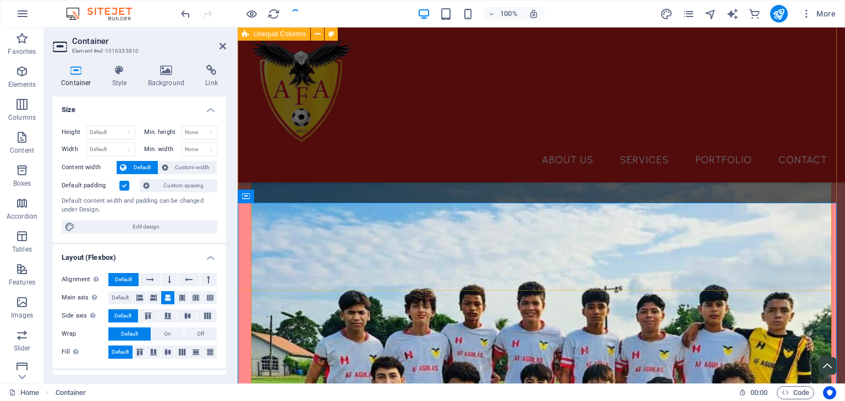
click at [816, 190] on div "We Design, You Enjoy Sed ut perspiciatis unde omnis iste natus error sit volupt…" at bounding box center [541, 303] width 607 height 1136
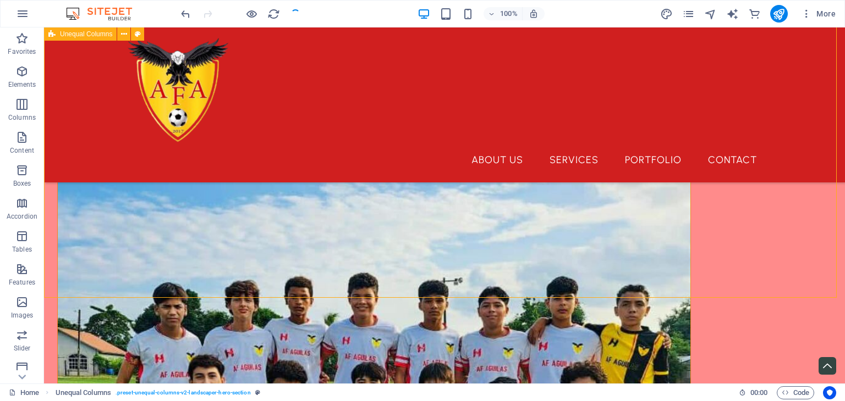
click at [816, 190] on div "We Design, You Enjoy Sed ut perspiciatis unde omnis iste natus error sit volupt…" at bounding box center [444, 307] width 801 height 1188
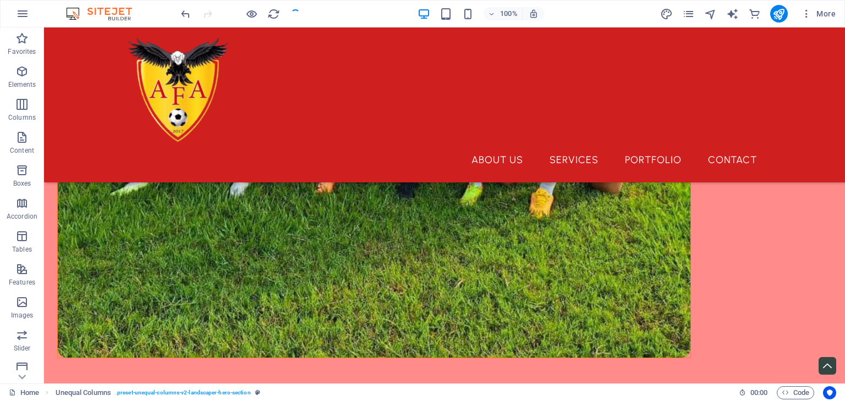
scroll to position [724, 0]
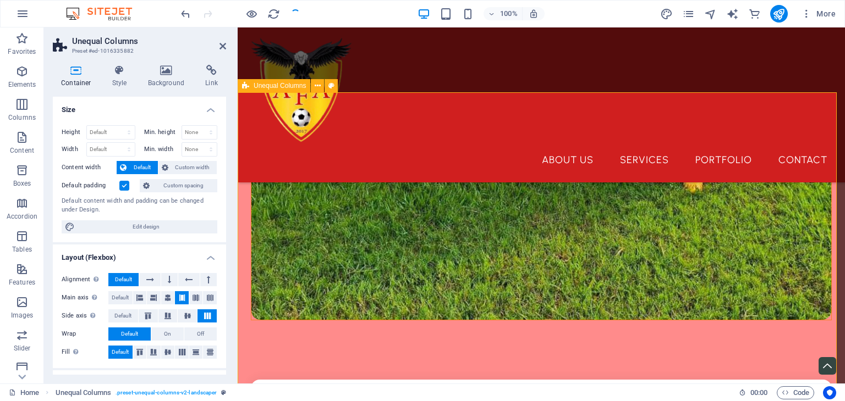
click at [162, 69] on icon at bounding box center [166, 70] width 53 height 11
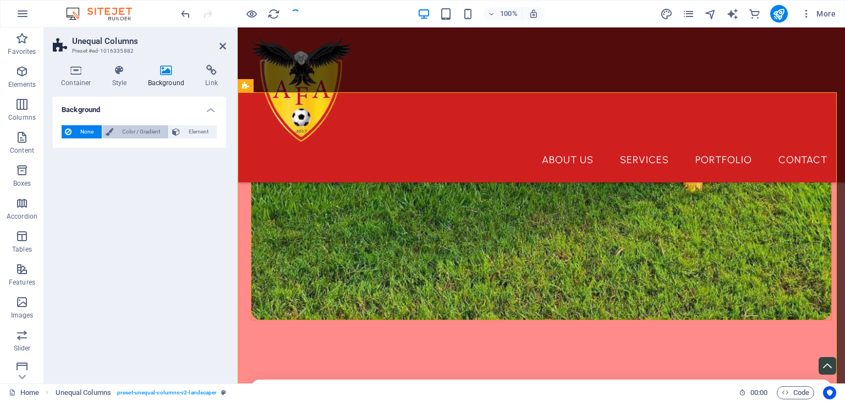
click at [150, 133] on span "Color / Gradient" at bounding box center [141, 131] width 48 height 13
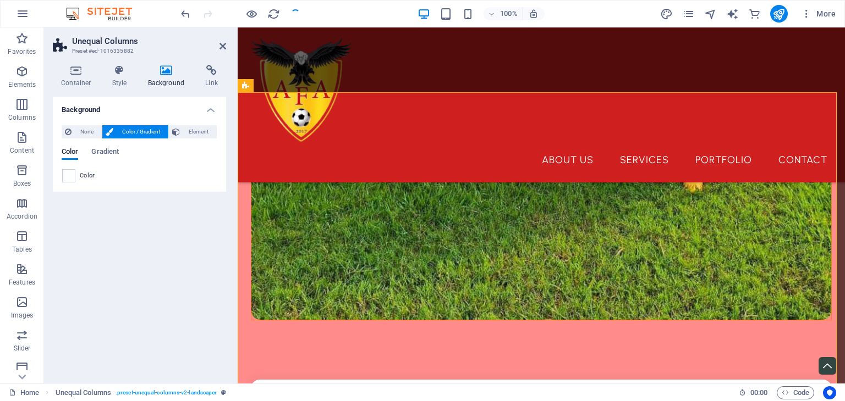
click at [150, 133] on span "Color / Gradient" at bounding box center [141, 131] width 48 height 13
click at [66, 178] on span at bounding box center [69, 176] width 12 height 12
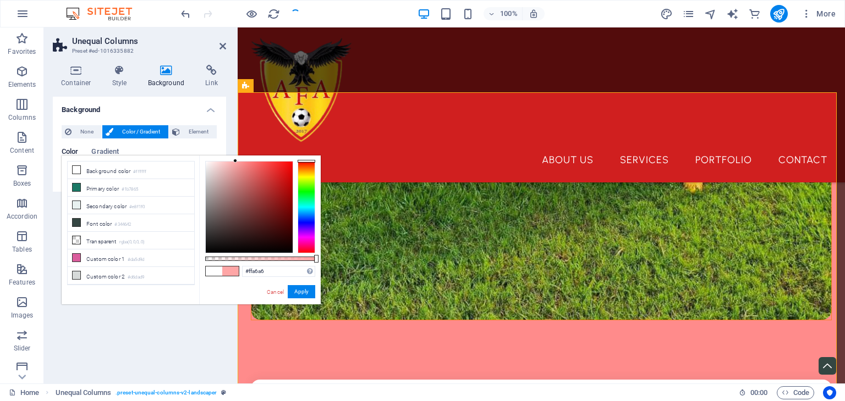
drag, startPoint x: 205, startPoint y: 162, endPoint x: 235, endPoint y: 139, distance: 38.2
click at [235, 139] on body "jeremy.destinyitclass.com Home Favorites Elements Columns Content Boxes Accordi…" at bounding box center [422, 200] width 845 height 401
type input "#ffffff"
drag, startPoint x: 235, startPoint y: 159, endPoint x: 180, endPoint y: 150, distance: 55.9
click at [180, 150] on body "jeremy.destinyitclass.com Home Favorites Elements Columns Content Boxes Accordi…" at bounding box center [422, 200] width 845 height 401
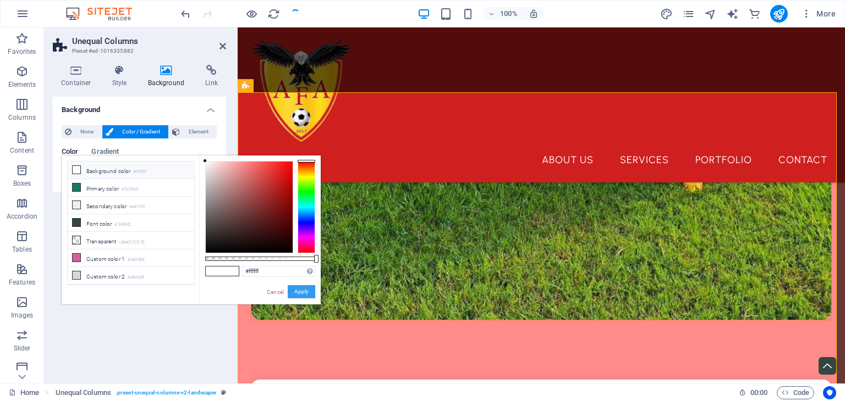
drag, startPoint x: 299, startPoint y: 290, endPoint x: 75, endPoint y: 250, distance: 226.9
click at [299, 290] on button "Apply" at bounding box center [301, 291] width 27 height 13
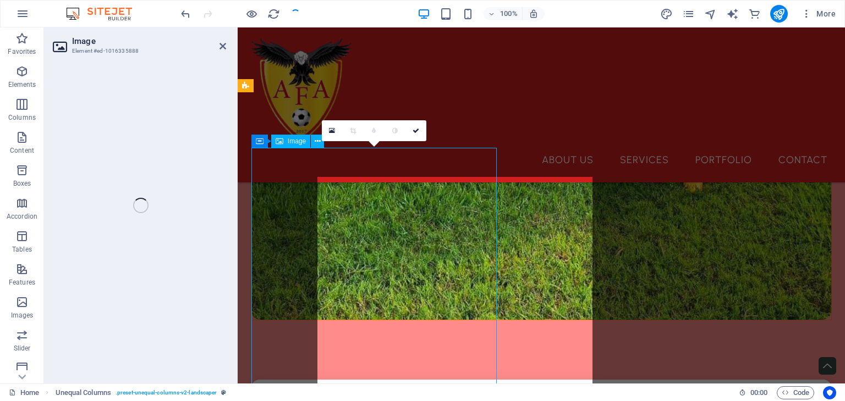
select select "%"
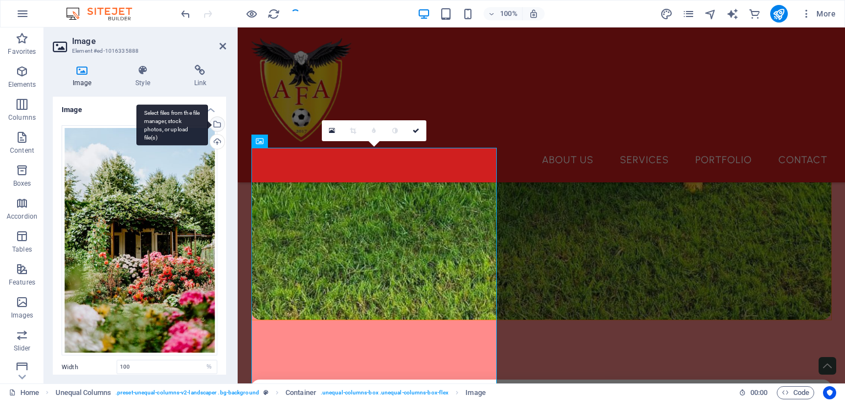
click at [218, 130] on div "Select files from the file manager, stock photos, or upload file(s)" at bounding box center [216, 125] width 16 height 16
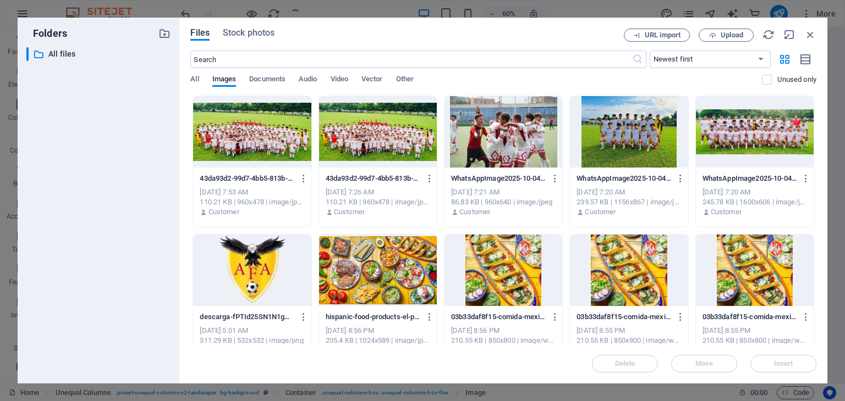
click at [481, 137] on div at bounding box center [503, 131] width 118 height 71
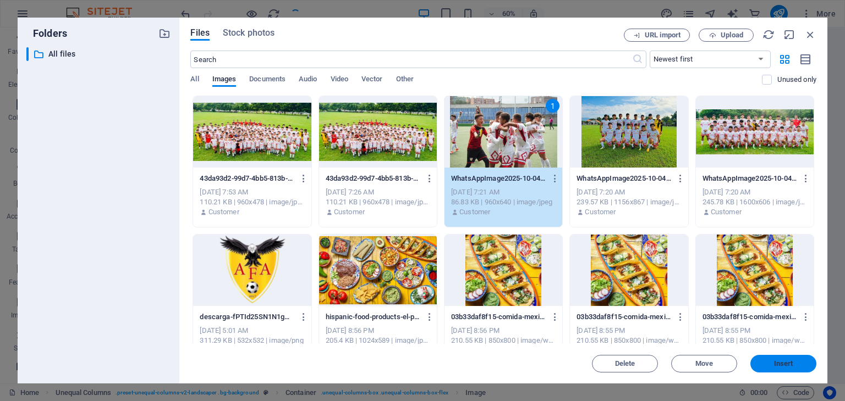
drag, startPoint x: 772, startPoint y: 357, endPoint x: 532, endPoint y: 336, distance: 240.7
click at [772, 357] on button "Insert" at bounding box center [783, 364] width 66 height 18
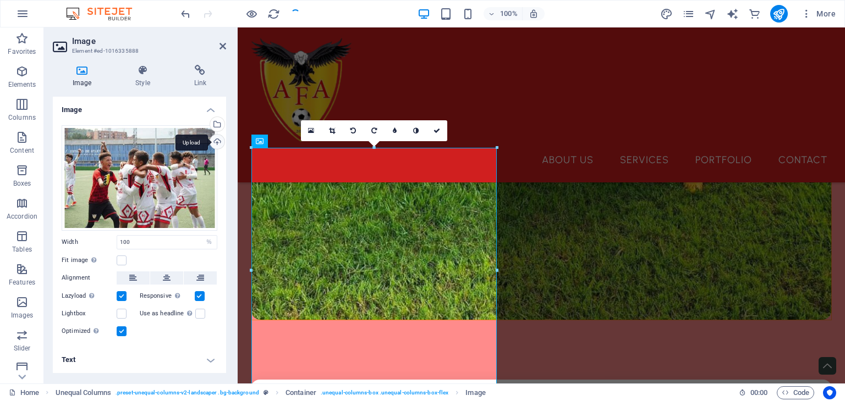
click at [215, 137] on div "Upload" at bounding box center [216, 143] width 16 height 16
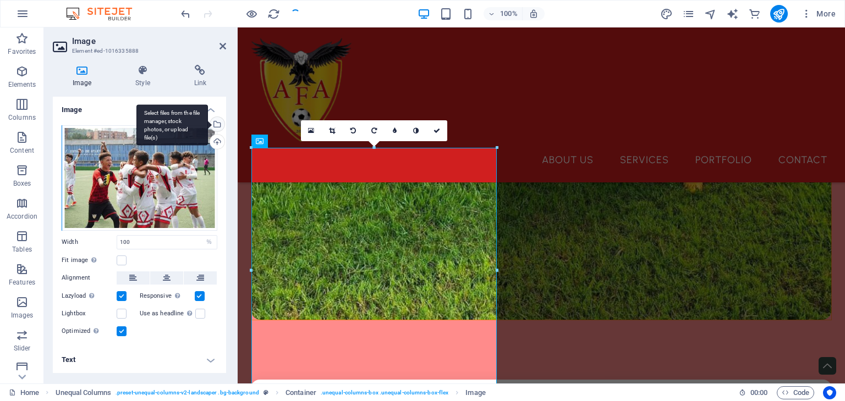
click at [208, 126] on div "Select files from the file manager, stock photos, or upload file(s)" at bounding box center [171, 124] width 71 height 41
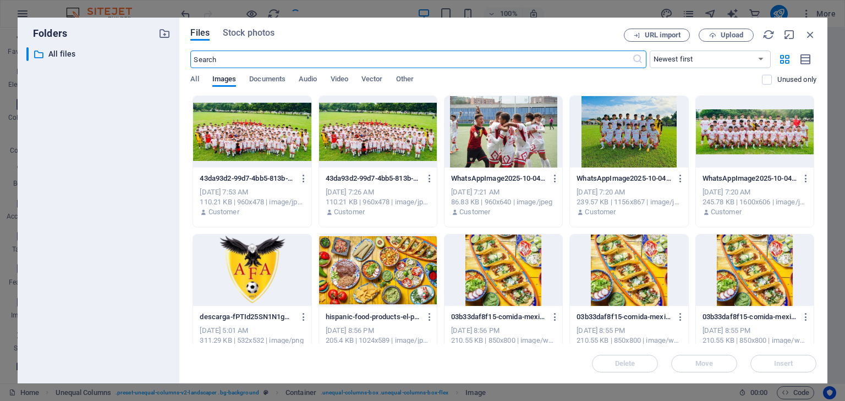
scroll to position [681, 0]
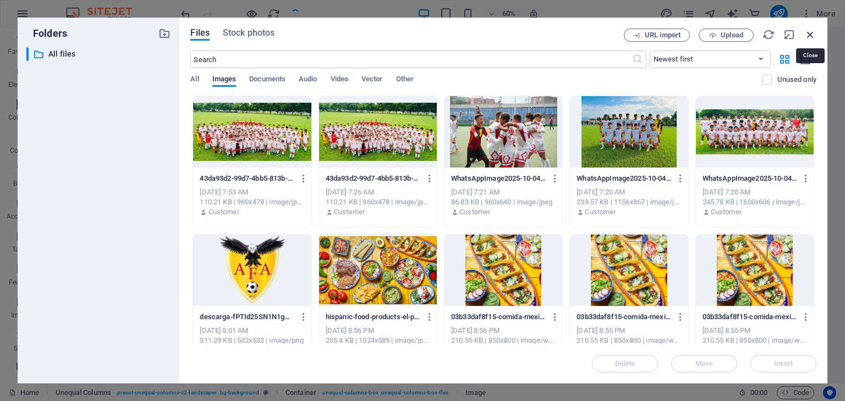
click at [810, 38] on icon "button" at bounding box center [810, 35] width 12 height 12
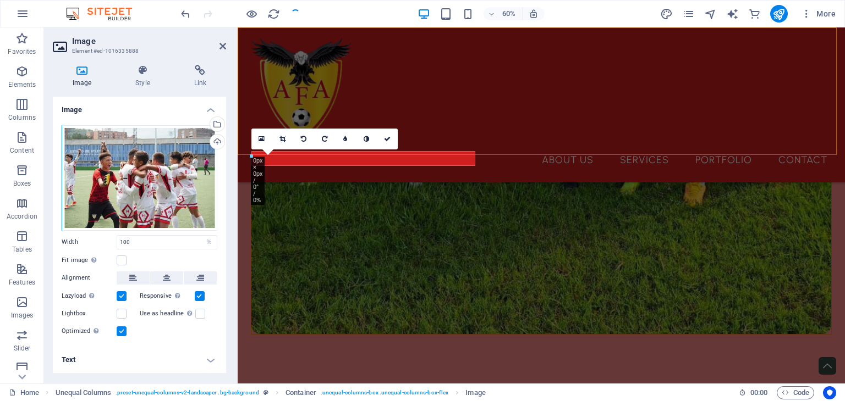
scroll to position [695, 0]
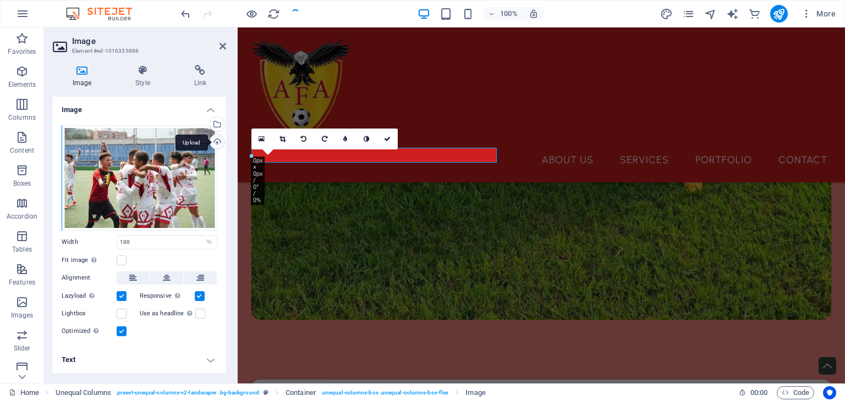
click at [217, 139] on div "Upload" at bounding box center [216, 143] width 16 height 16
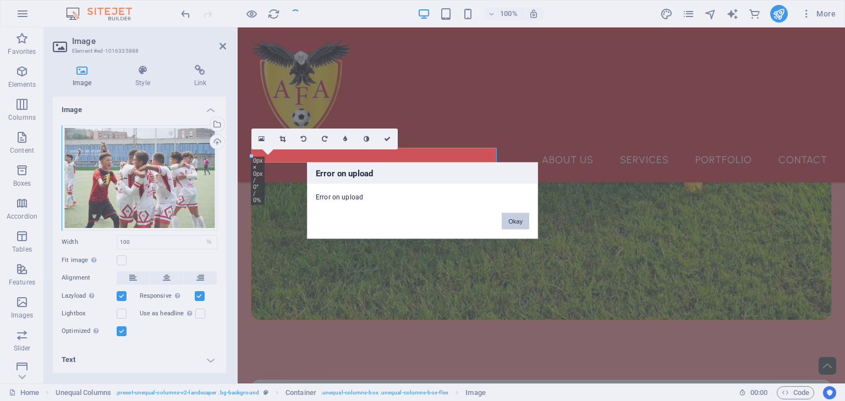
drag, startPoint x: 513, startPoint y: 229, endPoint x: 280, endPoint y: 197, distance: 235.4
click at [513, 229] on button "Okay" at bounding box center [515, 221] width 27 height 16
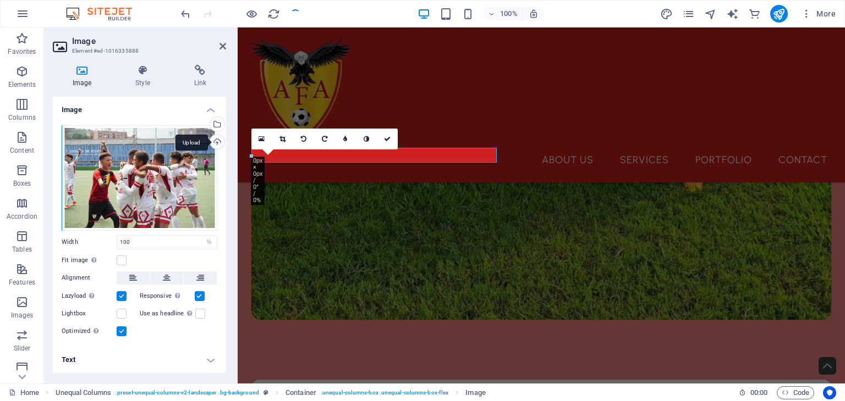
click at [218, 137] on div "Upload" at bounding box center [216, 143] width 16 height 16
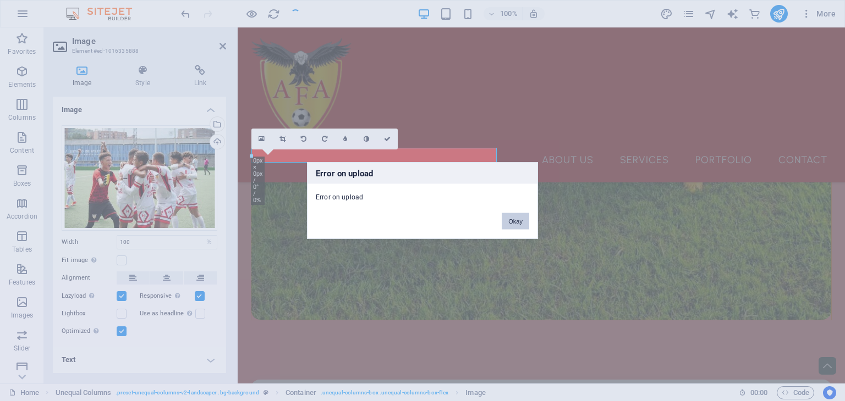
click at [511, 227] on button "Okay" at bounding box center [515, 221] width 27 height 16
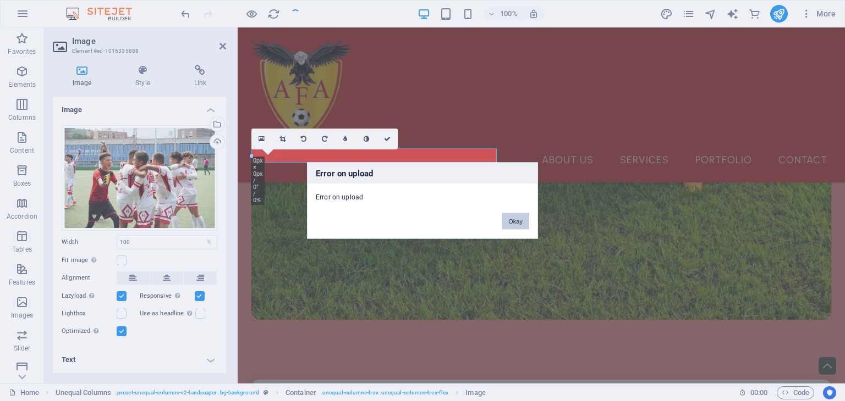
click at [522, 227] on button "Okay" at bounding box center [515, 221] width 27 height 16
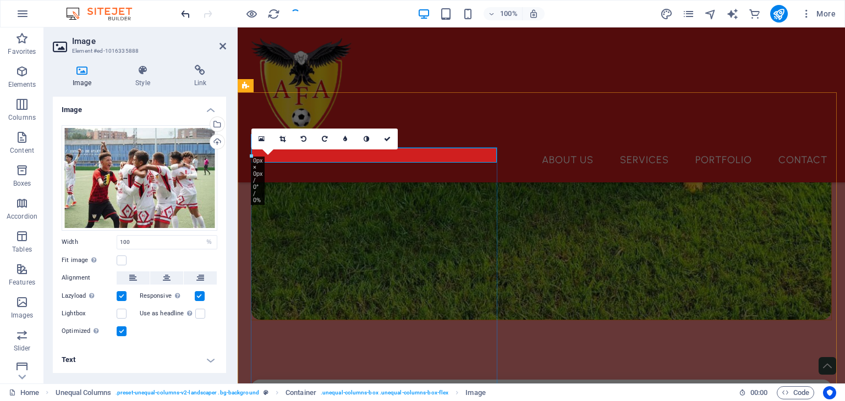
click at [186, 17] on icon "undo" at bounding box center [185, 14] width 13 height 13
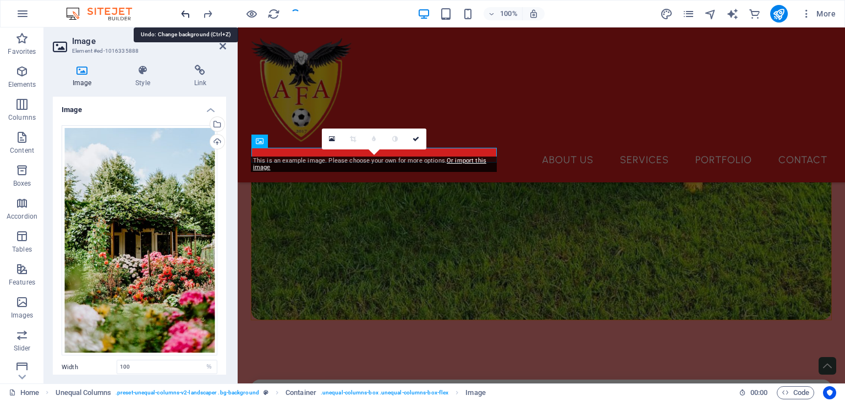
click at [186, 16] on icon "undo" at bounding box center [185, 14] width 13 height 13
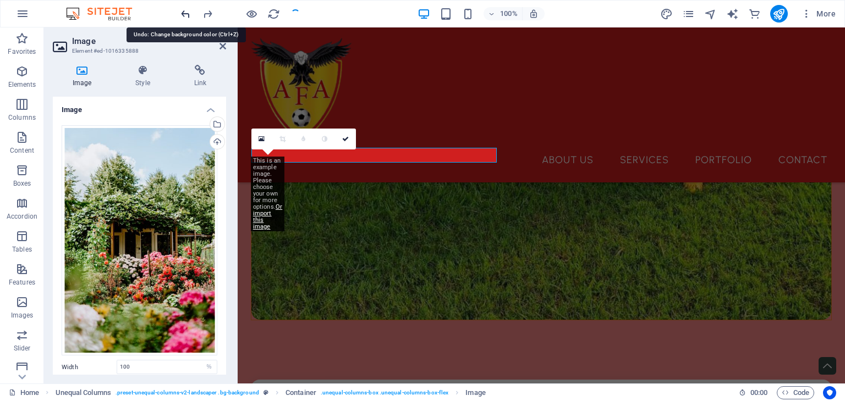
click at [186, 16] on icon "undo" at bounding box center [185, 14] width 13 height 13
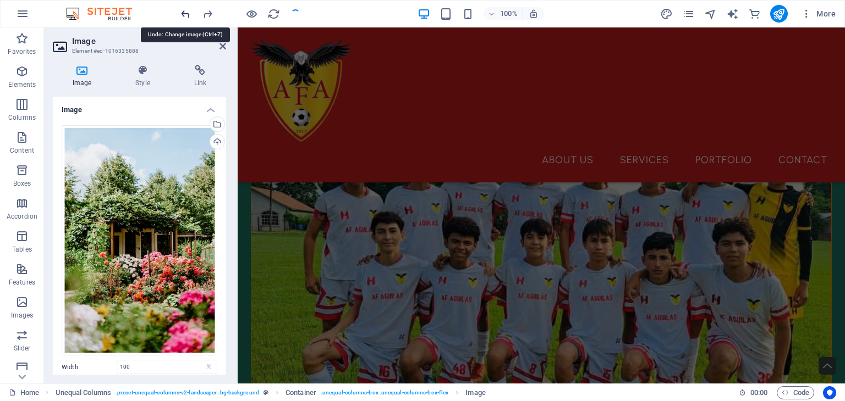
scroll to position [163, 0]
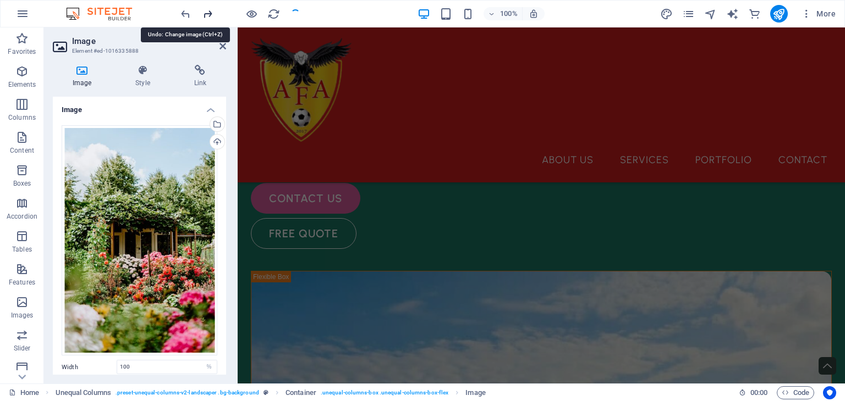
click at [212, 13] on icon "redo" at bounding box center [207, 14] width 13 height 13
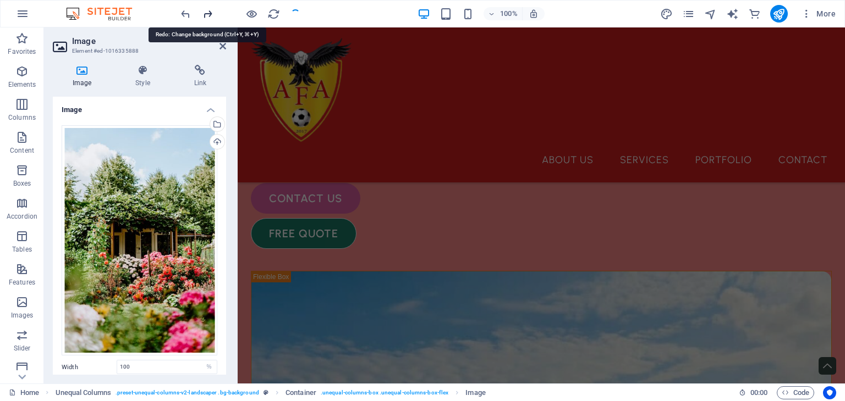
click at [205, 14] on icon "redo" at bounding box center [207, 14] width 13 height 13
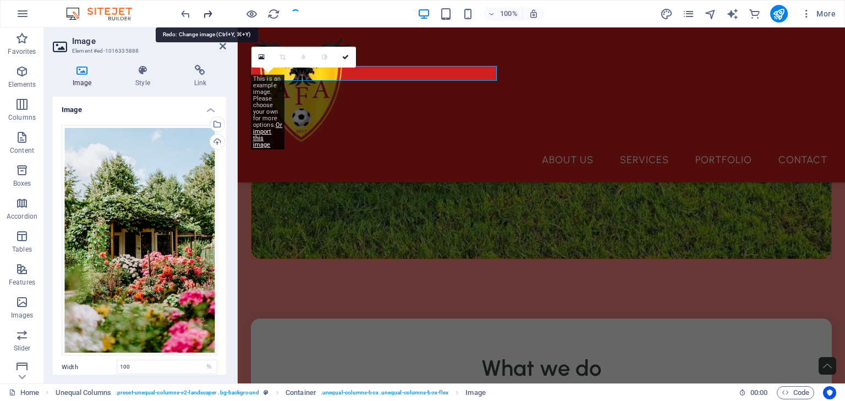
scroll to position [790, 0]
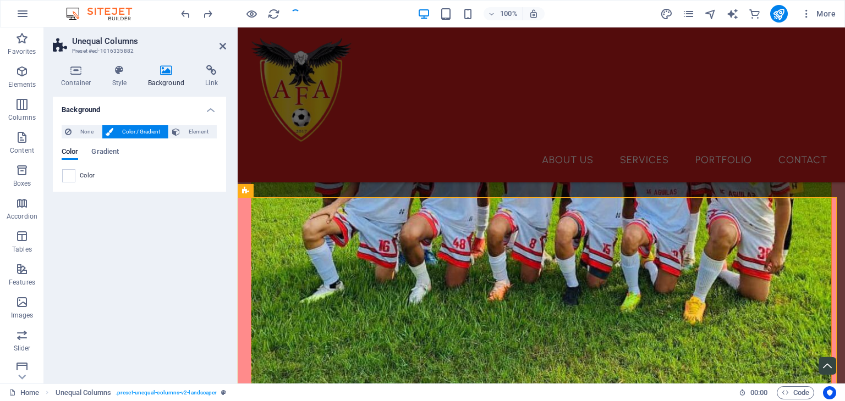
scroll to position [591, 0]
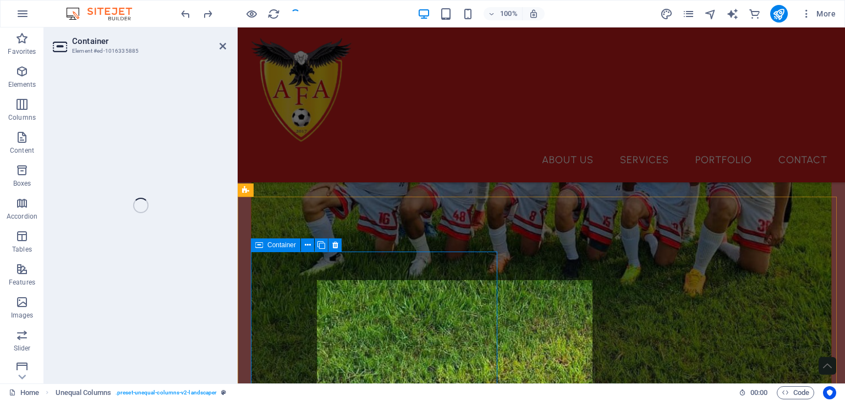
select select "%"
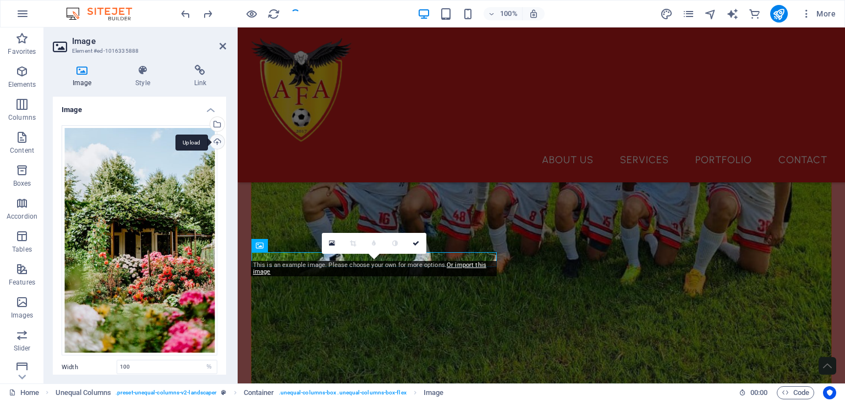
click at [216, 142] on div "Upload" at bounding box center [216, 143] width 16 height 16
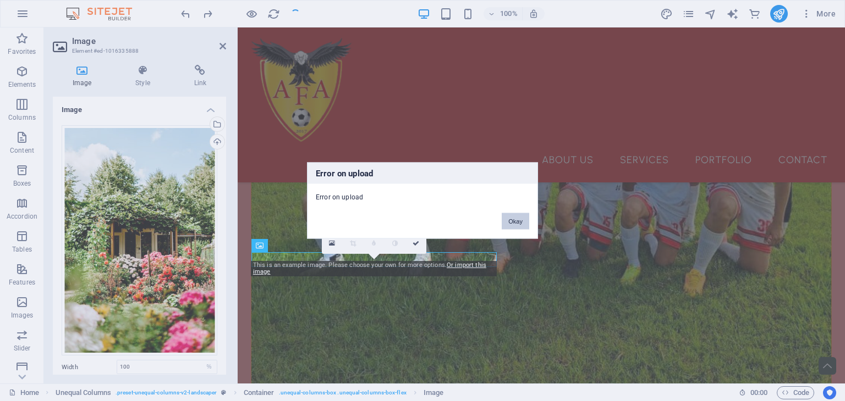
click at [521, 221] on button "Okay" at bounding box center [515, 221] width 27 height 16
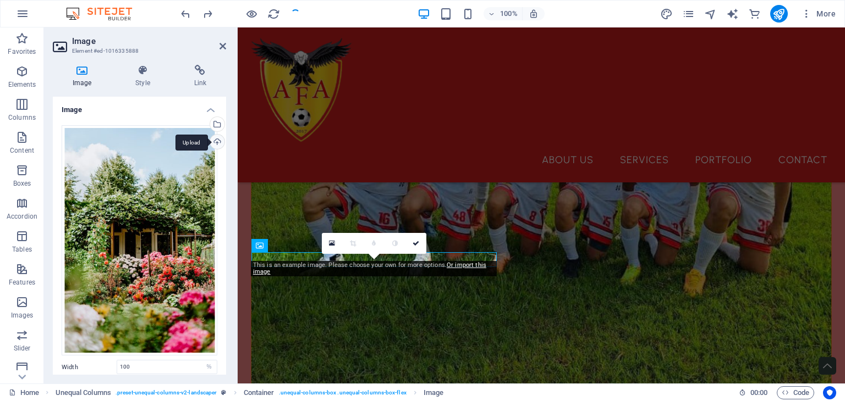
click at [216, 137] on div "Upload" at bounding box center [216, 143] width 16 height 16
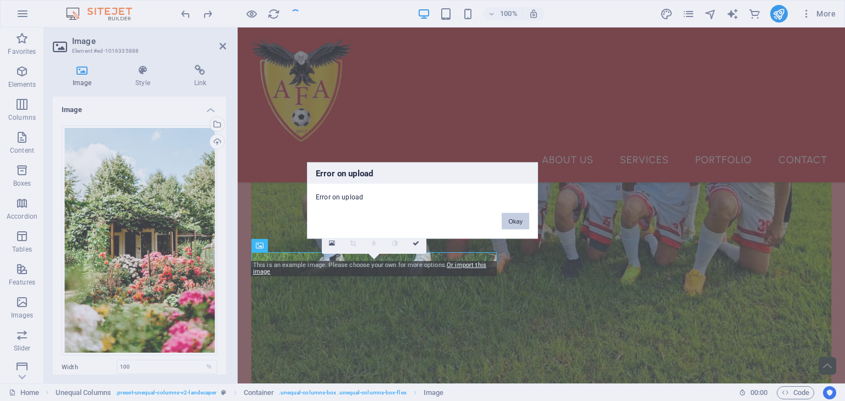
click at [524, 221] on button "Okay" at bounding box center [515, 221] width 27 height 16
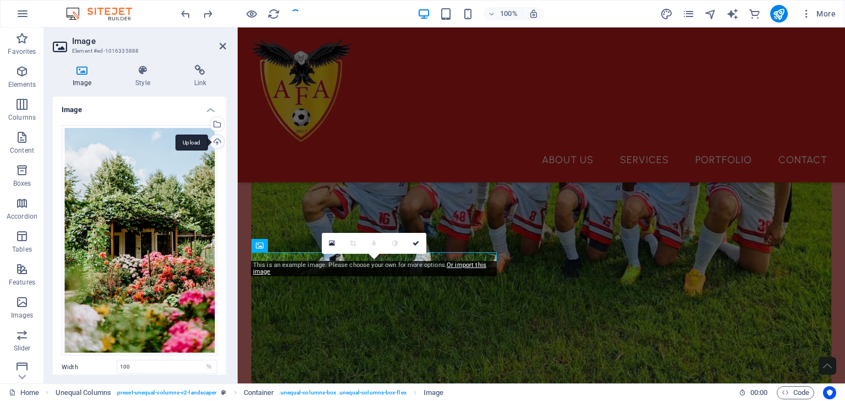
click at [215, 139] on div "Upload" at bounding box center [216, 143] width 16 height 16
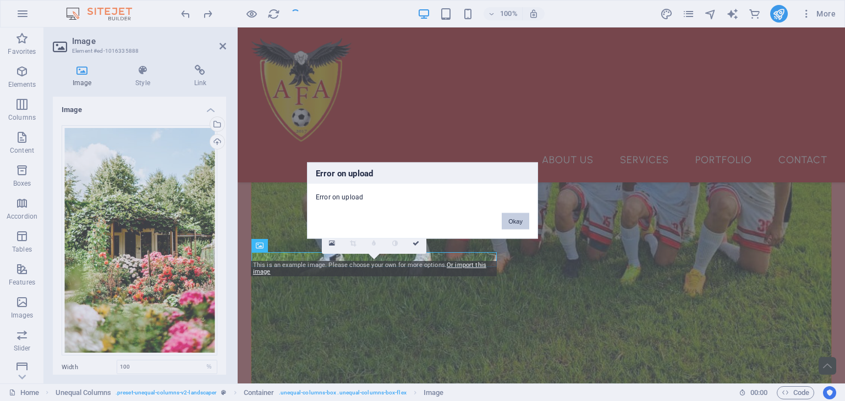
click at [520, 222] on button "Okay" at bounding box center [515, 221] width 27 height 16
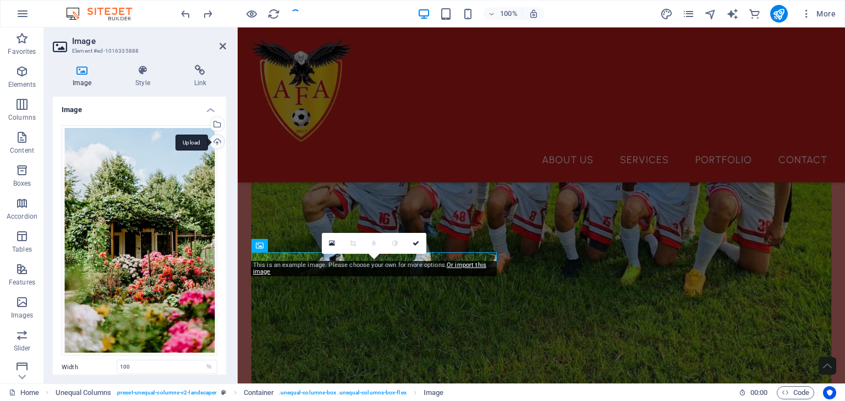
click at [218, 144] on div "Upload" at bounding box center [216, 143] width 16 height 16
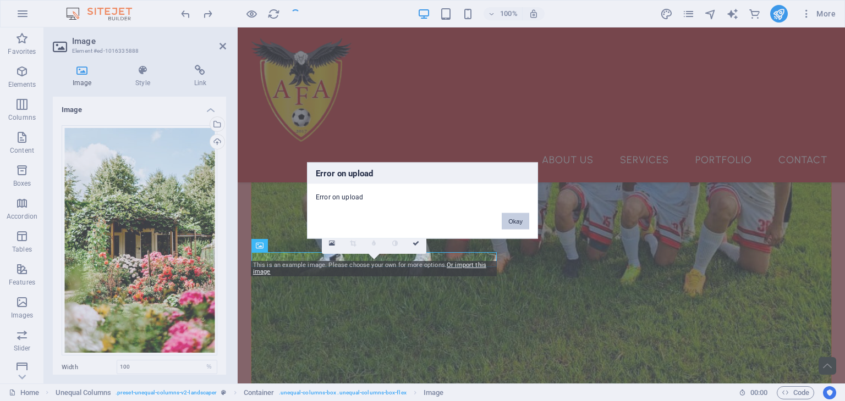
click at [512, 222] on button "Okay" at bounding box center [515, 221] width 27 height 16
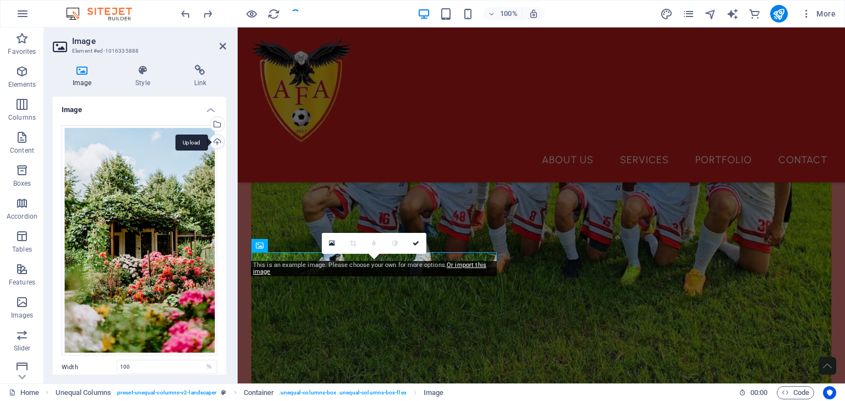
click at [218, 142] on div "Upload" at bounding box center [216, 143] width 16 height 16
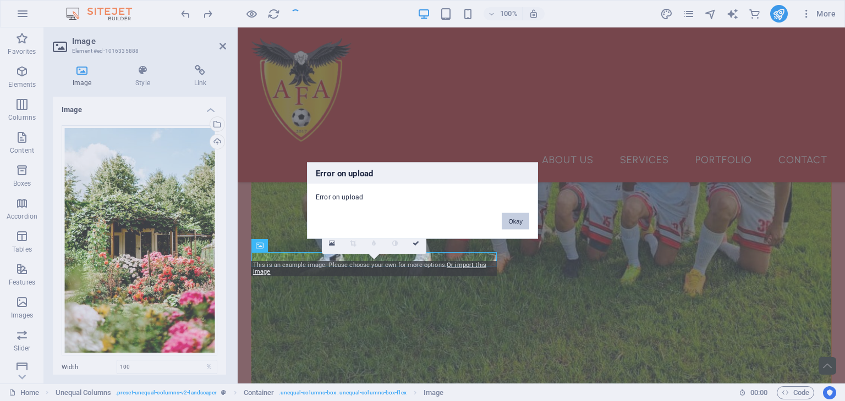
click at [519, 219] on button "Okay" at bounding box center [515, 221] width 27 height 16
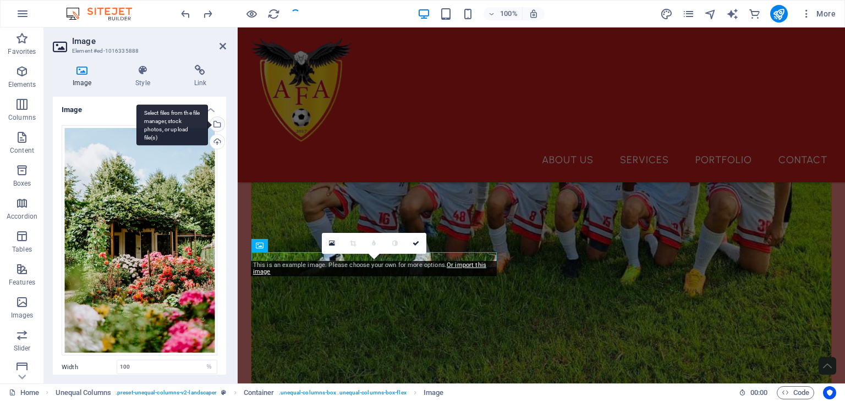
click at [208, 122] on div "Select files from the file manager, stock photos, or upload file(s)" at bounding box center [171, 124] width 71 height 41
click at [216, 122] on body "jeremy.destinyitclass.com Home Favorites Elements Columns Content Boxes Accordi…" at bounding box center [422, 200] width 845 height 401
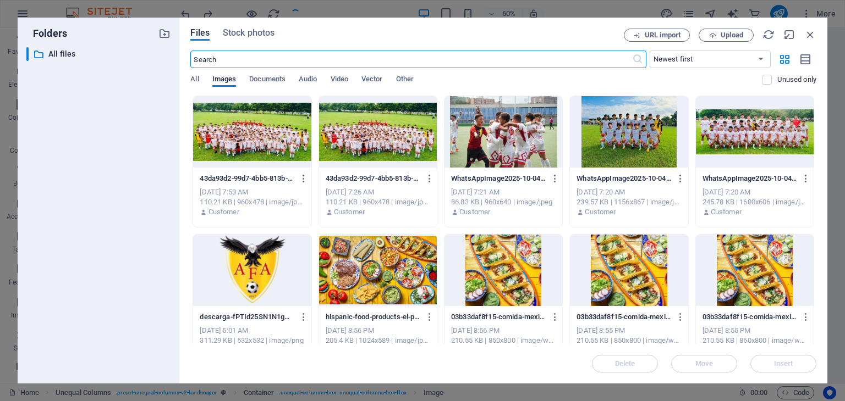
scroll to position [576, 0]
click at [283, 131] on div at bounding box center [252, 131] width 118 height 71
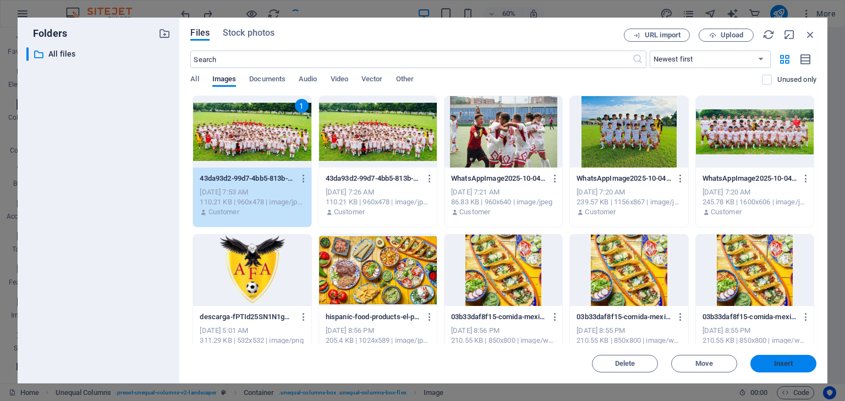
click at [783, 367] on span "Insert" at bounding box center [783, 364] width 19 height 7
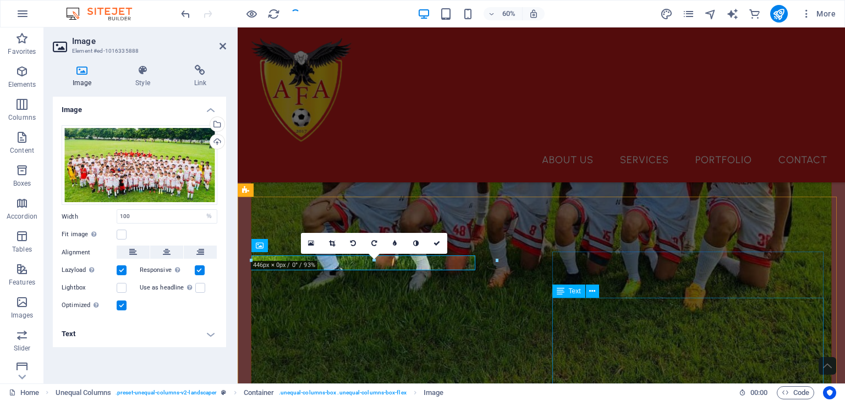
scroll to position [591, 0]
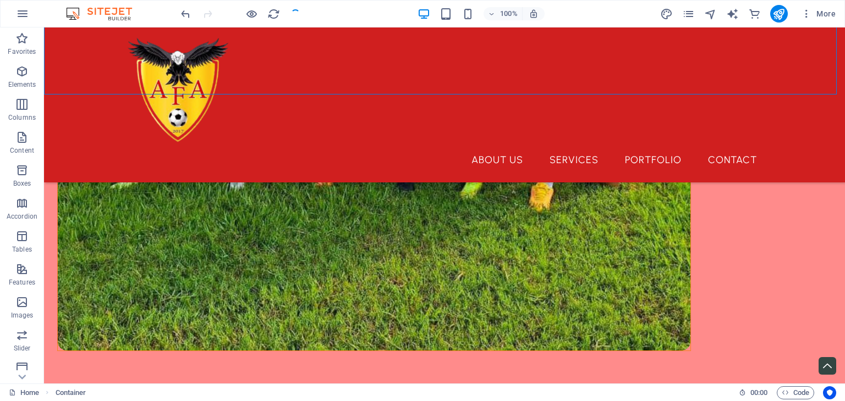
scroll to position [722, 0]
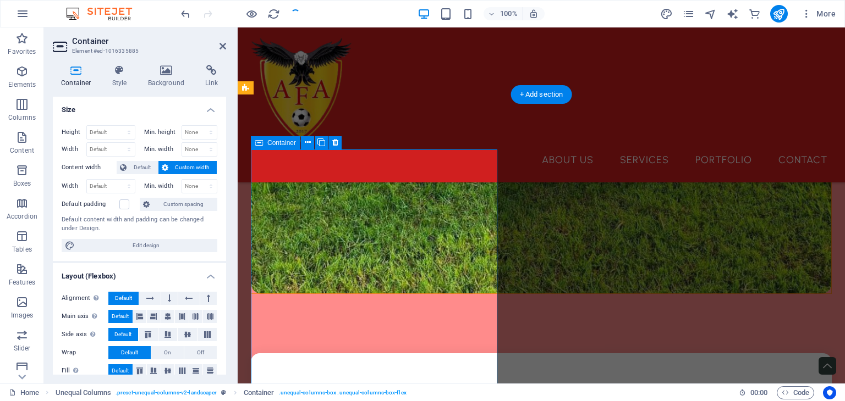
scroll to position [693, 0]
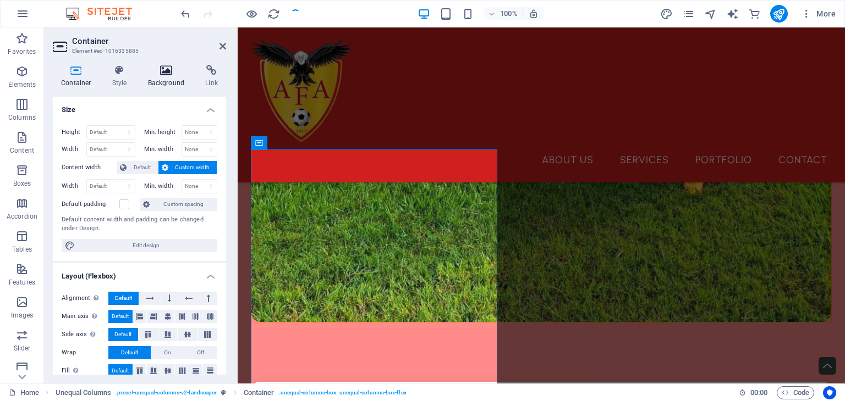
click at [169, 71] on icon at bounding box center [166, 70] width 53 height 11
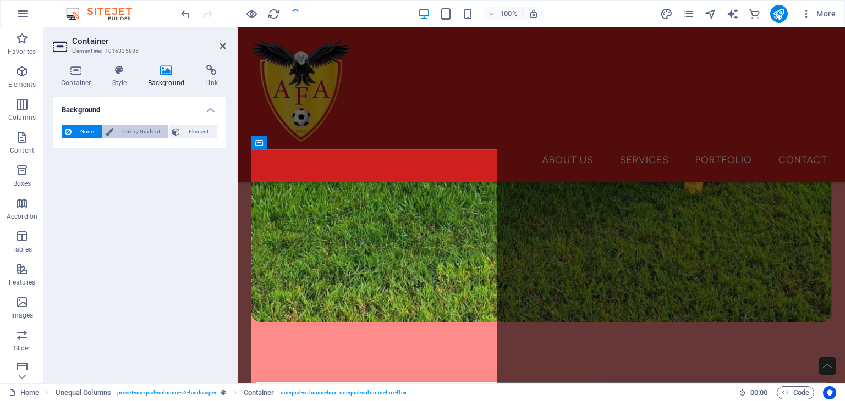
click at [158, 126] on span "Color / Gradient" at bounding box center [141, 131] width 48 height 13
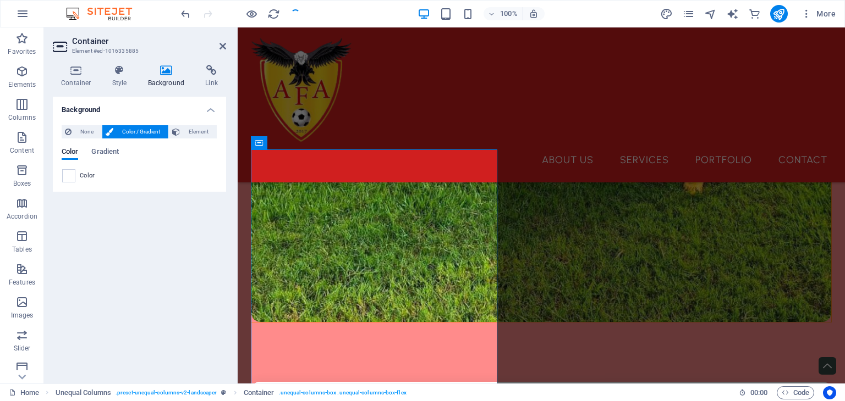
click at [172, 70] on icon at bounding box center [166, 70] width 53 height 11
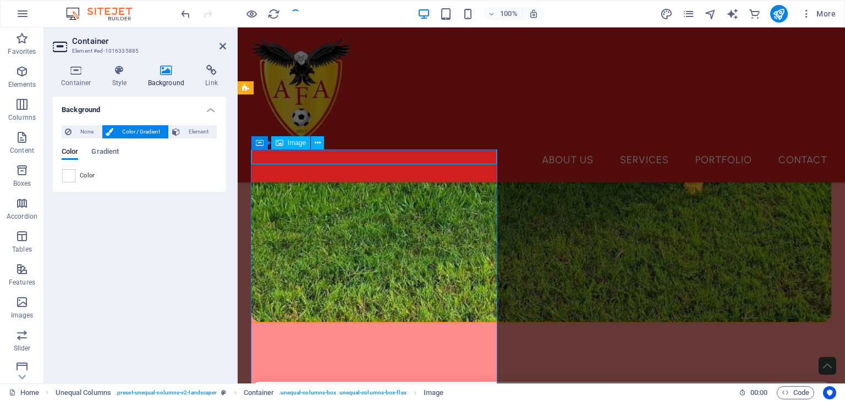
select select "%"
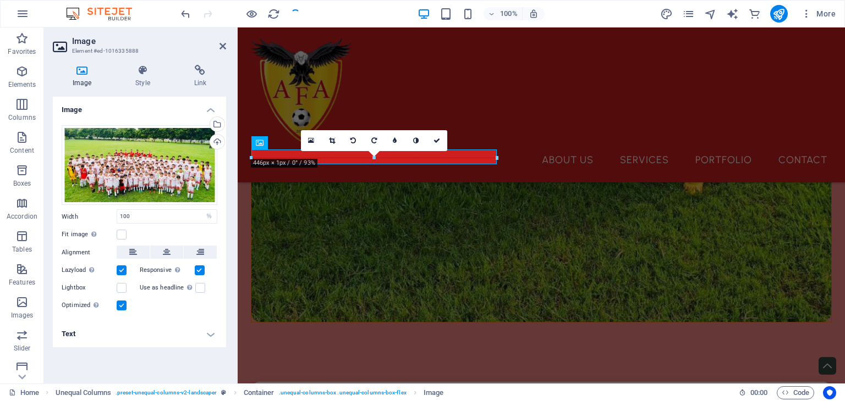
drag, startPoint x: 249, startPoint y: 155, endPoint x: 274, endPoint y: 359, distance: 205.6
drag, startPoint x: 612, startPoint y: 185, endPoint x: 375, endPoint y: 104, distance: 250.6
click at [312, 137] on icon at bounding box center [311, 141] width 6 height 8
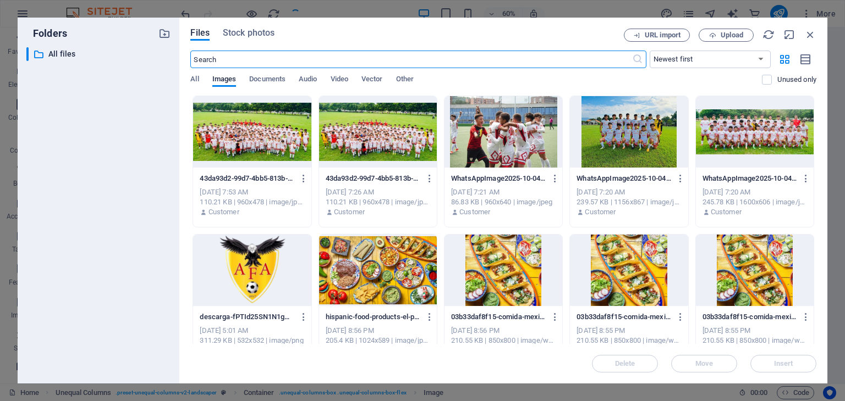
scroll to position [679, 0]
click at [290, 177] on p "43da93d2-99d7-4bb5-813b-34e875b88a16-v3TKa7kmvrS2a3-7pIWnLw.jpeg" at bounding box center [247, 179] width 95 height 10
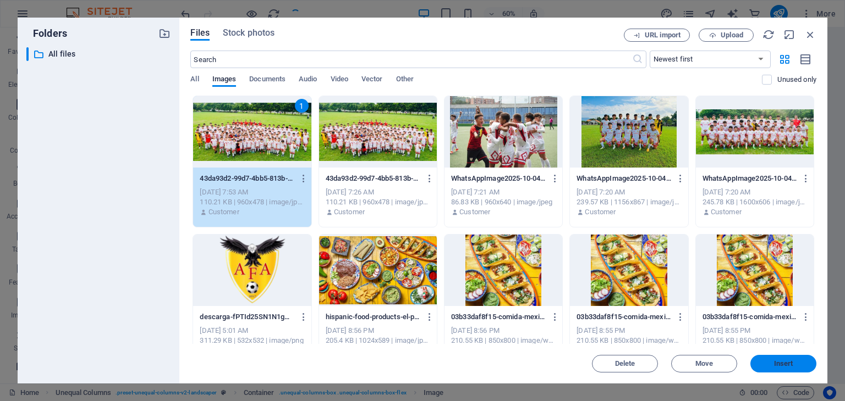
click at [785, 362] on span "Insert" at bounding box center [783, 364] width 19 height 7
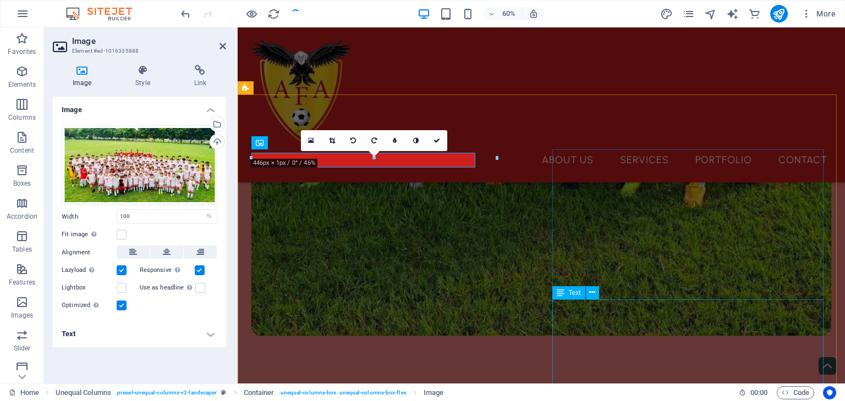
scroll to position [693, 0]
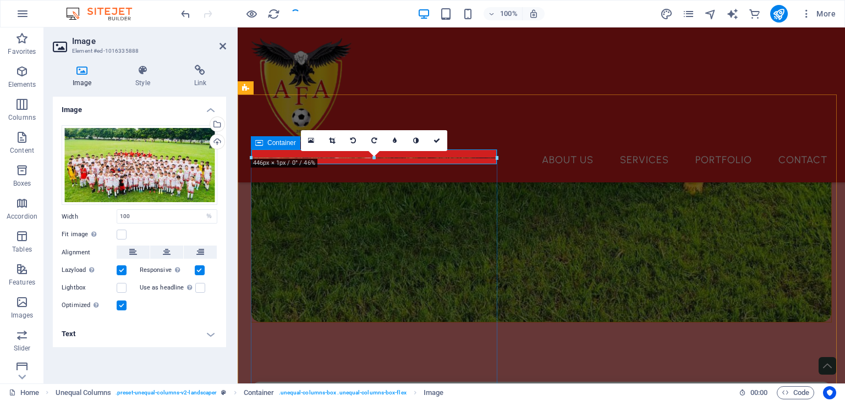
drag, startPoint x: 497, startPoint y: 158, endPoint x: 302, endPoint y: 399, distance: 309.7
type input "445"
select select "px"
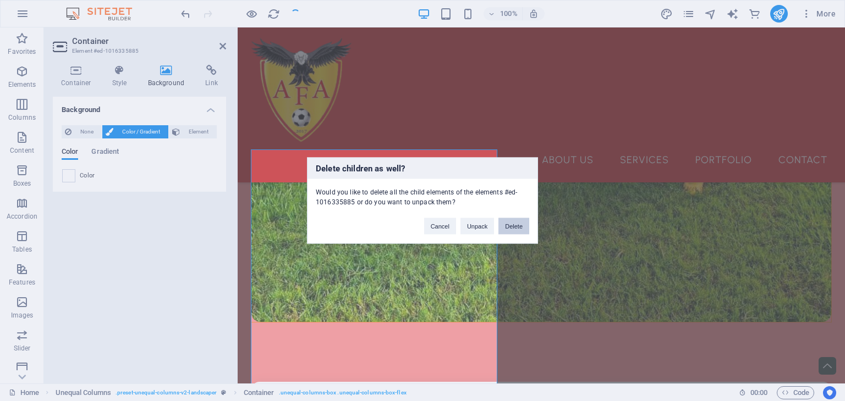
click at [518, 227] on button "Delete" at bounding box center [513, 226] width 31 height 16
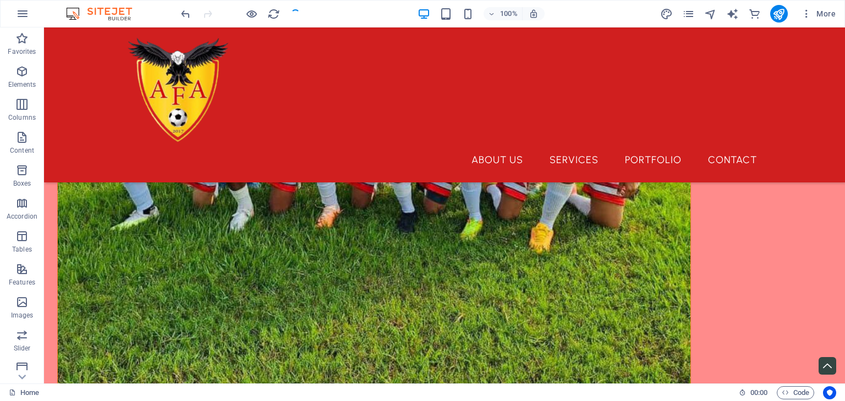
scroll to position [730, 0]
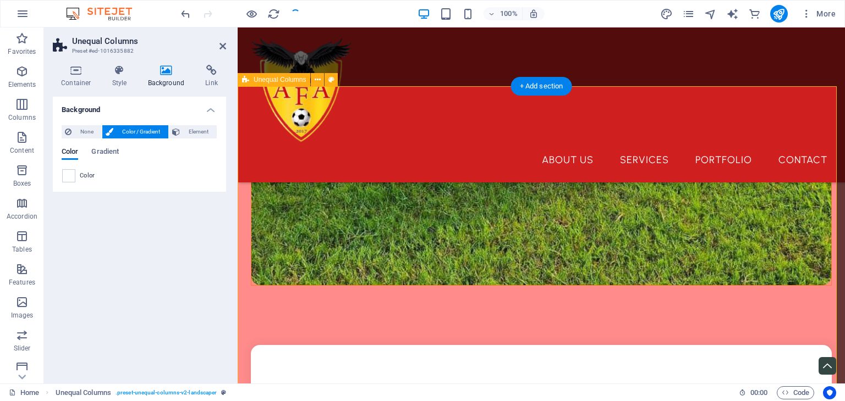
scroll to position [701, 0]
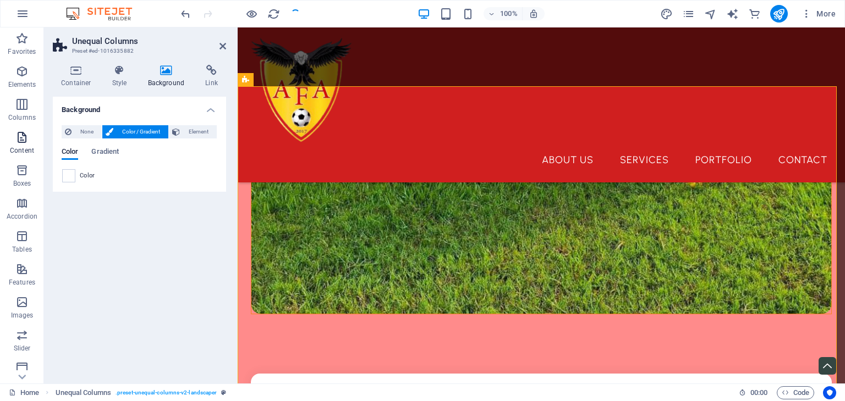
click at [27, 146] on span "Content" at bounding box center [22, 144] width 44 height 26
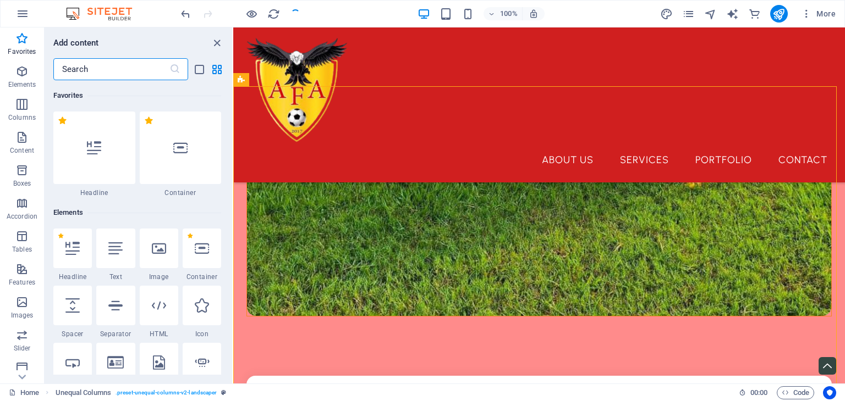
scroll to position [49, 0]
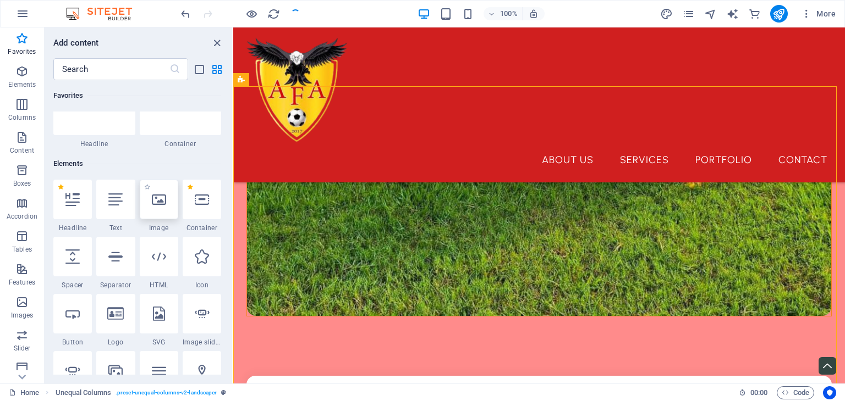
click at [161, 208] on div at bounding box center [159, 200] width 38 height 40
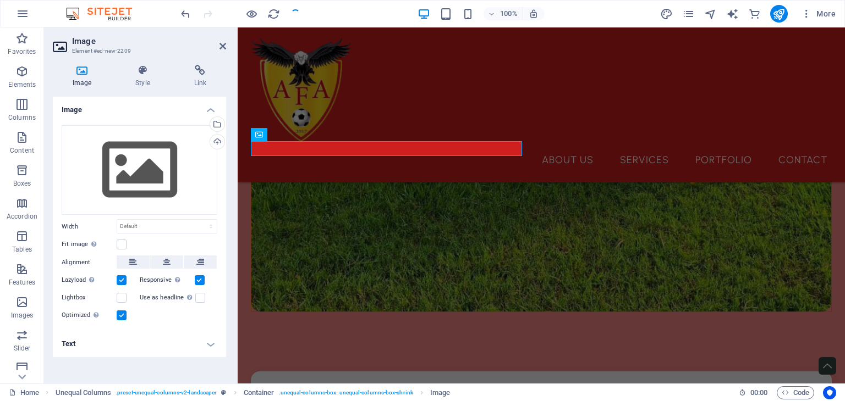
scroll to position [701, 0]
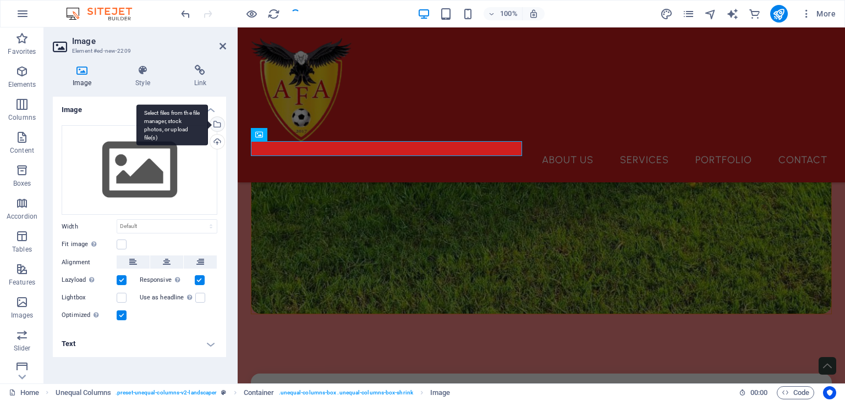
click at [218, 123] on div "Select files from the file manager, stock photos, or upload file(s)" at bounding box center [216, 125] width 16 height 16
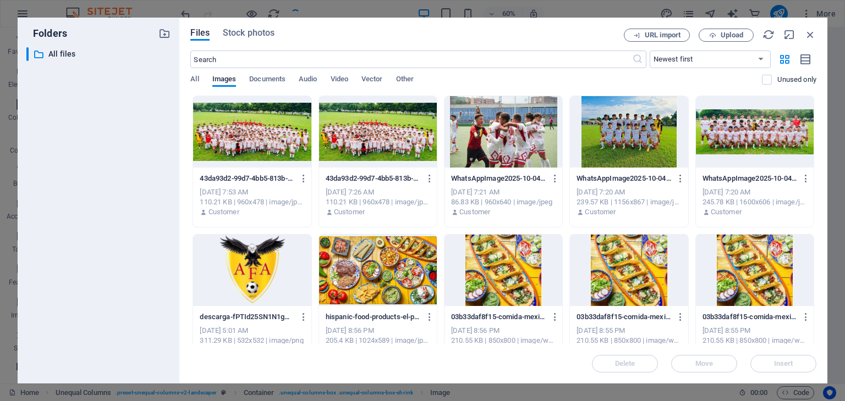
click at [286, 146] on div at bounding box center [252, 131] width 118 height 71
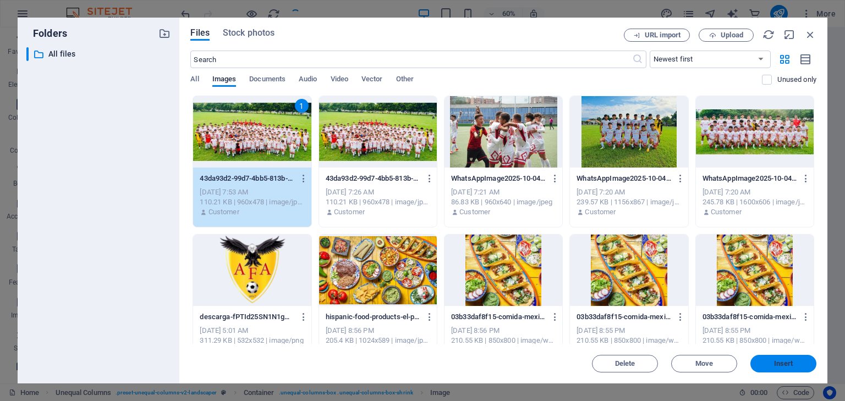
click at [763, 362] on span "Insert" at bounding box center [783, 364] width 57 height 7
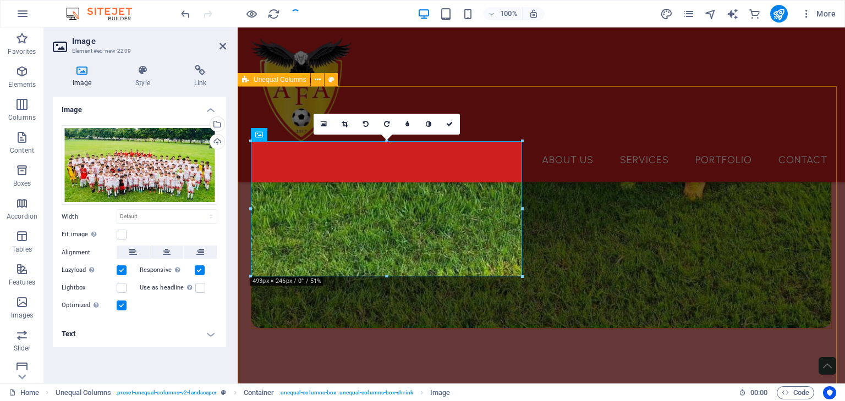
scroll to position [701, 0]
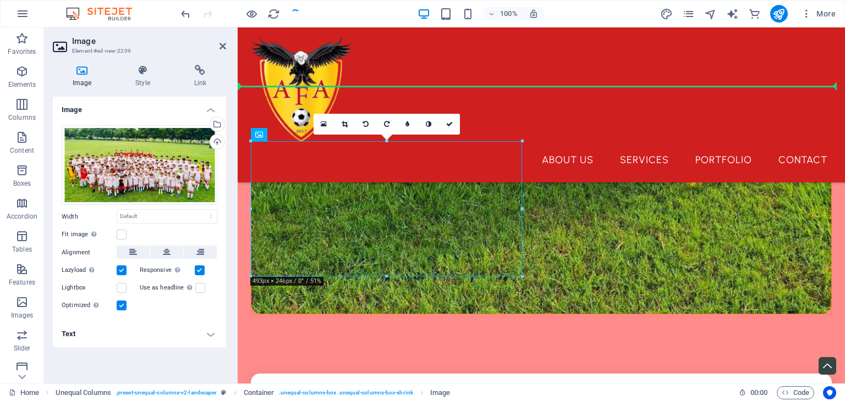
drag, startPoint x: 760, startPoint y: 259, endPoint x: 700, endPoint y: 316, distance: 82.9
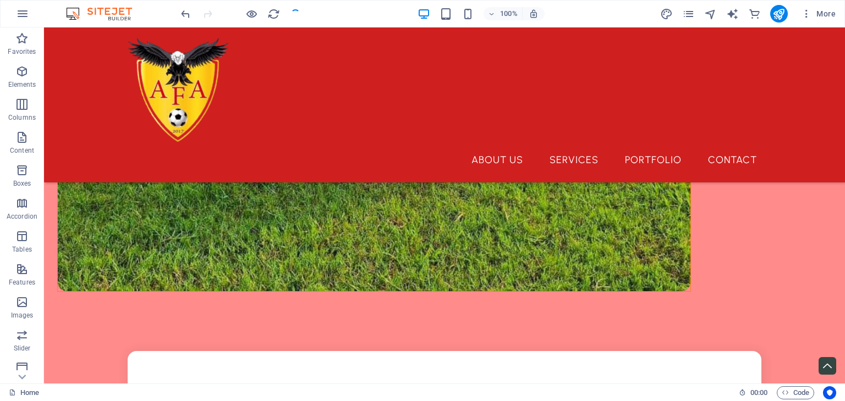
scroll to position [767, 0]
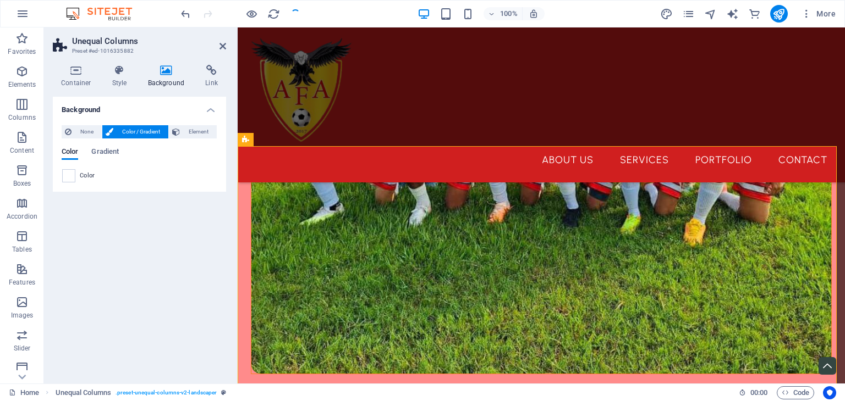
scroll to position [646, 0]
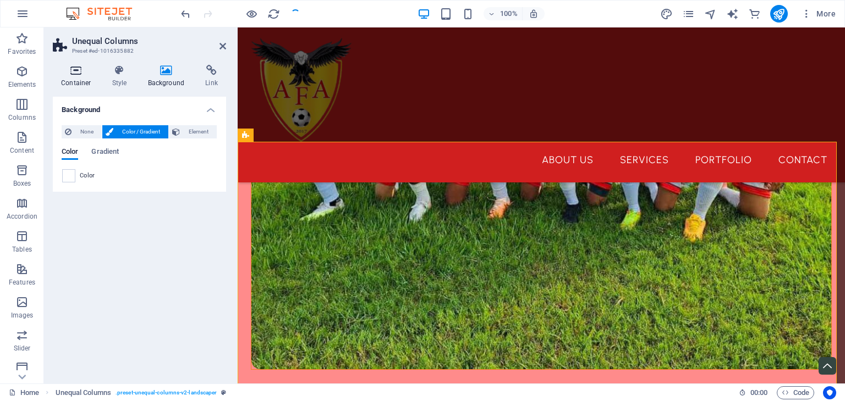
click at [75, 75] on icon at bounding box center [76, 70] width 47 height 11
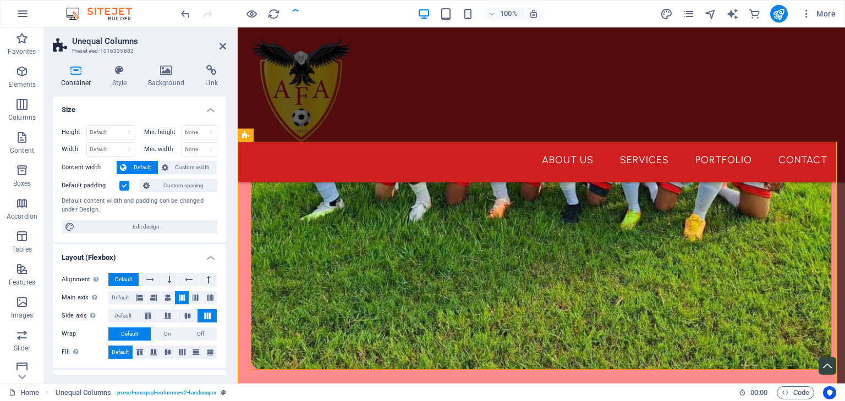
drag, startPoint x: 223, startPoint y: 164, endPoint x: 225, endPoint y: 194, distance: 29.7
click at [225, 194] on div "Size Height Default px rem % vh vw Min. height None px rem % vh vw Width Defaul…" at bounding box center [139, 236] width 173 height 278
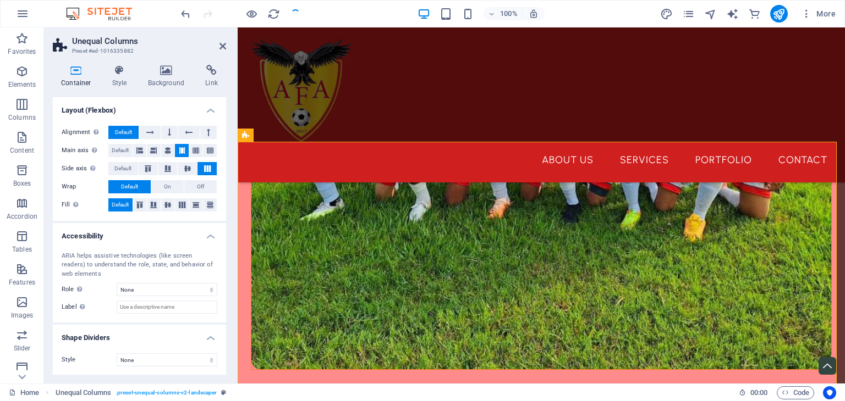
scroll to position [139, 0]
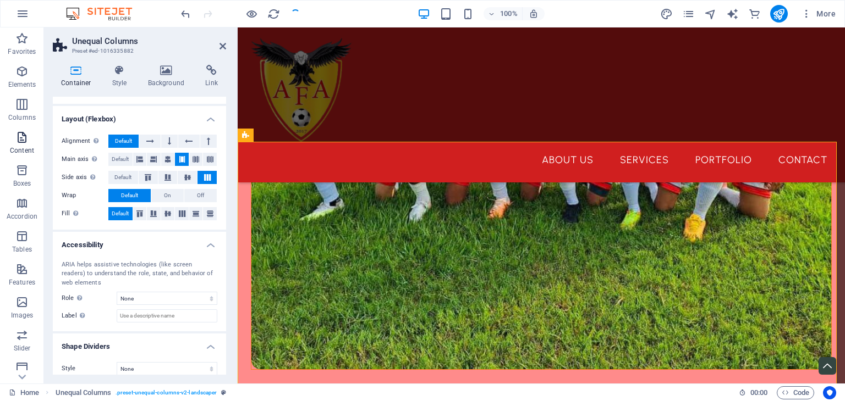
click at [26, 140] on icon "button" at bounding box center [21, 137] width 13 height 13
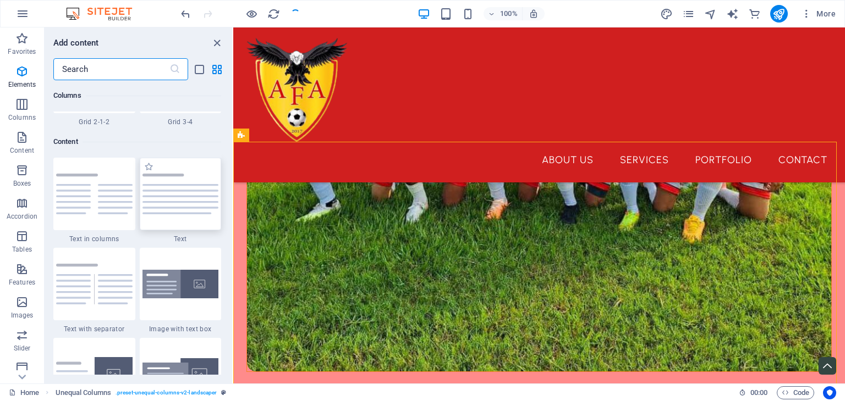
scroll to position [1924, 0]
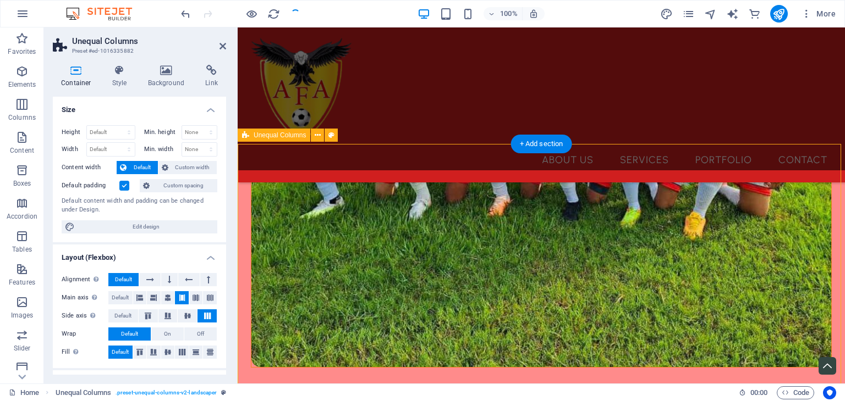
scroll to position [646, 0]
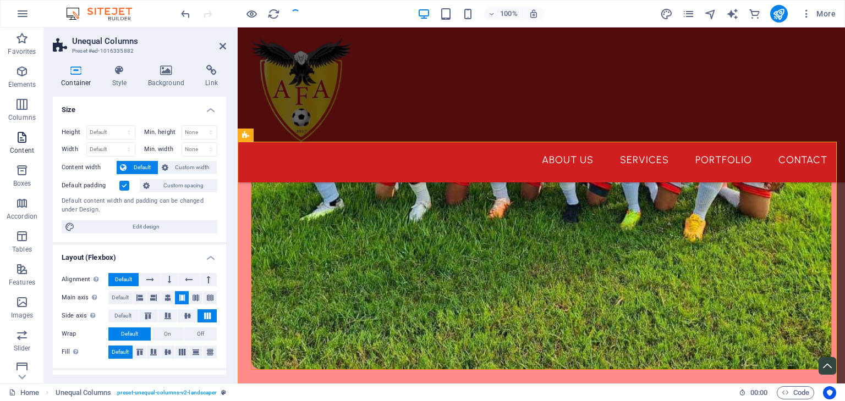
click at [16, 128] on button "Content" at bounding box center [22, 142] width 44 height 33
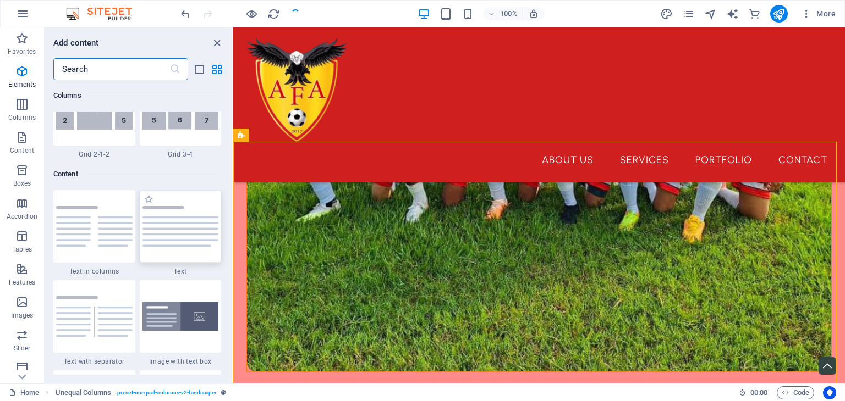
scroll to position [1924, 0]
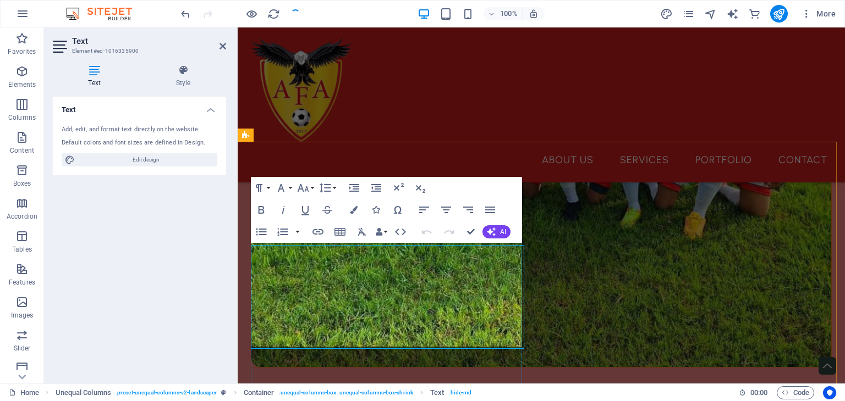
scroll to position [646, 0]
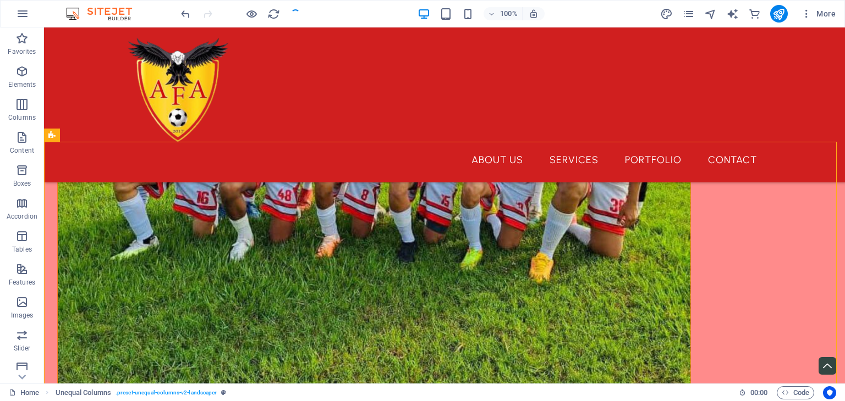
scroll to position [674, 0]
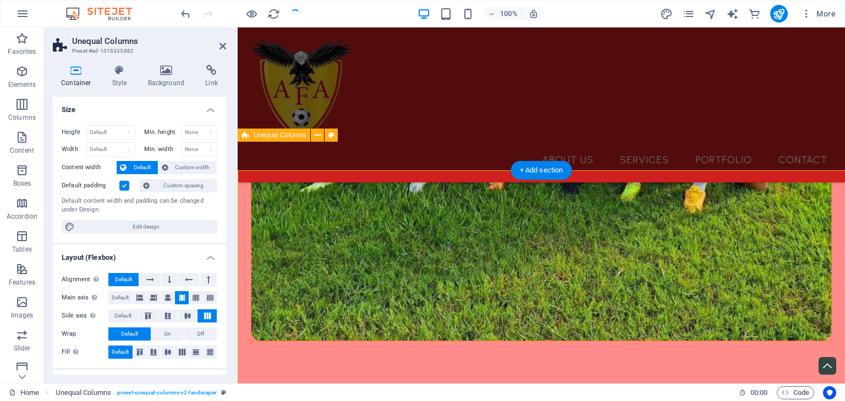
scroll to position [646, 0]
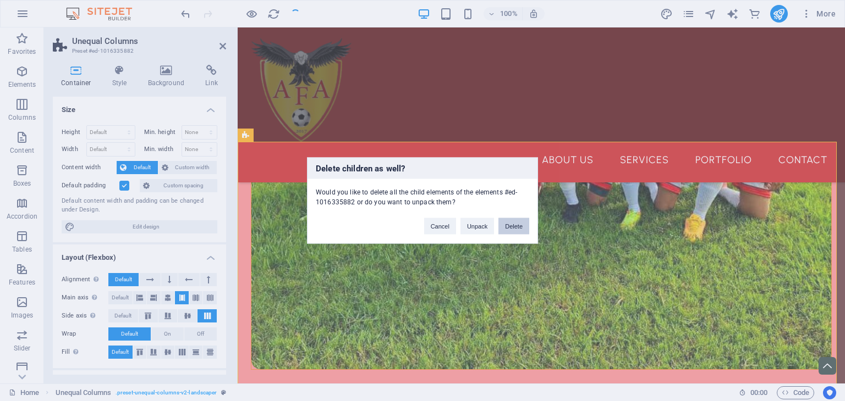
click at [520, 227] on button "Delete" at bounding box center [513, 226] width 31 height 16
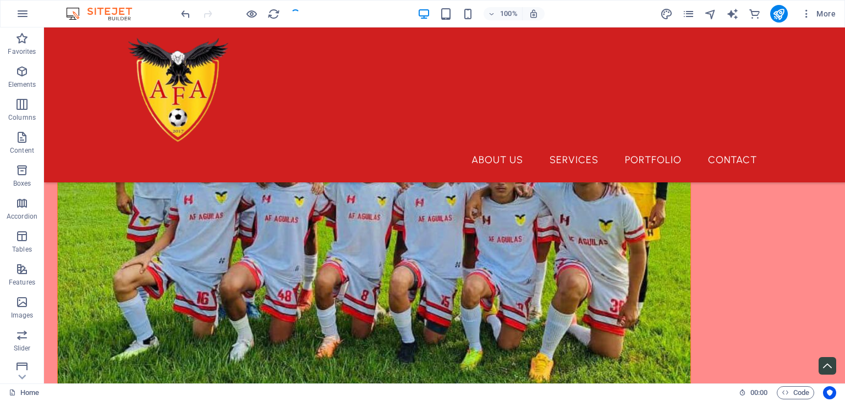
scroll to position [529, 0]
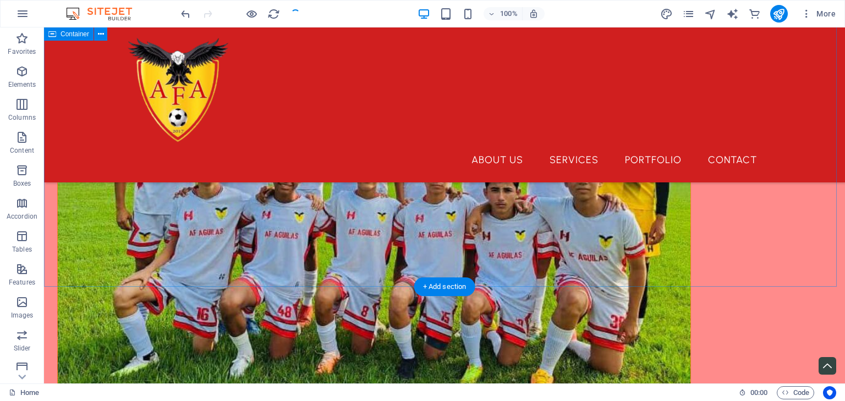
click at [445, 289] on div "+ Add section" at bounding box center [444, 287] width 61 height 19
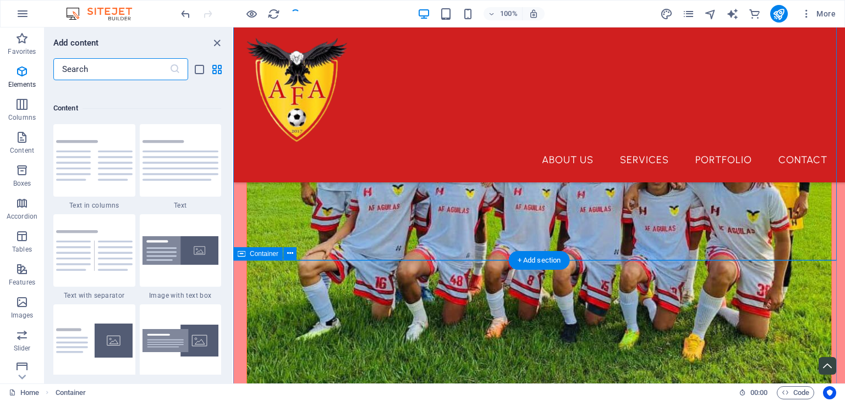
scroll to position [1924, 0]
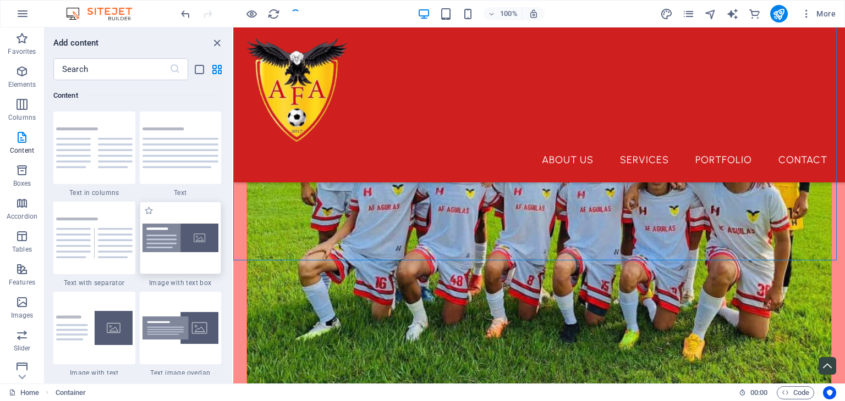
click at [201, 235] on img at bounding box center [180, 238] width 76 height 29
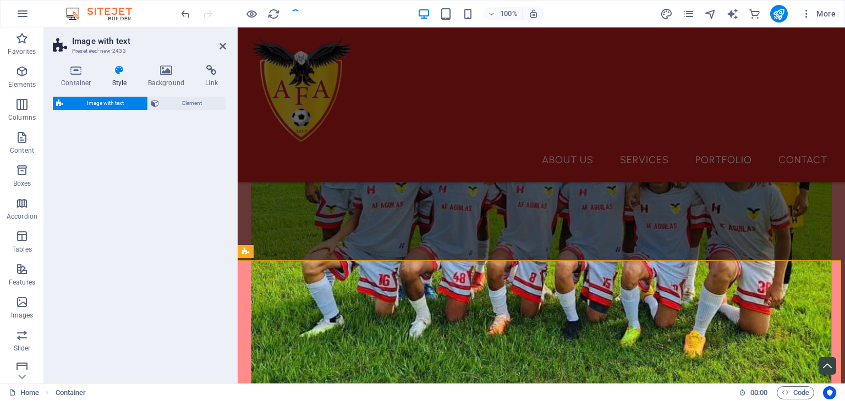
select select "rem"
select select "px"
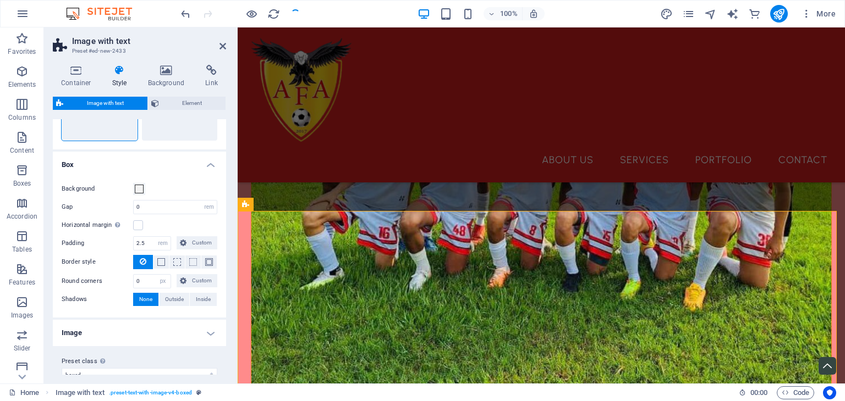
scroll to position [83, 0]
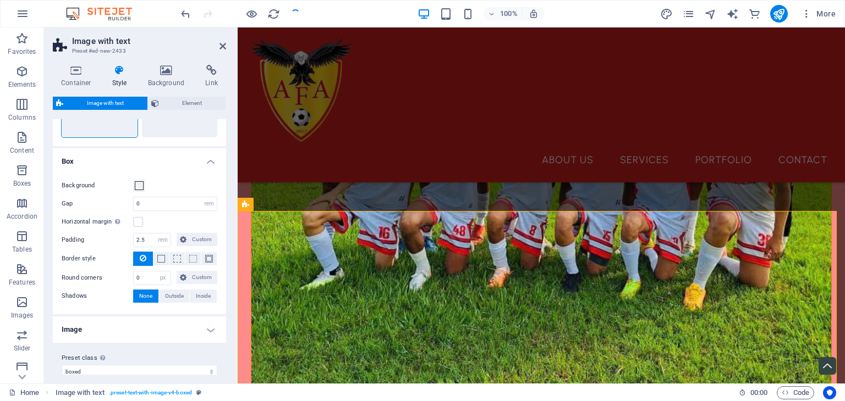
click at [198, 331] on h4 "Image" at bounding box center [139, 330] width 173 height 26
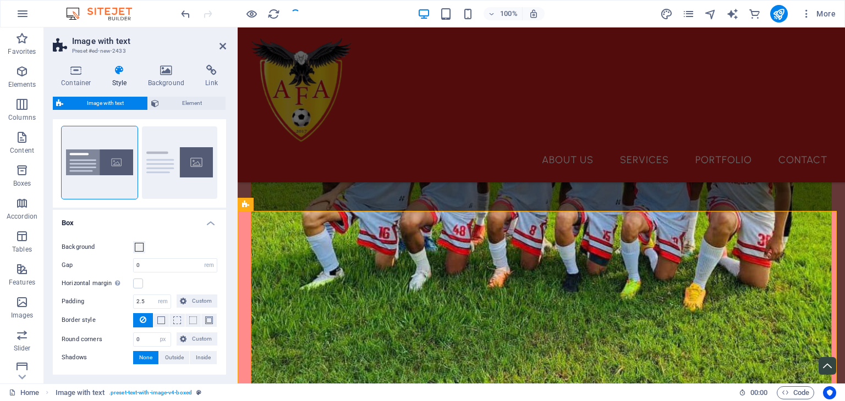
scroll to position [0, 0]
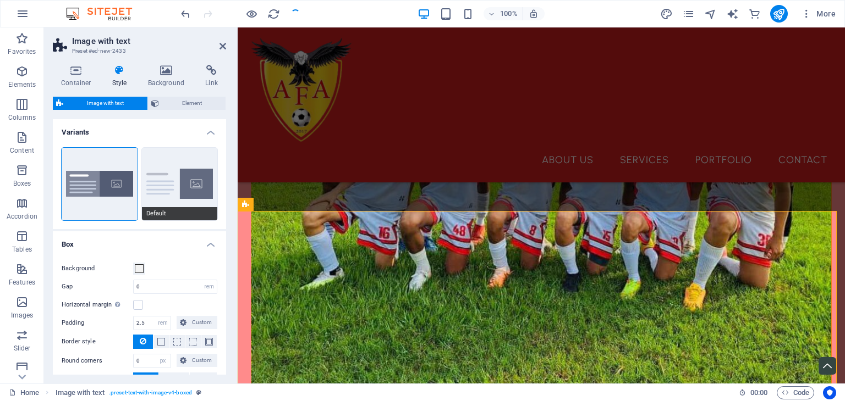
click at [150, 188] on button "Default" at bounding box center [180, 184] width 76 height 73
type input "2"
type input "0"
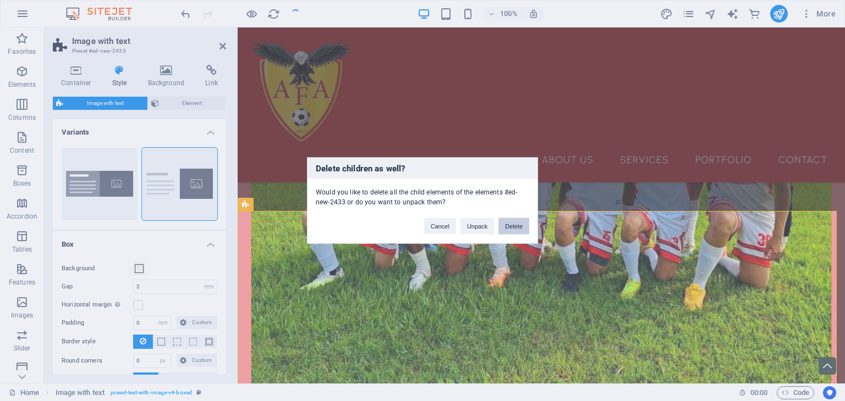
click at [516, 225] on button "Delete" at bounding box center [513, 226] width 31 height 16
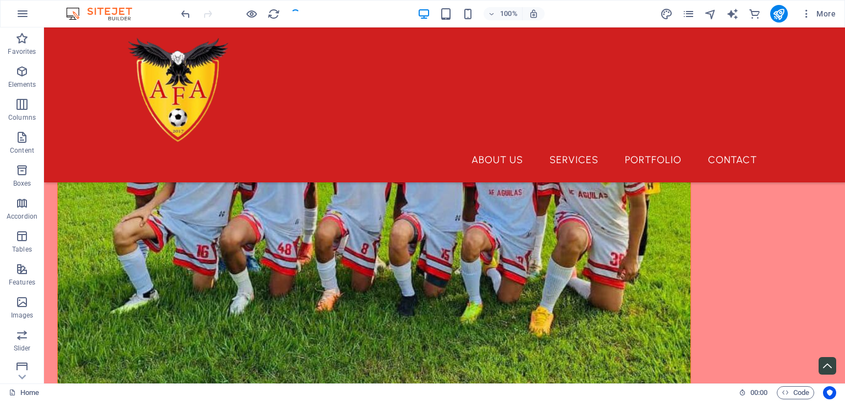
scroll to position [596, 0]
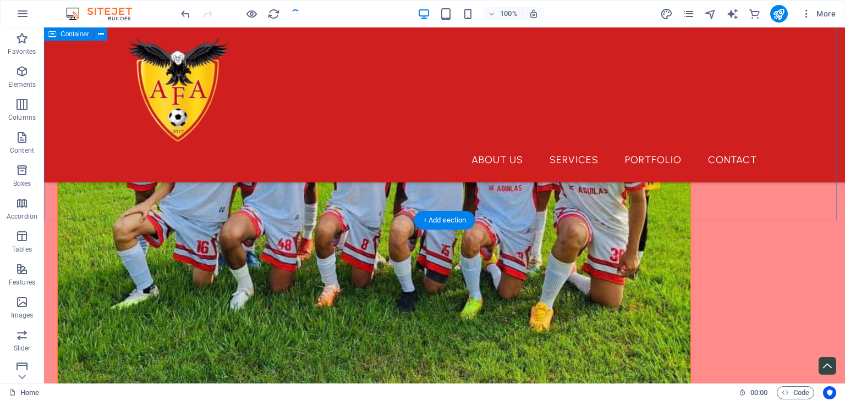
drag, startPoint x: 445, startPoint y: 201, endPoint x: 444, endPoint y: 221, distance: 19.3
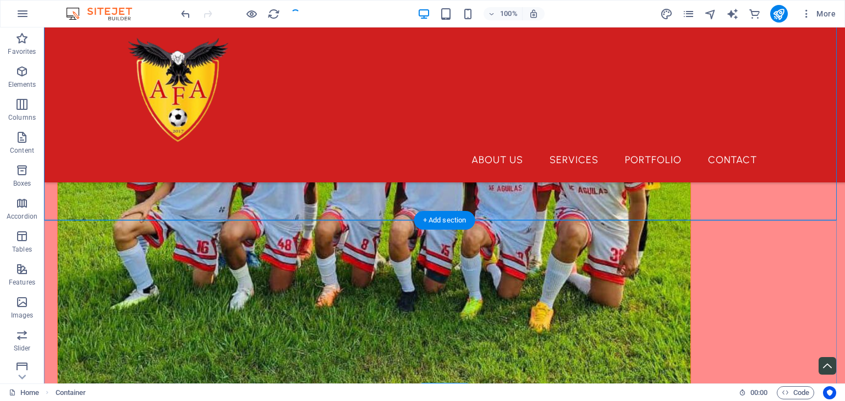
click at [444, 221] on div "+ Add section" at bounding box center [444, 220] width 61 height 19
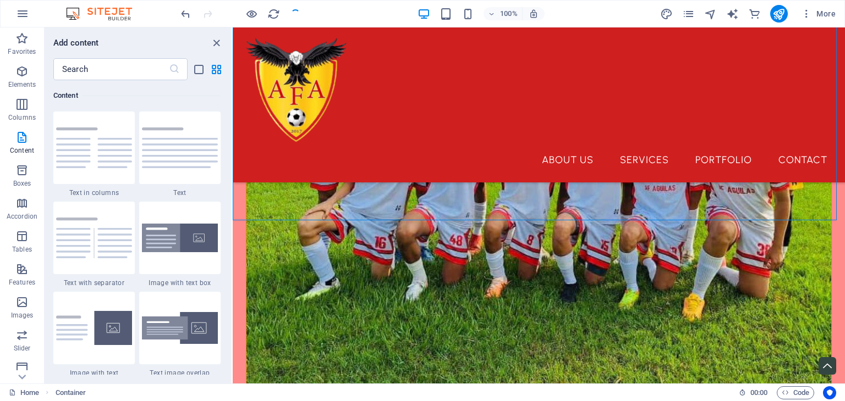
scroll to position [569, 0]
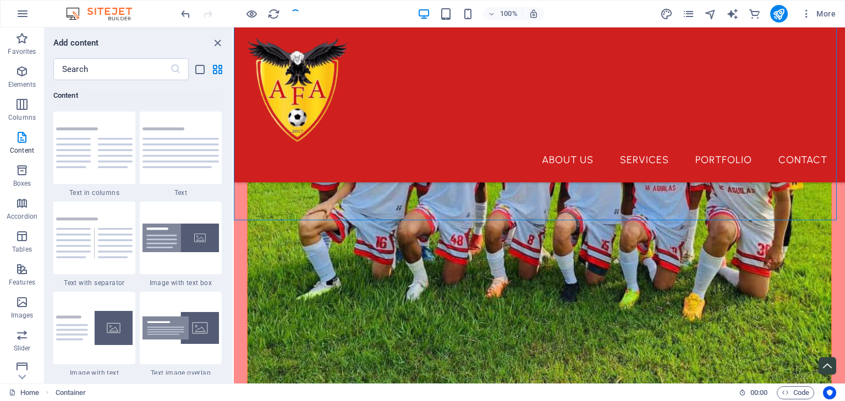
click at [234, 137] on section "Favorites Elements Columns Content Boxes Accordion Tables Features Images Slide…" at bounding box center [422, 205] width 845 height 356
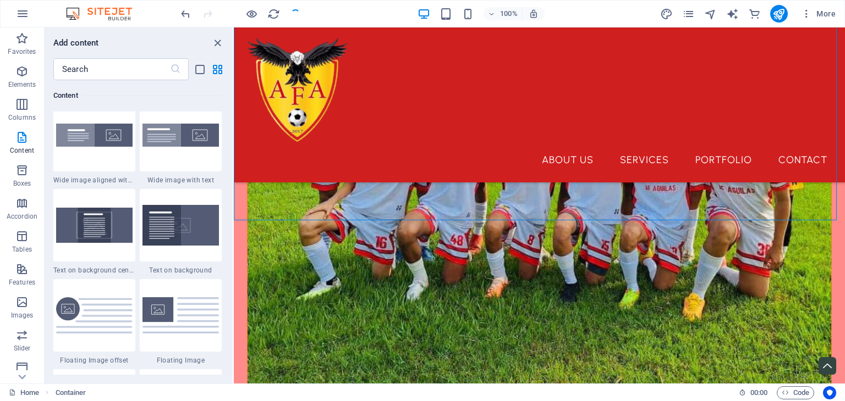
scroll to position [2142, 0]
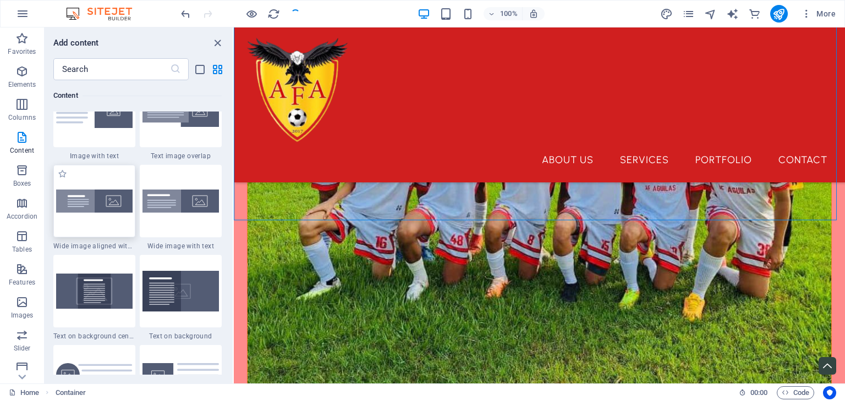
click at [110, 195] on img at bounding box center [94, 201] width 76 height 23
click at [234, 195] on div "Drag here to replace the existing content. Press “Ctrl” if you want to create a…" at bounding box center [539, 205] width 611 height 356
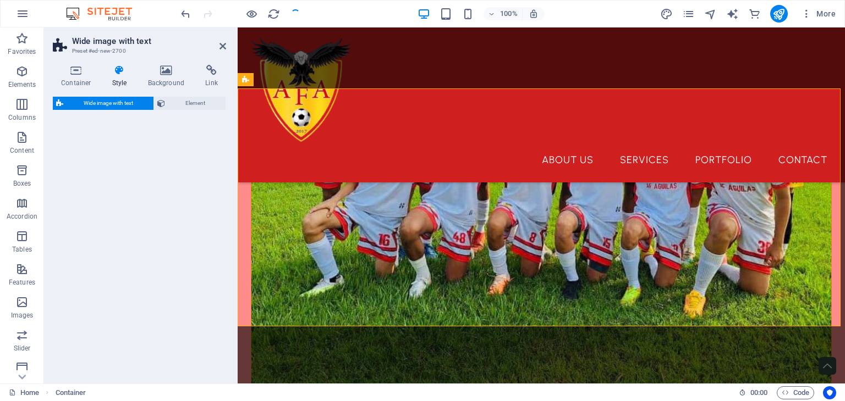
select select "%"
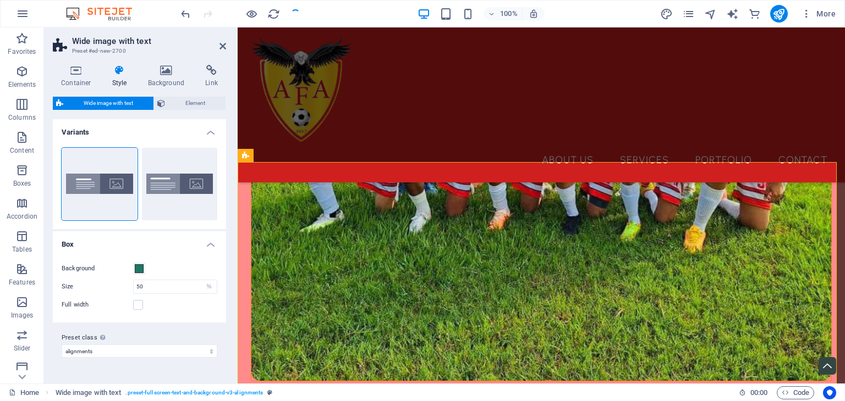
scroll to position [625, 0]
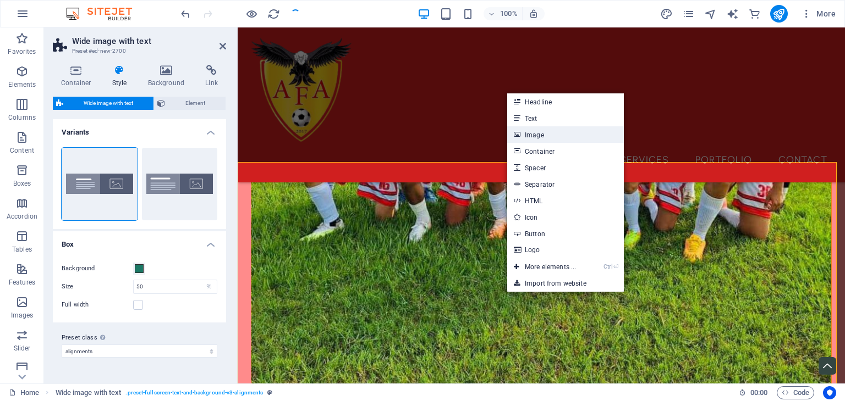
click at [525, 133] on link "Image" at bounding box center [565, 134] width 117 height 16
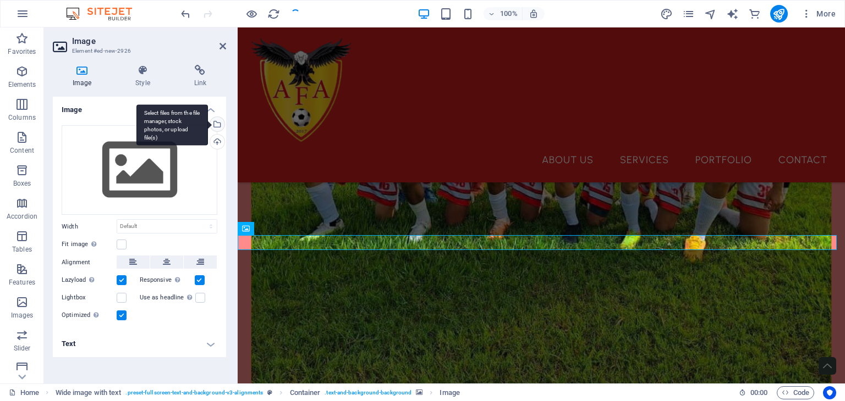
click at [217, 126] on div "Select files from the file manager, stock photos, or upload file(s)" at bounding box center [216, 125] width 16 height 16
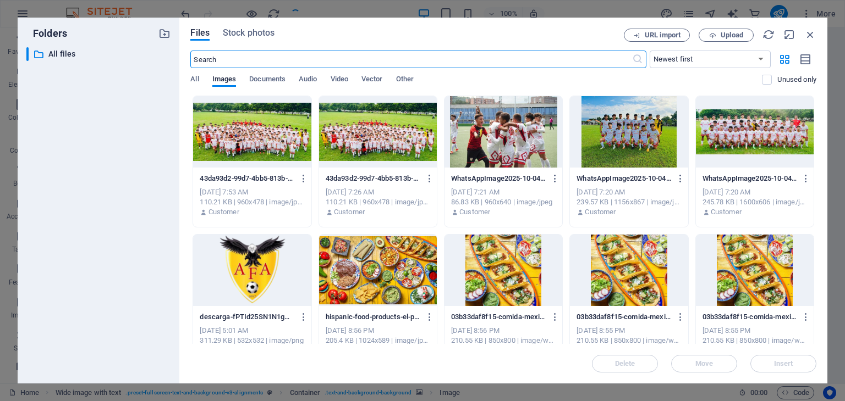
scroll to position [612, 0]
click at [279, 146] on div at bounding box center [252, 131] width 118 height 71
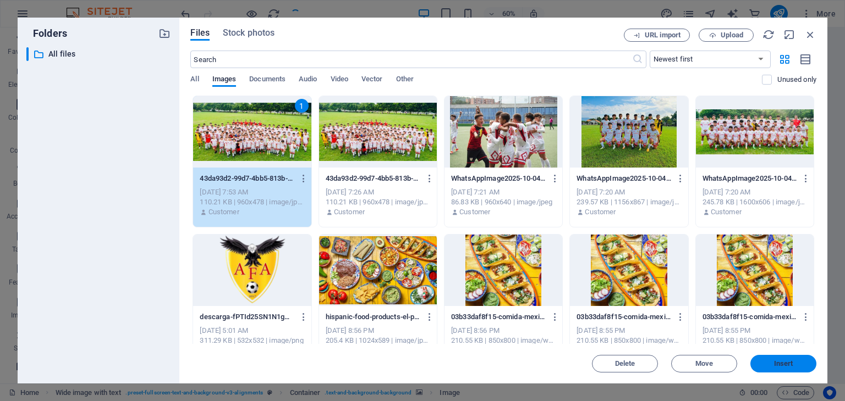
click at [777, 357] on button "Insert" at bounding box center [783, 364] width 66 height 18
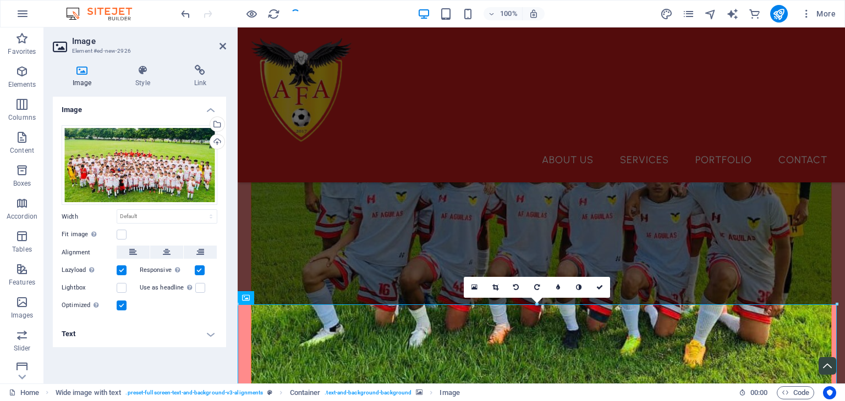
scroll to position [497, 0]
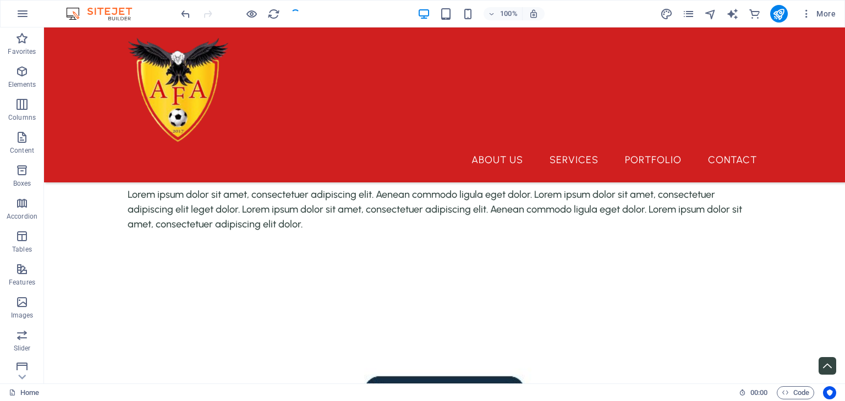
scroll to position [1546, 0]
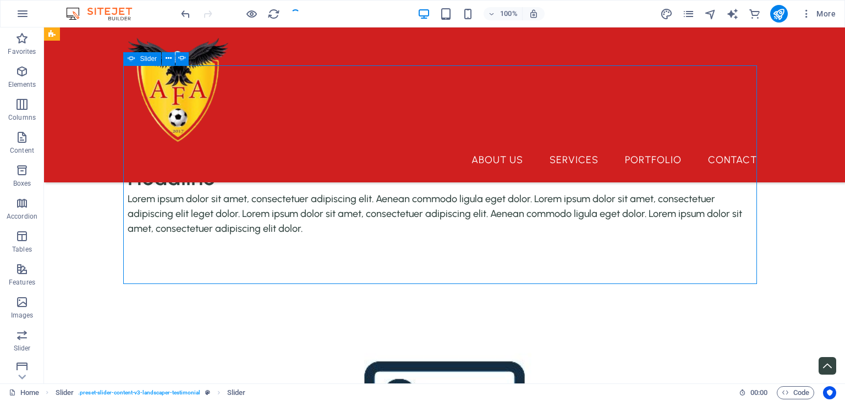
select select "ms"
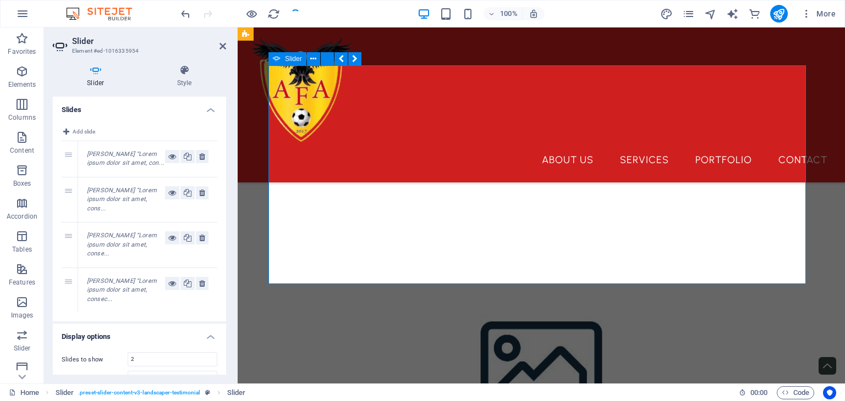
scroll to position [1512, 0]
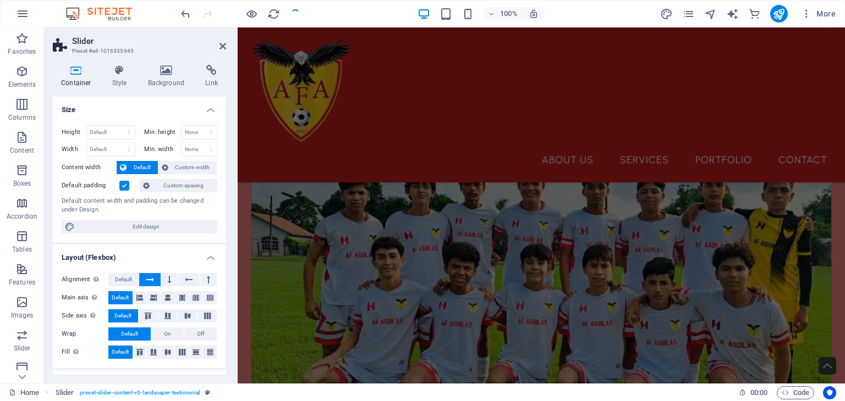
scroll to position [404, 0]
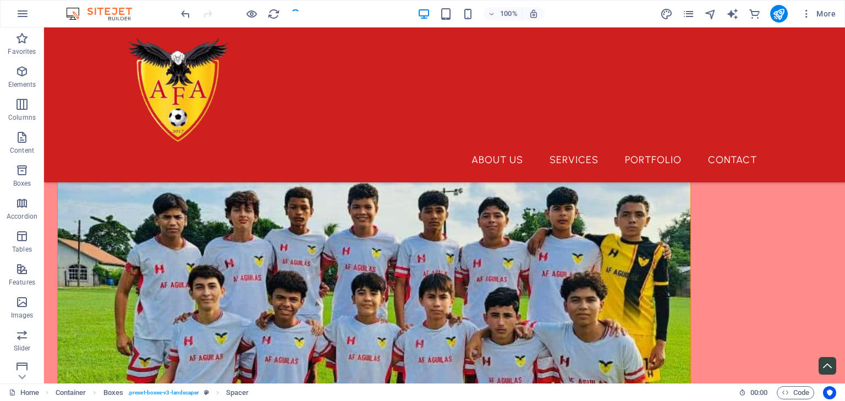
scroll to position [0, 0]
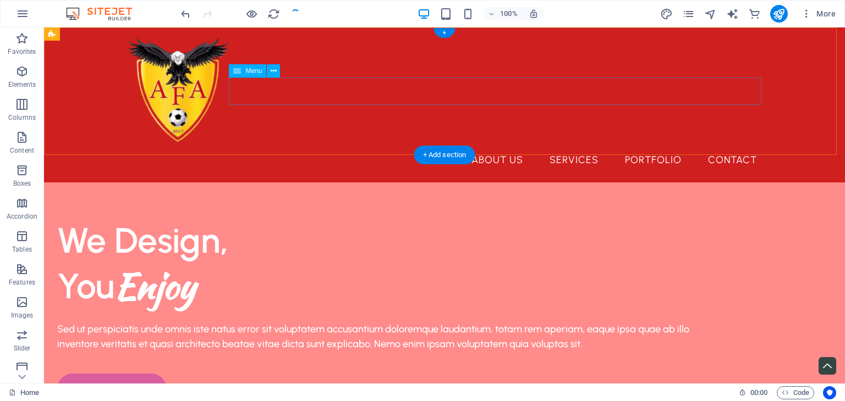
click at [488, 146] on nav "About Us Services Portfolio Contact" at bounding box center [444, 159] width 642 height 27
select select "1"
select select
select select "2"
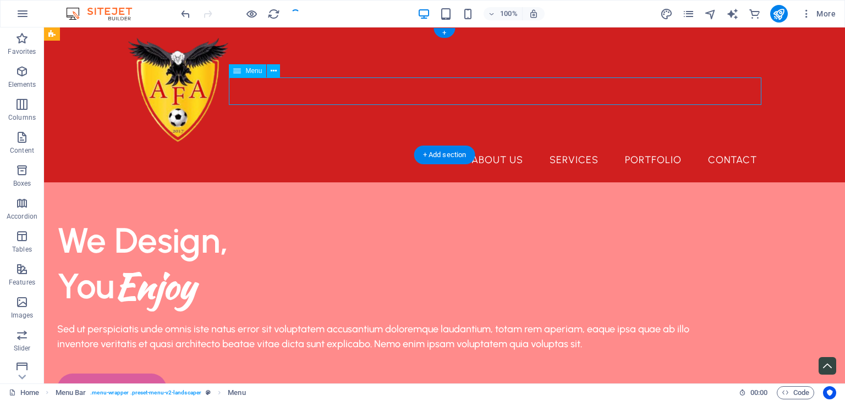
select select
select select "3"
select select
select select "4"
select select
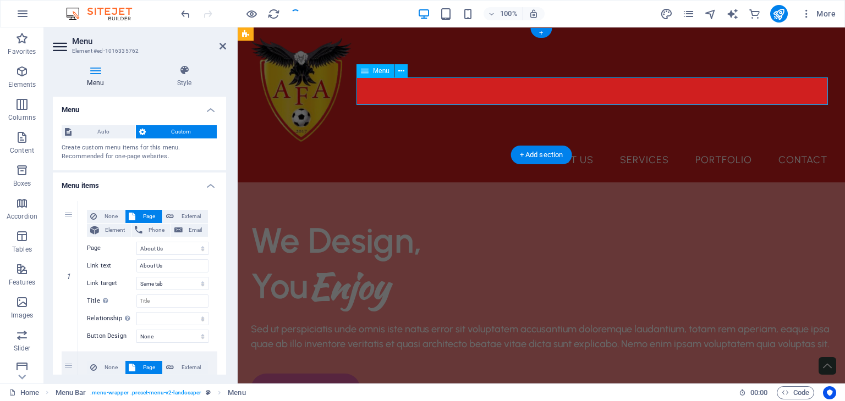
click at [548, 146] on nav "About Us Services Portfolio Contact" at bounding box center [541, 159] width 590 height 27
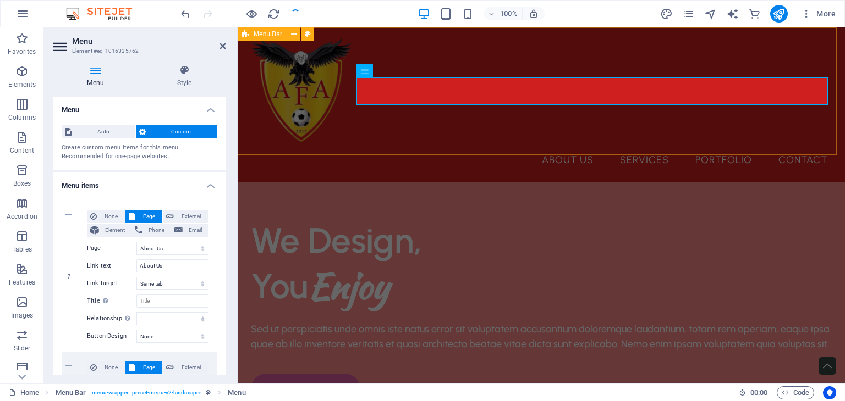
click at [370, 154] on div "About Us Services Portfolio Contact Menu" at bounding box center [541, 104] width 607 height 155
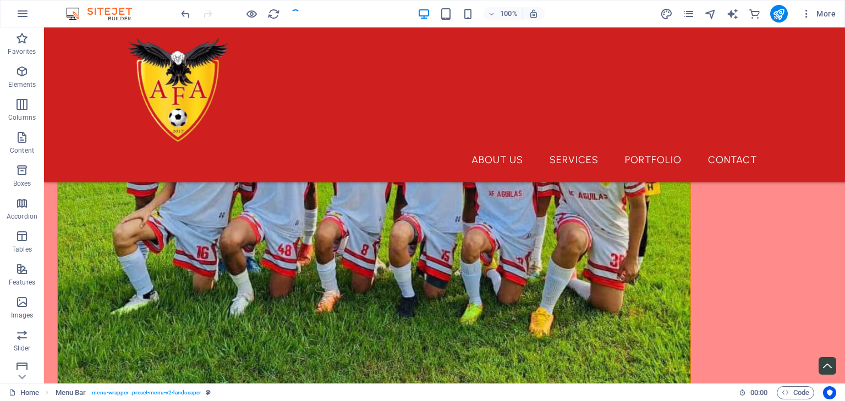
scroll to position [636, 0]
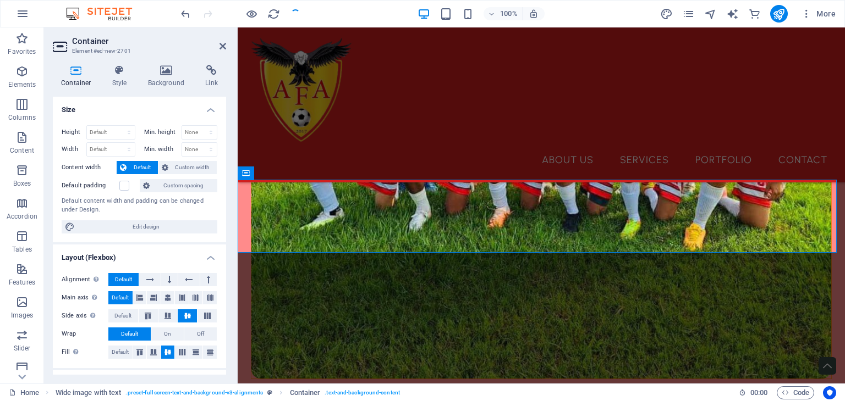
scroll to position [608, 0]
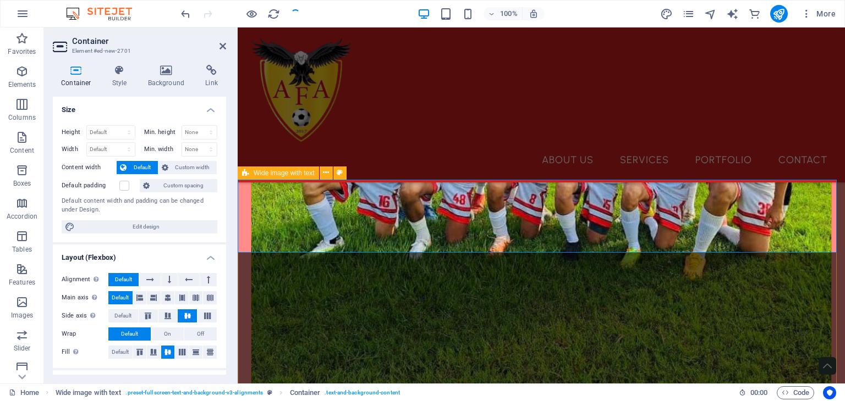
click at [292, 175] on span "Wide image with text" at bounding box center [284, 173] width 61 height 7
select select "%"
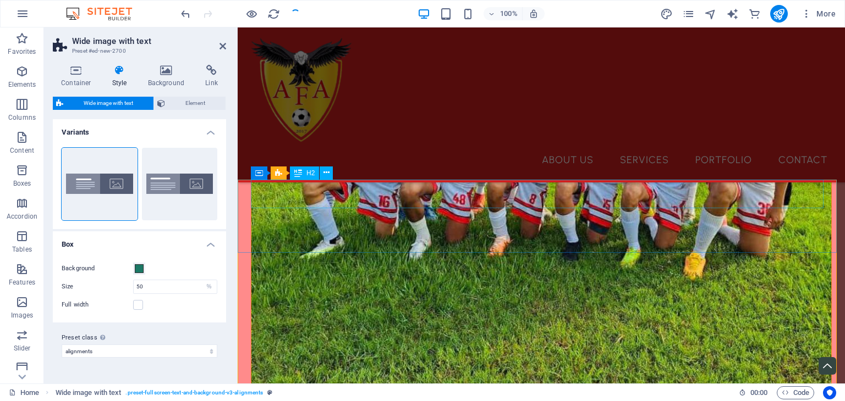
click at [307, 177] on span "H2" at bounding box center [310, 173] width 8 height 7
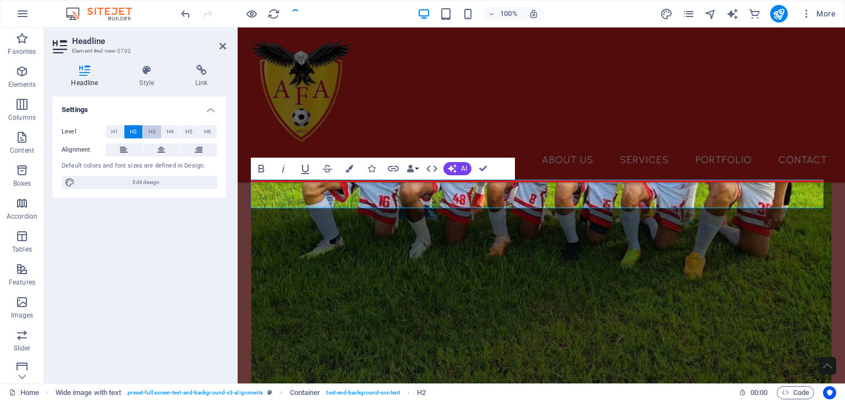
click at [149, 128] on span "H3" at bounding box center [151, 131] width 7 height 13
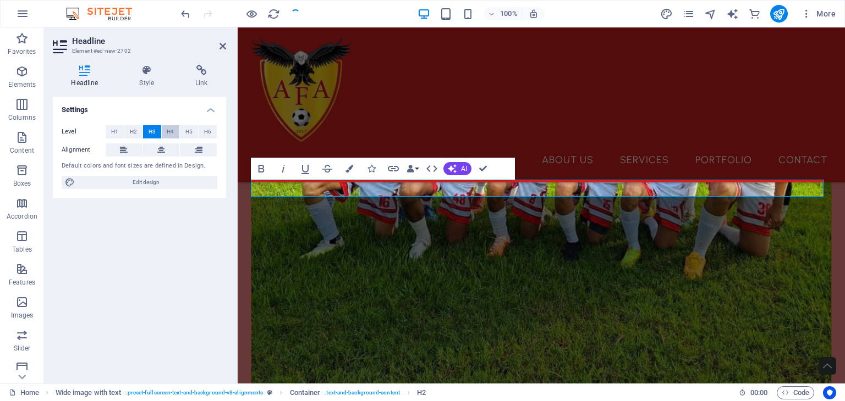
click at [169, 128] on span "H4" at bounding box center [170, 131] width 7 height 13
click at [189, 126] on span "H5" at bounding box center [188, 131] width 7 height 13
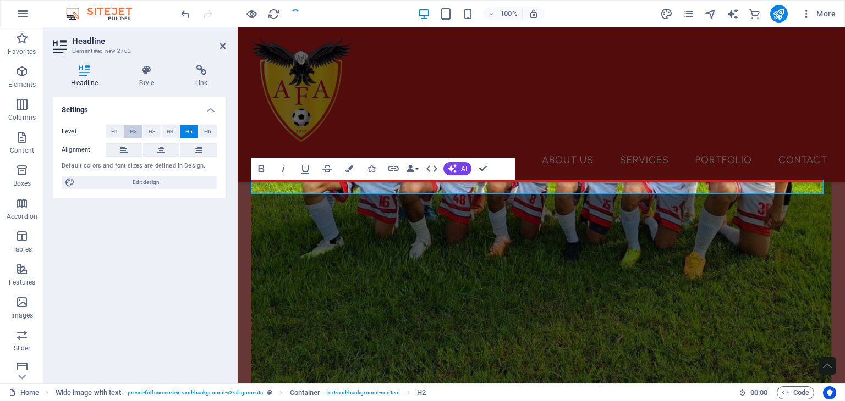
click at [124, 131] on button "H2" at bounding box center [133, 131] width 18 height 13
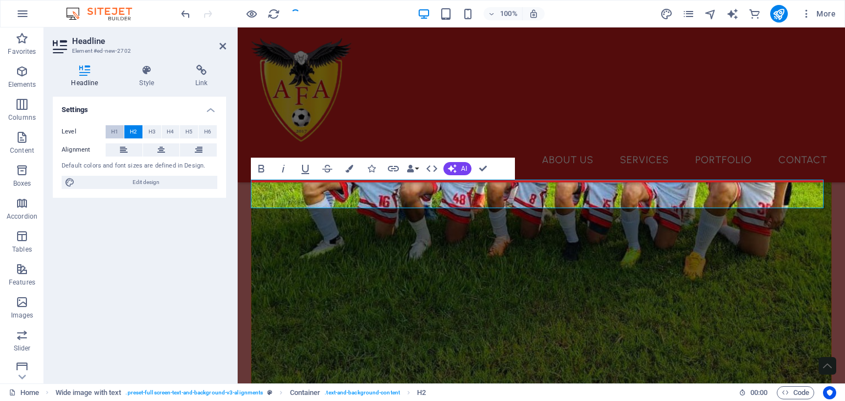
click at [118, 132] on span "H1" at bounding box center [114, 131] width 7 height 13
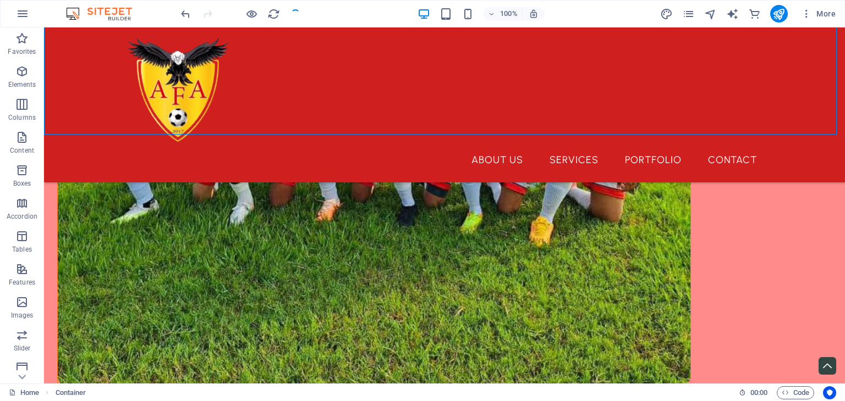
scroll to position [585, 0]
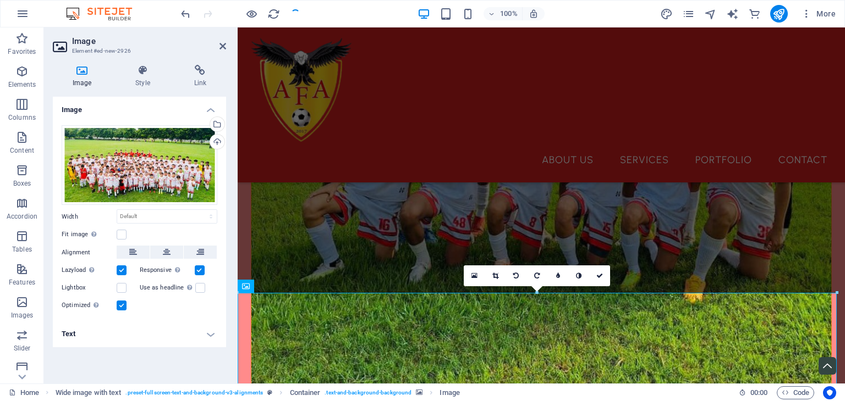
click at [121, 310] on label at bounding box center [122, 306] width 10 height 10
click at [0, 0] on input "Optimized Images are compressed to improve page speed." at bounding box center [0, 0] width 0 height 0
click at [123, 301] on label at bounding box center [122, 306] width 10 height 10
click at [0, 0] on input "Optimized Images are compressed to improve page speed." at bounding box center [0, 0] width 0 height 0
click at [123, 236] on label at bounding box center [122, 235] width 10 height 10
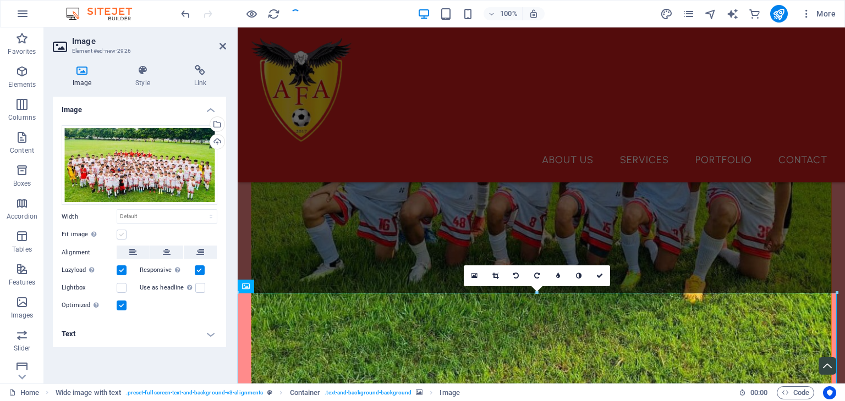
click at [0, 0] on input "Fit image Automatically fit image to a fixed width and height" at bounding box center [0, 0] width 0 height 0
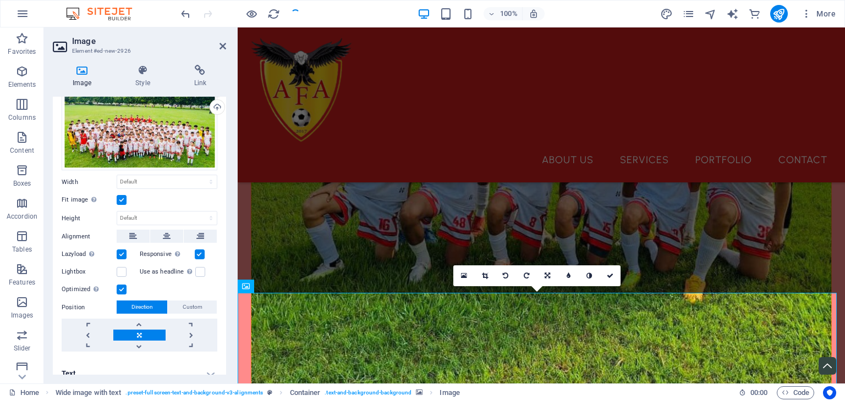
scroll to position [35, 0]
click at [190, 331] on link at bounding box center [192, 334] width 52 height 11
click at [156, 331] on link at bounding box center [139, 334] width 52 height 11
click at [197, 303] on span "Custom" at bounding box center [193, 306] width 20 height 13
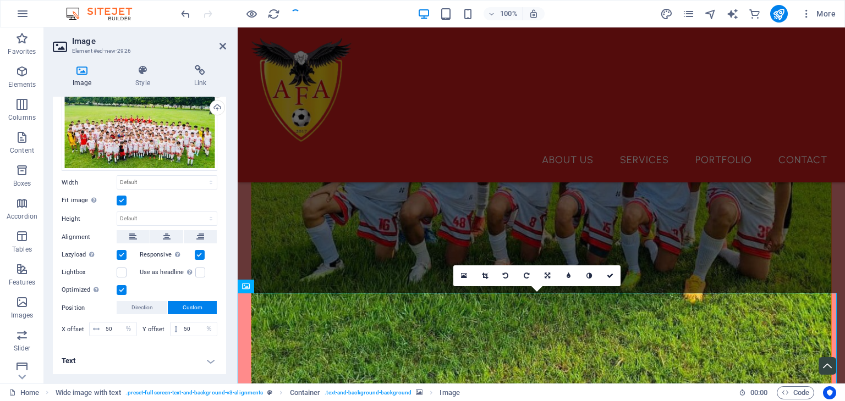
scroll to position [32, 0]
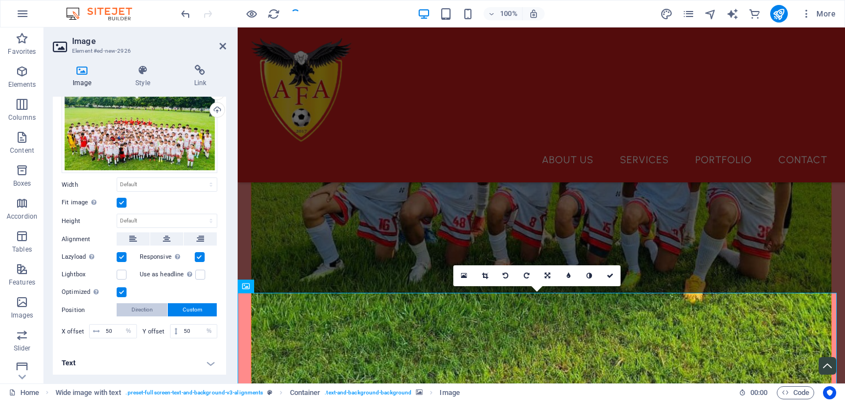
click at [156, 311] on button "Direction" at bounding box center [142, 310] width 51 height 13
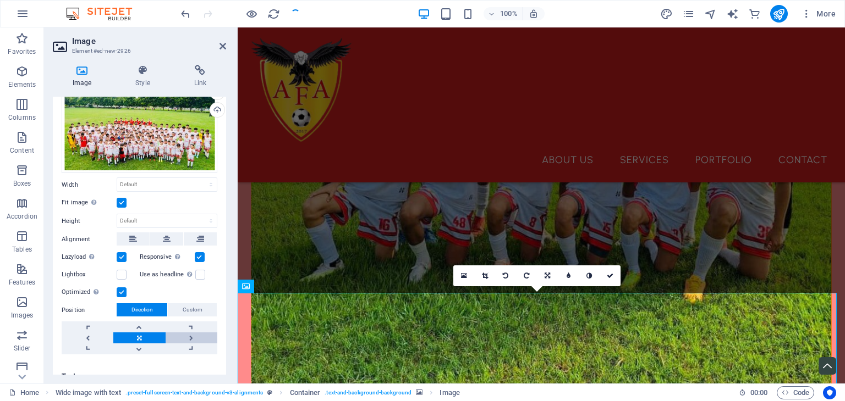
click at [190, 338] on link at bounding box center [192, 338] width 52 height 11
click at [293, 16] on div at bounding box center [240, 14] width 123 height 18
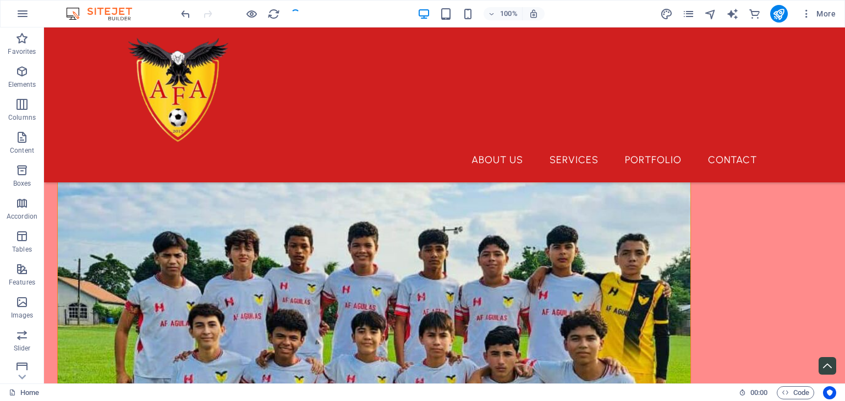
scroll to position [328, 0]
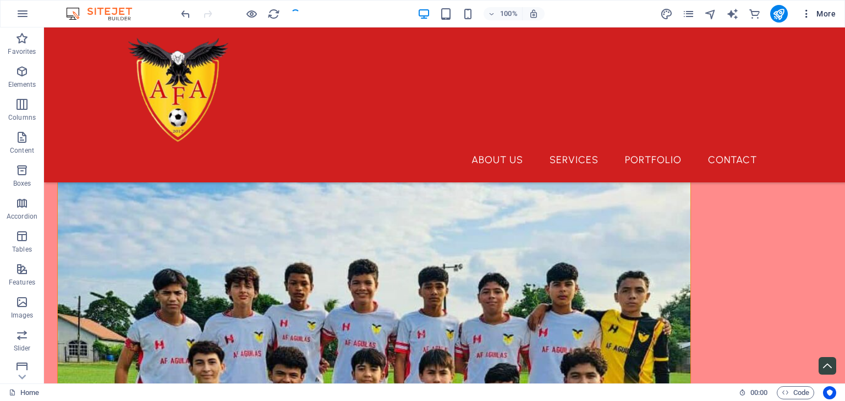
click at [806, 15] on icon "button" at bounding box center [806, 13] width 11 height 11
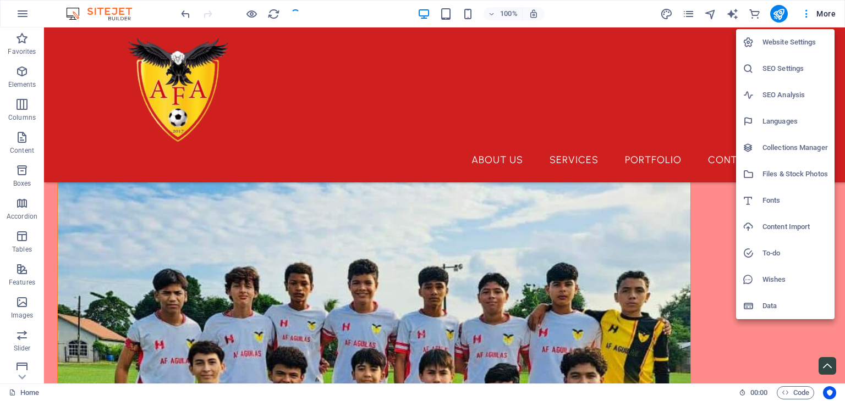
click at [821, 229] on h6 "Content Import" at bounding box center [794, 227] width 65 height 13
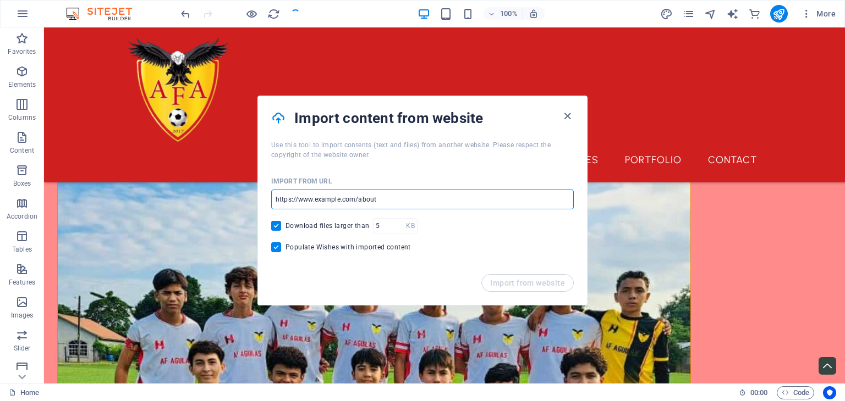
click at [400, 208] on input "url" at bounding box center [422, 200] width 302 height 20
click at [477, 232] on div "Download files larger than KB ​" at bounding box center [422, 225] width 302 height 15
click at [386, 199] on input "url" at bounding box center [422, 200] width 302 height 20
click at [537, 229] on div "Download files larger than KB ​" at bounding box center [422, 225] width 302 height 15
click at [570, 116] on icon "button" at bounding box center [567, 116] width 13 height 13
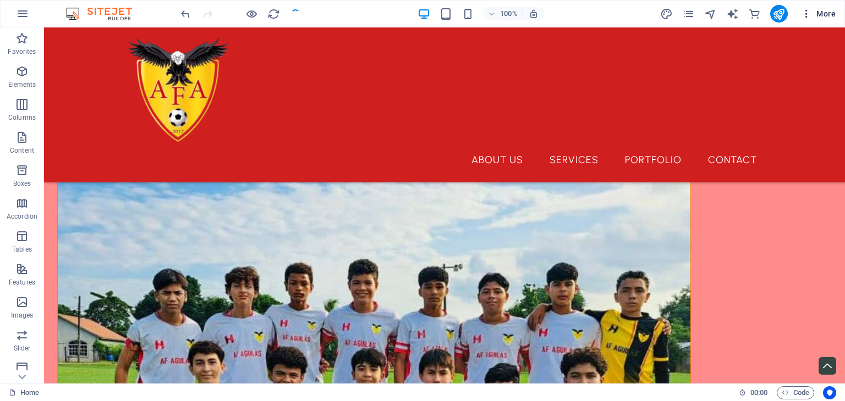
click at [818, 12] on span "More" at bounding box center [818, 13] width 35 height 11
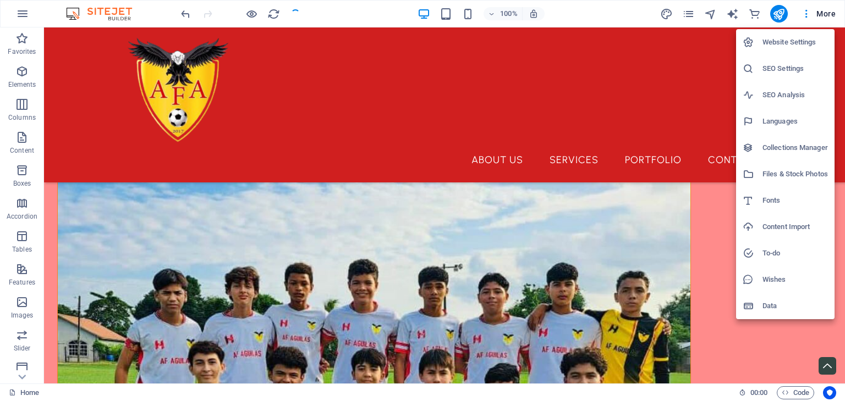
click at [664, 178] on div at bounding box center [422, 200] width 845 height 401
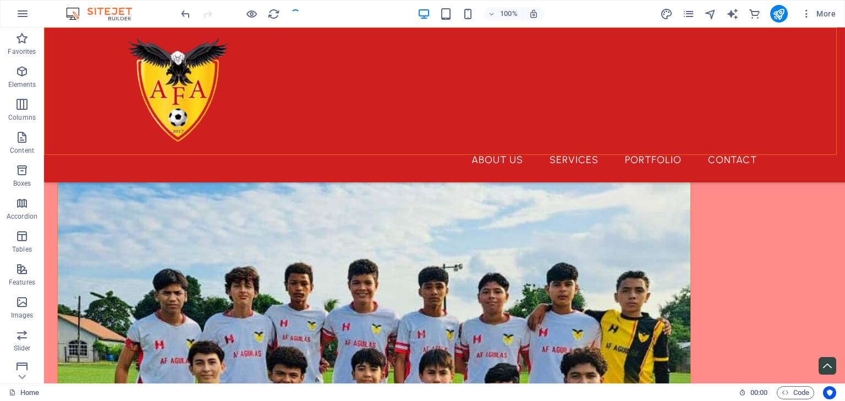
click at [314, 59] on div "About Us Services Portfolio Contact Menu" at bounding box center [444, 104] width 801 height 155
click at [294, 9] on div at bounding box center [240, 14] width 123 height 18
click at [379, 146] on nav "About Us Services Portfolio Contact" at bounding box center [444, 159] width 642 height 27
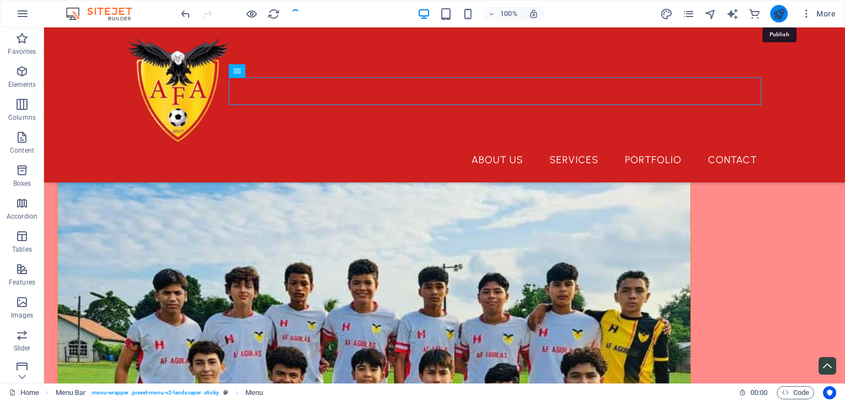
click at [782, 16] on icon "publish" at bounding box center [778, 14] width 13 height 13
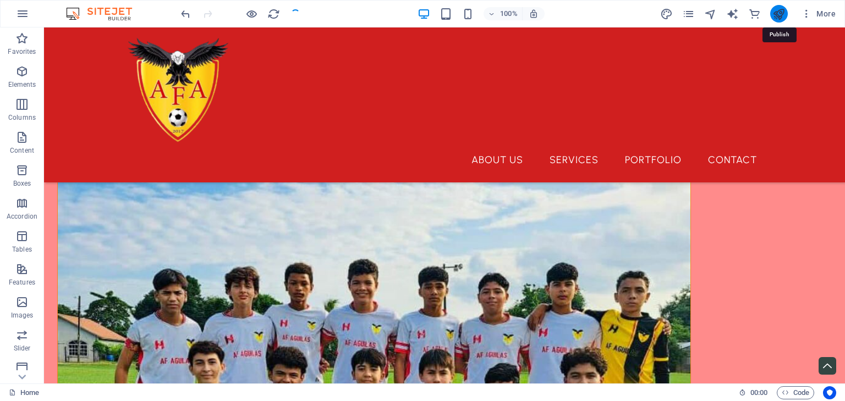
click at [779, 16] on icon "publish" at bounding box center [778, 14] width 13 height 13
checkbox input "false"
click at [778, 16] on icon "publish" at bounding box center [778, 14] width 13 height 13
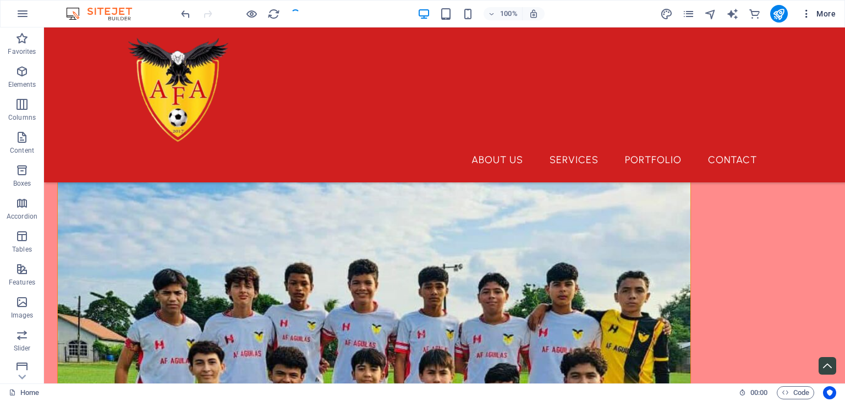
click at [806, 15] on icon "button" at bounding box center [806, 13] width 11 height 11
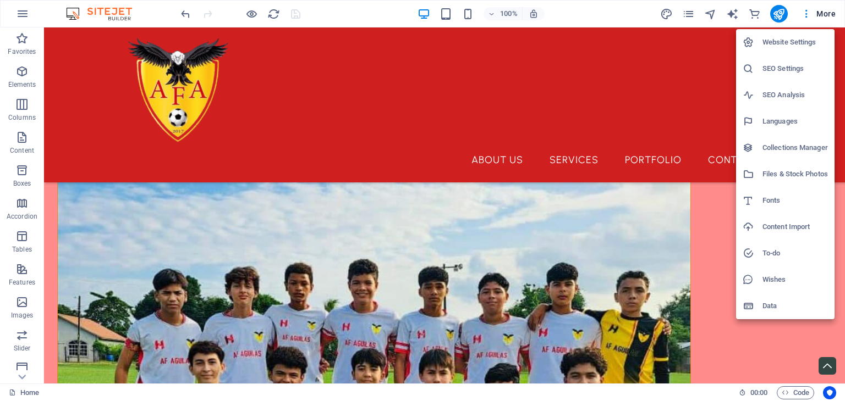
click at [766, 226] on h6 "Content Import" at bounding box center [794, 227] width 65 height 13
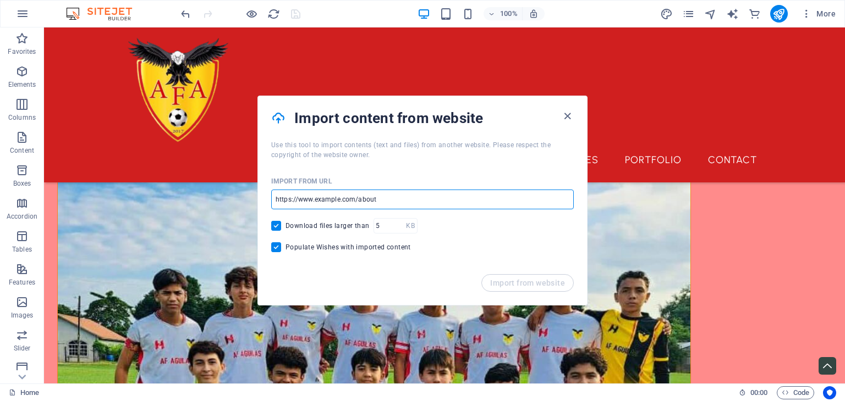
click at [378, 199] on input "url" at bounding box center [422, 200] width 302 height 20
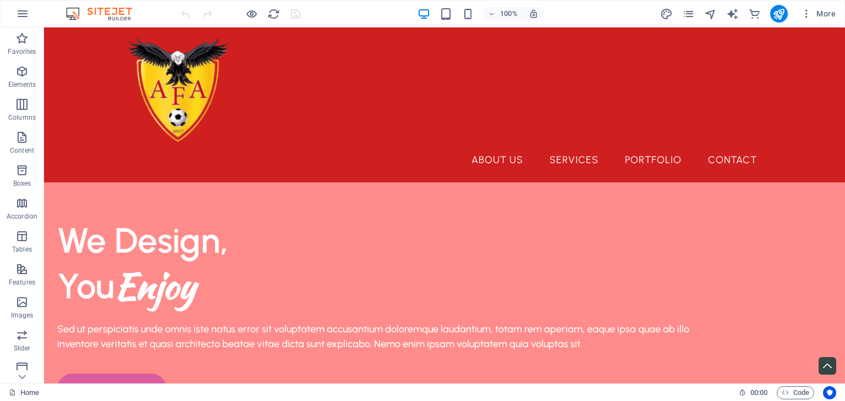
click at [295, 13] on div at bounding box center [240, 14] width 123 height 18
click at [26, 9] on icon "button" at bounding box center [22, 13] width 13 height 13
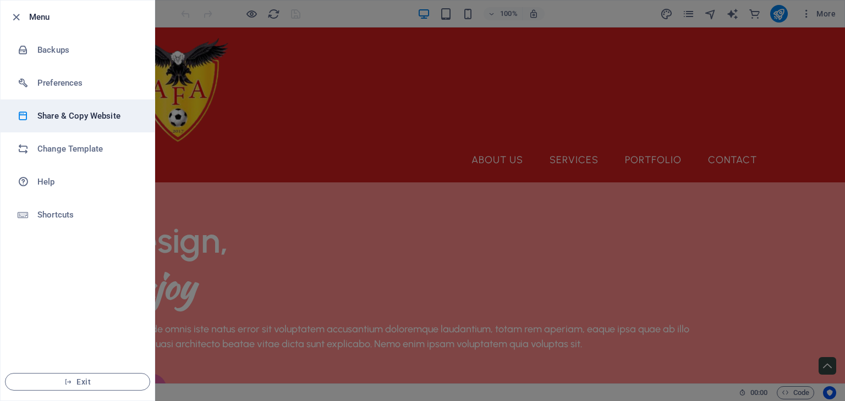
click at [109, 114] on h6 "Share & Copy Website" at bounding box center [88, 115] width 102 height 13
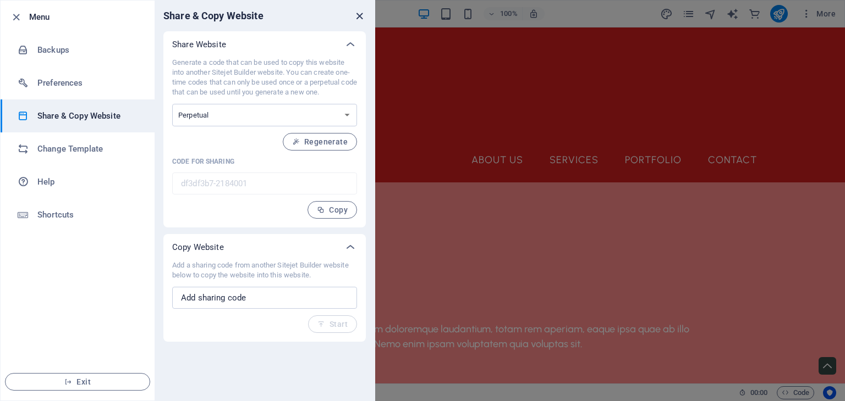
click at [356, 18] on icon "close" at bounding box center [359, 16] width 13 height 13
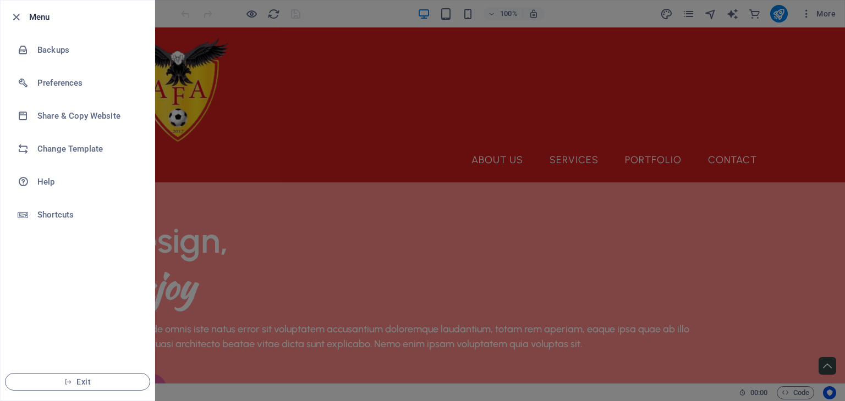
click at [307, 102] on div at bounding box center [422, 200] width 845 height 401
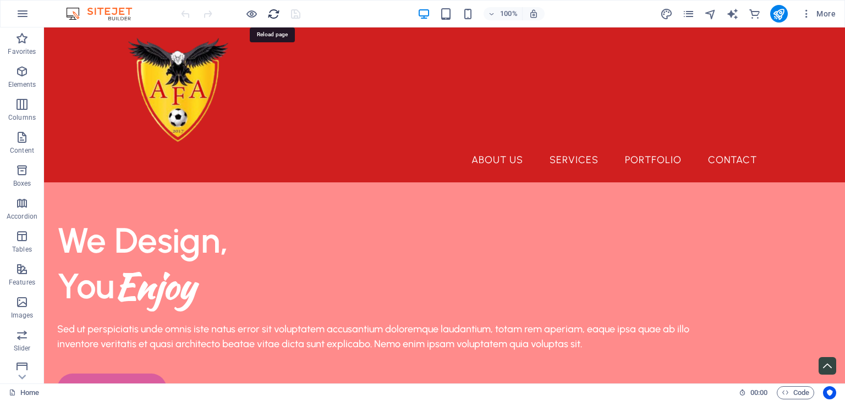
click at [277, 13] on icon "reload" at bounding box center [273, 14] width 13 height 13
click at [272, 18] on icon "reload" at bounding box center [273, 14] width 13 height 13
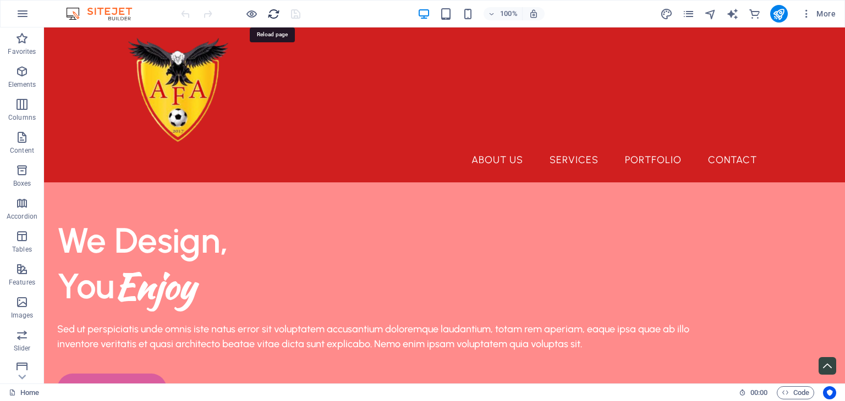
click at [272, 18] on icon "reload" at bounding box center [273, 14] width 13 height 13
click at [272, 14] on icon "reload" at bounding box center [273, 14] width 13 height 13
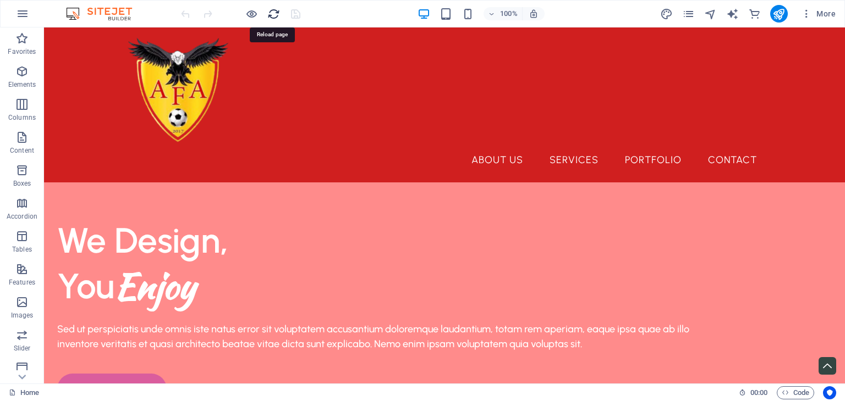
click at [272, 14] on icon "reload" at bounding box center [273, 14] width 13 height 13
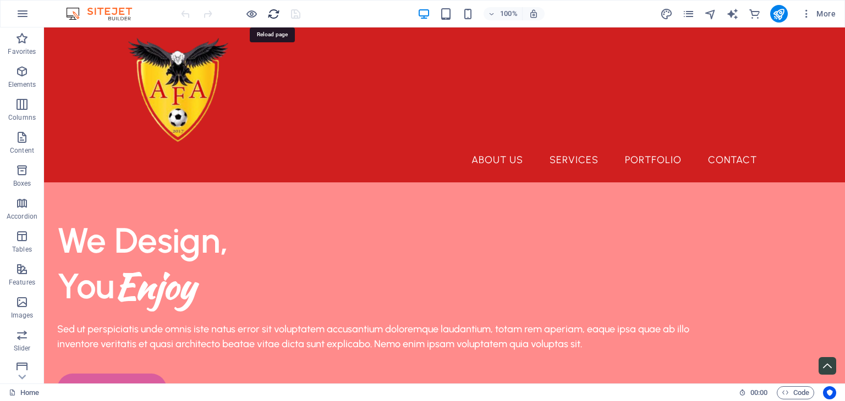
click at [272, 14] on icon "reload" at bounding box center [273, 14] width 13 height 13
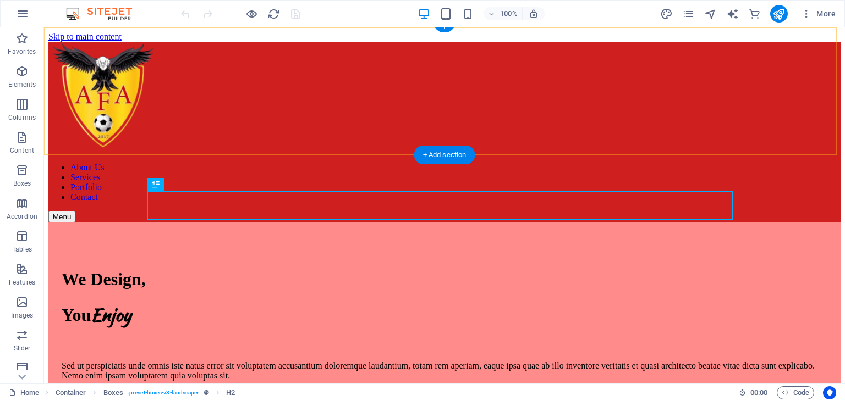
scroll to position [368, 0]
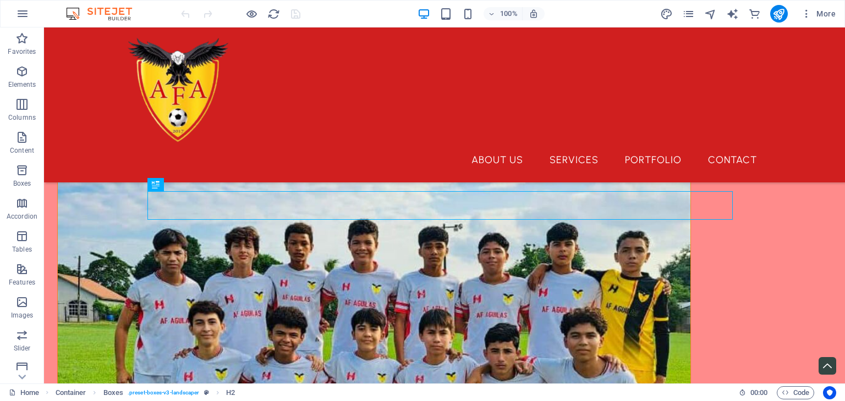
click at [299, 13] on div at bounding box center [240, 14] width 123 height 18
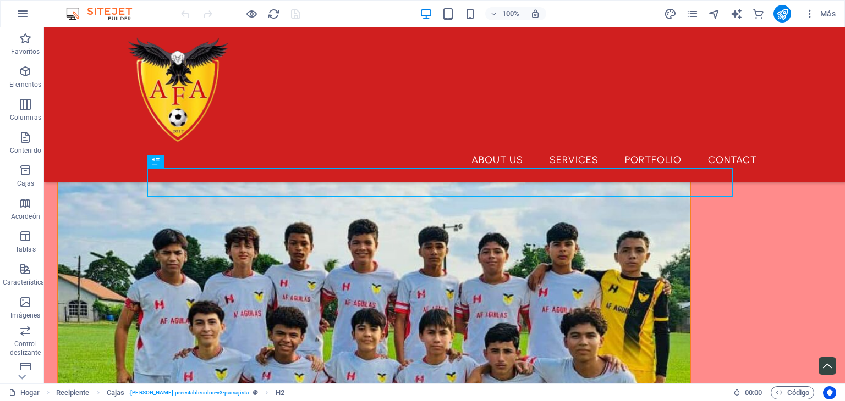
scroll to position [391, 0]
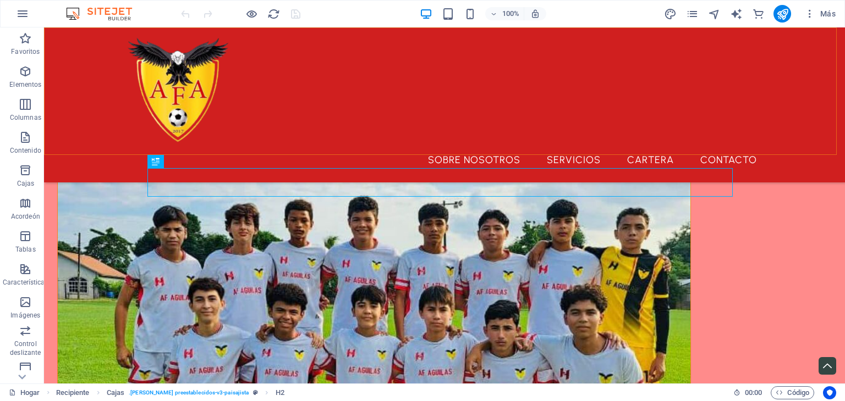
click at [333, 64] on div "Sobre nosotros Servicios Cartera Contacto Menú" at bounding box center [444, 104] width 801 height 155
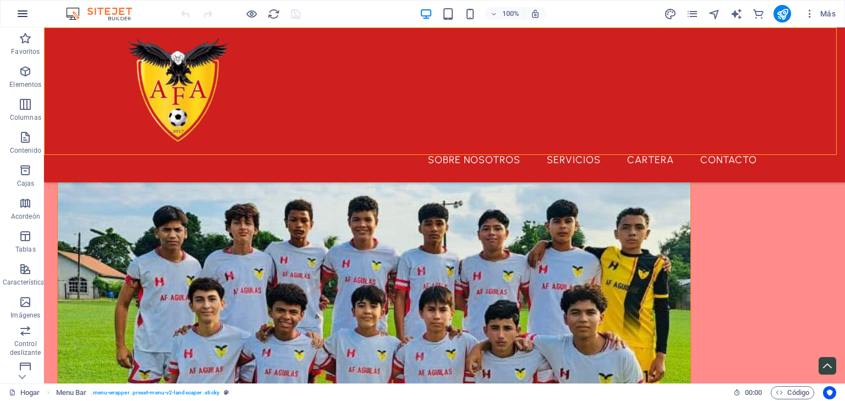
click at [20, 19] on icon "button" at bounding box center [22, 13] width 13 height 13
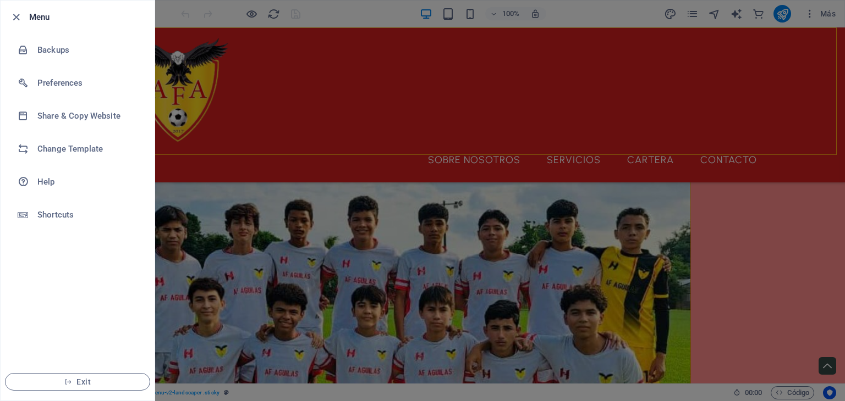
click at [288, 131] on div at bounding box center [422, 200] width 845 height 401
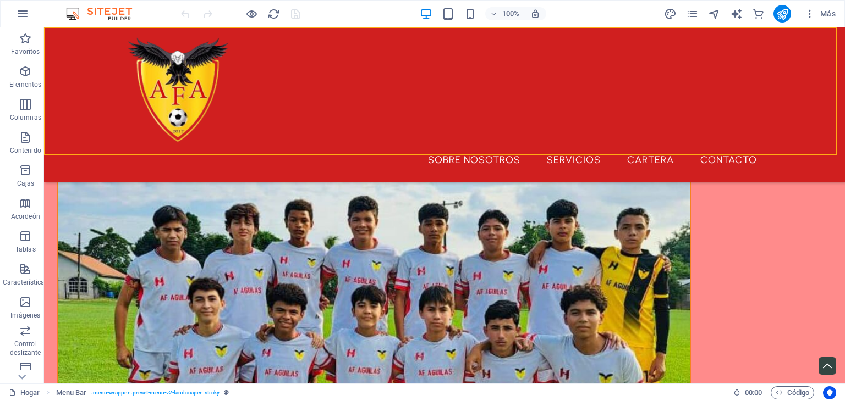
click at [294, 9] on div at bounding box center [240, 14] width 123 height 18
click at [293, 18] on div at bounding box center [240, 14] width 123 height 18
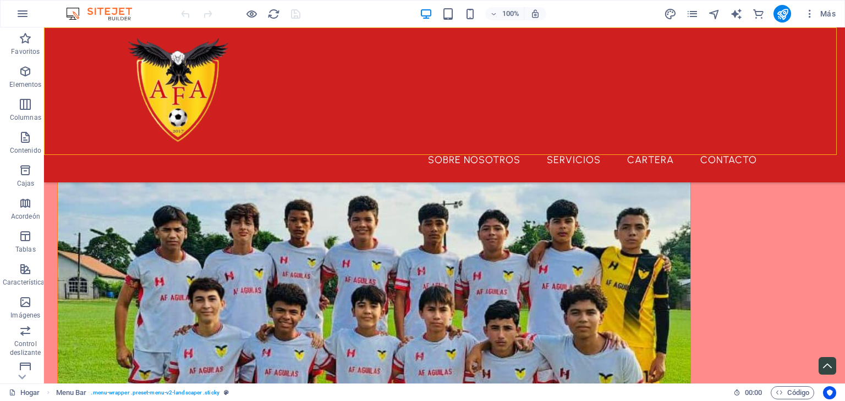
click at [293, 18] on div at bounding box center [240, 14] width 123 height 18
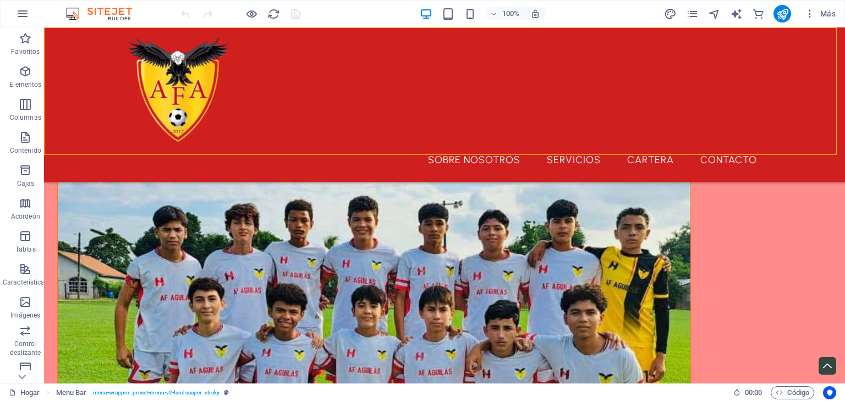
click at [293, 18] on div at bounding box center [240, 14] width 123 height 18
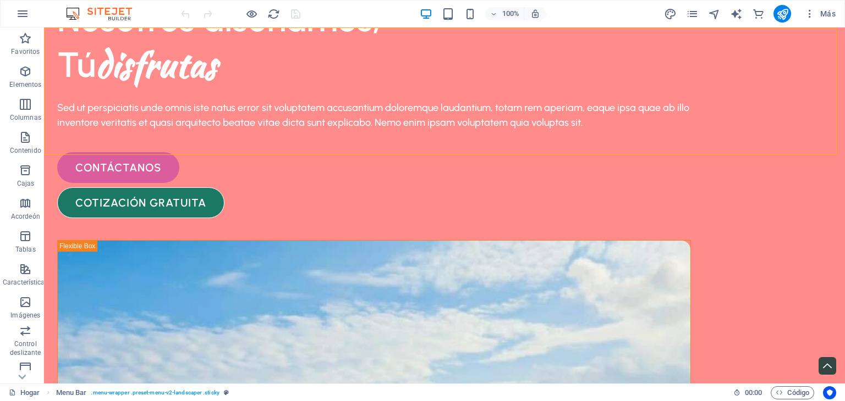
scroll to position [0, 0]
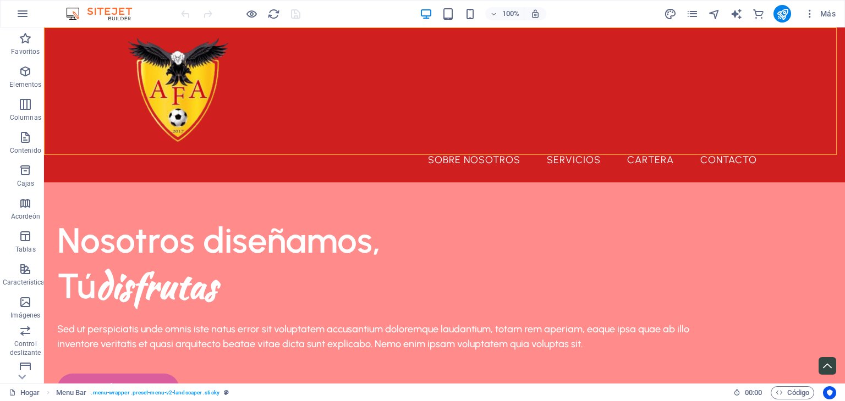
drag, startPoint x: 844, startPoint y: 89, endPoint x: 888, endPoint y: 53, distance: 55.9
click at [808, 14] on icon "button" at bounding box center [809, 13] width 11 height 11
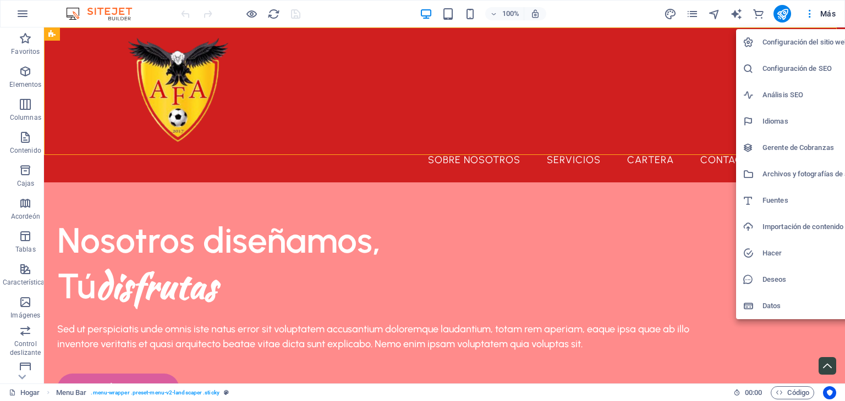
click at [789, 229] on font "Importación de contenido" at bounding box center [802, 227] width 81 height 8
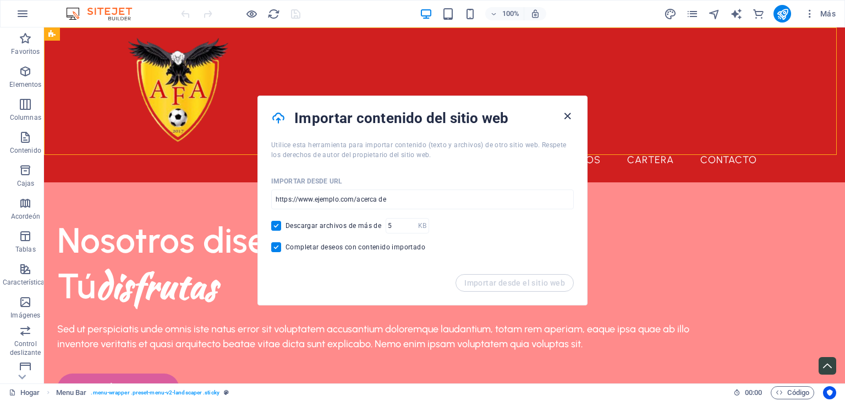
click at [566, 117] on icon "button" at bounding box center [567, 116] width 13 height 13
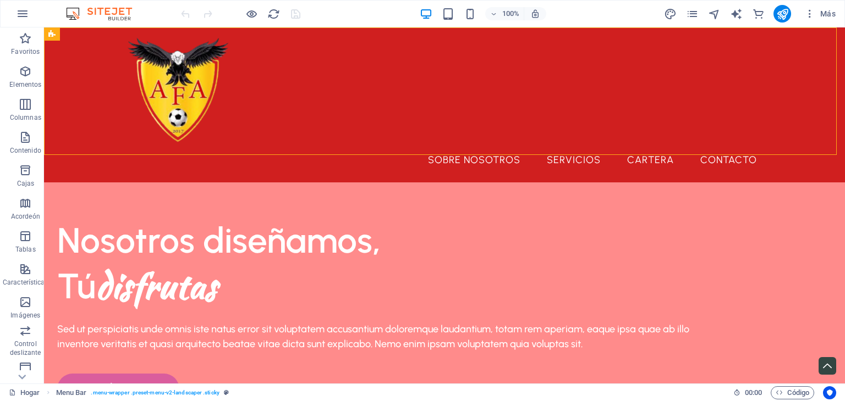
click at [282, 14] on div at bounding box center [240, 14] width 123 height 18
click at [278, 13] on icon "recargar" at bounding box center [273, 14] width 13 height 13
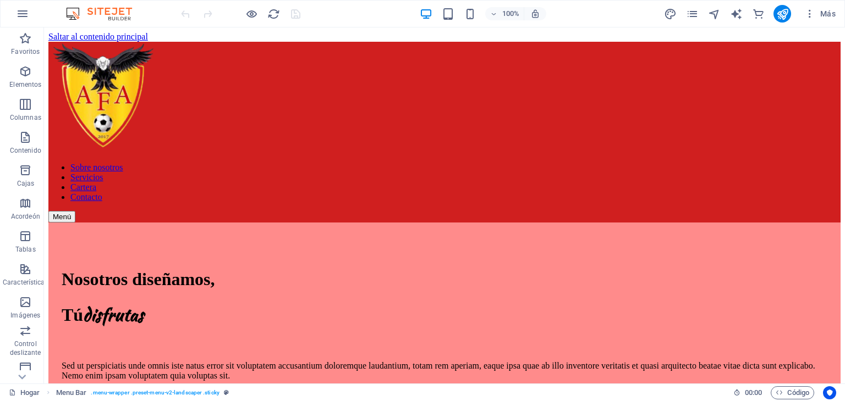
click at [294, 8] on div at bounding box center [240, 14] width 123 height 18
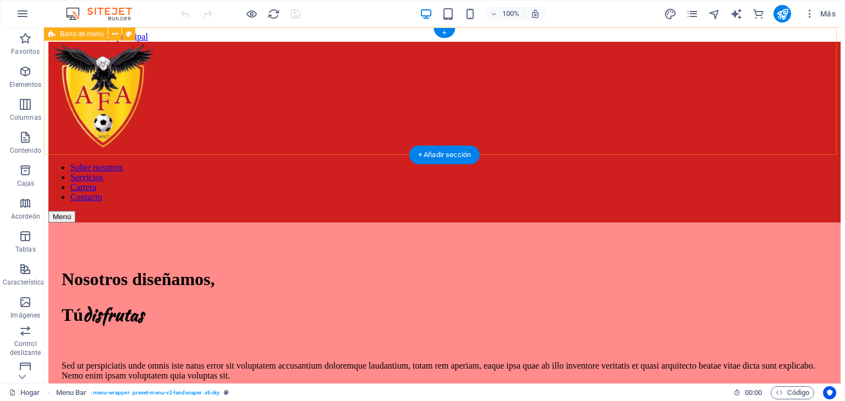
drag, startPoint x: 338, startPoint y: 36, endPoint x: 269, endPoint y: 146, distance: 129.7
click at [269, 146] on div "Sobre nosotros Servicios Cartera Contacto Menú" at bounding box center [444, 132] width 792 height 181
click at [372, 123] on div "Sobre nosotros Servicios Cartera Contacto Menú" at bounding box center [444, 132] width 792 height 181
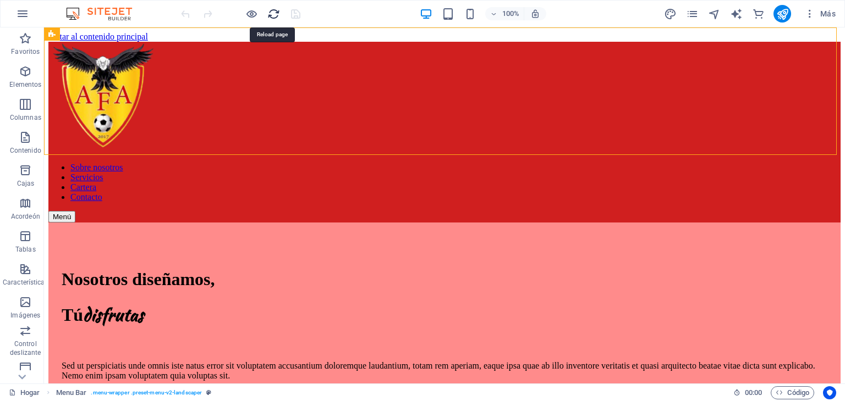
click at [270, 18] on icon "recargar" at bounding box center [273, 14] width 13 height 13
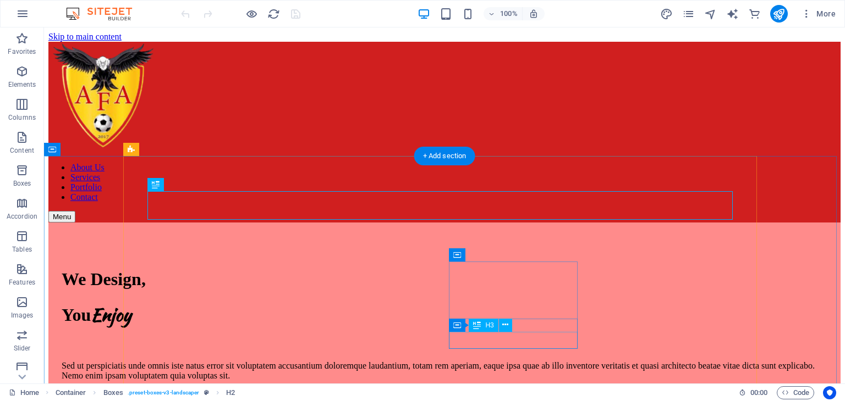
scroll to position [368, 0]
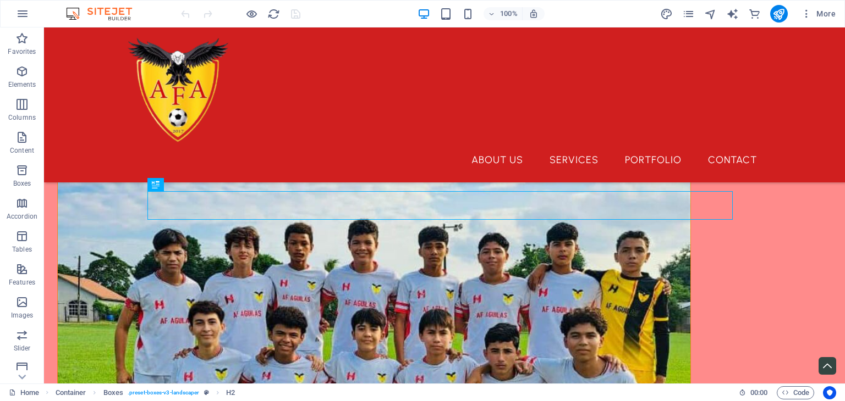
click at [293, 12] on div at bounding box center [240, 14] width 123 height 18
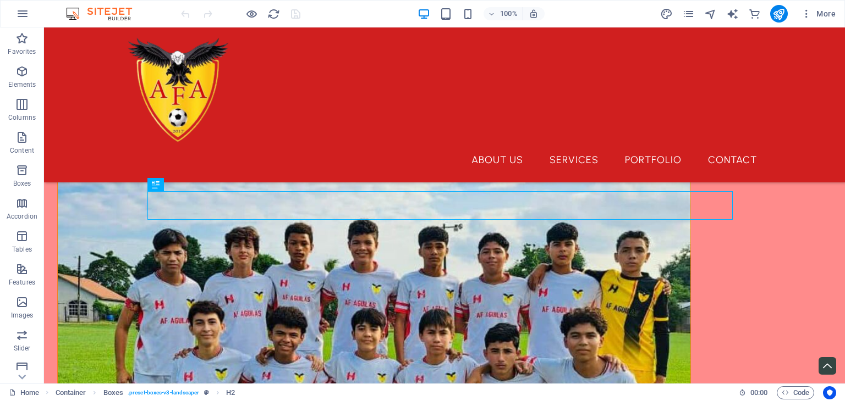
click at [293, 12] on div at bounding box center [240, 14] width 123 height 18
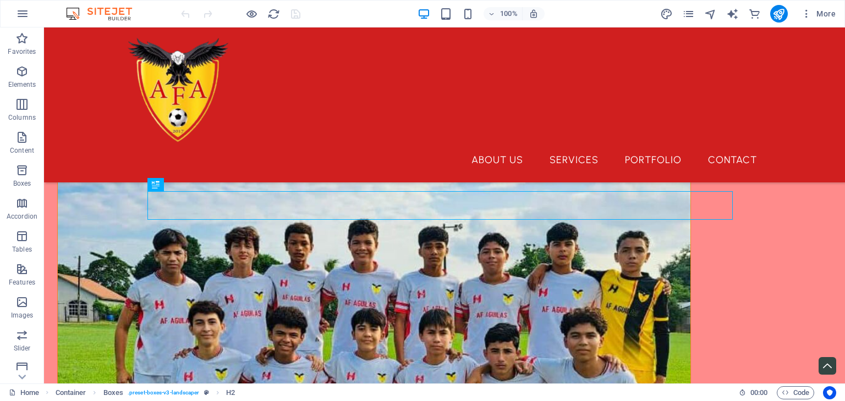
click at [293, 12] on div at bounding box center [240, 14] width 123 height 18
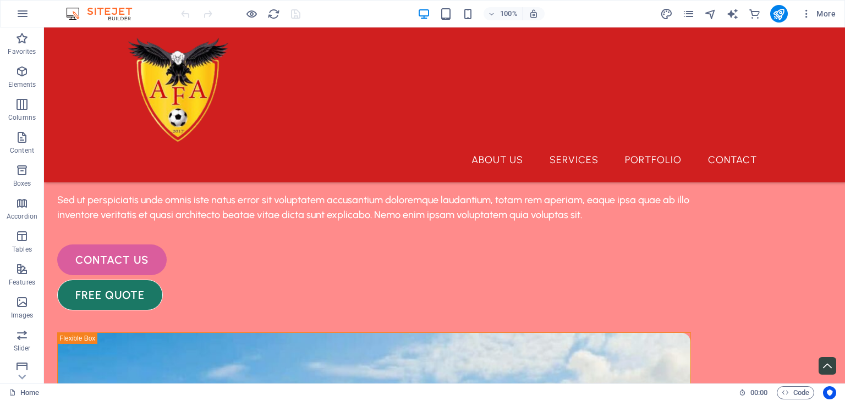
scroll to position [0, 0]
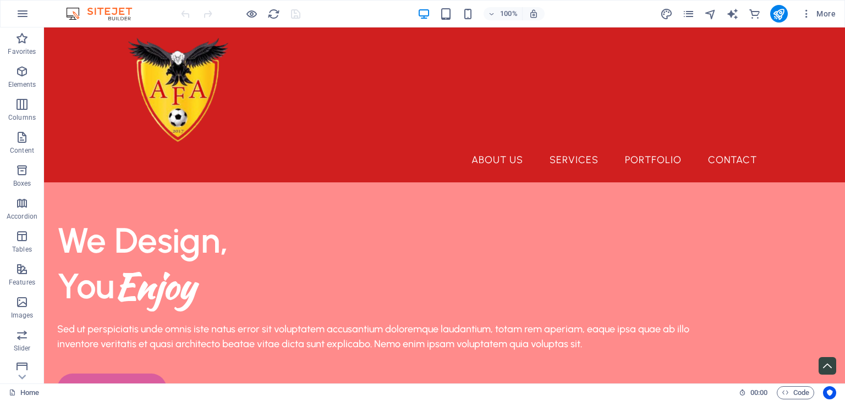
drag, startPoint x: 844, startPoint y: 108, endPoint x: 888, endPoint y: 52, distance: 71.3
click at [326, 11] on div "100% More" at bounding box center [509, 14] width 661 height 18
